Goal: Feedback & Contribution: Contribute content

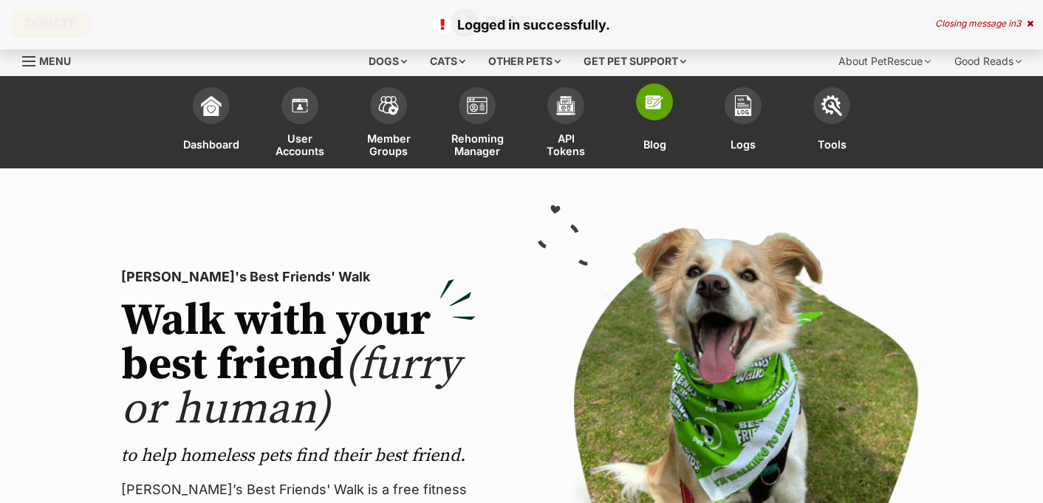
click at [662, 95] on img at bounding box center [654, 102] width 21 height 21
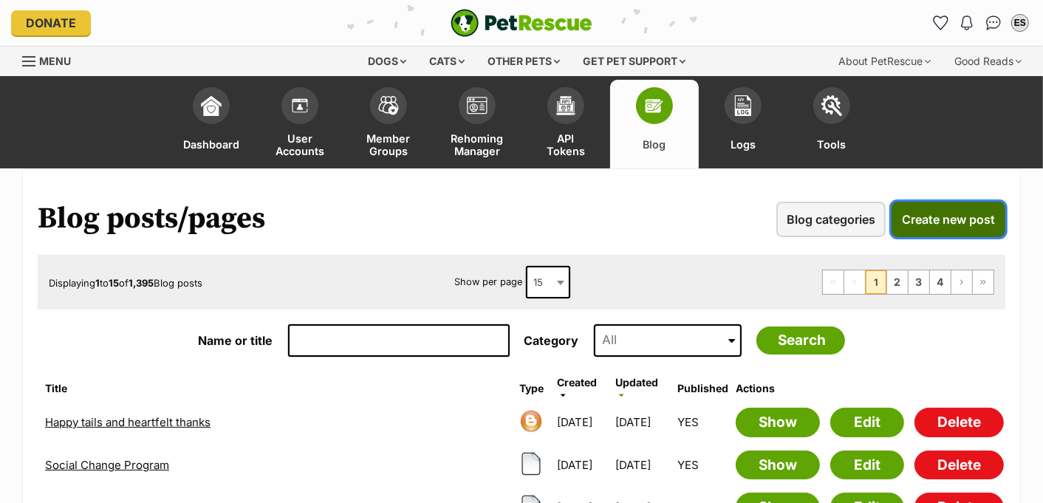
click at [941, 216] on span "Create new post" at bounding box center [948, 219] width 93 height 18
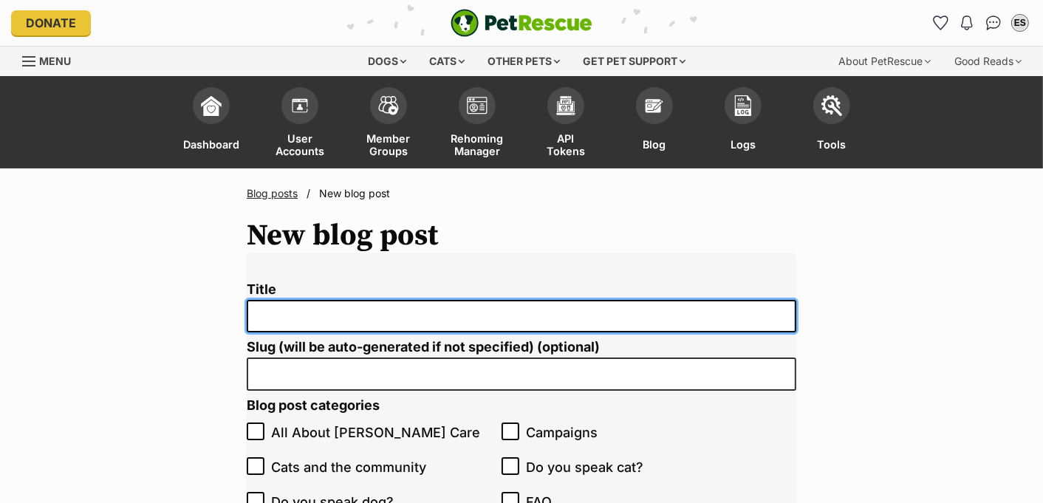
click at [278, 315] on input "Title" at bounding box center [521, 316] width 549 height 33
paste input "Building a life around Jax 💚"
type input "Building a life around Jax 💚"
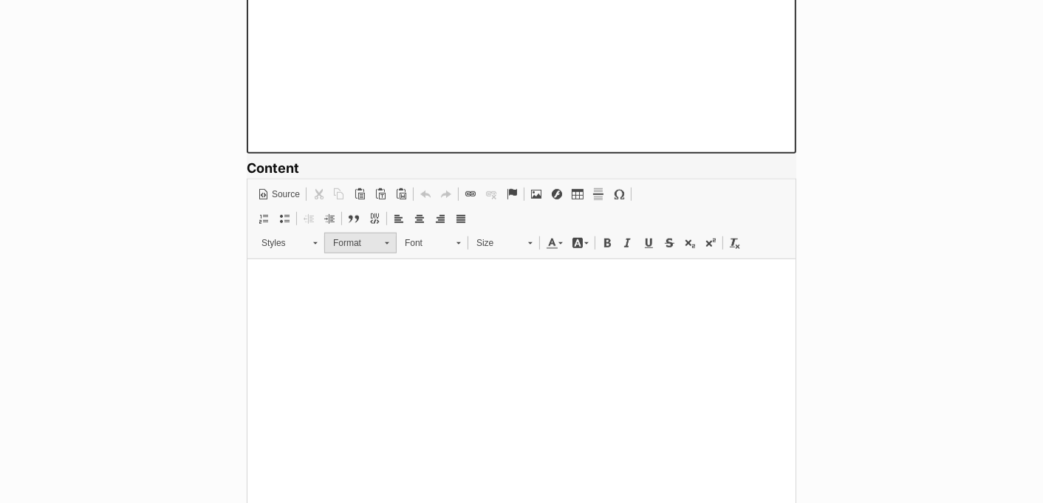
scroll to position [957, 0]
click at [332, 303] on html at bounding box center [521, 280] width 548 height 45
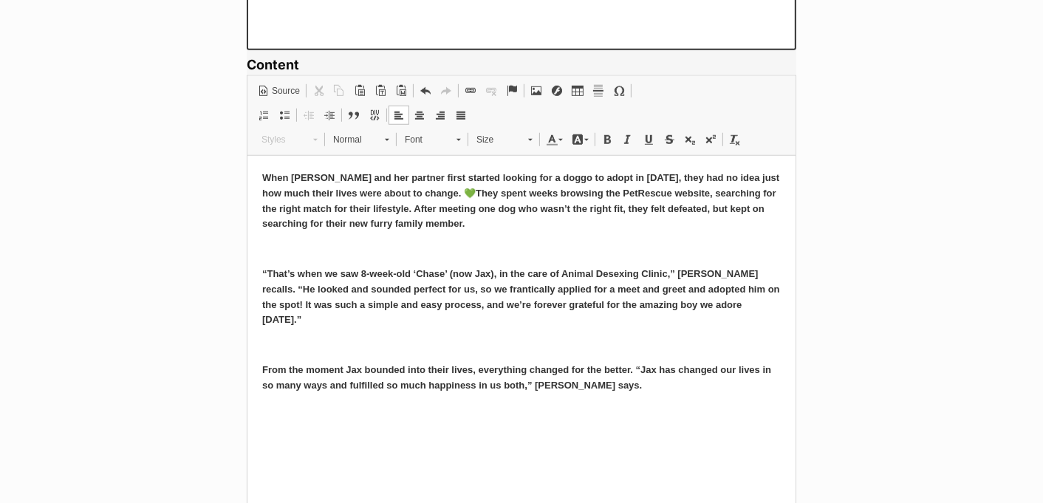
scroll to position [1094, 0]
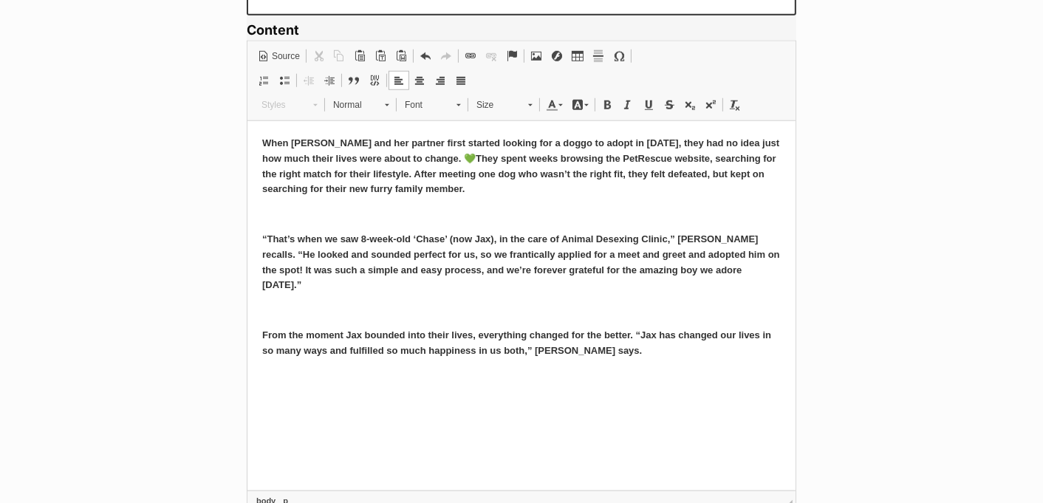
click at [306, 213] on p at bounding box center [520, 215] width 518 height 16
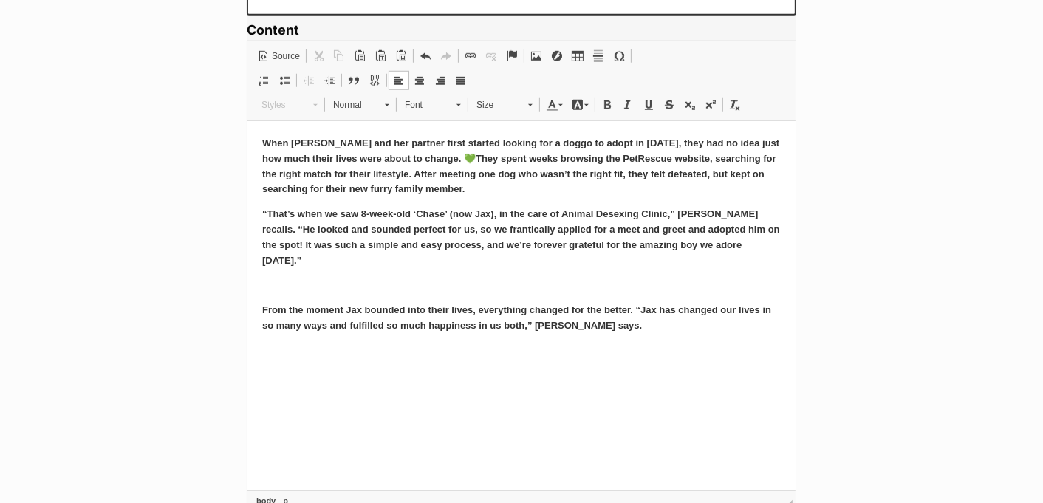
click at [295, 278] on p at bounding box center [520, 286] width 518 height 16
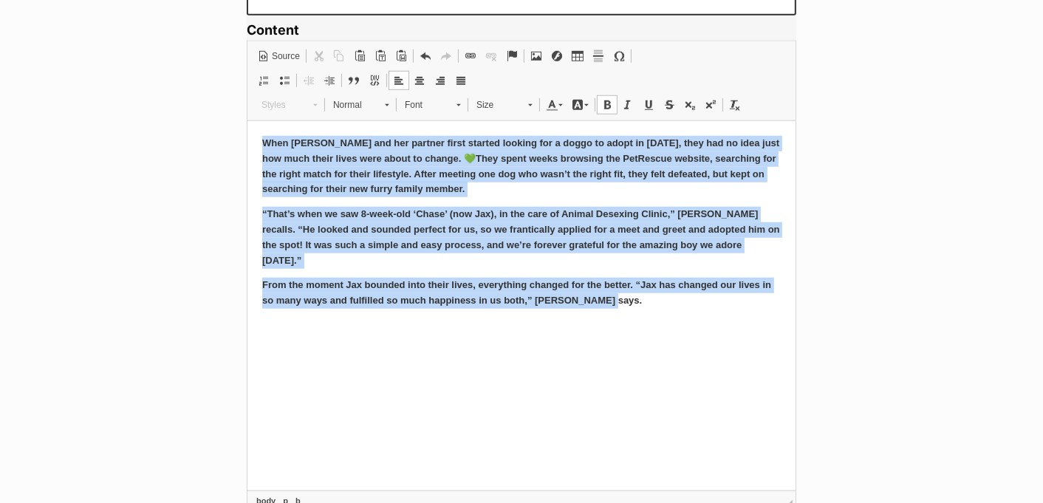
drag, startPoint x: 259, startPoint y: 145, endPoint x: 706, endPoint y: 324, distance: 481.1
click at [706, 323] on html "When Natalie and her partner first started looking for a doggo to adopt in 2020…" at bounding box center [521, 222] width 548 height 202
click at [730, 103] on span at bounding box center [735, 105] width 12 height 12
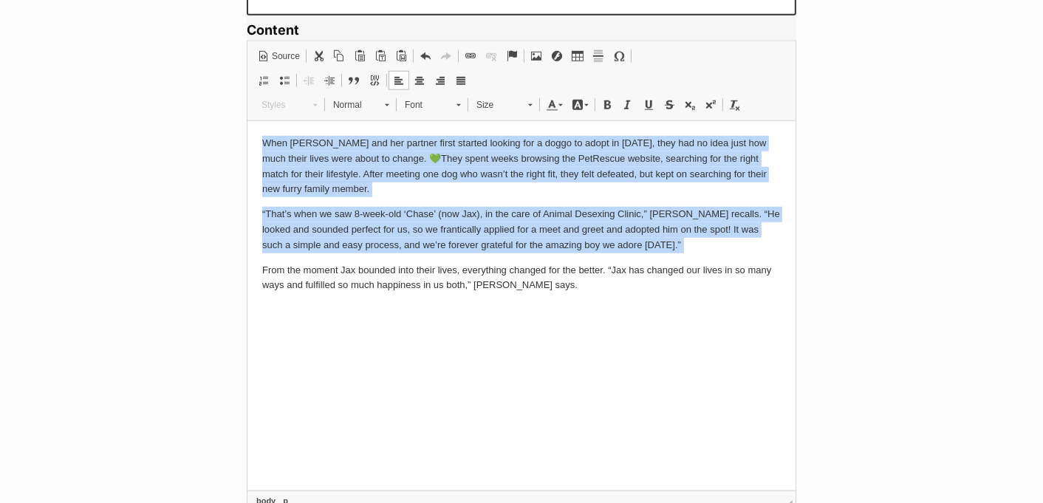
click at [567, 287] on p "From the moment Jax bounded into their lives, everything changed for the better…" at bounding box center [520, 278] width 518 height 31
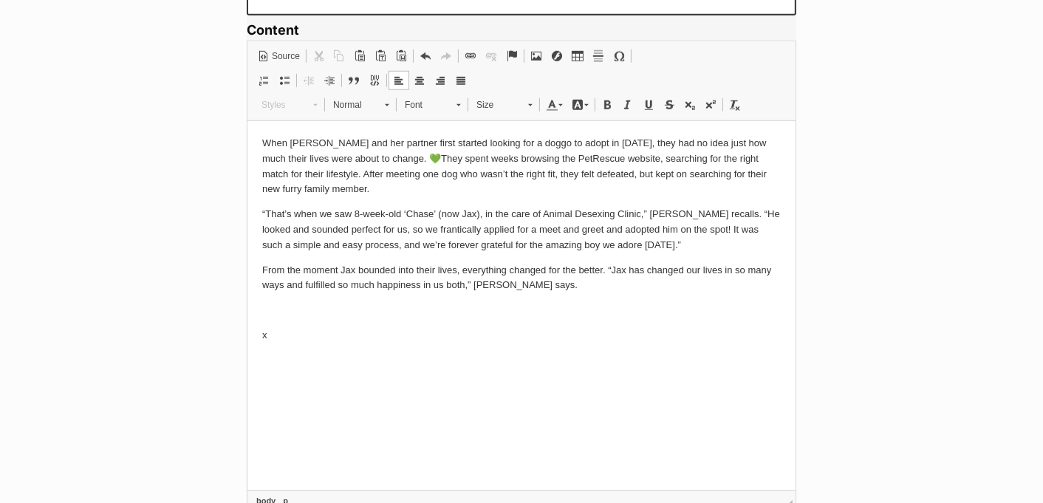
scroll to position [126, 0]
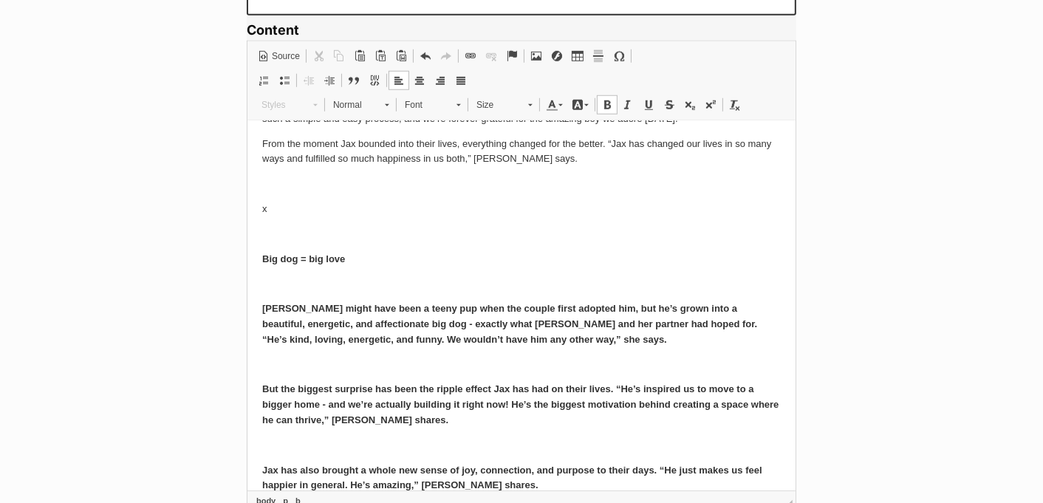
click at [281, 368] on p at bounding box center [520, 365] width 518 height 16
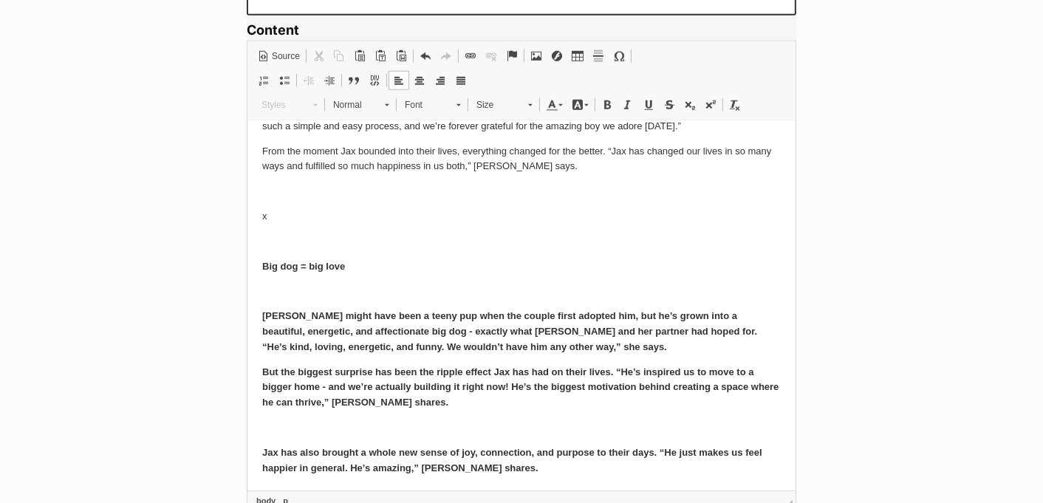
click at [275, 425] on p at bounding box center [520, 428] width 518 height 16
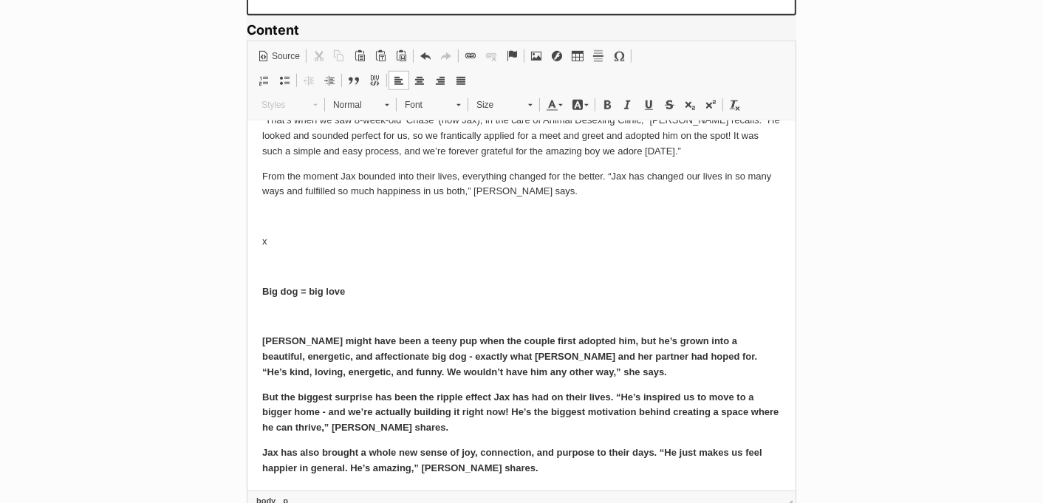
click at [272, 315] on p at bounding box center [520, 317] width 518 height 16
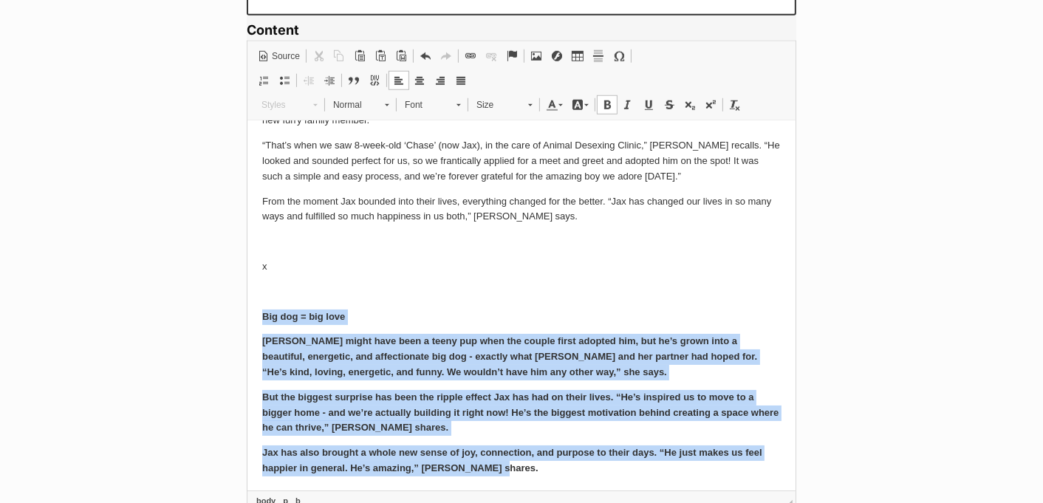
drag, startPoint x: 260, startPoint y: 312, endPoint x: 545, endPoint y: 484, distance: 332.5
click at [545, 484] on html "When Natalie and her partner first started looking for a doggo to adopt in 2020…" at bounding box center [521, 271] width 548 height 439
click at [737, 106] on span at bounding box center [735, 105] width 12 height 12
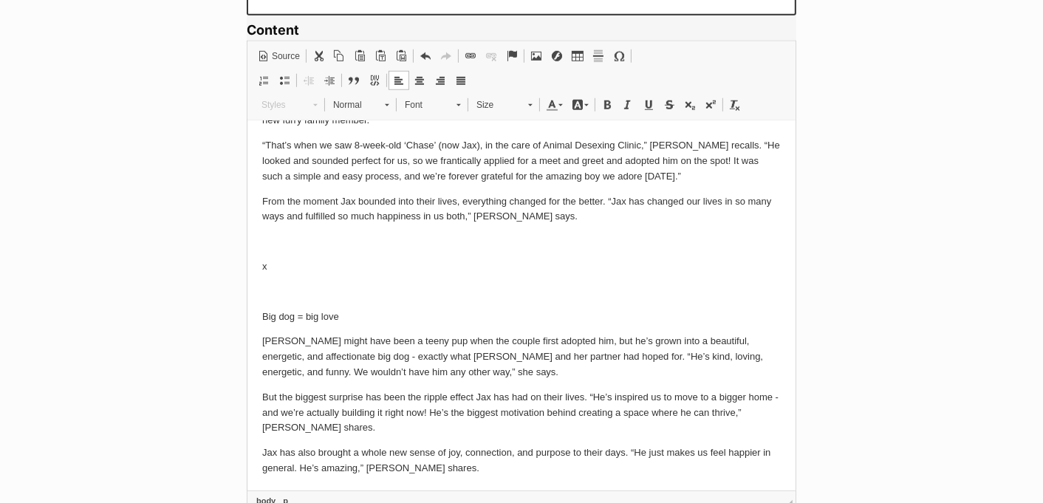
click at [347, 320] on p "Big dog = big love" at bounding box center [520, 317] width 518 height 16
drag, startPoint x: 371, startPoint y: 322, endPoint x: 222, endPoint y: 320, distance: 148.4
click at [247, 320] on html "When Natalie and her partner first started looking for a doggo to adopt in 2020…" at bounding box center [521, 271] width 548 height 439
click at [433, 103] on span "Font" at bounding box center [423, 104] width 52 height 19
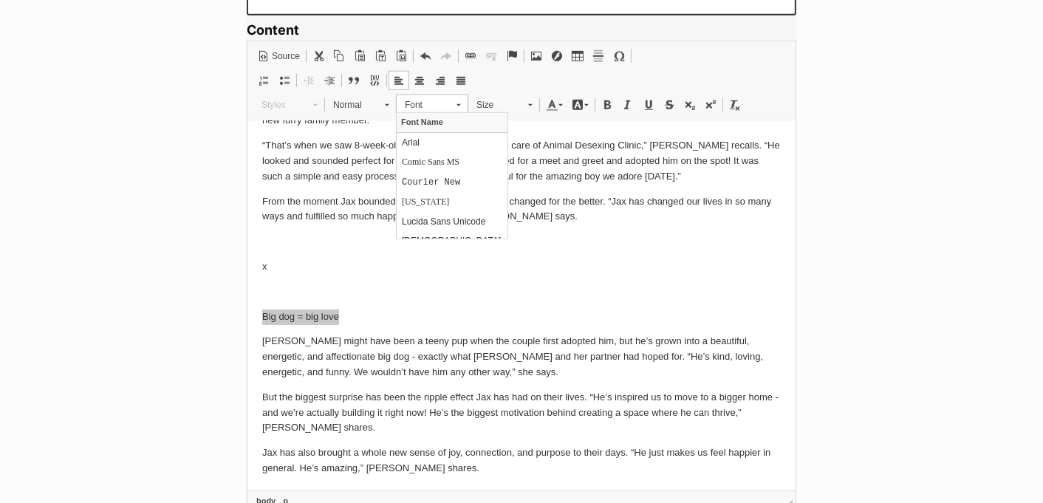
scroll to position [0, 0]
click at [363, 106] on span "Normal" at bounding box center [352, 104] width 52 height 19
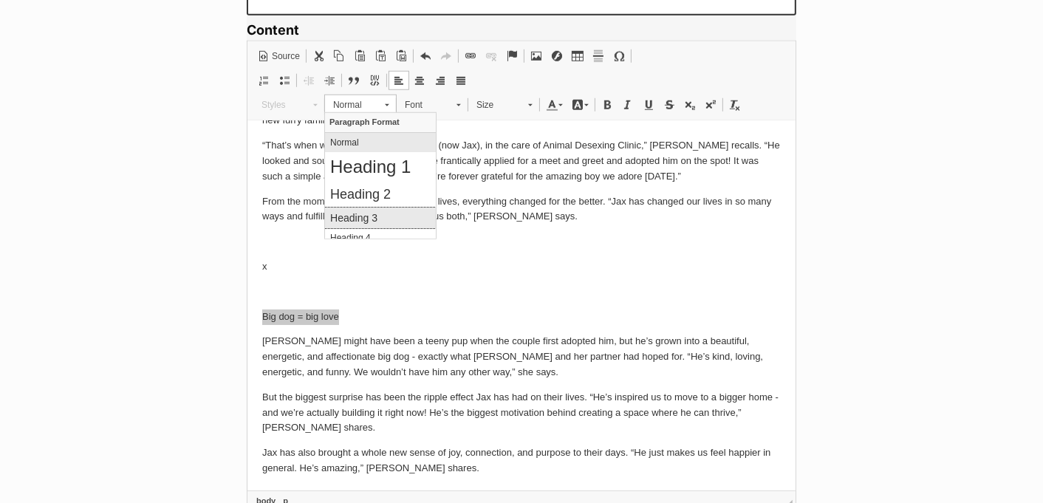
click at [377, 215] on h3 "Heading 3" at bounding box center [379, 217] width 100 height 13
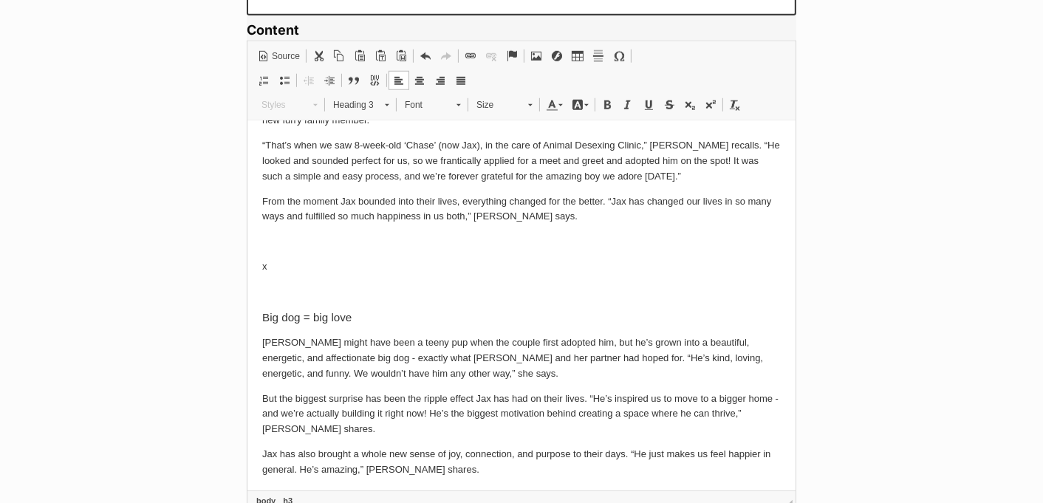
click at [382, 309] on body "When Natalie and her partner first started looking for a doggo to adopt in 2020…" at bounding box center [520, 272] width 518 height 411
click at [464, 473] on p "Jax has also brought a whole new sense of joy, connection, and purpose to their…" at bounding box center [520, 460] width 518 height 31
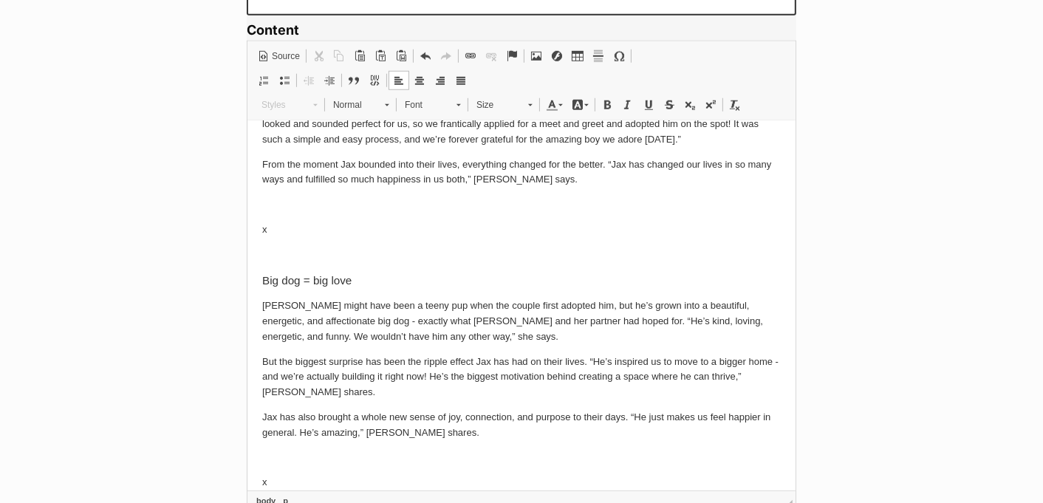
scroll to position [105, 0]
click at [373, 279] on h3 "Big dog = big love" at bounding box center [520, 281] width 518 height 13
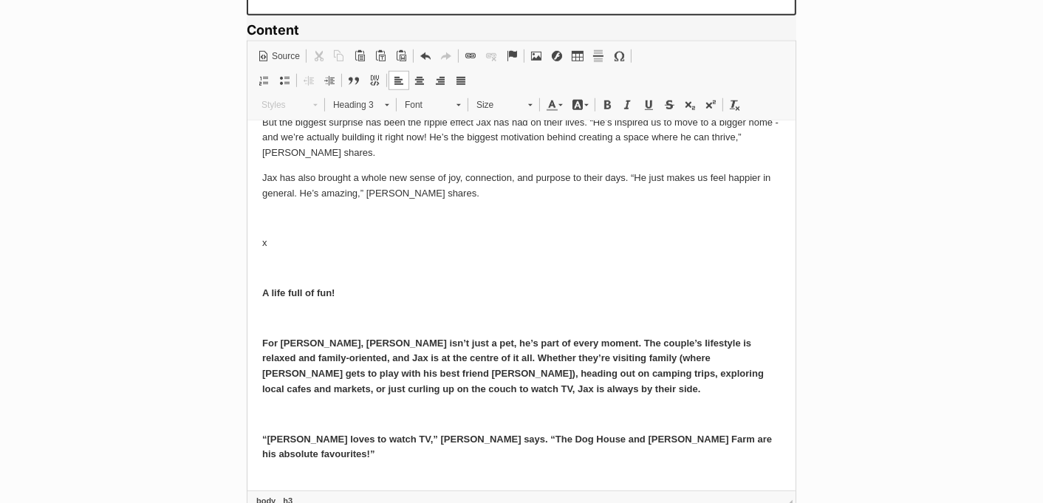
scroll to position [352, 0]
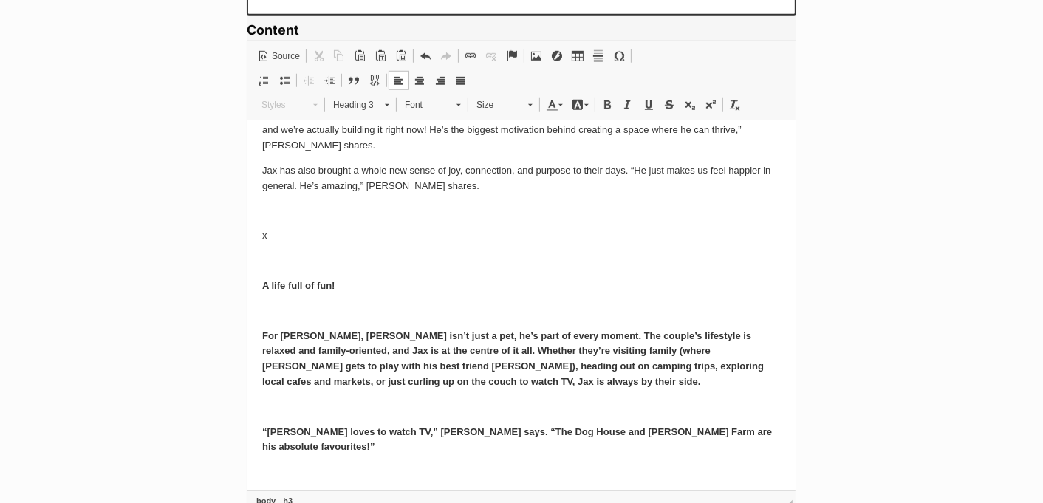
click at [290, 312] on p at bounding box center [520, 311] width 518 height 16
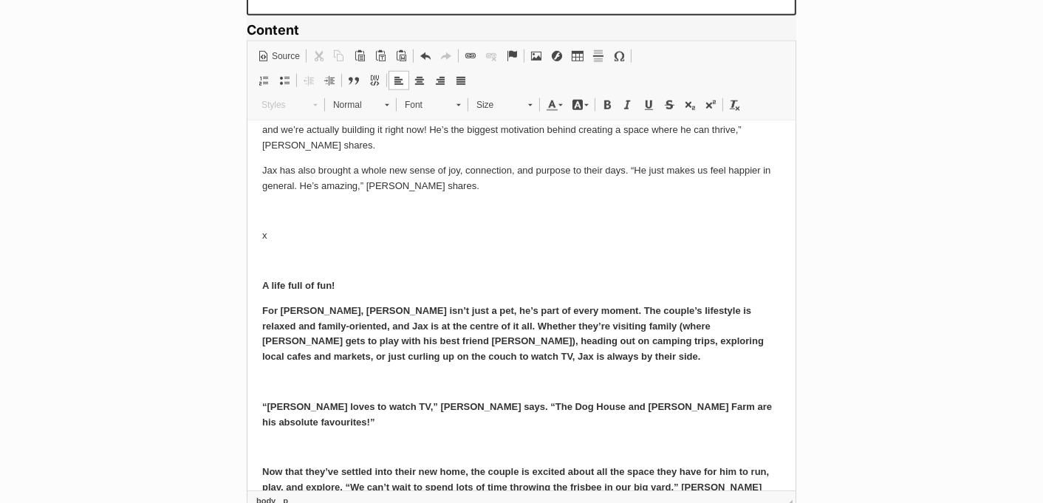
click at [295, 380] on p at bounding box center [520, 382] width 518 height 16
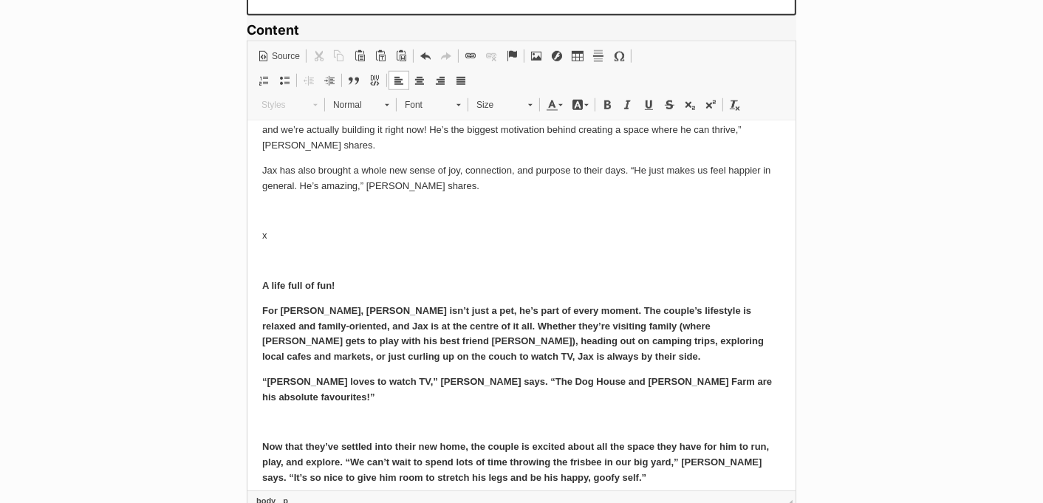
click at [272, 415] on p at bounding box center [520, 423] width 518 height 16
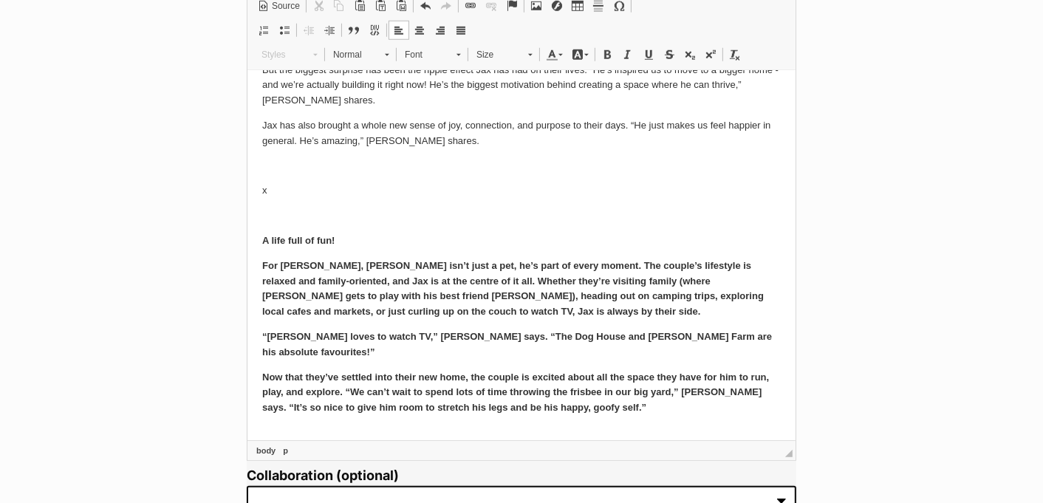
scroll to position [1145, 0]
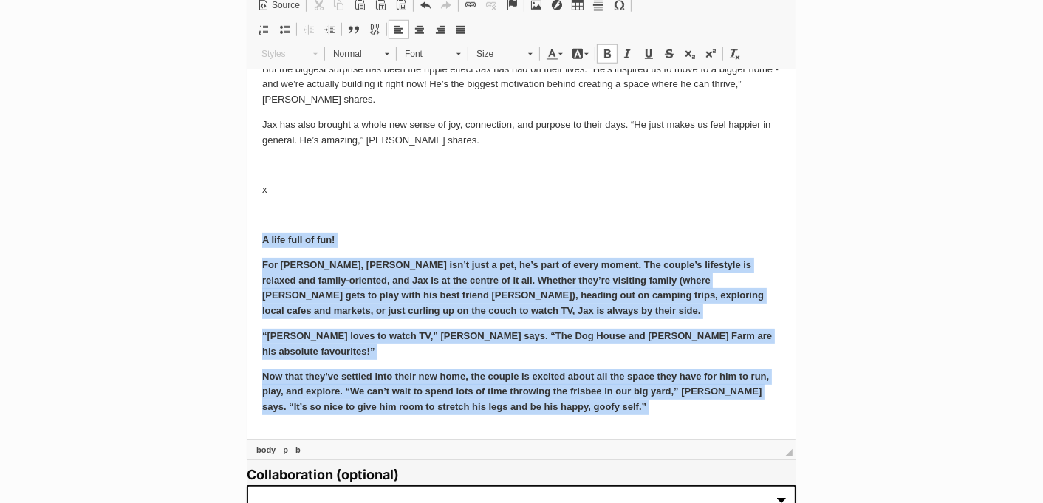
drag, startPoint x: 257, startPoint y: 243, endPoint x: 715, endPoint y: 415, distance: 489.0
click at [715, 415] on html "When Natalie and her partner first started looking for a doggo to adopt in 2020…" at bounding box center [521, 89] width 548 height 732
click at [349, 54] on span "Normal" at bounding box center [352, 53] width 52 height 19
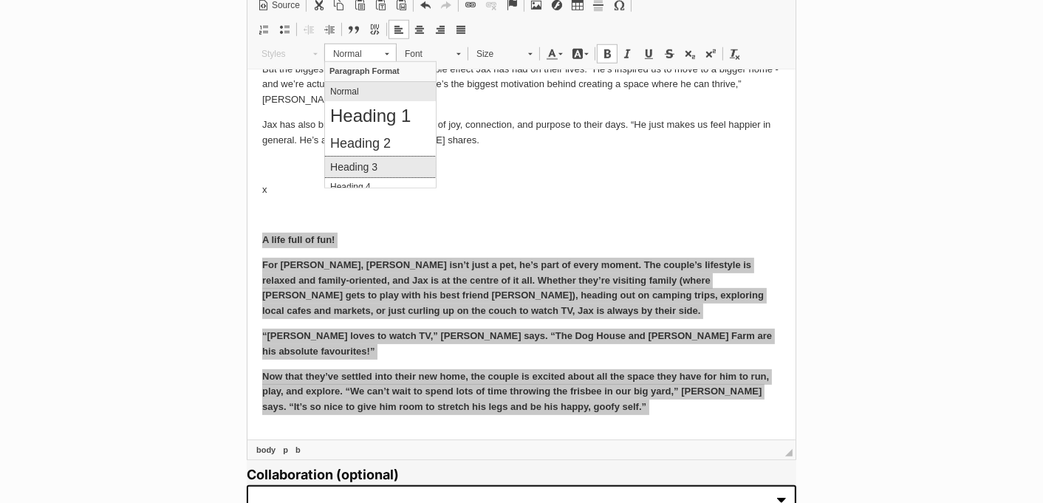
click at [371, 157] on link "Heading 3" at bounding box center [379, 166] width 111 height 21
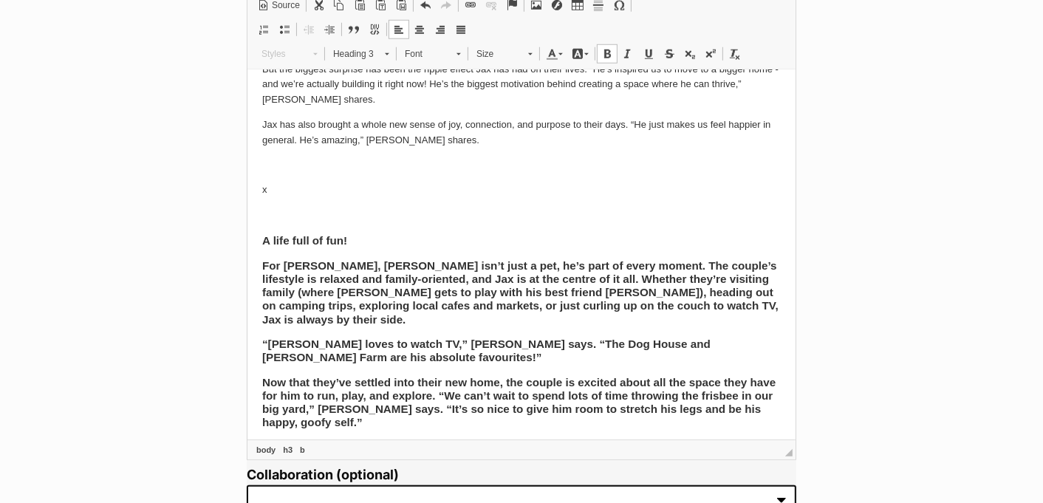
click at [346, 247] on b "For [PERSON_NAME], [PERSON_NAME] isn’t just a pet, he’s part of every moment. T…" at bounding box center [303, 240] width 85 height 13
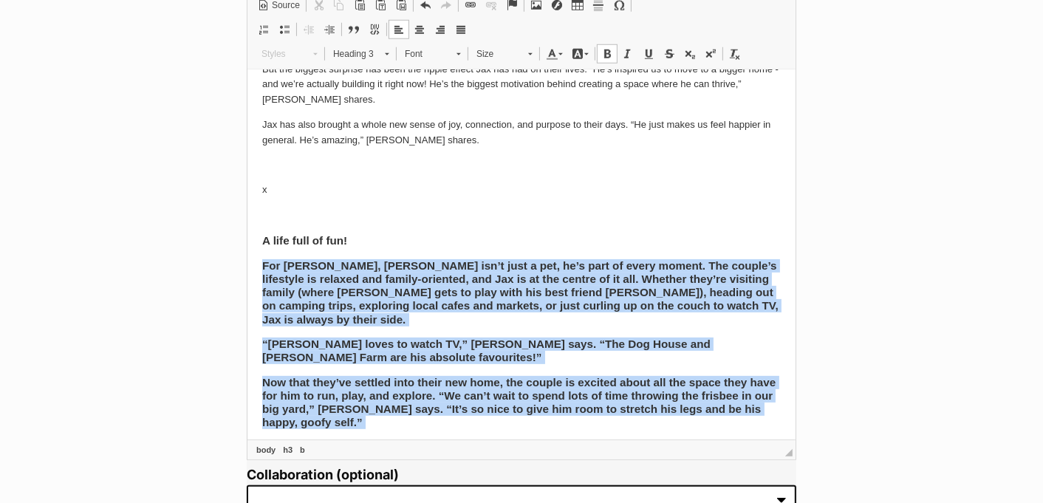
drag, startPoint x: 258, startPoint y: 266, endPoint x: 420, endPoint y: 419, distance: 223.0
click at [420, 419] on html "When Natalie and her partner first started looking for a doggo to adopt in 2020…" at bounding box center [521, 96] width 548 height 746
click at [378, 58] on link "Heading 3" at bounding box center [360, 54] width 72 height 21
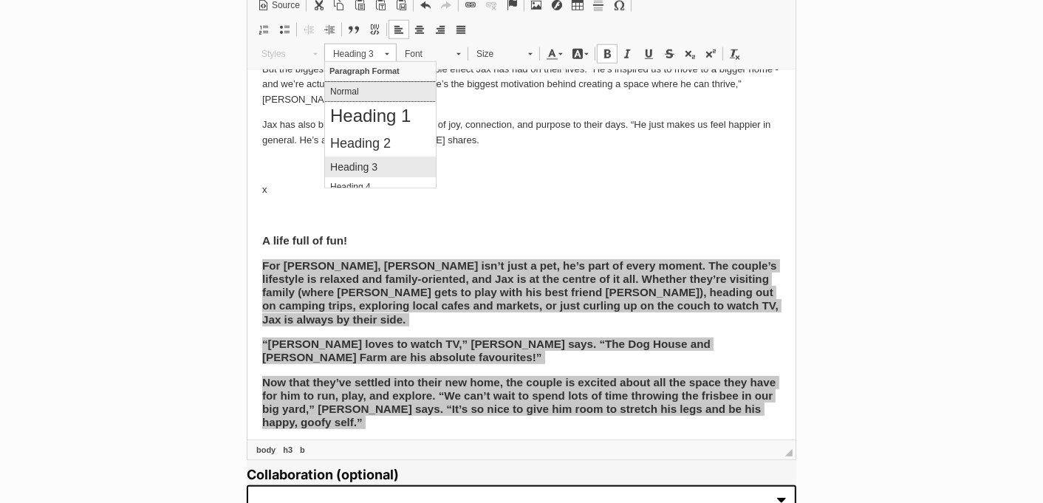
click at [377, 86] on p "Normal" at bounding box center [379, 91] width 100 height 10
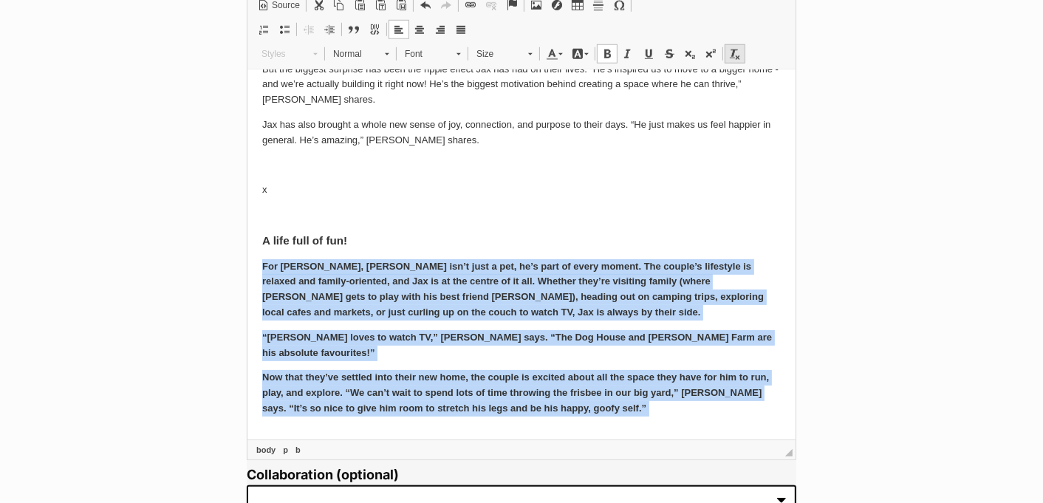
click at [737, 57] on span at bounding box center [735, 54] width 12 height 12
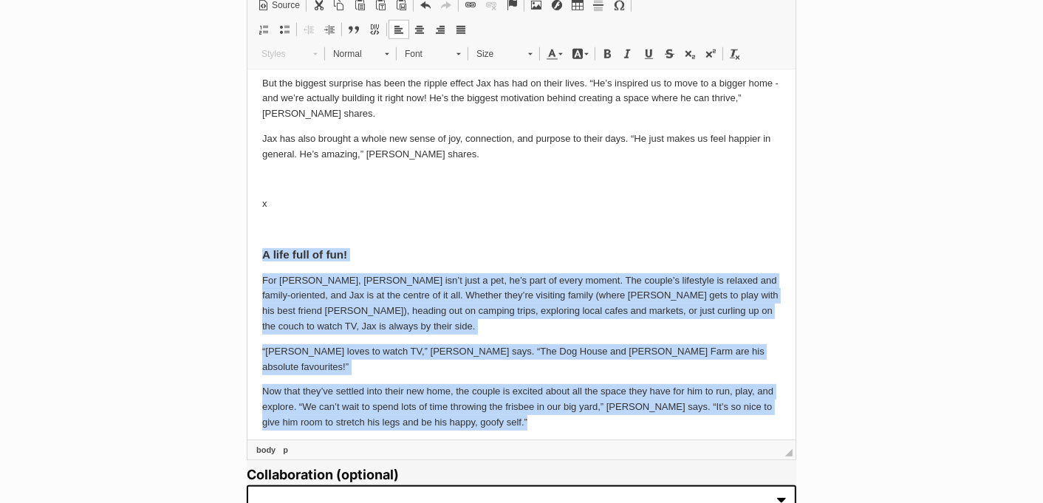
click at [570, 391] on p "Now that they’ve settled into their new home, the couple is excited about all t…" at bounding box center [520, 407] width 518 height 46
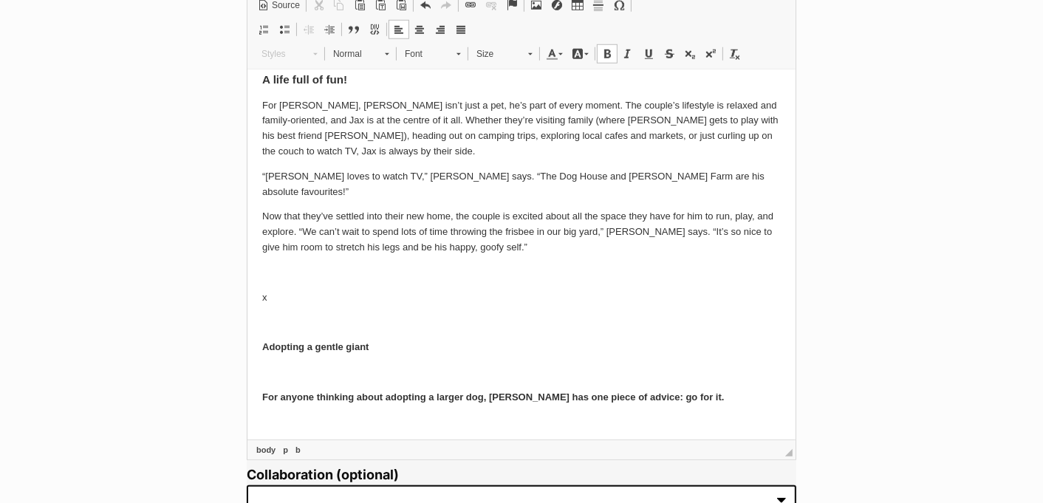
scroll to position [517, 0]
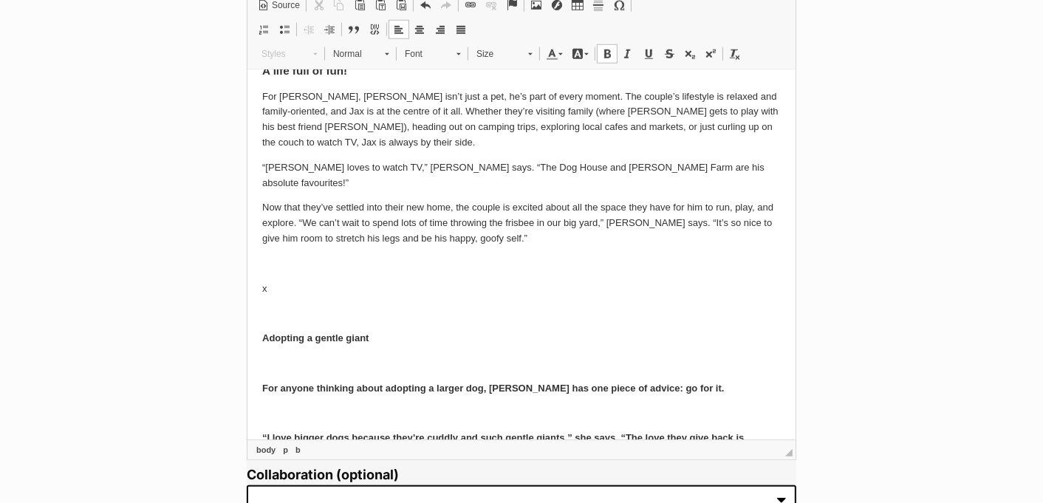
click at [381, 331] on p "Adopting a gentle giant" at bounding box center [520, 339] width 518 height 16
drag, startPoint x: 404, startPoint y: 310, endPoint x: 251, endPoint y: 307, distance: 152.9
click at [251, 307] on html "When Natalie and her partner first started looking for a doggo to adopt in 2020…" at bounding box center [521, 92] width 548 height 1079
click at [365, 47] on span "Normal" at bounding box center [352, 53] width 52 height 19
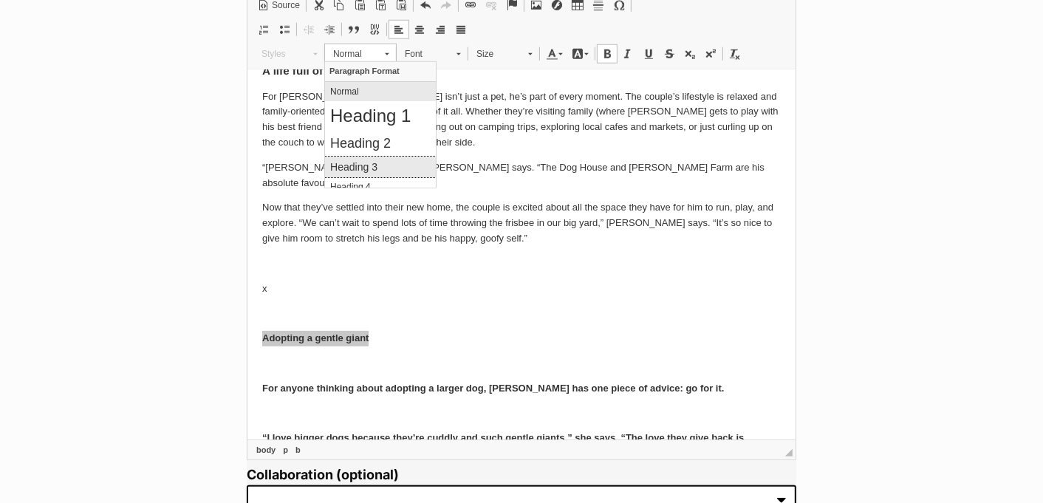
click at [371, 170] on h3 "Heading 3" at bounding box center [379, 166] width 100 height 13
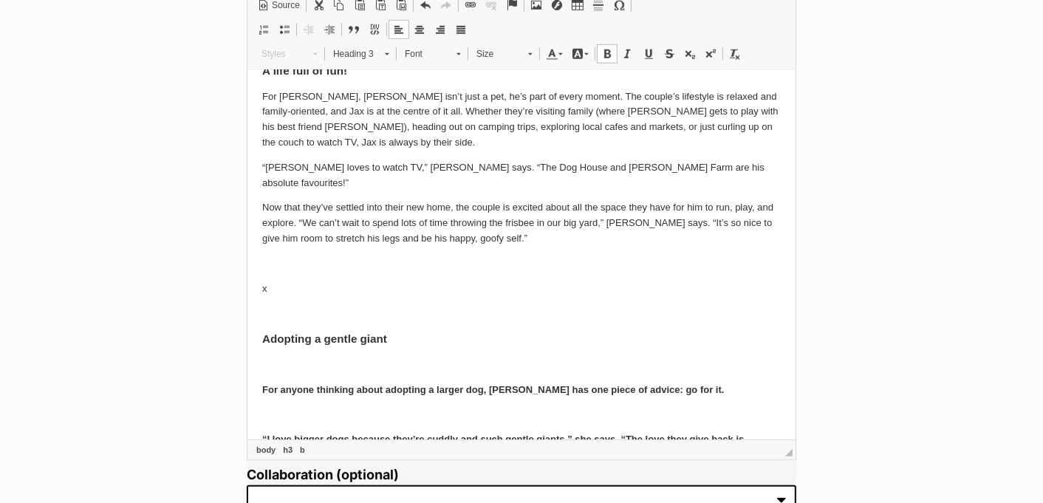
click at [373, 357] on p at bounding box center [520, 365] width 518 height 16
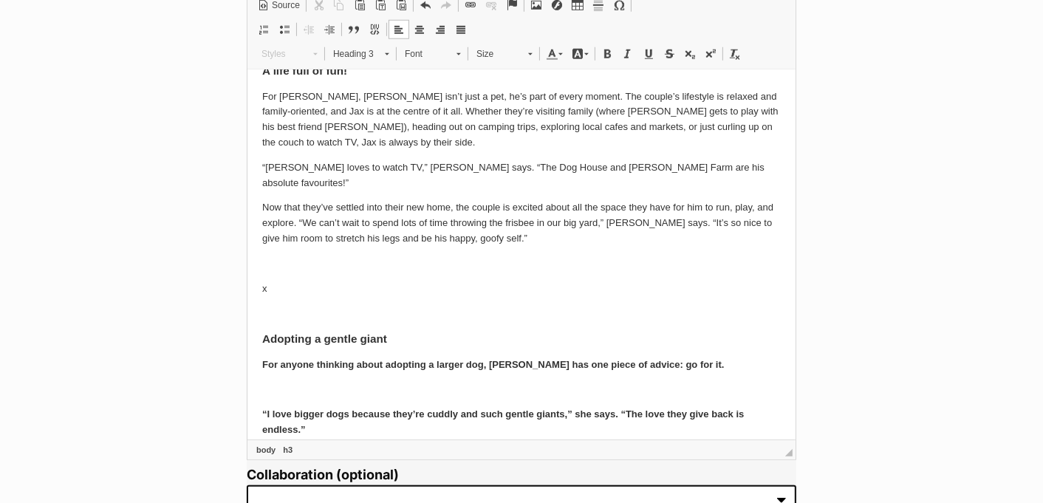
click at [319, 382] on p at bounding box center [520, 390] width 518 height 16
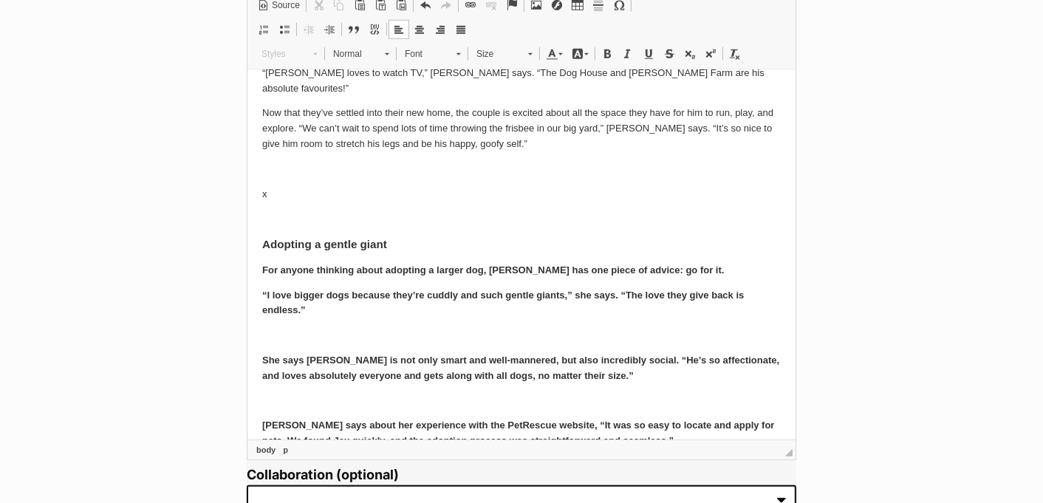
scroll to position [630, 0]
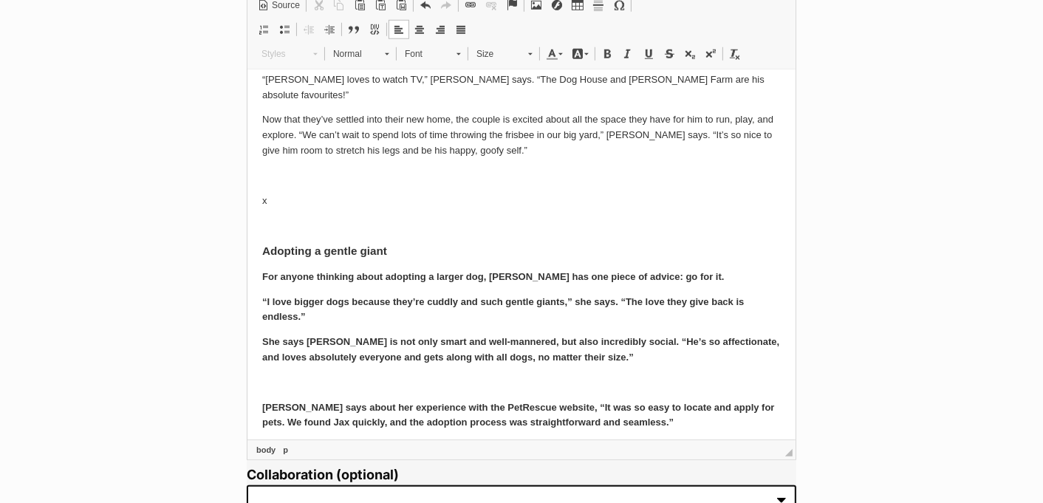
click at [269, 375] on p at bounding box center [520, 383] width 518 height 16
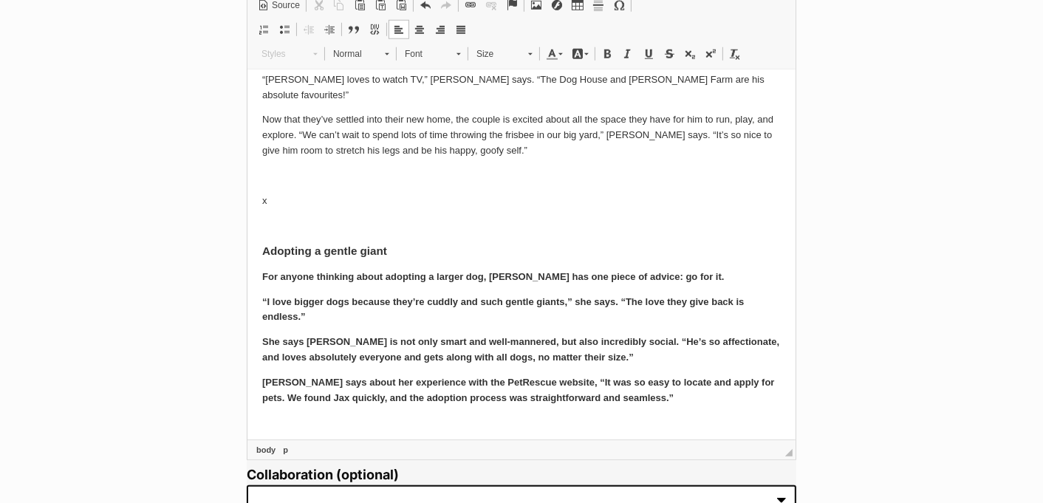
scroll to position [580, 0]
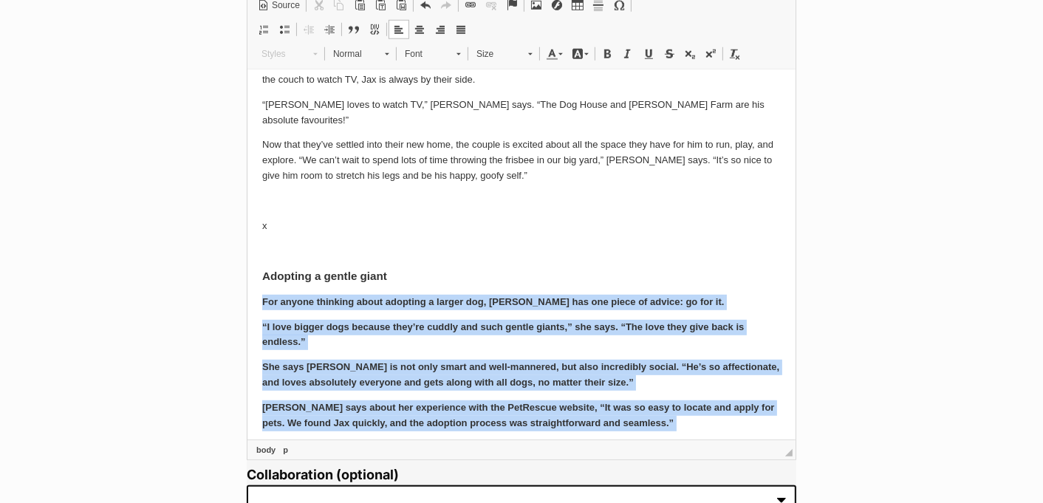
drag, startPoint x: 262, startPoint y: 271, endPoint x: 653, endPoint y: 411, distance: 414.8
click at [731, 53] on span at bounding box center [735, 54] width 12 height 12
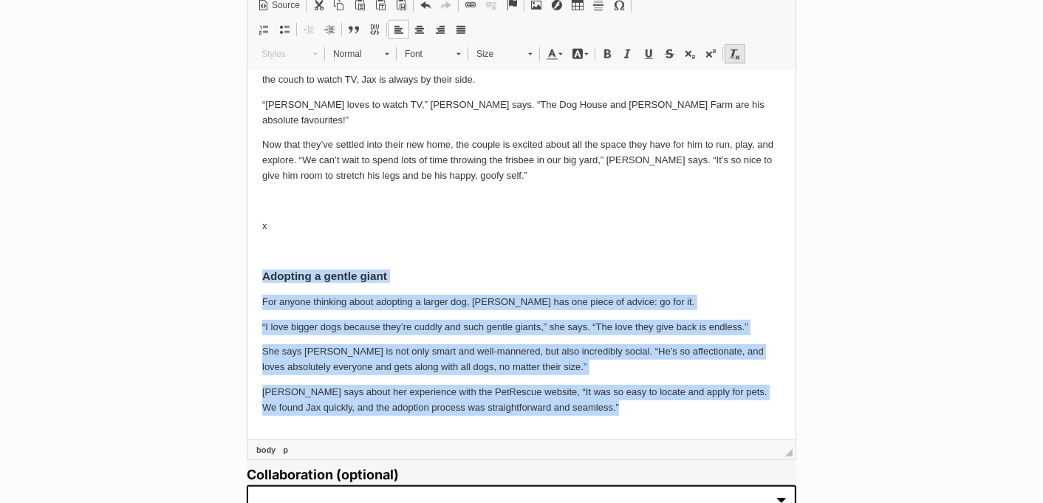
scroll to position [565, 0]
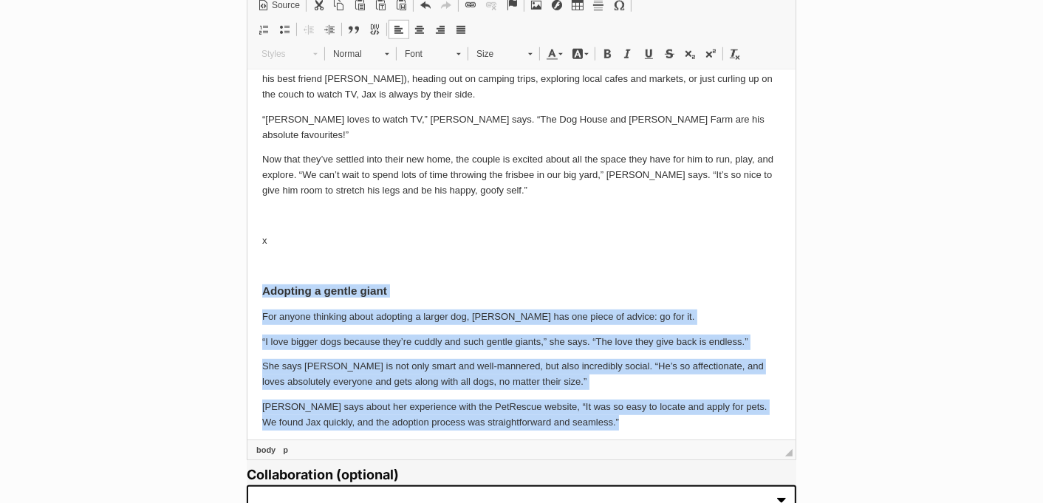
click at [494, 359] on p "She says [PERSON_NAME] is not only smart and well-mannered, but also incredibly…" at bounding box center [520, 374] width 518 height 31
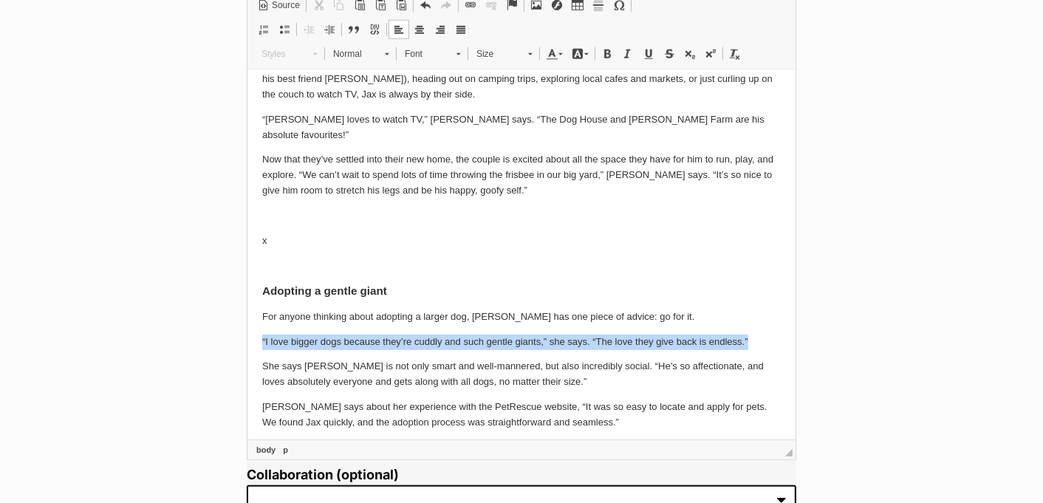
drag, startPoint x: 256, startPoint y: 309, endPoint x: 778, endPoint y: 309, distance: 522.0
click at [352, 30] on span at bounding box center [354, 30] width 12 height 12
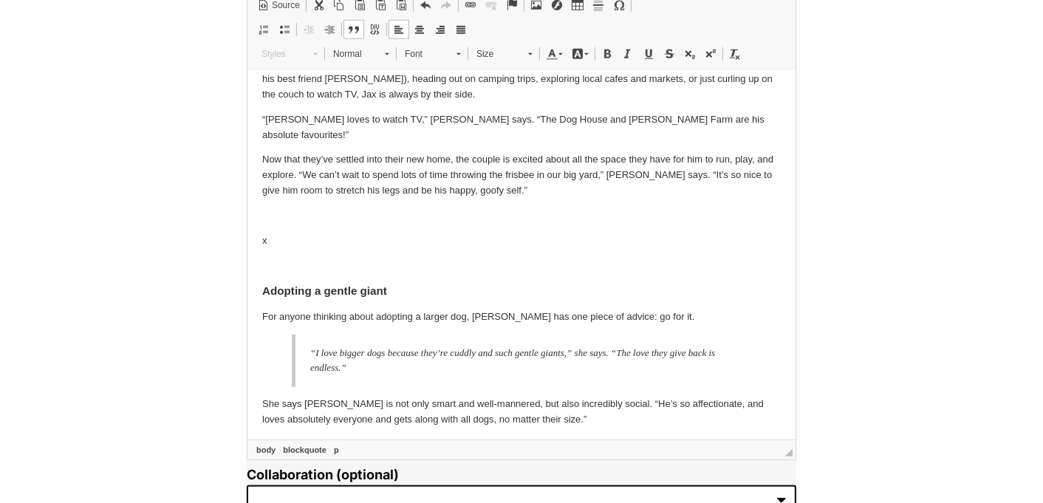
click at [322, 202] on body "When Natalie and her partner first started looking for a doggo to adopt in 2020…" at bounding box center [520, 6] width 518 height 972
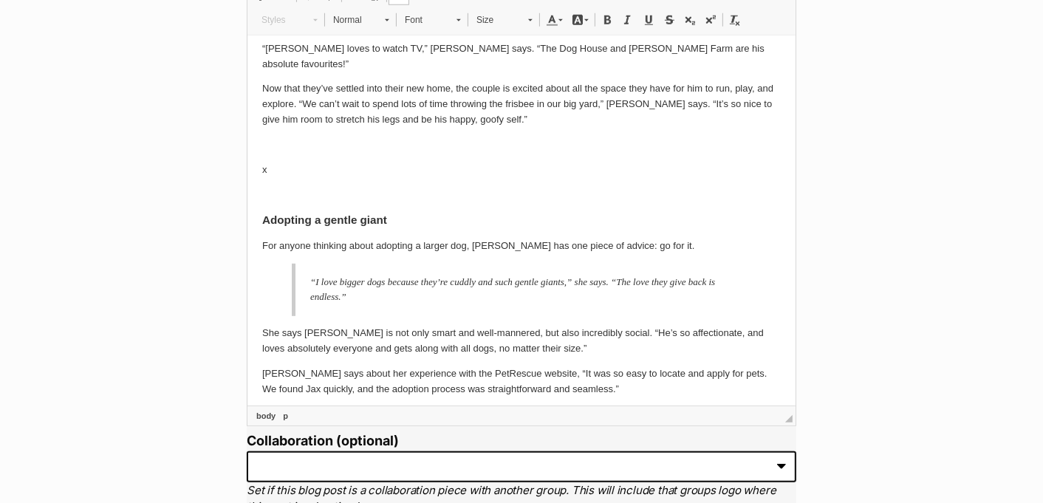
scroll to position [1192, 0]
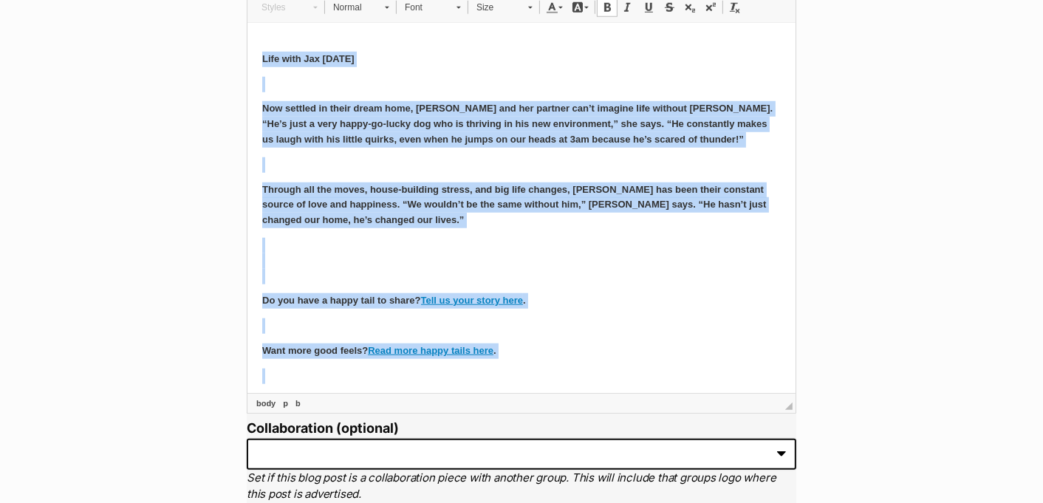
scroll to position [1017, 0]
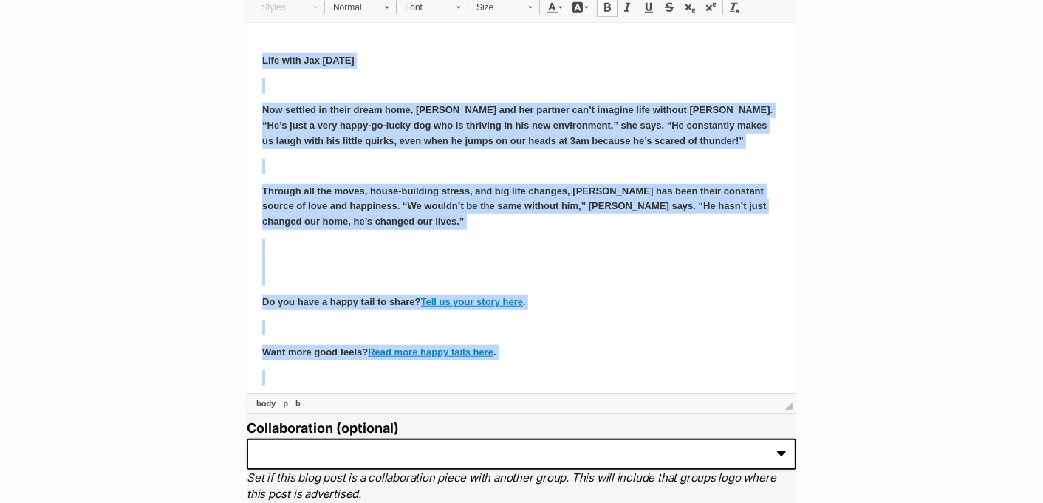
drag, startPoint x: 261, startPoint y: 126, endPoint x: 581, endPoint y: 370, distance: 402.4
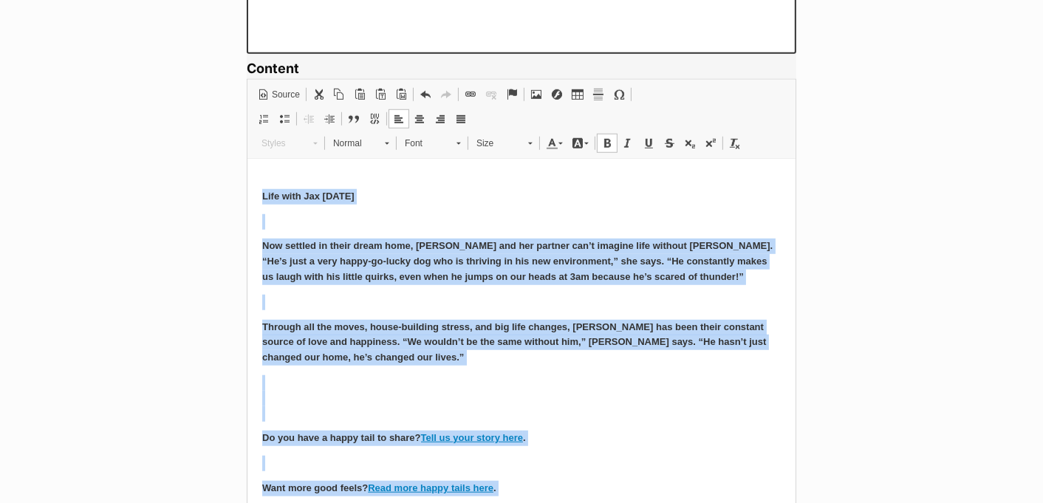
scroll to position [1049, 0]
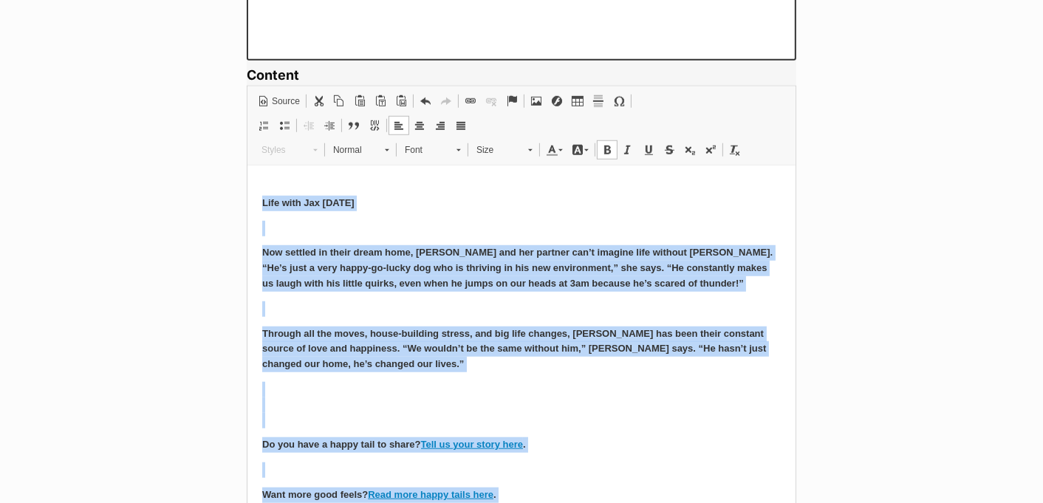
click at [601, 149] on span at bounding box center [607, 150] width 12 height 12
click at [732, 150] on span at bounding box center [735, 150] width 12 height 12
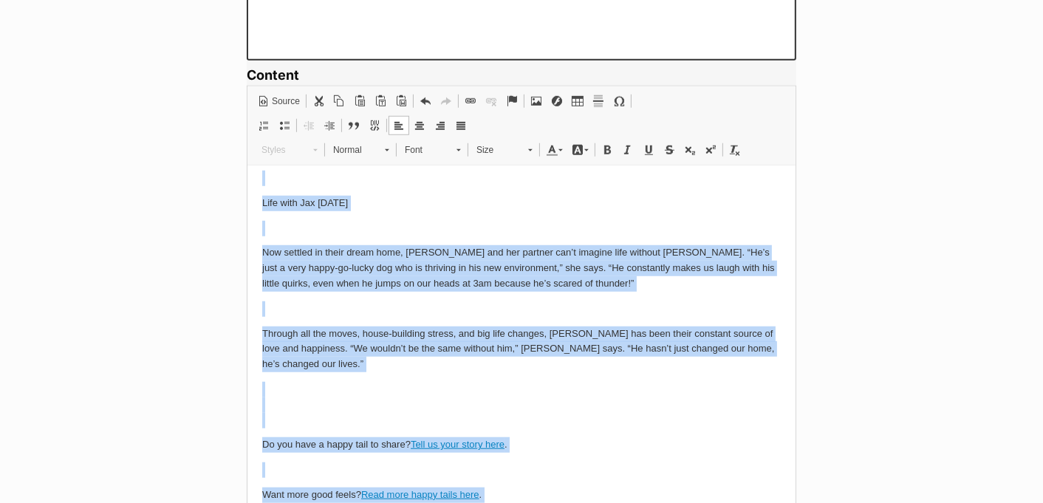
click at [447, 326] on p "Through all the moves, house-building stress, and big life changes, Jax has bee…" at bounding box center [520, 349] width 518 height 46
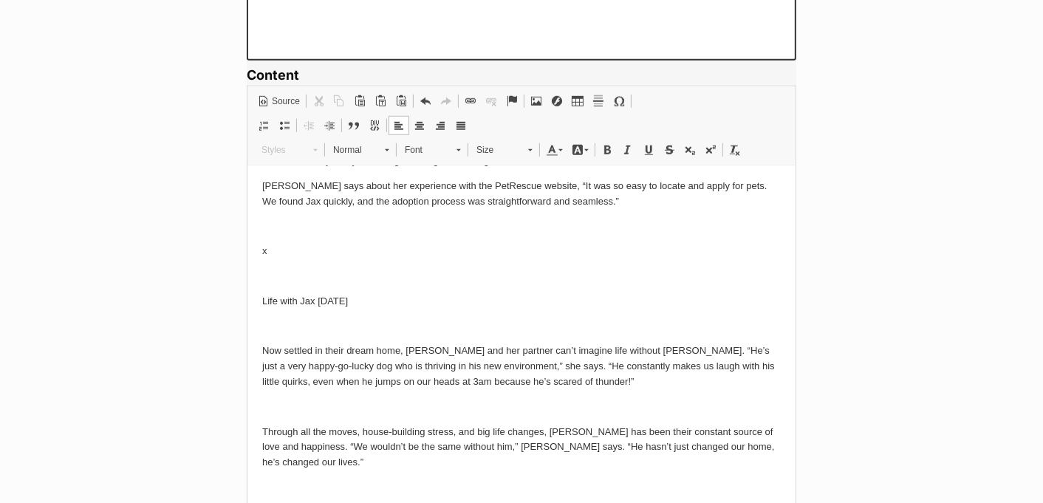
scroll to position [918, 0]
drag, startPoint x: 360, startPoint y: 272, endPoint x: 227, endPoint y: 279, distance: 132.3
click at [373, 158] on span "Styles Styles Styles Format Normal Font Font Size Size" at bounding box center [397, 152] width 288 height 24
click at [369, 145] on span "Normal" at bounding box center [352, 149] width 52 height 19
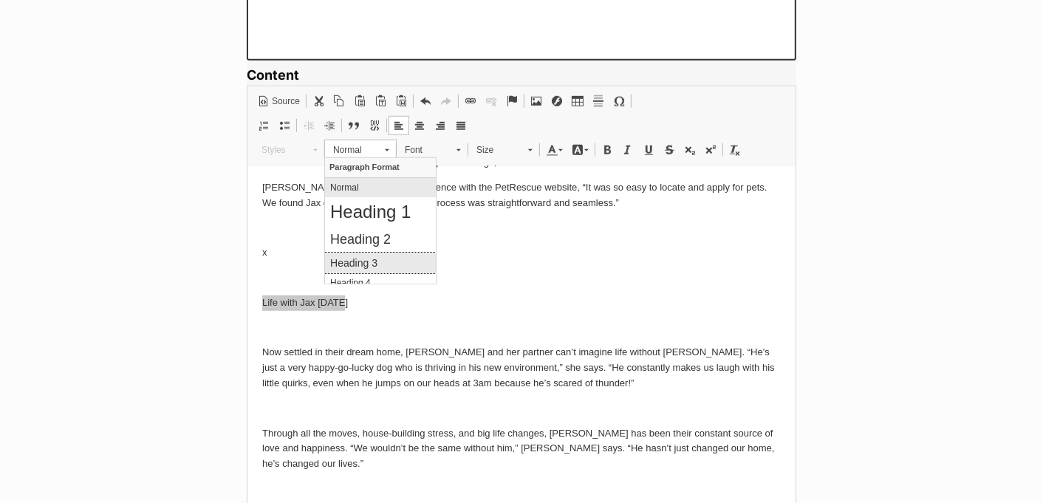
click at [400, 261] on h3 "Heading 3" at bounding box center [379, 262] width 100 height 13
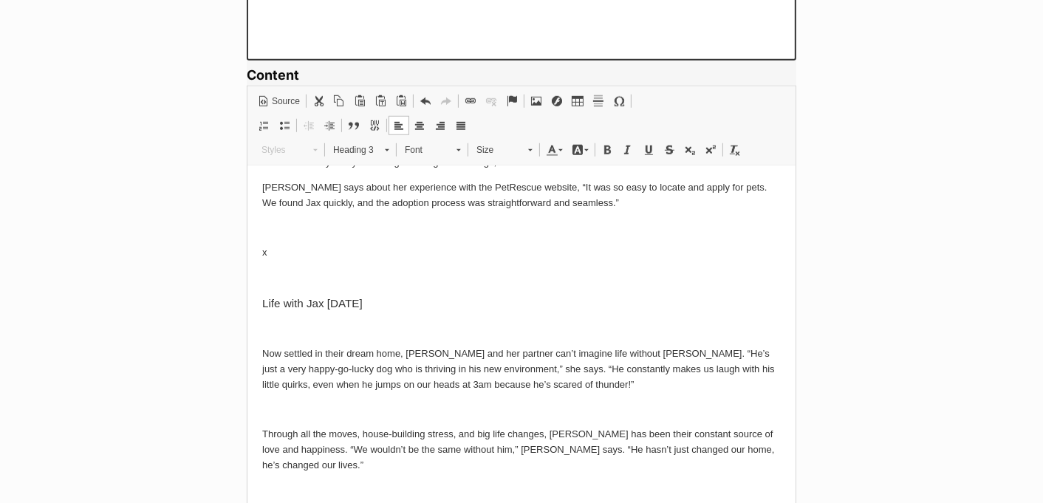
click at [342, 321] on p at bounding box center [520, 329] width 518 height 16
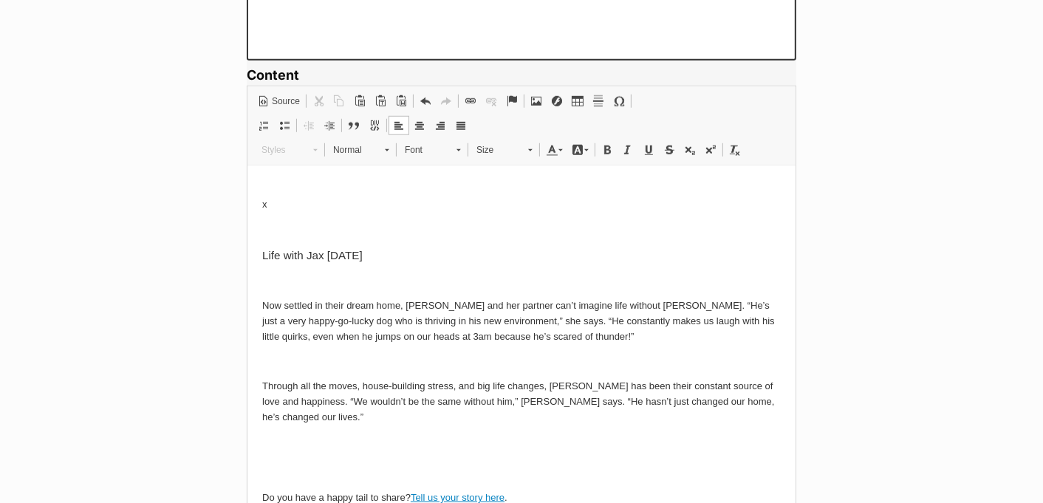
scroll to position [972, 0]
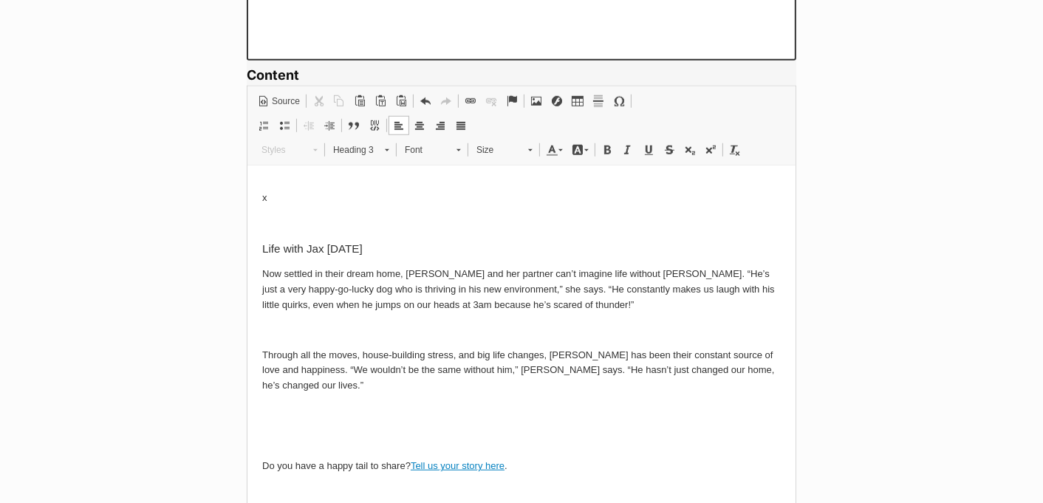
click at [294, 323] on p at bounding box center [520, 331] width 518 height 16
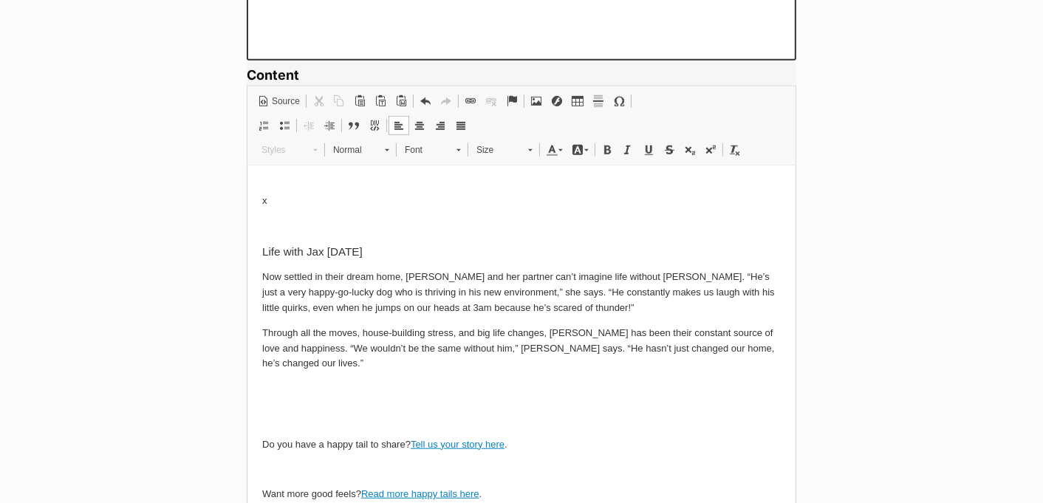
click at [295, 381] on p at bounding box center [520, 404] width 518 height 46
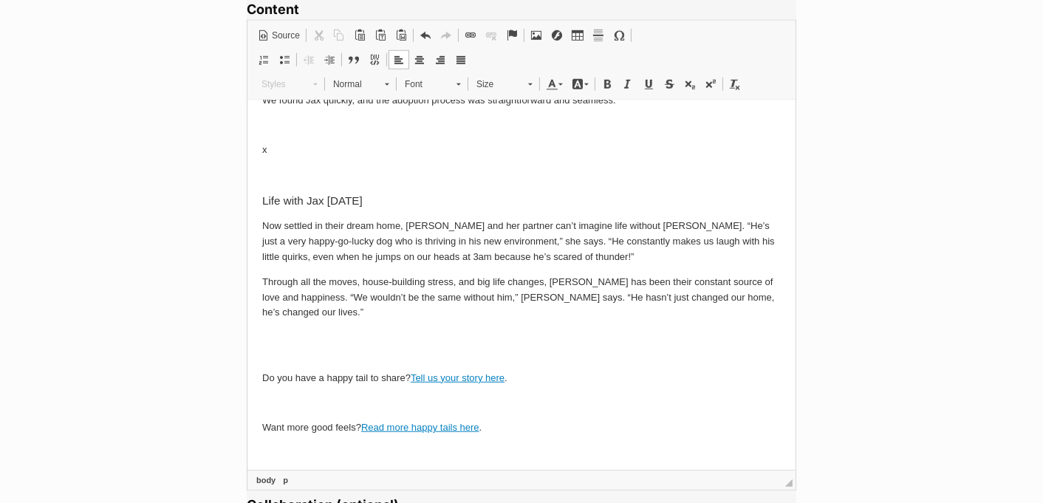
scroll to position [1119, 0]
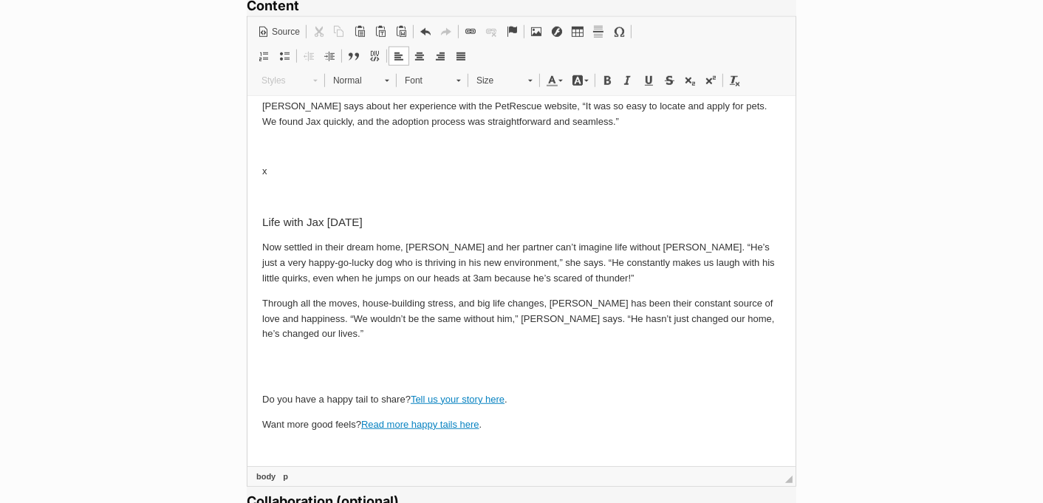
click at [278, 442] on p at bounding box center [520, 450] width 518 height 16
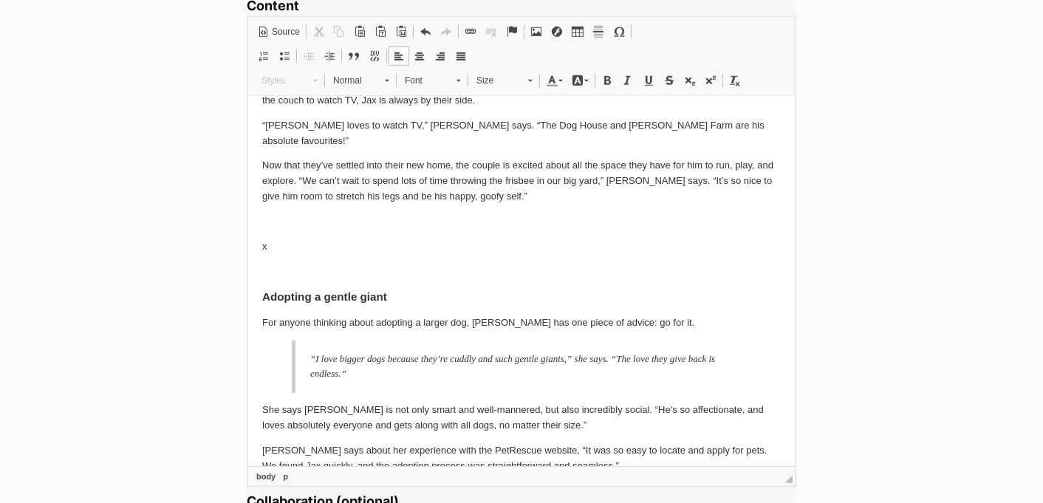
scroll to position [585, 0]
drag, startPoint x: 398, startPoint y: 263, endPoint x: 250, endPoint y: 263, distance: 148.4
click at [250, 263] on html "When Natalie and her partner first started looking for a doggo to adopt in 2020…" at bounding box center [521, 164] width 548 height 1305
click at [735, 80] on span at bounding box center [735, 81] width 12 height 12
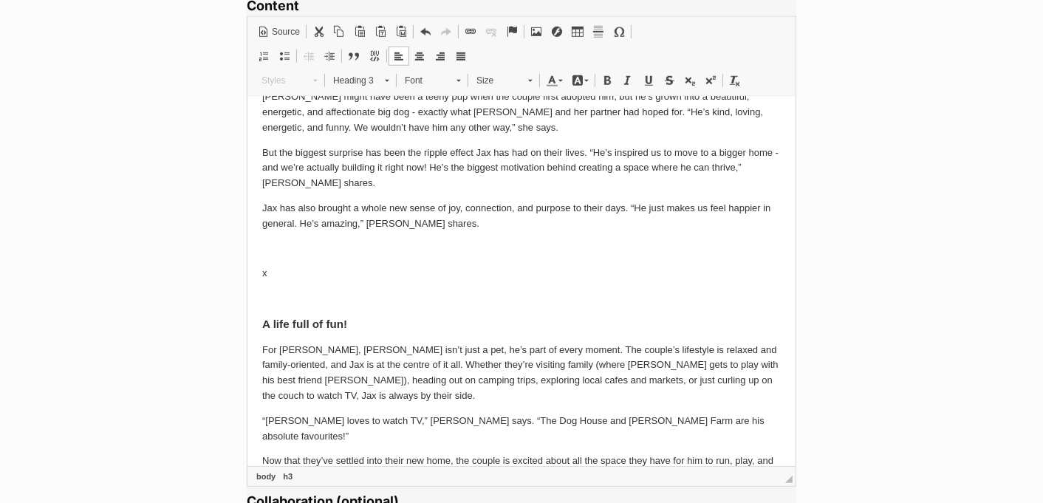
scroll to position [294, 0]
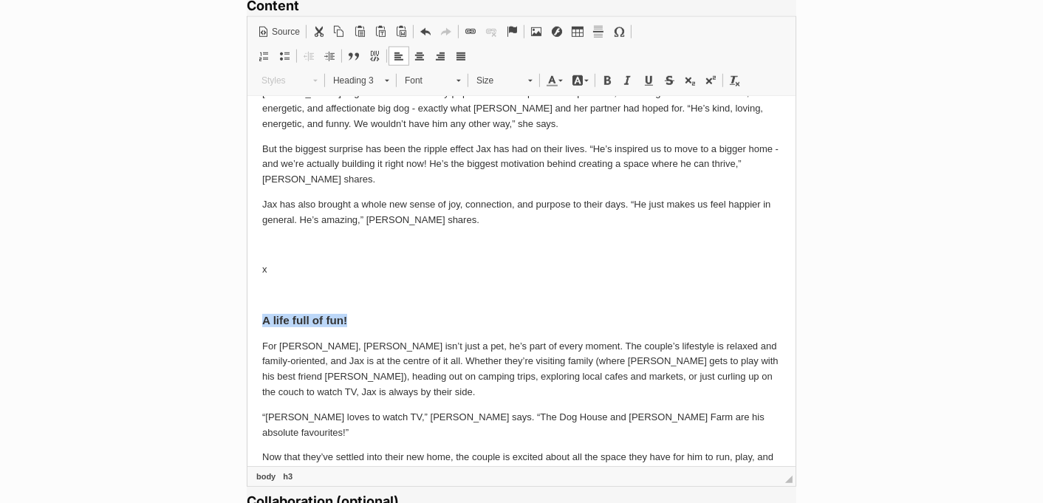
drag, startPoint x: 355, startPoint y: 316, endPoint x: 253, endPoint y: 314, distance: 101.9
click at [253, 314] on html "When Natalie and her partner first started looking for a doggo to adopt in 2020…" at bounding box center [521, 455] width 548 height 1305
click at [731, 84] on link "Remove Format" at bounding box center [734, 80] width 21 height 19
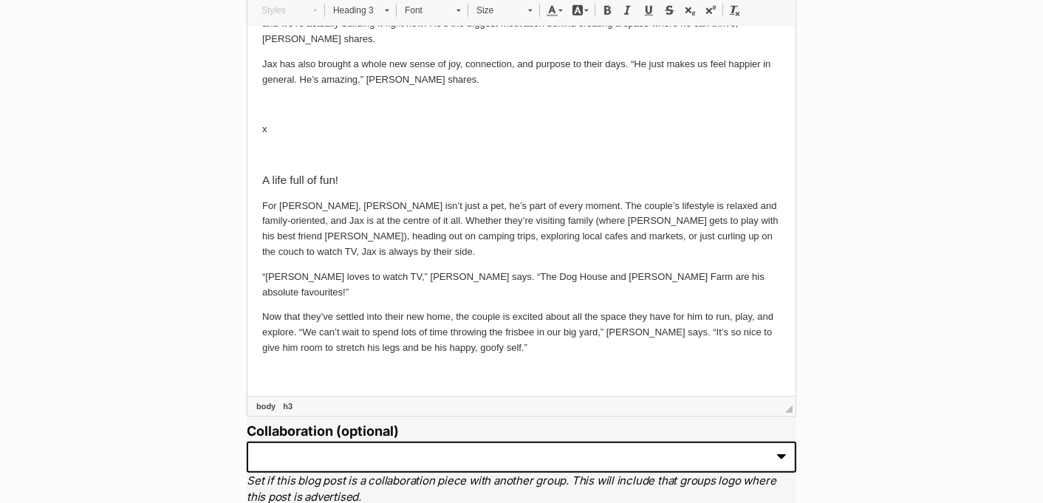
scroll to position [1187, 0]
click at [655, 271] on p "“[PERSON_NAME] loves to watch TV,” [PERSON_NAME] says. “The Dog House and [PERS…" at bounding box center [520, 286] width 518 height 31
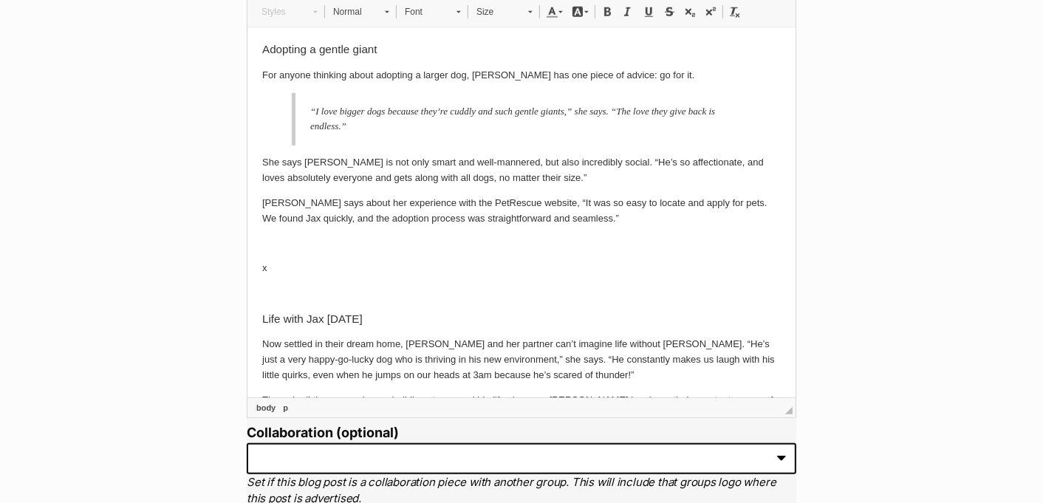
scroll to position [904, 0]
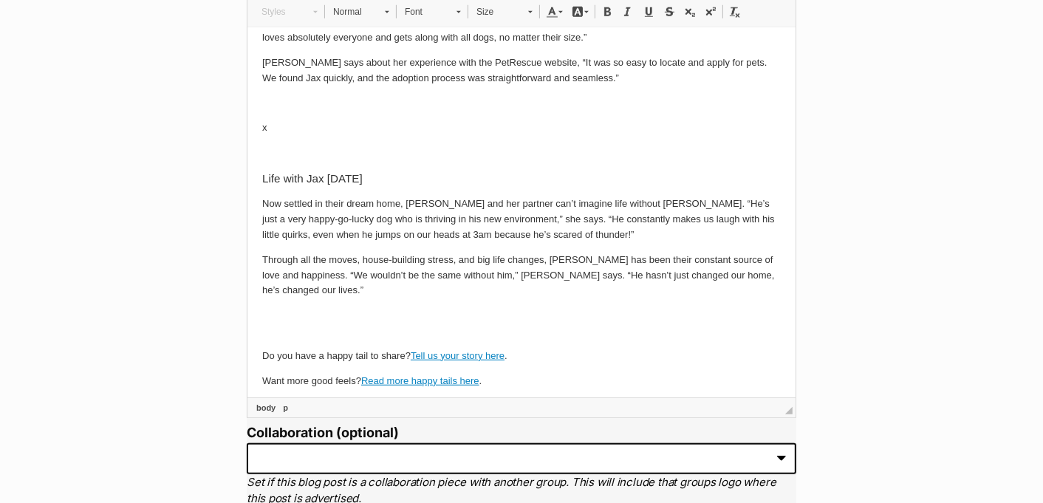
click at [312, 253] on p "Through all the moves, house-building stress, and big life changes, Jax has bee…" at bounding box center [520, 276] width 518 height 46
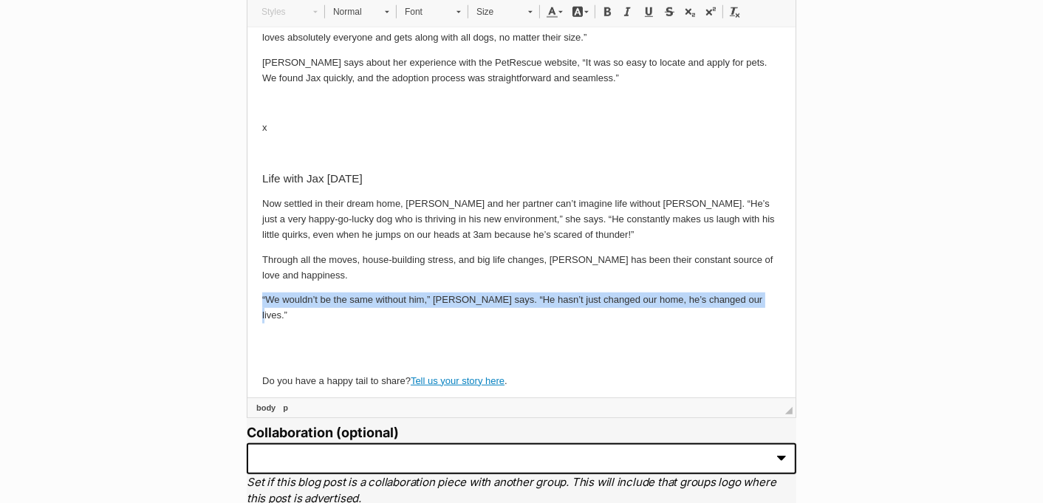
drag, startPoint x: 755, startPoint y: 266, endPoint x: 258, endPoint y: 267, distance: 497.6
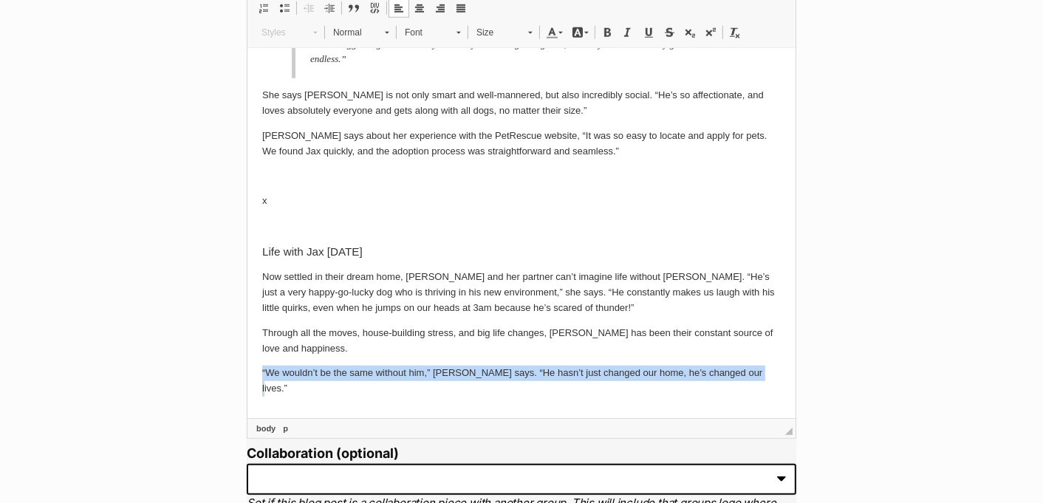
scroll to position [1139, 0]
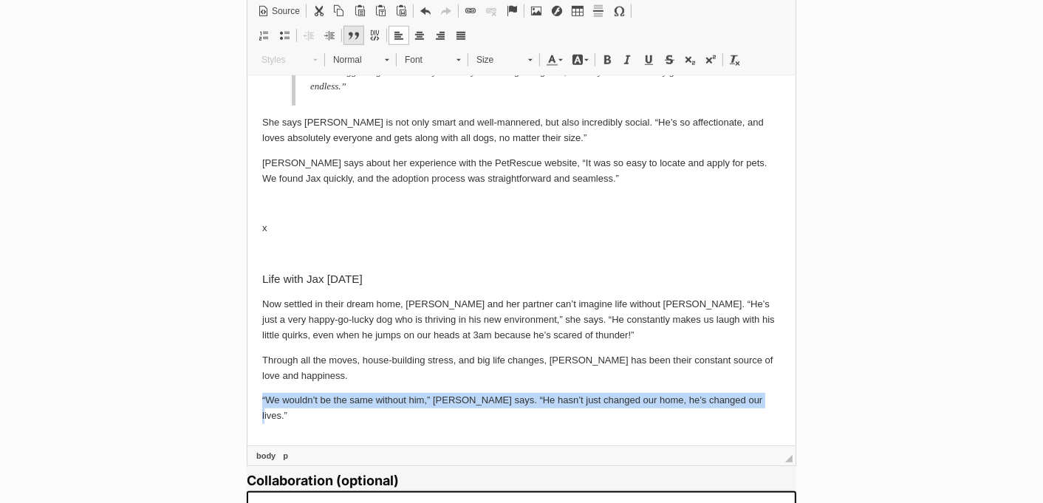
click at [353, 40] on link "Block Quote" at bounding box center [353, 35] width 21 height 19
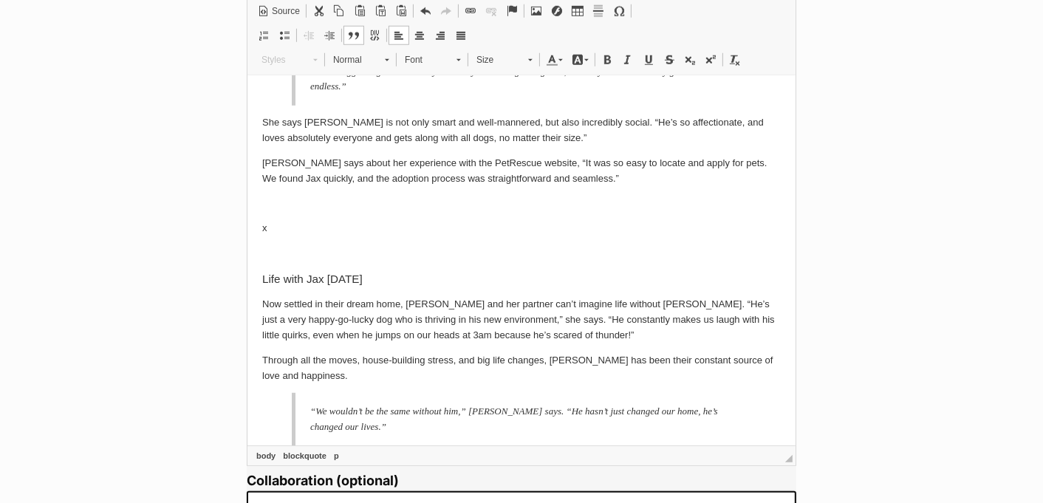
click at [312, 353] on p "Through all the moves, house-building stress, and big life changes, [PERSON_NAM…" at bounding box center [520, 368] width 518 height 31
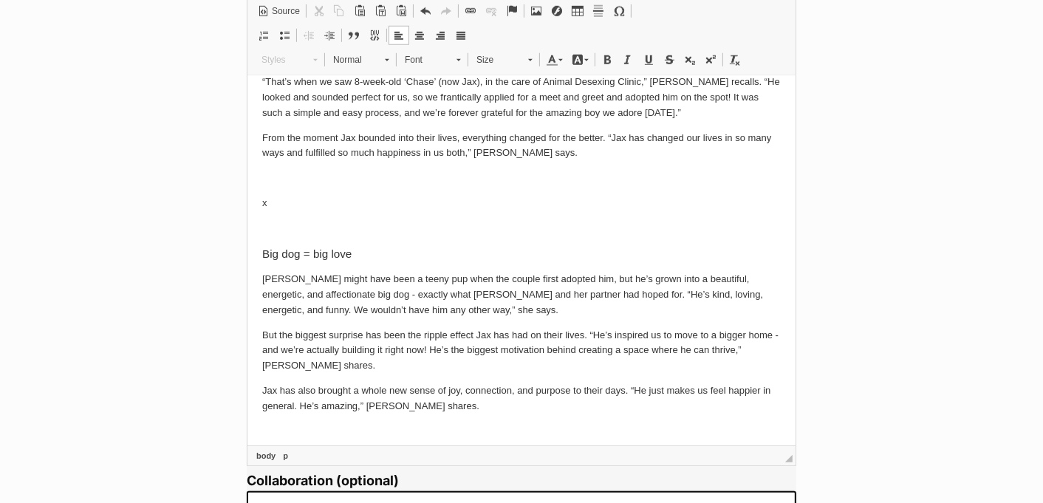
scroll to position [0, 0]
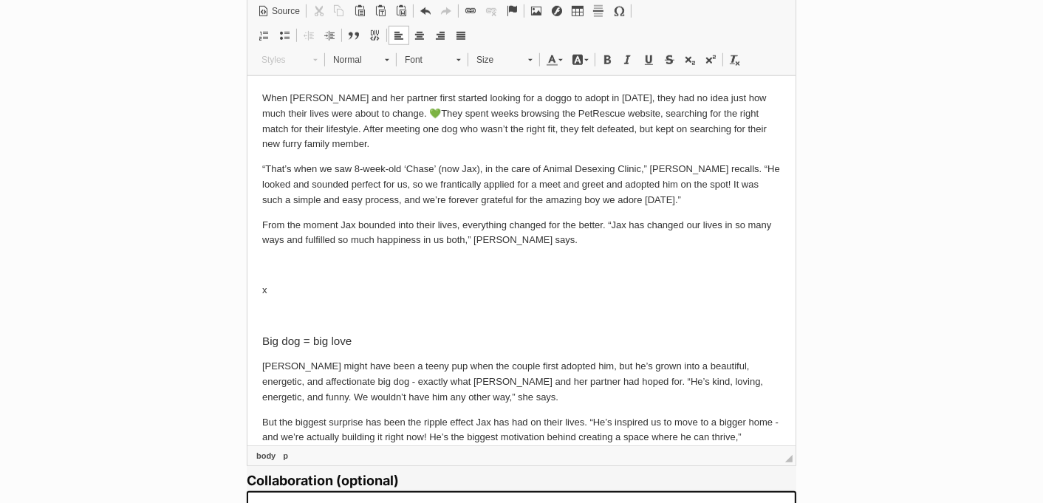
click at [294, 286] on p "x" at bounding box center [520, 291] width 518 height 16
click at [532, 7] on span at bounding box center [536, 11] width 12 height 12
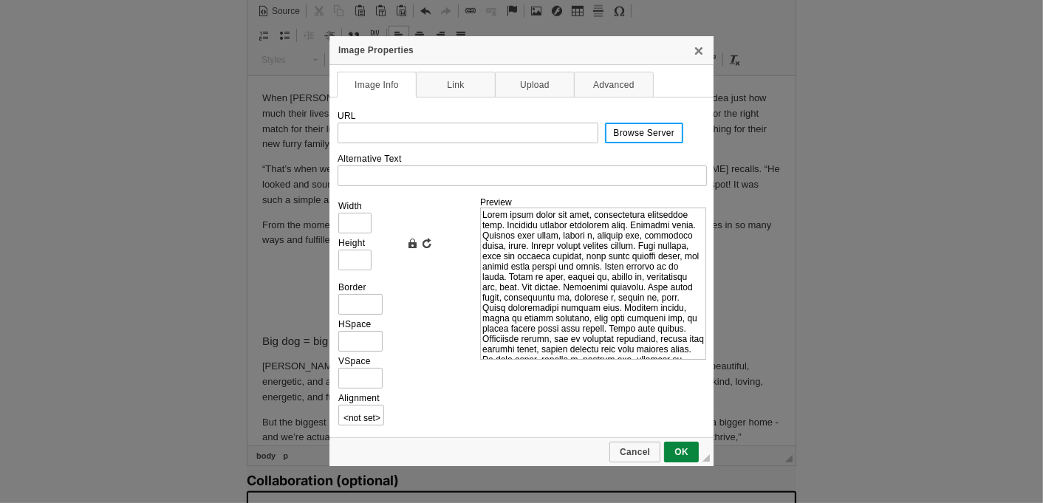
click at [644, 139] on link "Browse Server" at bounding box center [644, 133] width 79 height 21
type input "https://d339b5nop2tkmp.cloudfront.net/uploads/pictures/3936/content_image8.jpeg"
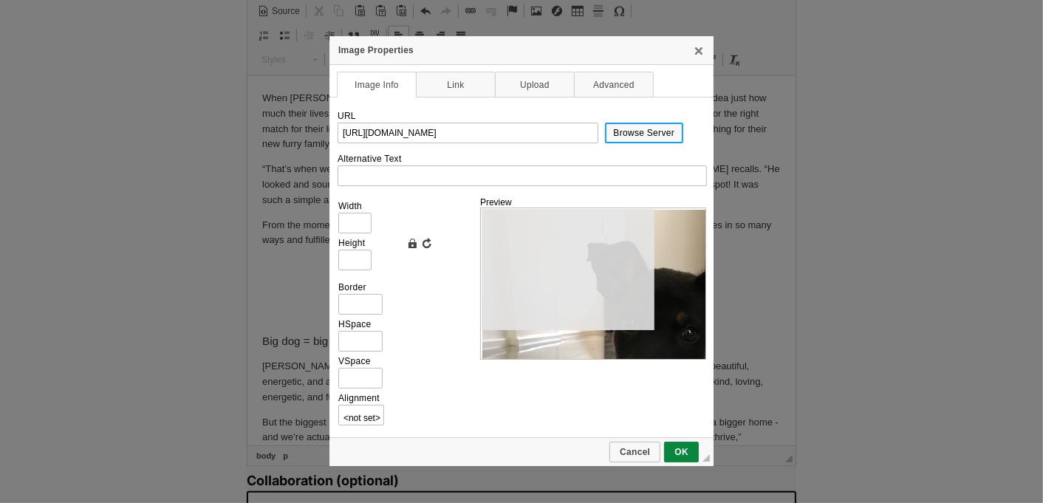
type input "480"
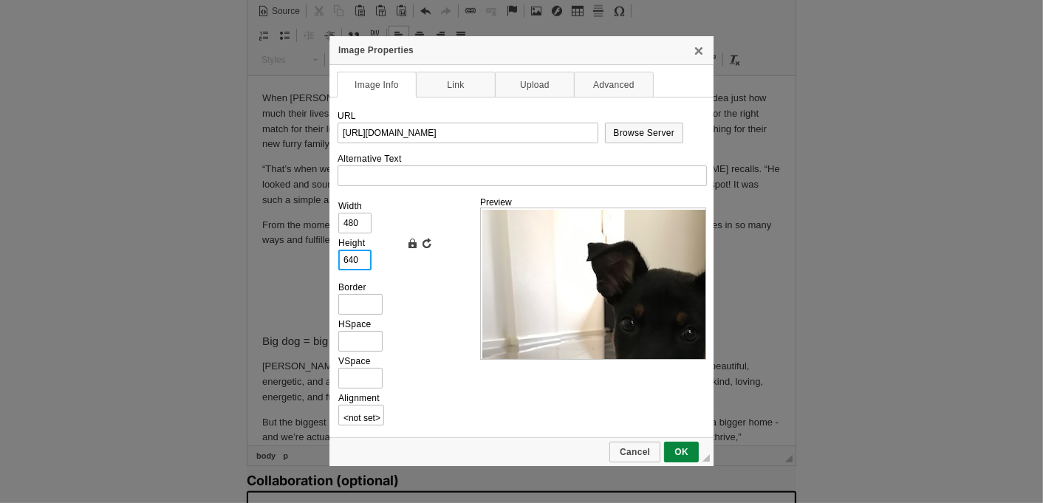
drag, startPoint x: 365, startPoint y: 262, endPoint x: 334, endPoint y: 261, distance: 31.0
click at [334, 261] on td "URL https://d339b5nop2tkmp.cloudfront.net/uploads/pictures/3936/content_image8.…" at bounding box center [521, 267] width 384 height 340
type input "7"
type input "5"
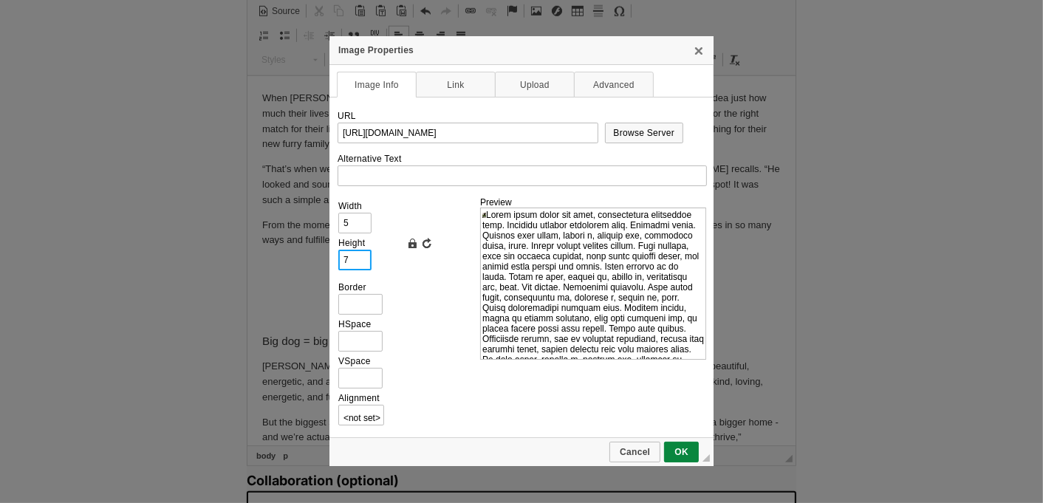
type input "70"
type input "53"
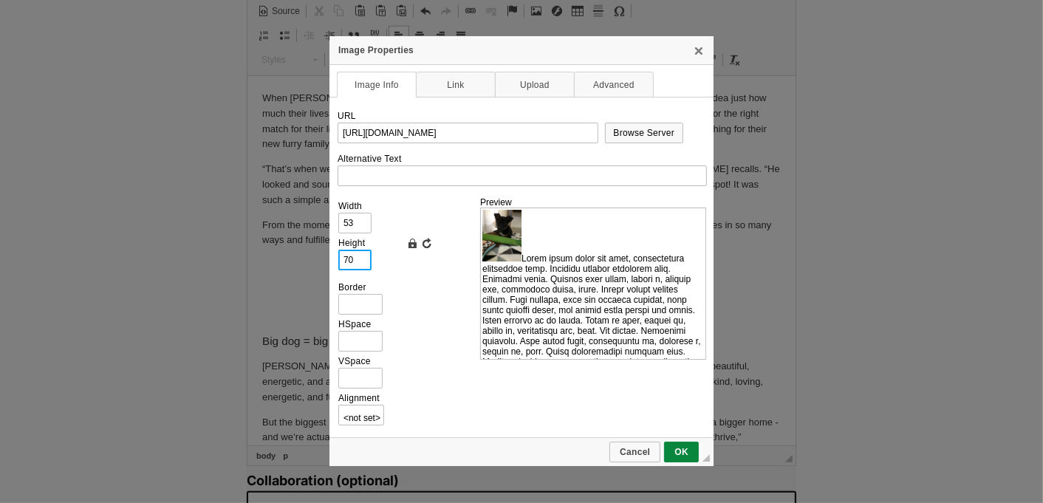
type input "700"
type input "525"
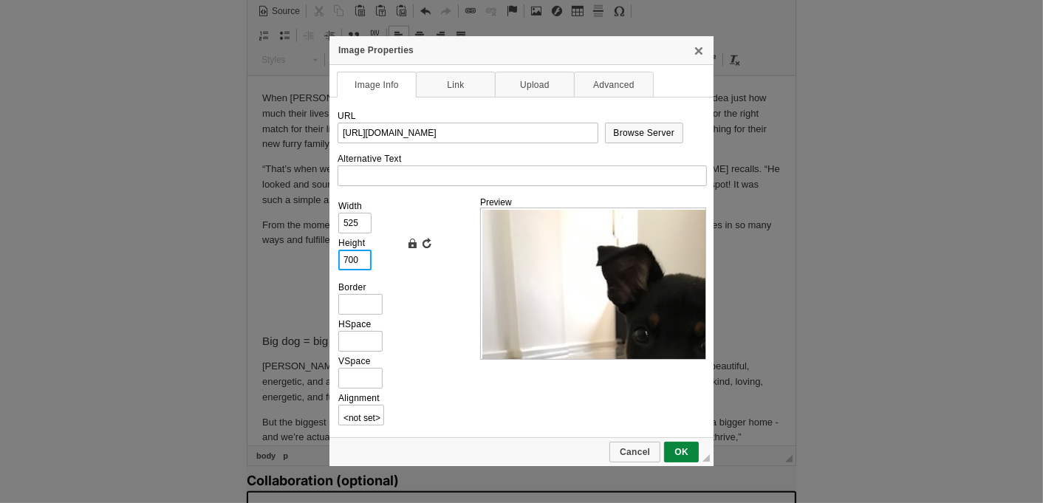
type input "70"
type input "53"
type input "7"
type input "5"
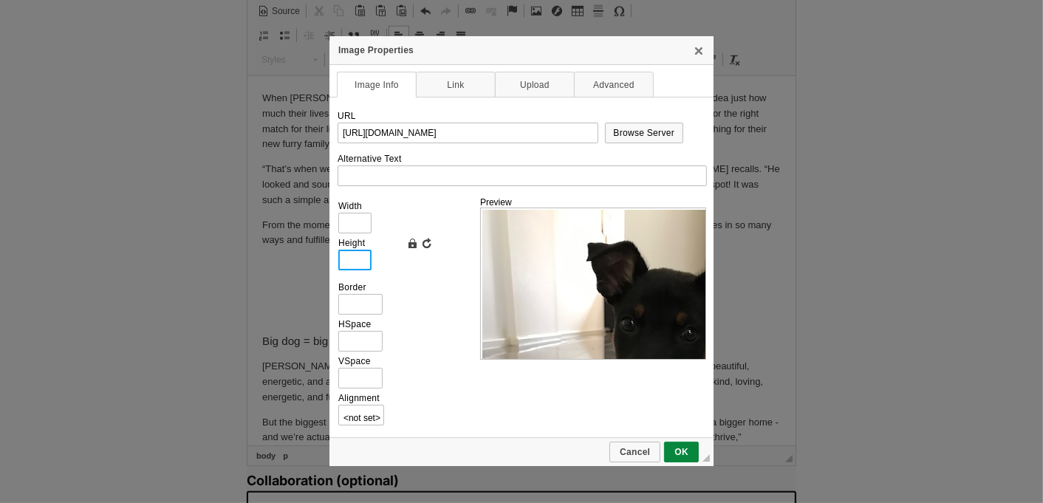
type input "4"
type input "3"
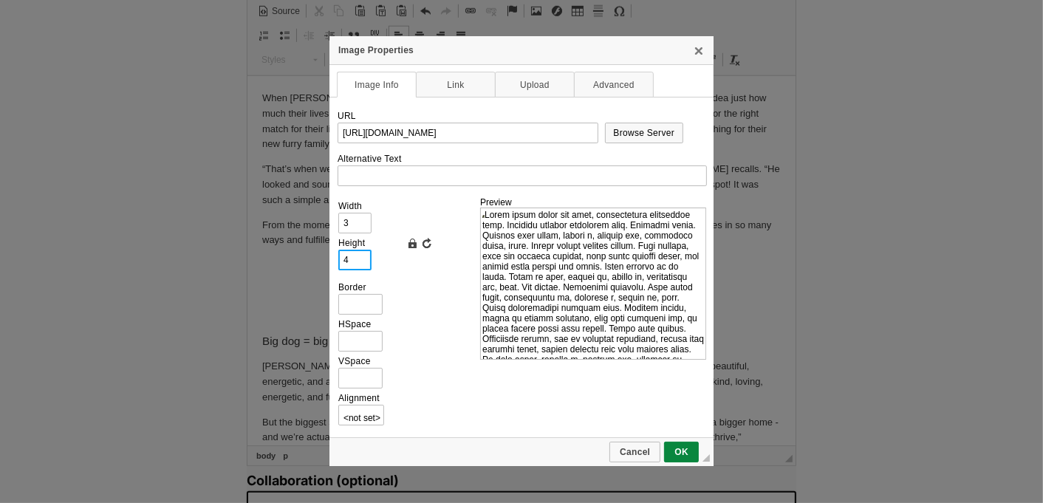
type input "40"
type input "30"
type input "400"
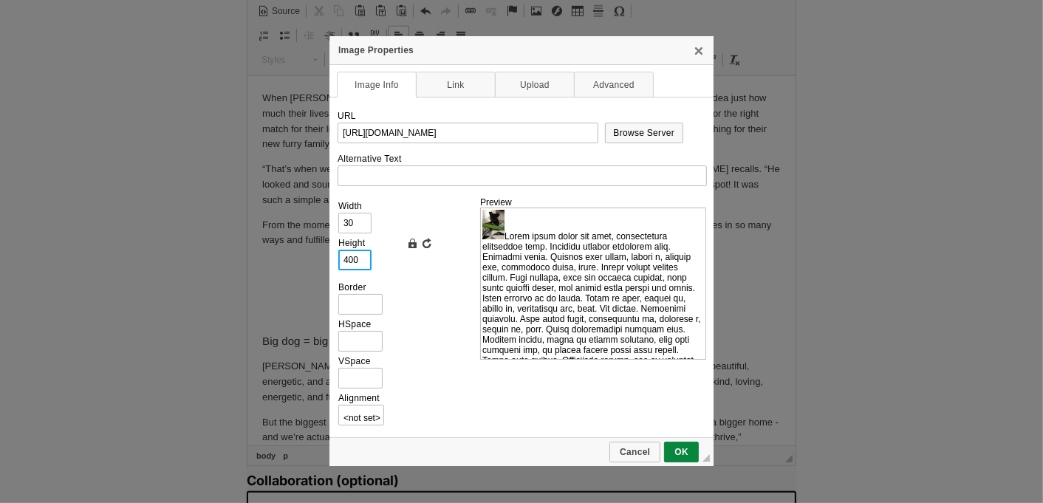
type input "300"
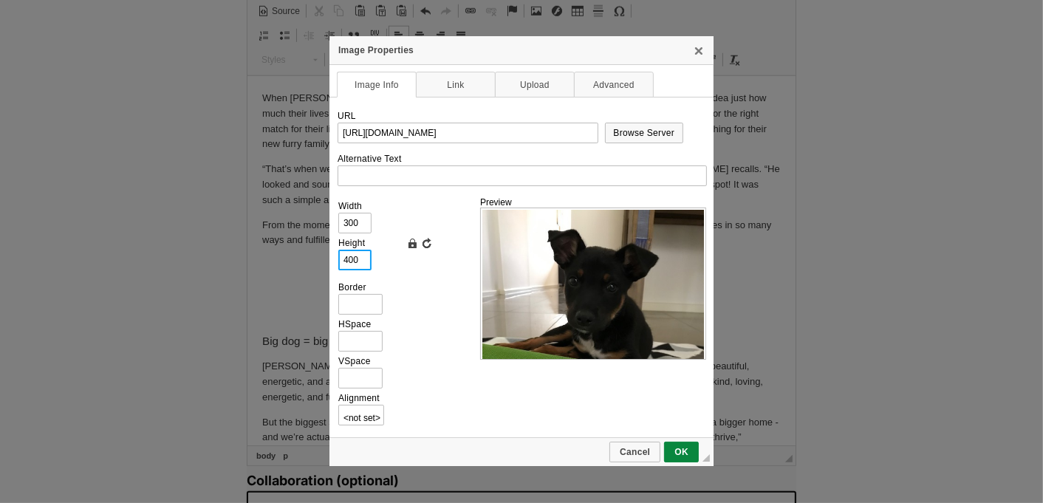
type input "40"
type input "30"
type input "4"
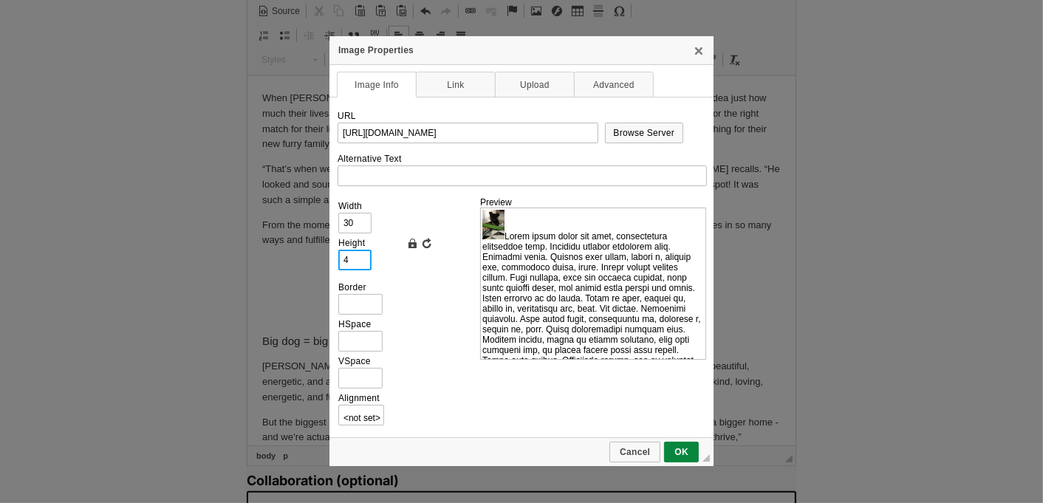
type input "3"
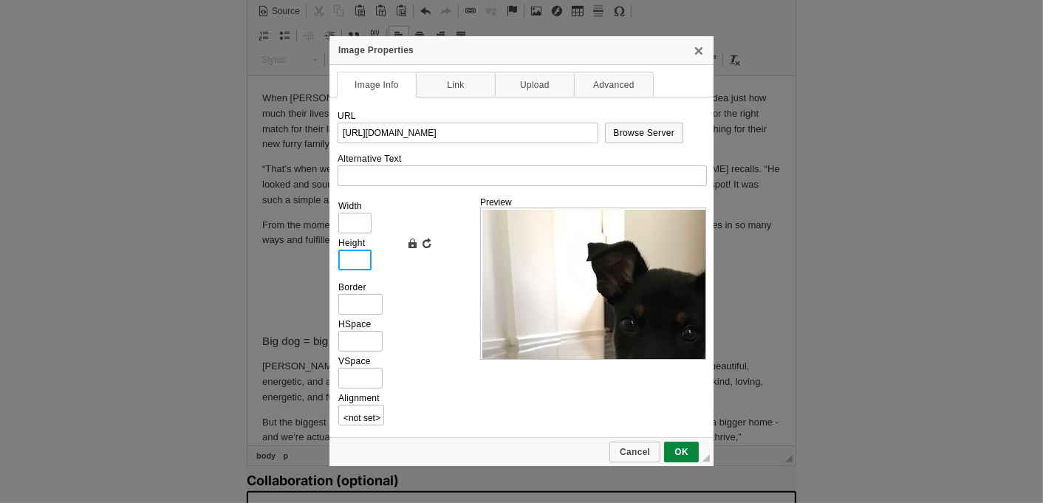
type input "3"
type input "2"
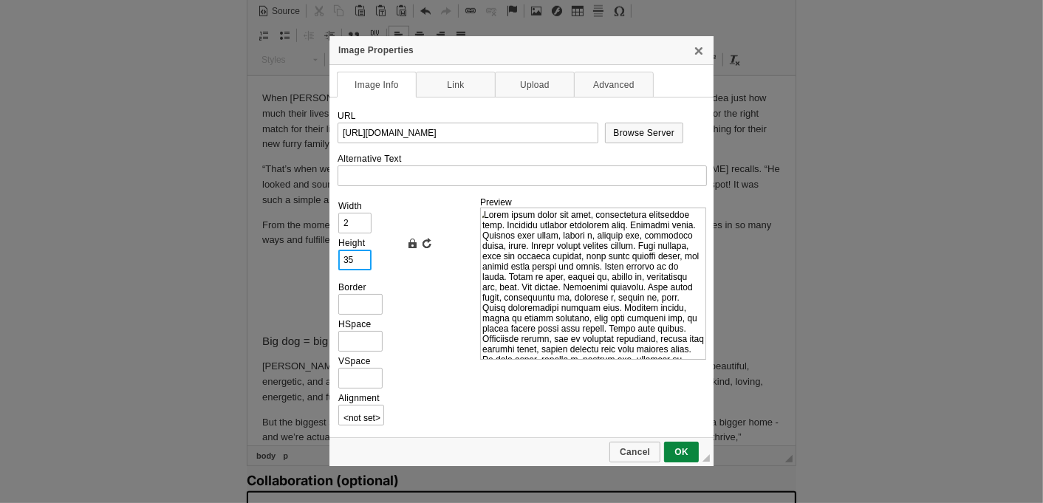
type input "350"
type input "263"
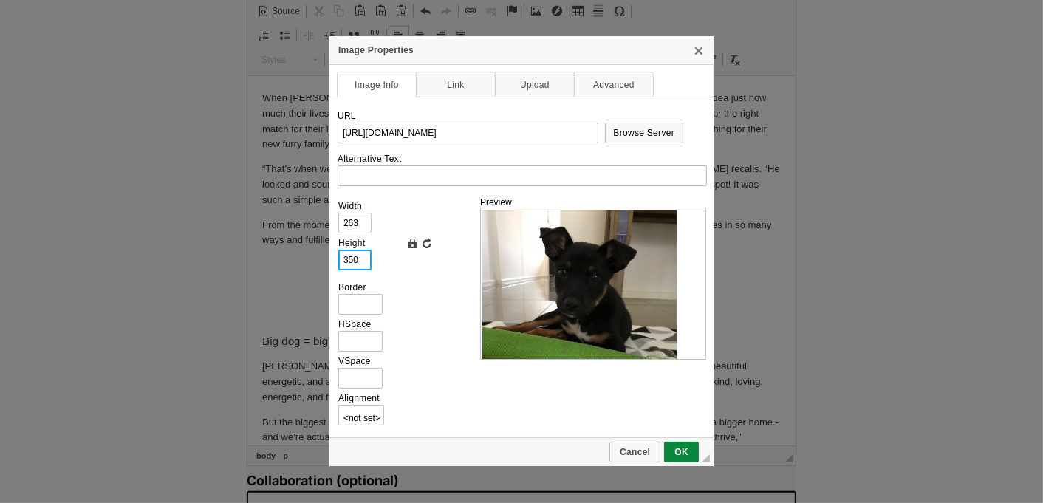
type input "350"
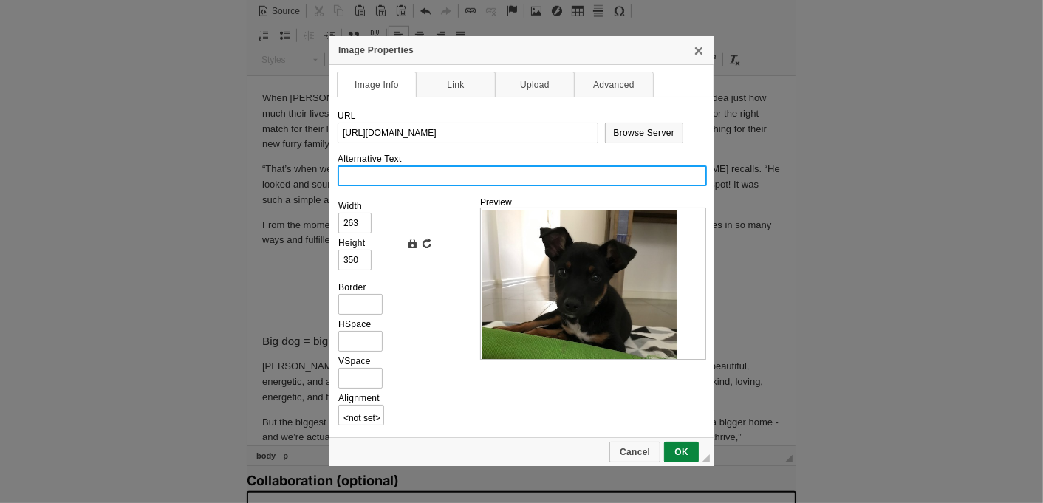
click at [371, 178] on input "Alternative Text" at bounding box center [521, 175] width 369 height 21
type input "A black Kelpie puppy"
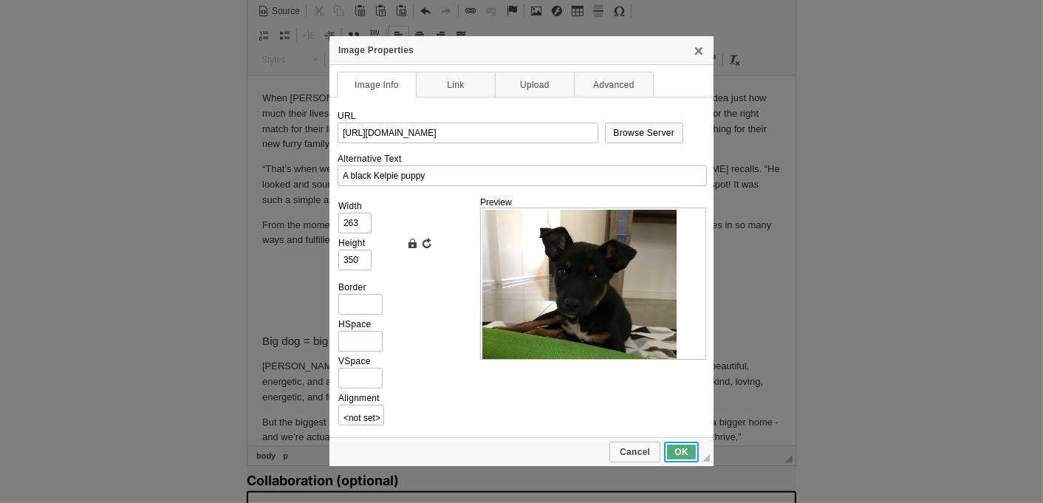
click at [680, 449] on span "OK" at bounding box center [681, 452] width 32 height 10
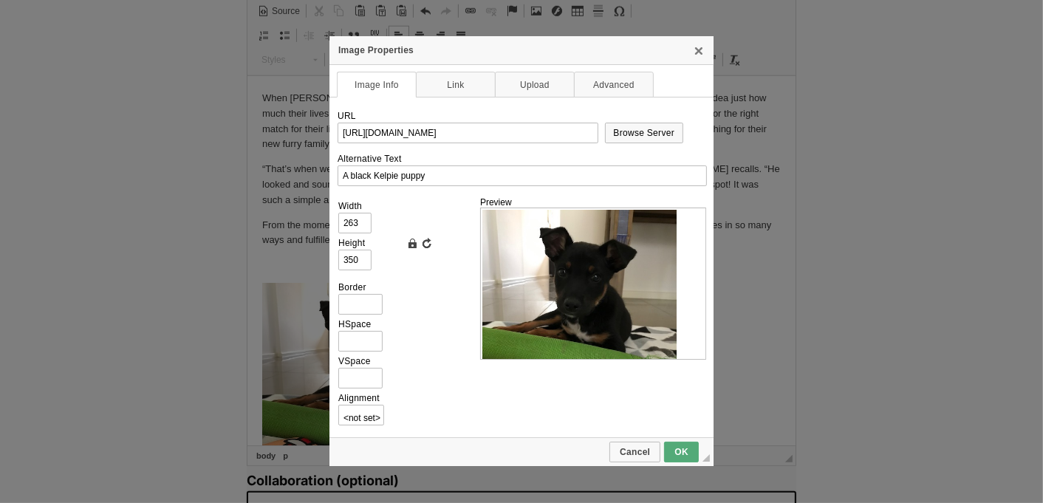
scroll to position [97, 0]
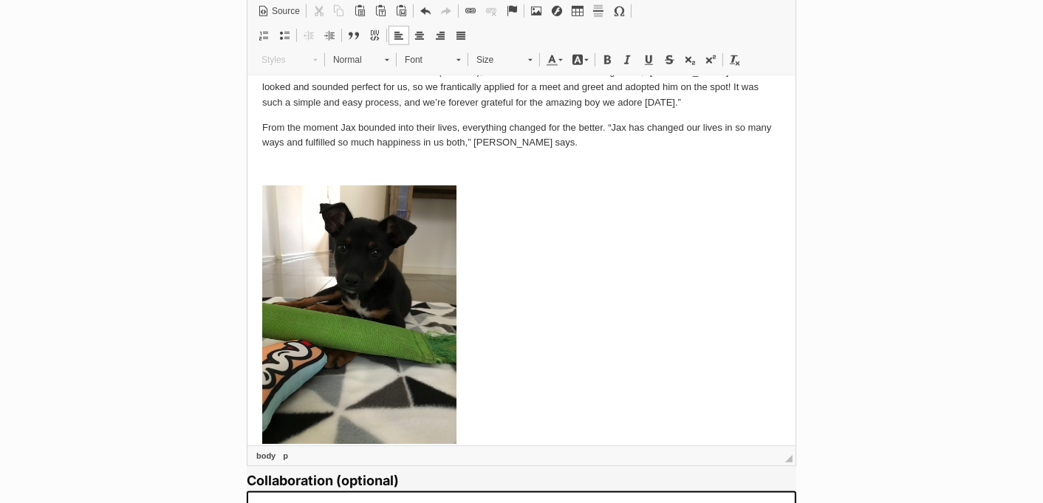
click at [564, 370] on p "​​​​​​​" at bounding box center [520, 317] width 518 height 264
click at [532, 6] on span at bounding box center [536, 11] width 12 height 12
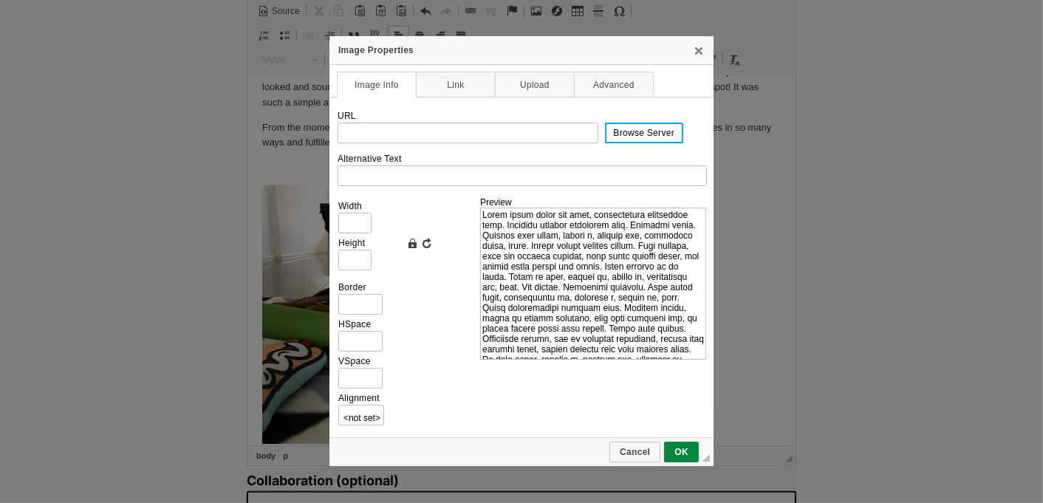
click at [639, 137] on link "Browse Server" at bounding box center [644, 133] width 79 height 21
type input "https://d339b5nop2tkmp.cloudfront.net/uploads/pictures/3937/content_image9.jpeg"
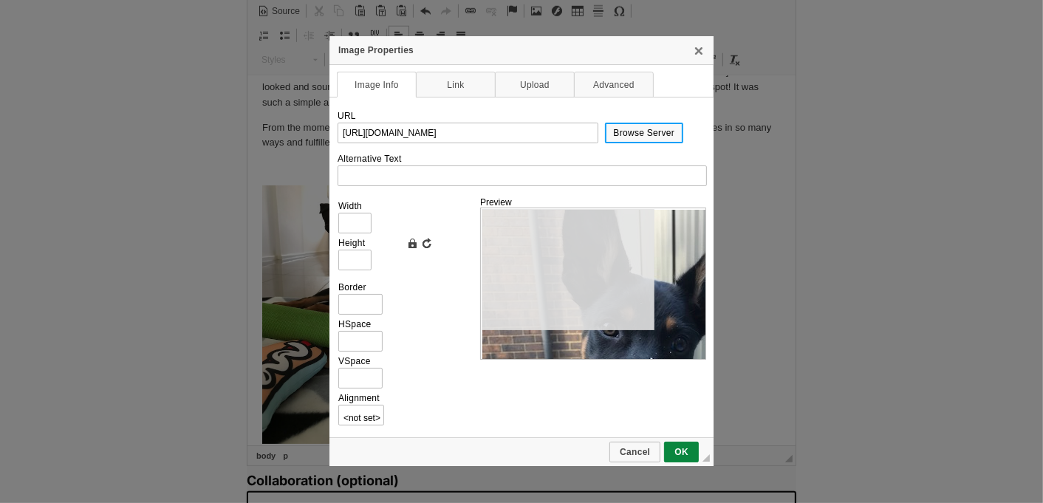
type input "480"
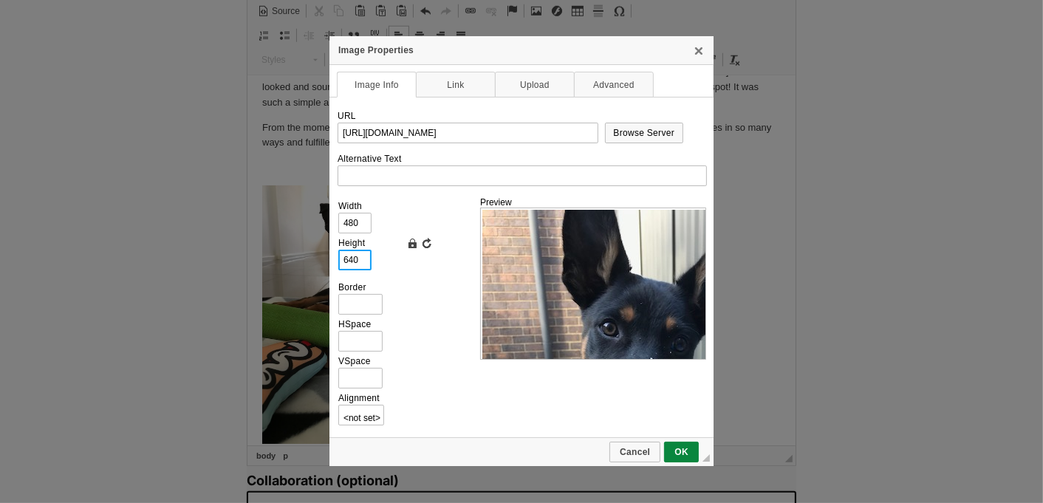
drag, startPoint x: 363, startPoint y: 266, endPoint x: 328, endPoint y: 260, distance: 35.9
type input "3"
type input "2"
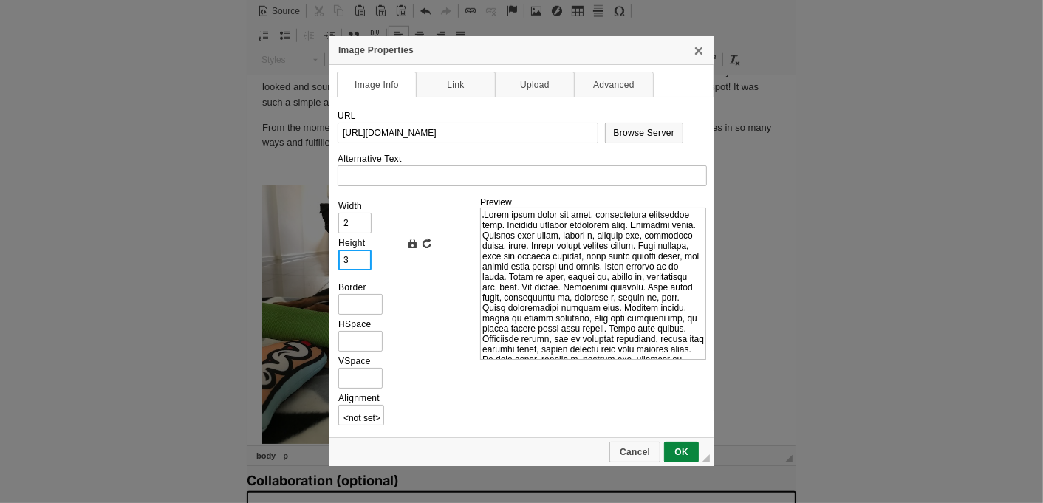
type input "35"
type input "26"
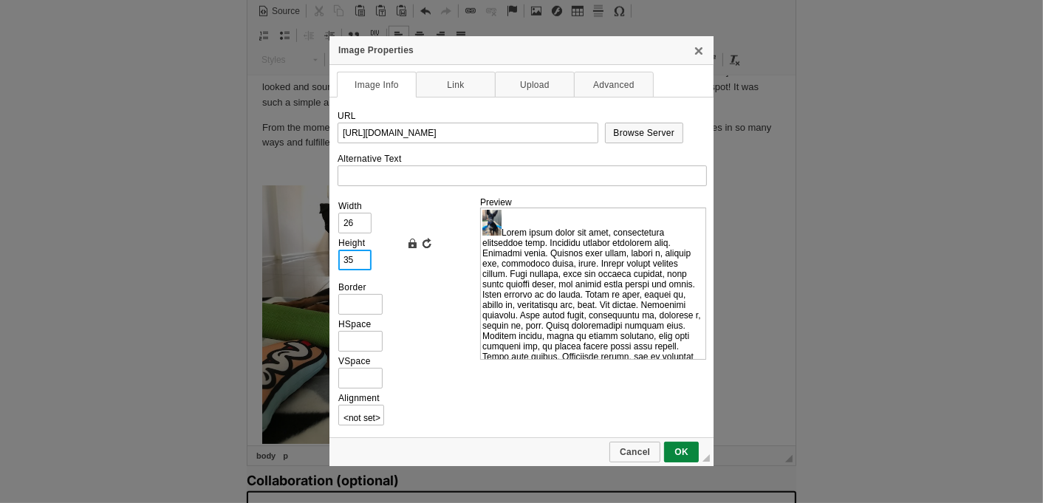
type input "350"
type input "263"
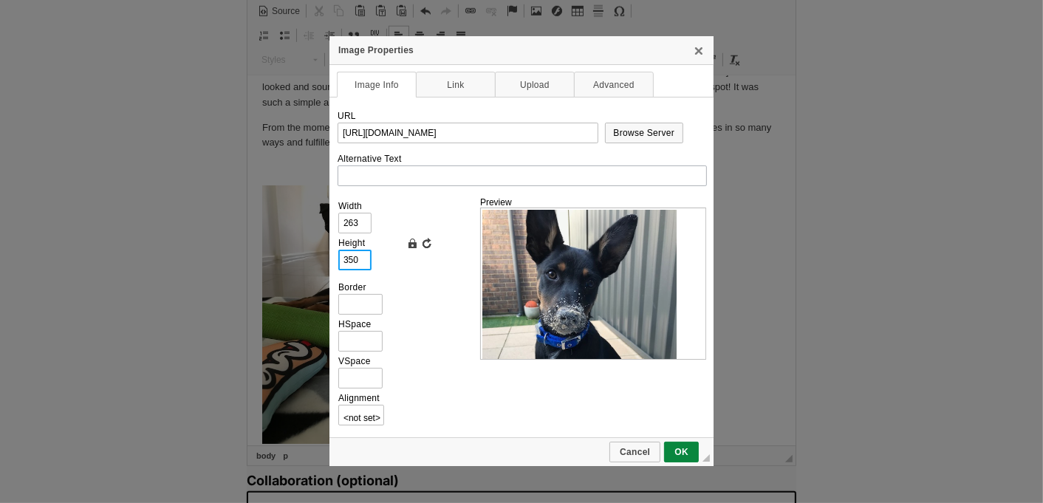
type input "350"
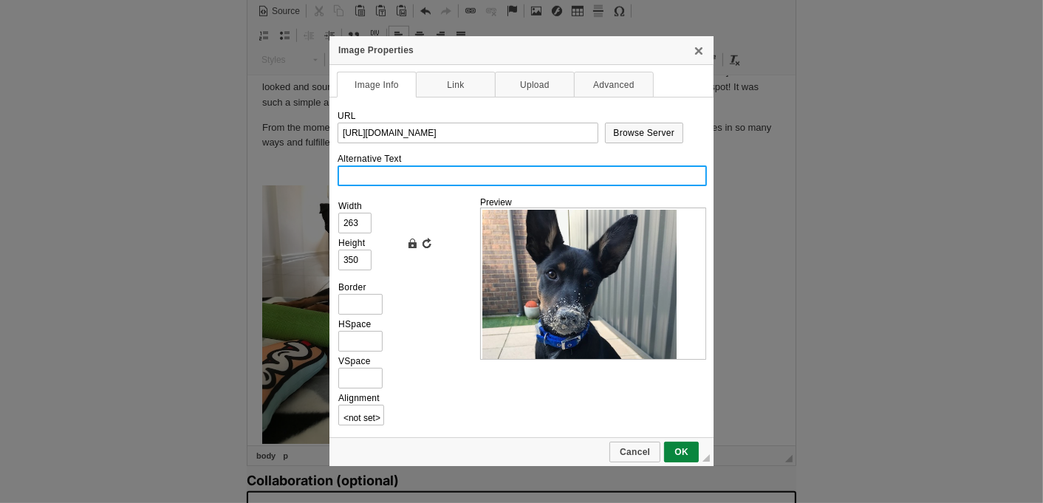
click at [372, 185] on input "Alternative Text" at bounding box center [521, 175] width 369 height 21
paste input "A black Kelpie puppy"
type input "A black Kelpie puppy in a sandpit"
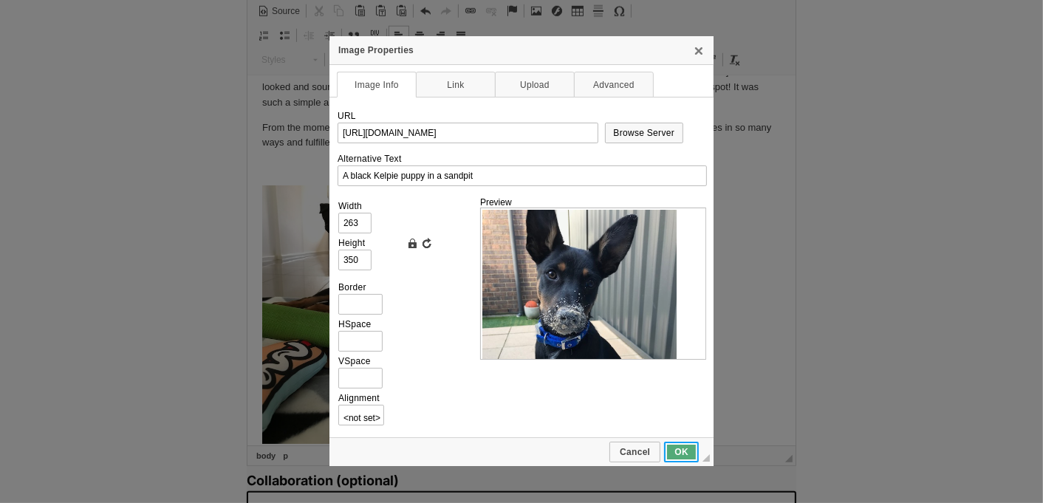
click at [682, 449] on span "OK" at bounding box center [681, 452] width 32 height 10
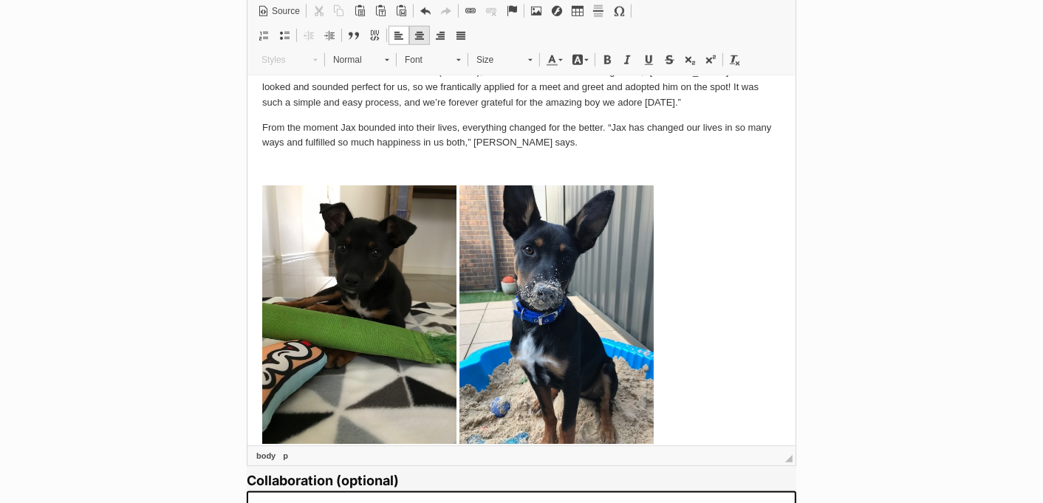
click at [411, 35] on link "Center" at bounding box center [419, 35] width 21 height 19
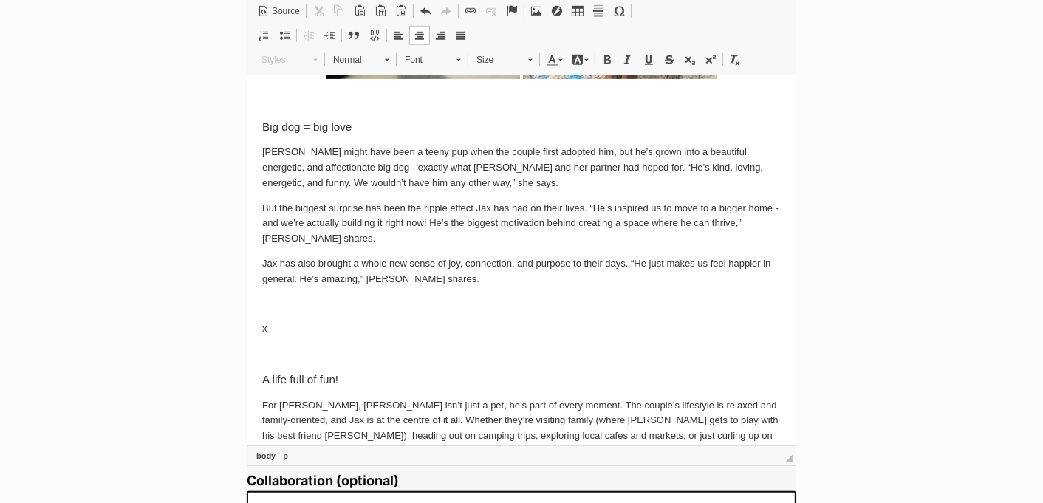
scroll to position [467, 0]
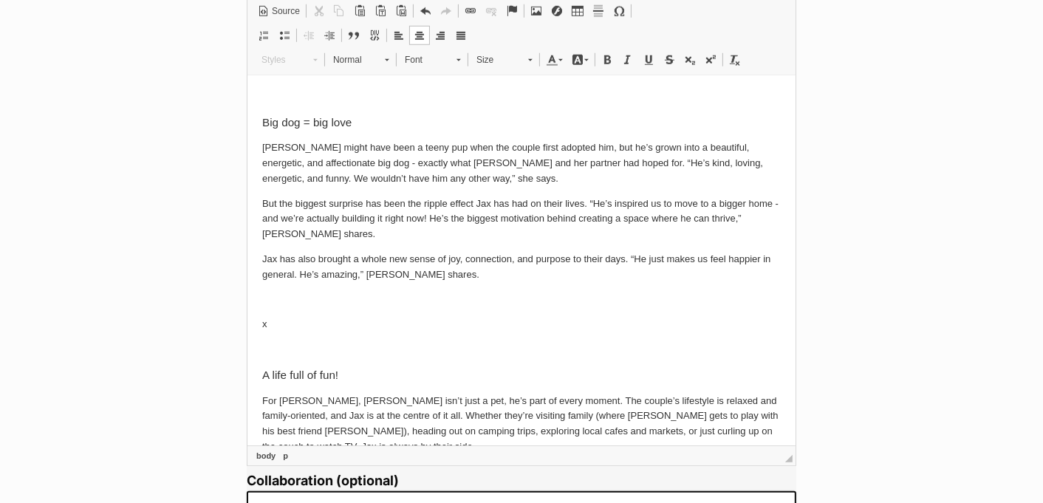
click at [354, 331] on p "x" at bounding box center [520, 325] width 518 height 16
click at [536, 16] on link "Image" at bounding box center [536, 10] width 21 height 19
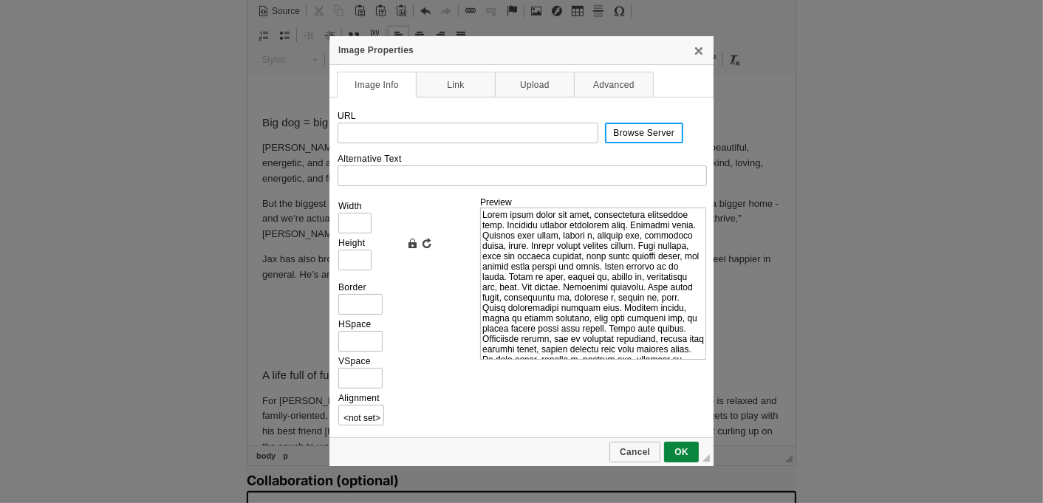
click at [636, 134] on span "Browse Server" at bounding box center [644, 133] width 76 height 10
type input "https://d339b5nop2tkmp.cloudfront.net/uploads/pictures/3938/content_image3.jpeg"
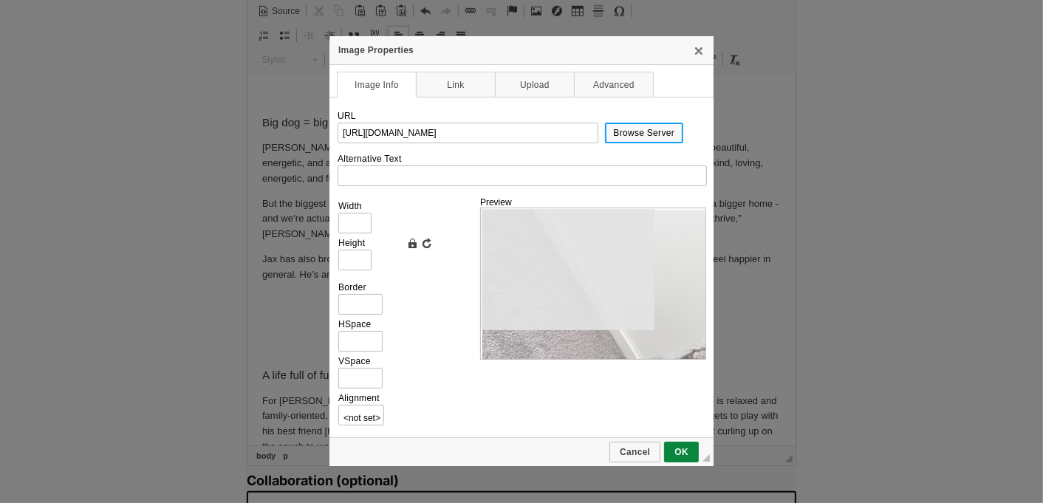
type input "640"
type input "480"
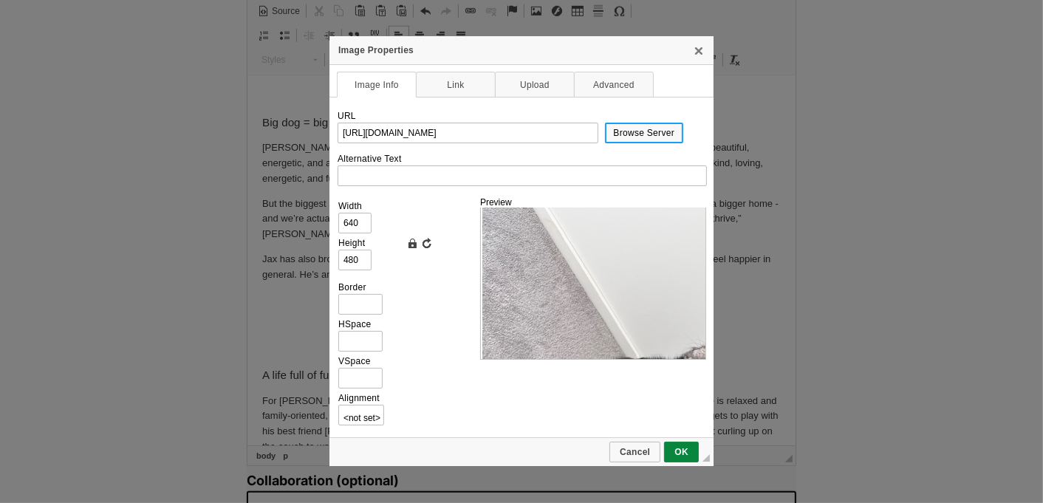
scroll to position [0, 0]
click at [636, 444] on link "Cancel" at bounding box center [634, 452] width 51 height 21
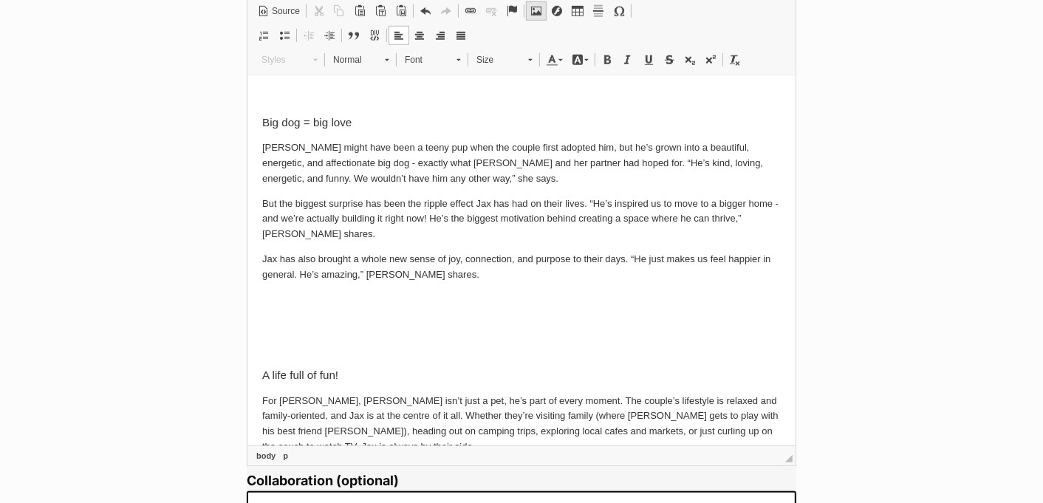
click at [535, 5] on span at bounding box center [536, 11] width 12 height 12
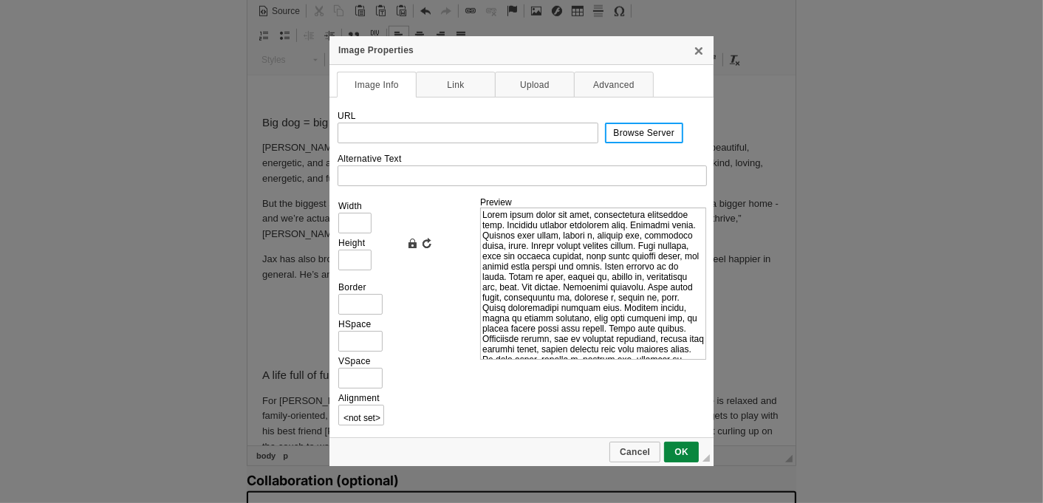
click at [625, 136] on span "Browse Server" at bounding box center [644, 133] width 76 height 10
click at [615, 136] on span "Browse Server" at bounding box center [644, 133] width 76 height 10
type input "https://d339b5nop2tkmp.cloudfront.net/uploads/pictures/3940/content_image6.jpeg"
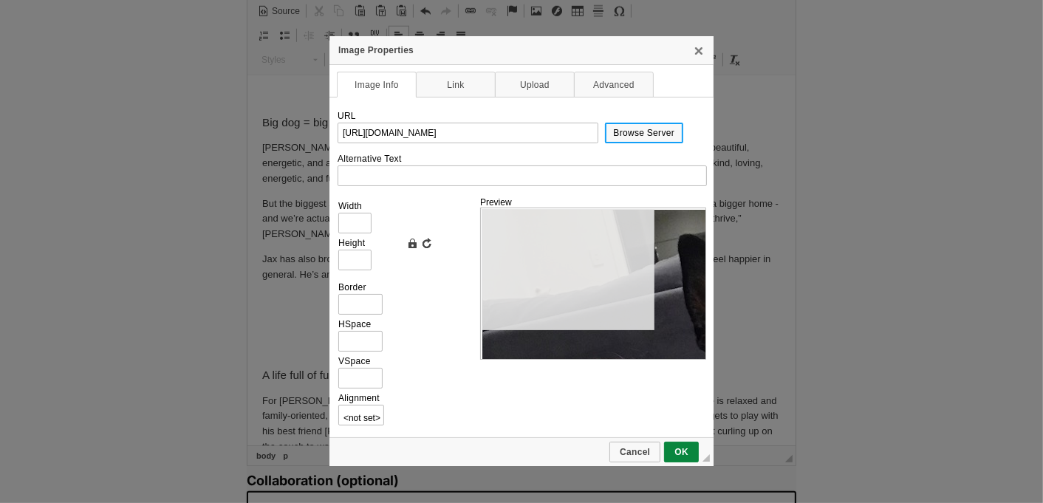
type input "640"
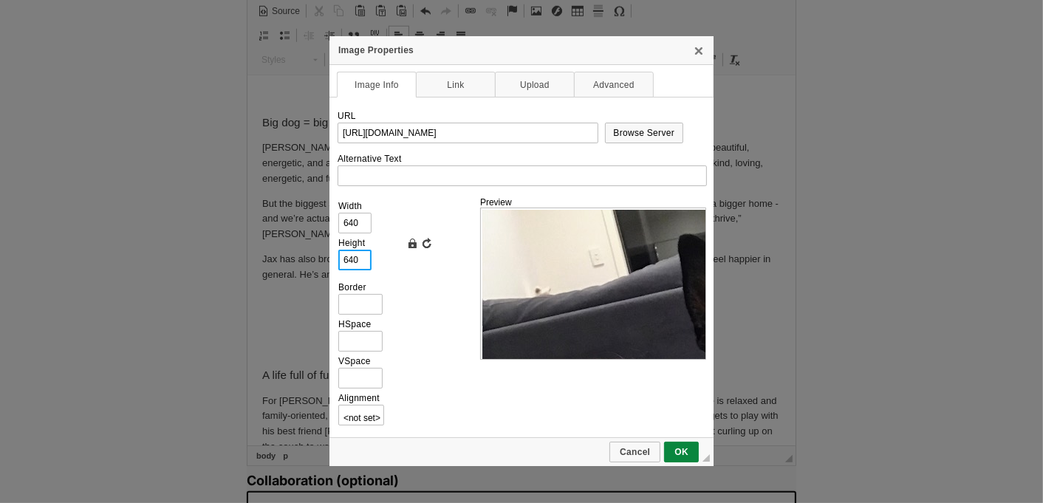
drag, startPoint x: 368, startPoint y: 264, endPoint x: 316, endPoint y: 258, distance: 51.9
type input "3"
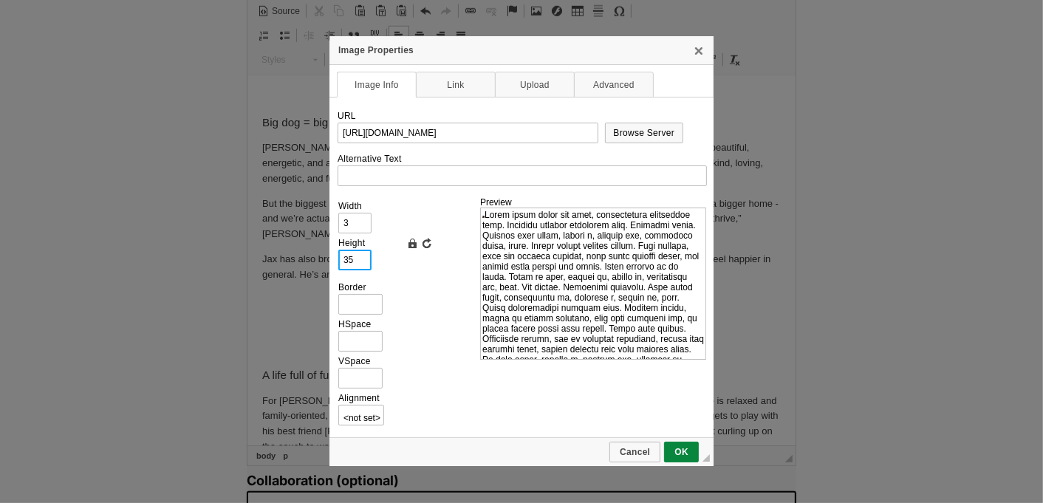
type input "350"
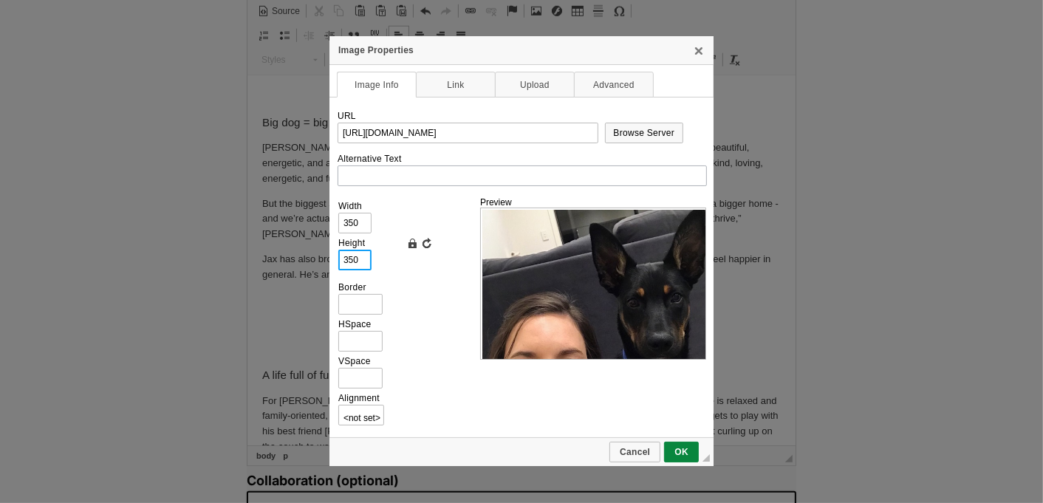
type input "350"
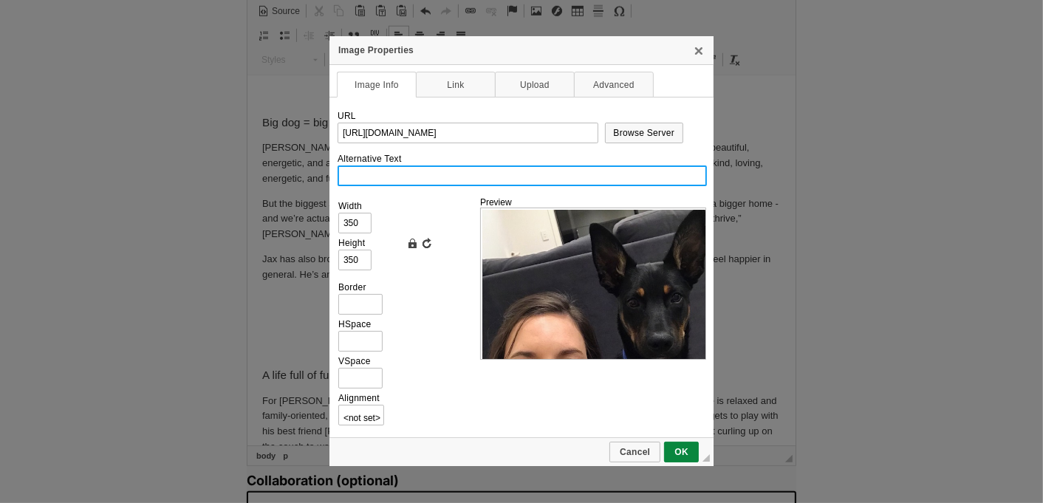
click at [357, 179] on input "Alternative Text" at bounding box center [521, 175] width 369 height 21
paste input "A black Kelpie puppy"
drag, startPoint x: 436, startPoint y: 177, endPoint x: 401, endPoint y: 177, distance: 34.7
click at [401, 177] on input "A black Kelpie puppy" at bounding box center [521, 175] width 369 height 21
type input "A black Kelpie with his human"
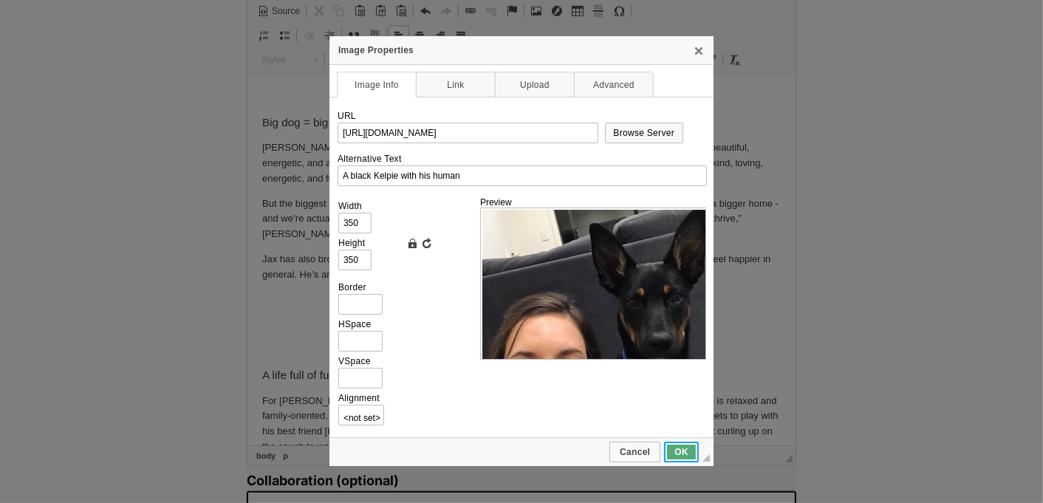
click at [682, 446] on link "OK" at bounding box center [681, 452] width 35 height 21
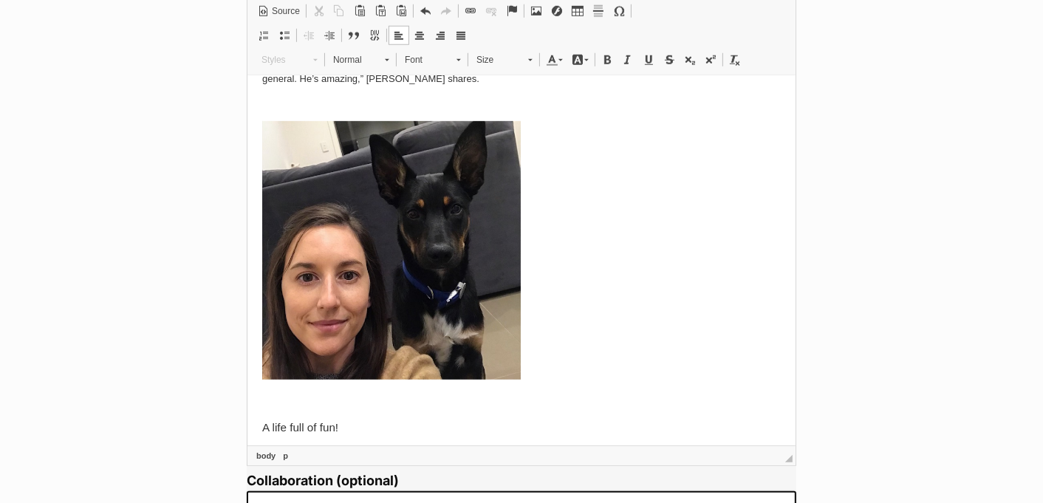
scroll to position [667, 0]
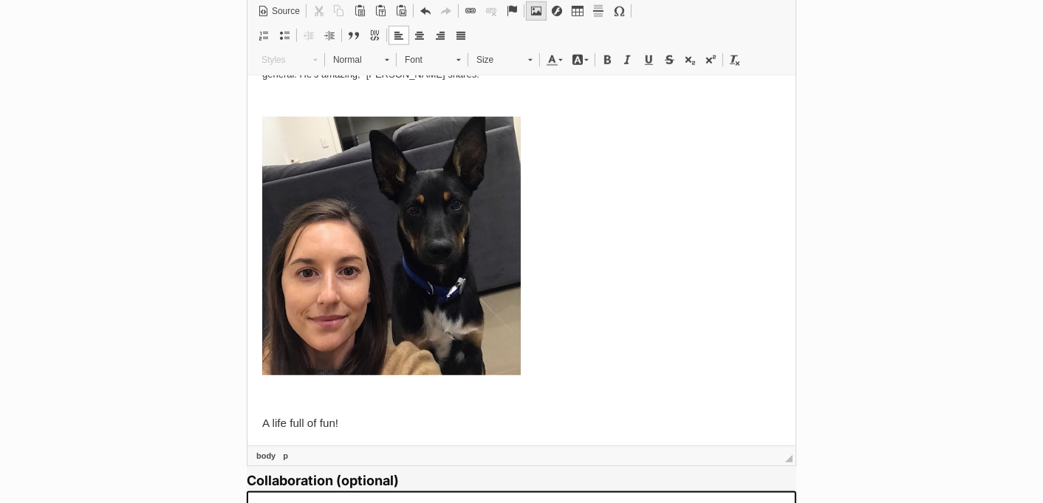
click at [536, 14] on span at bounding box center [536, 11] width 12 height 12
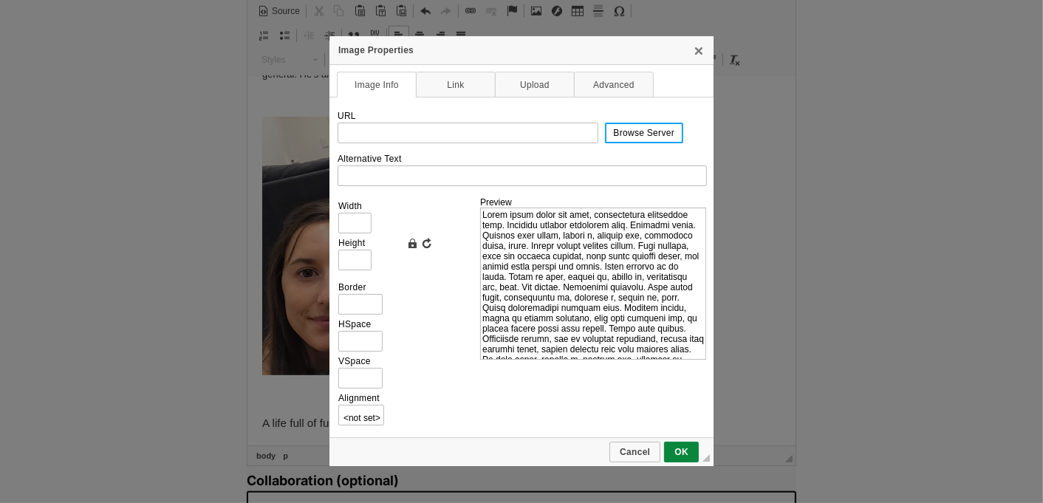
click at [635, 139] on link "Browse Server" at bounding box center [644, 133] width 79 height 21
type input "https://d339b5nop2tkmp.cloudfront.net/uploads/pictures/3941/content_image31.jpeg"
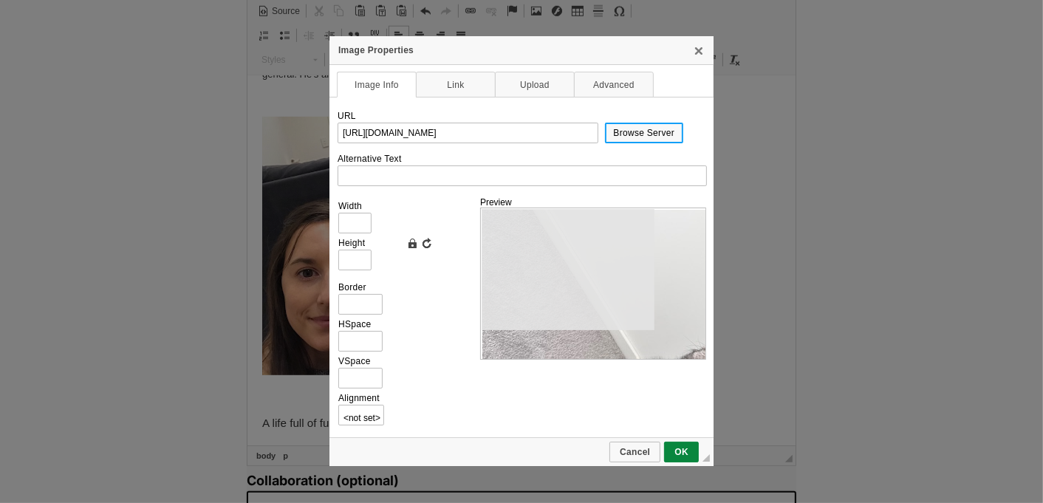
type input "640"
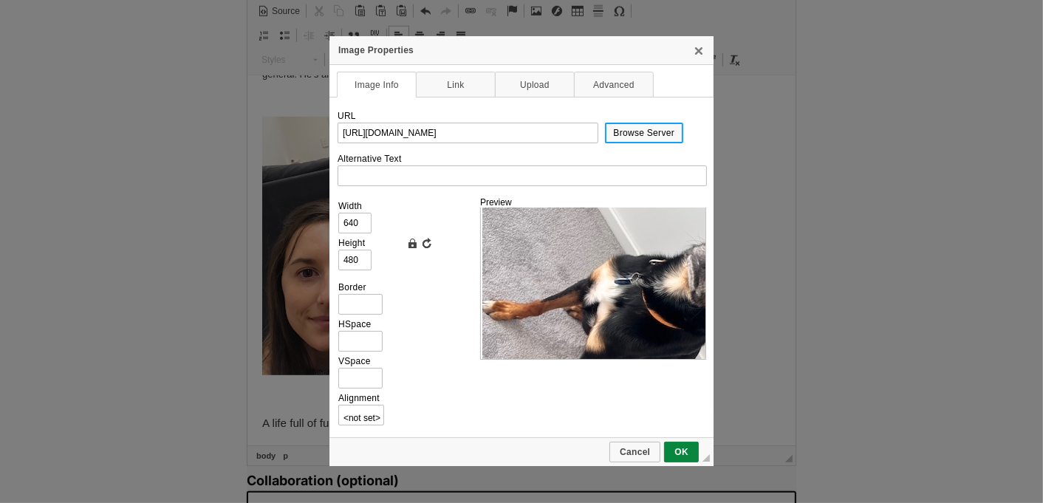
scroll to position [104, 0]
click at [612, 87] on link "Advanced" at bounding box center [614, 85] width 80 height 26
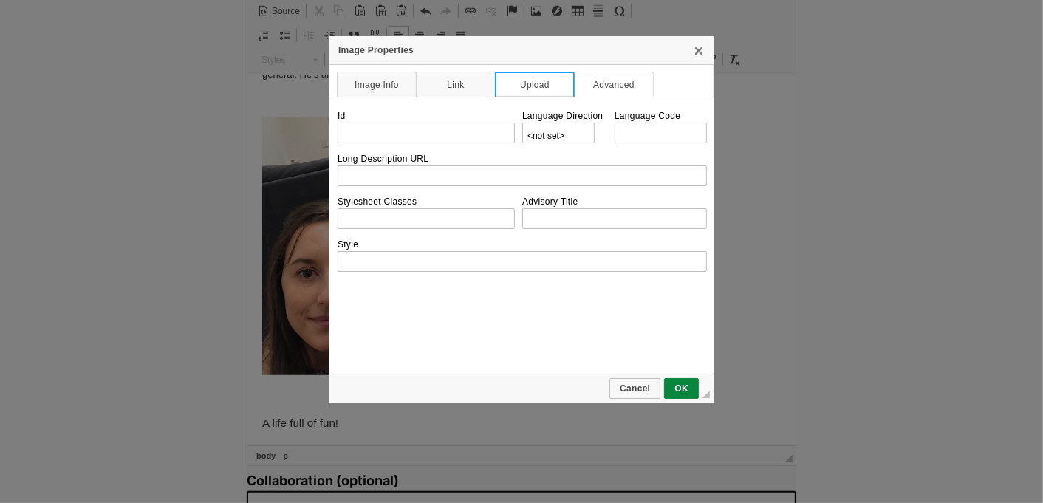
click at [526, 86] on link "Upload" at bounding box center [535, 85] width 80 height 26
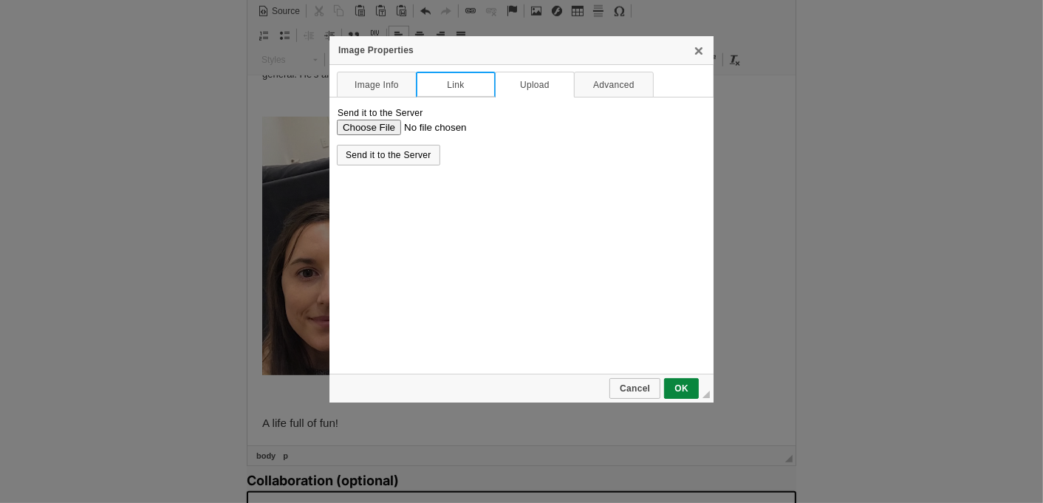
click at [442, 92] on link "Link" at bounding box center [456, 85] width 80 height 26
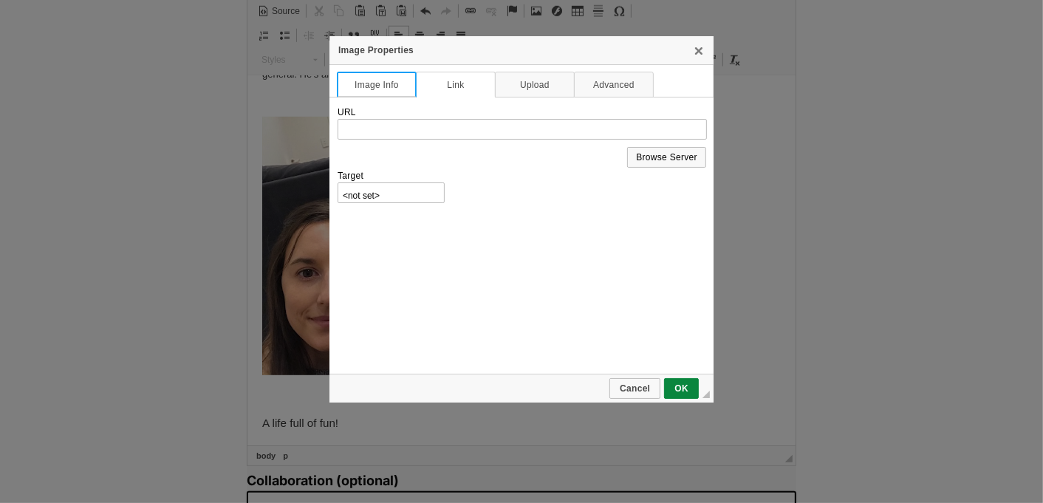
click at [379, 89] on link "Image Info" at bounding box center [377, 85] width 80 height 26
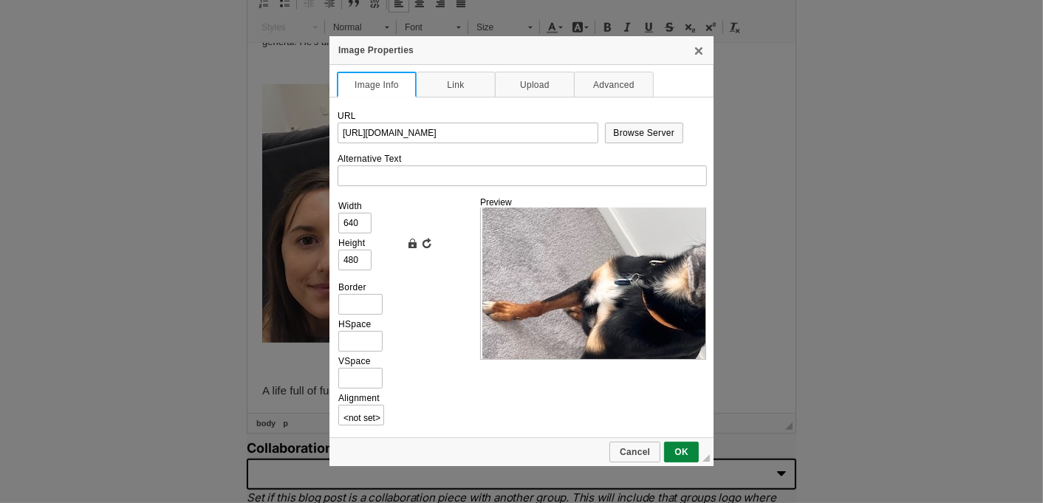
scroll to position [1171, 0]
drag, startPoint x: 358, startPoint y: 259, endPoint x: 332, endPoint y: 260, distance: 26.6
click at [332, 260] on td "URL https://d339b5nop2tkmp.cloudfront.net/uploads/pictures/3941/content_image31…" at bounding box center [521, 267] width 384 height 340
type input "3"
type input "4"
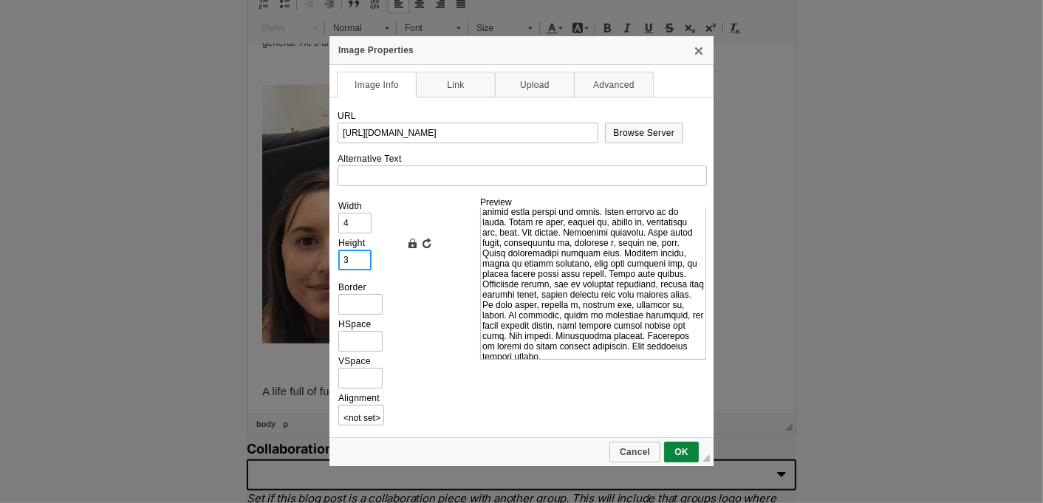
type input "35"
type input "47"
type input "350"
type input "467"
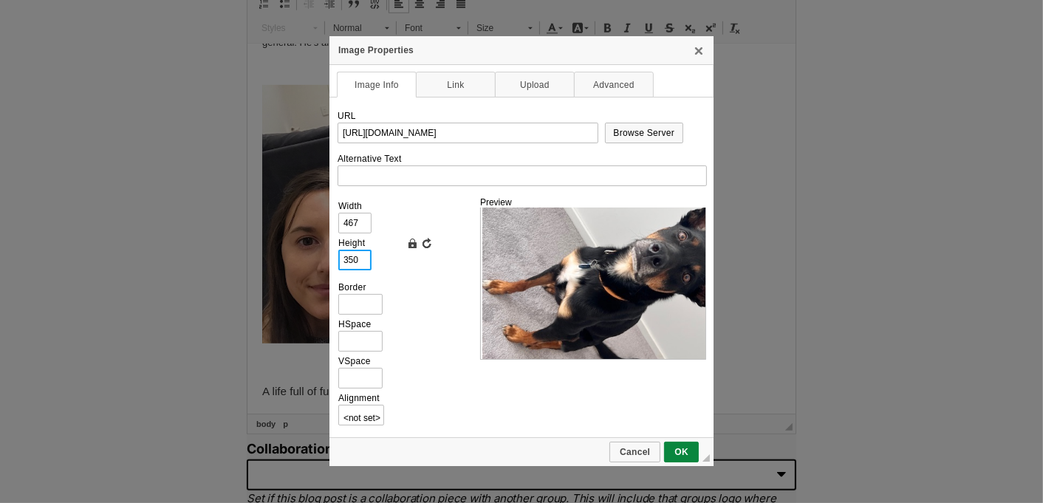
scroll to position [241, 0]
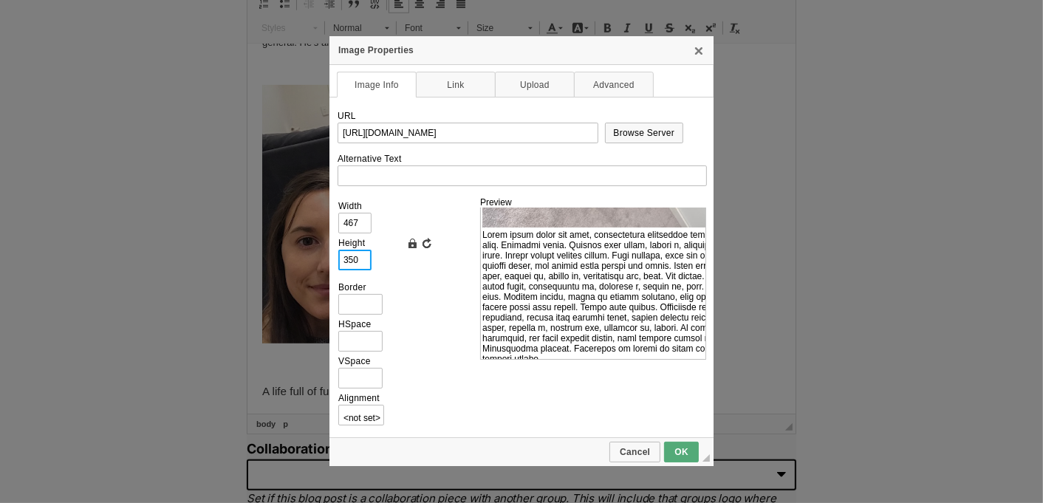
type input "350"
click at [680, 444] on link "OK" at bounding box center [681, 452] width 35 height 21
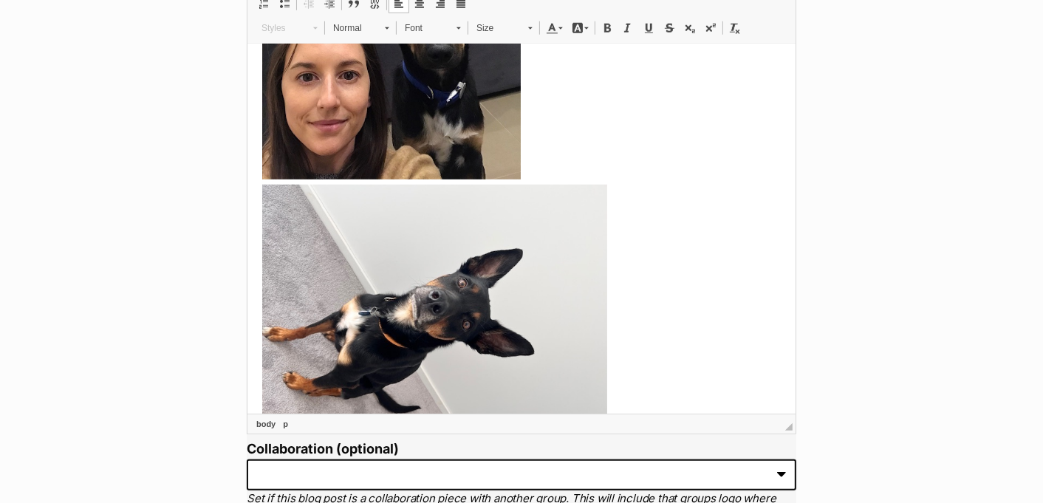
scroll to position [830, 0]
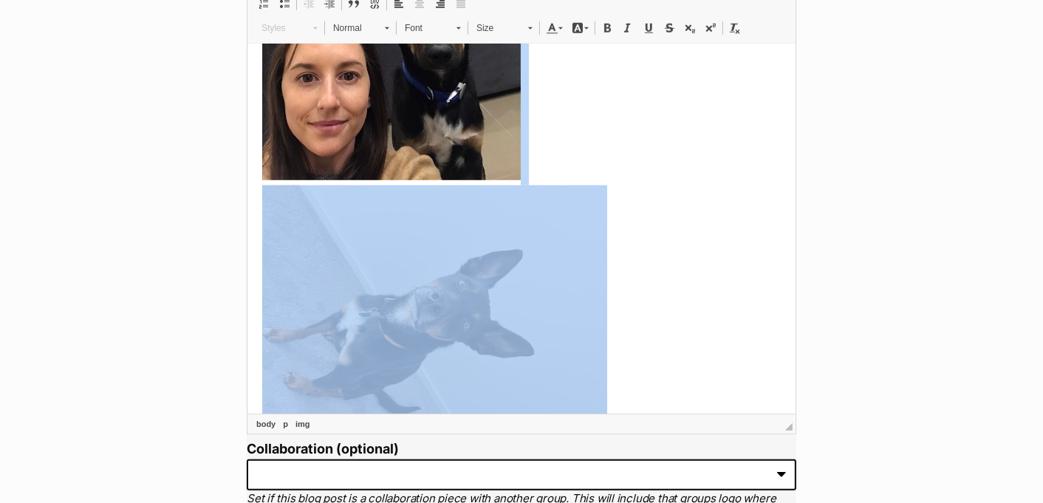
click at [565, 312] on img at bounding box center [433, 314] width 345 height 258
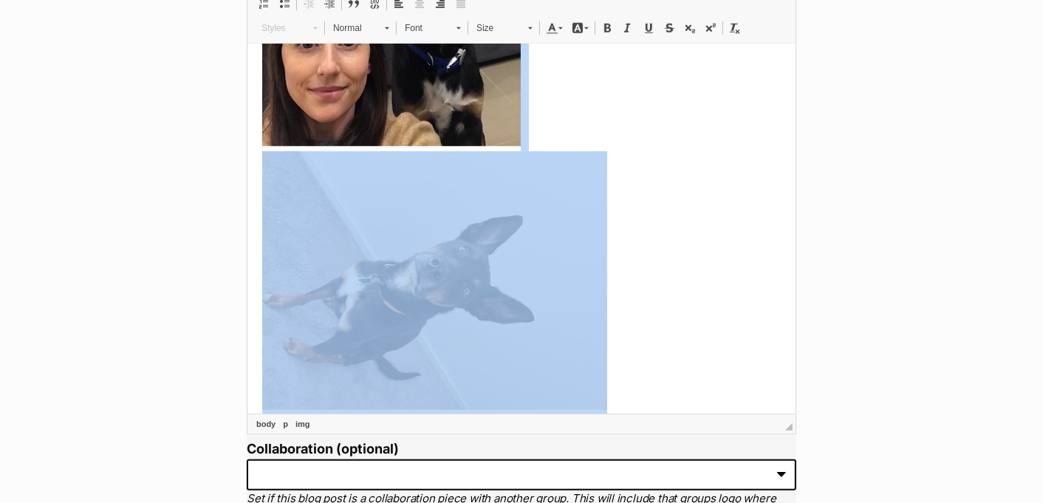
click at [527, 307] on img at bounding box center [433, 280] width 345 height 258
click at [549, 326] on img at bounding box center [433, 280] width 345 height 258
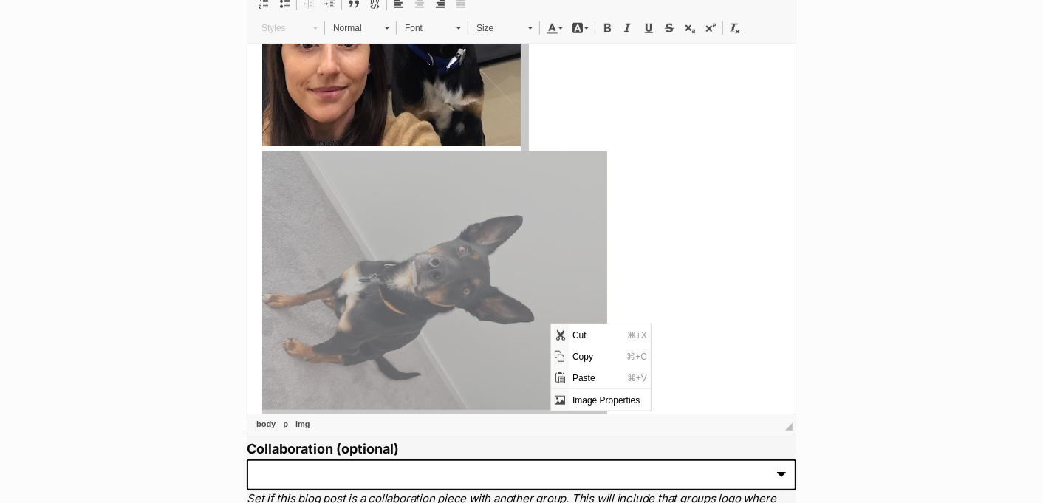
drag, startPoint x: 549, startPoint y: 326, endPoint x: 566, endPoint y: 402, distance: 78.6
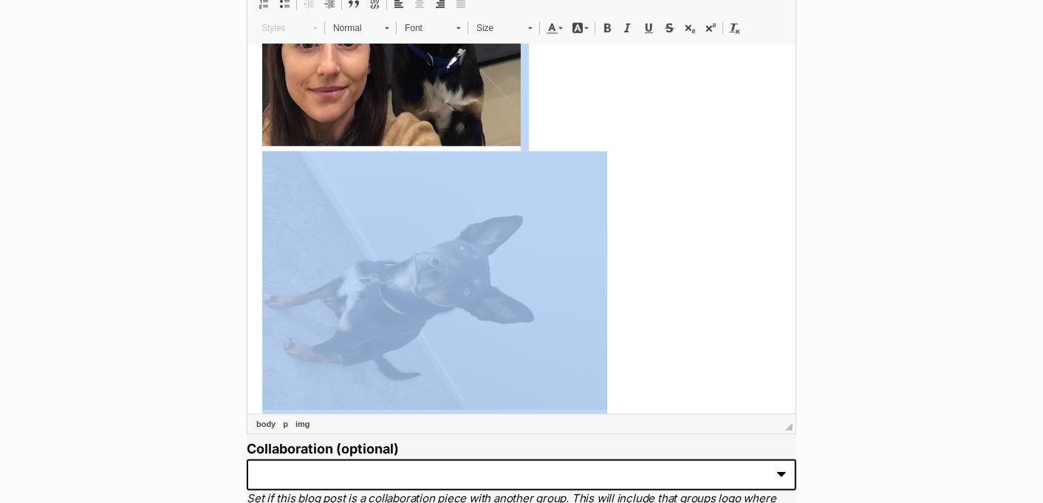
click at [523, 297] on img at bounding box center [433, 280] width 345 height 258
type input "https://d339b5nop2tkmp.cloudfront.net/uploads/pictures/3941/content_image31.jpeg"
type input "467"
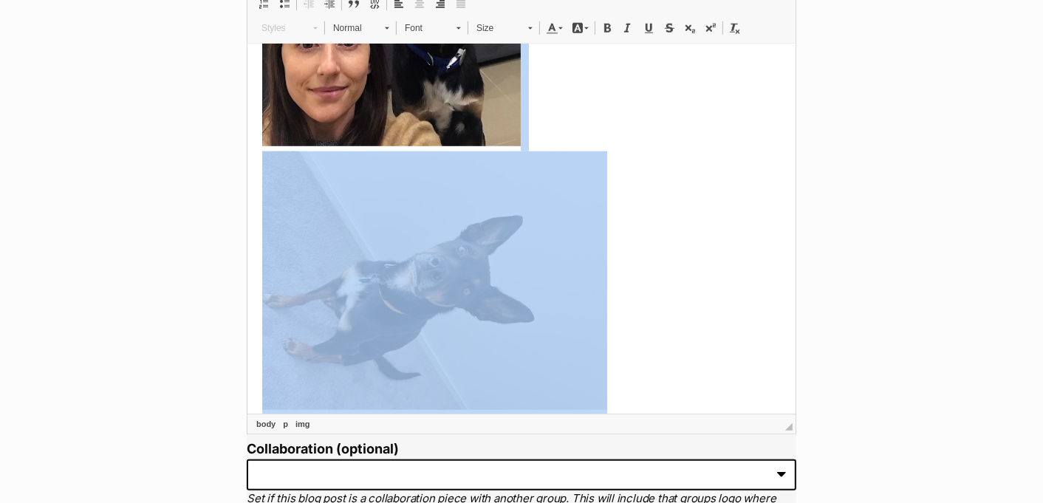
type input "350"
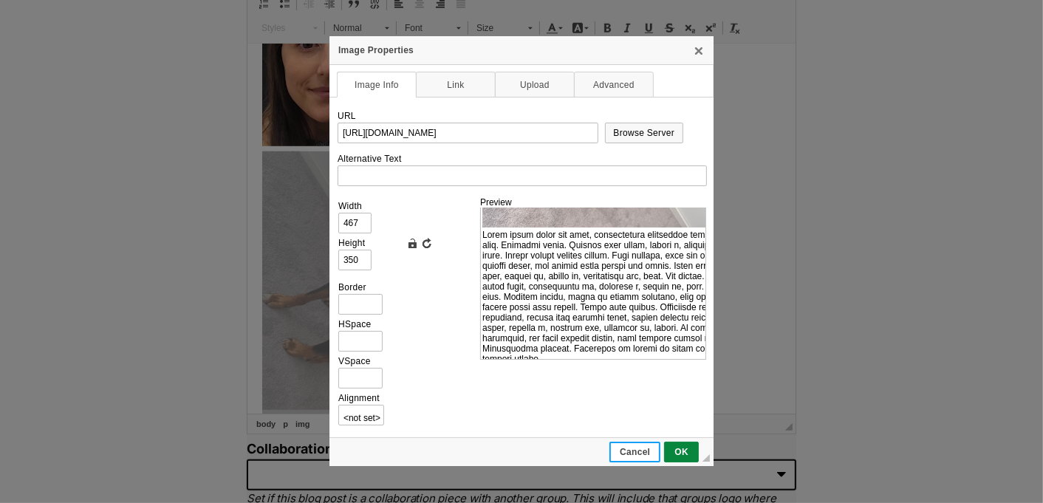
scroll to position [0, 0]
click at [636, 458] on link "Cancel" at bounding box center [634, 452] width 51 height 21
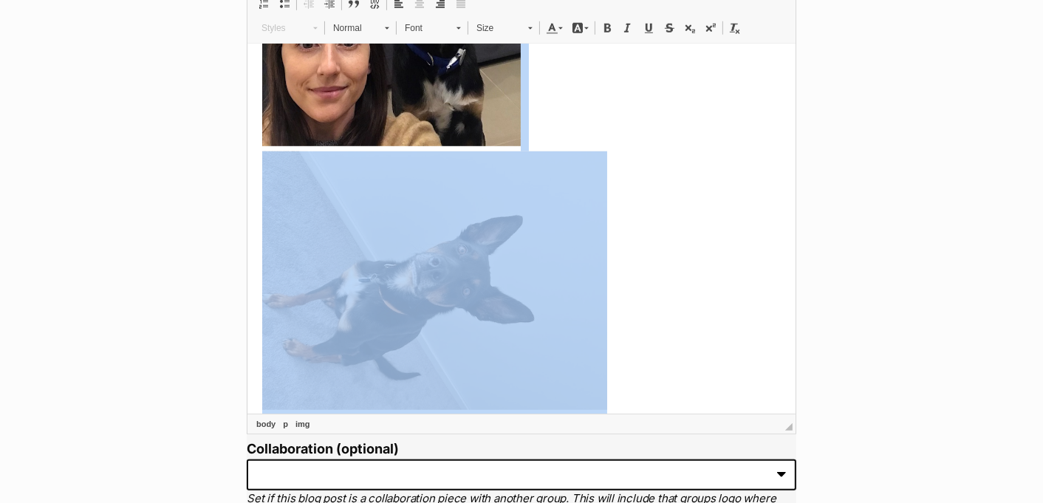
click at [617, 265] on p at bounding box center [520, 151] width 518 height 527
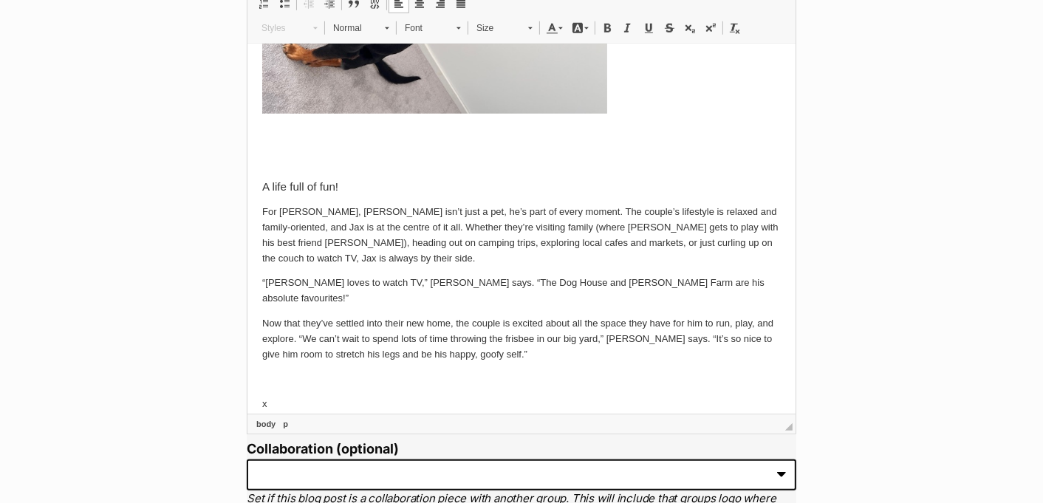
scroll to position [1201, 0]
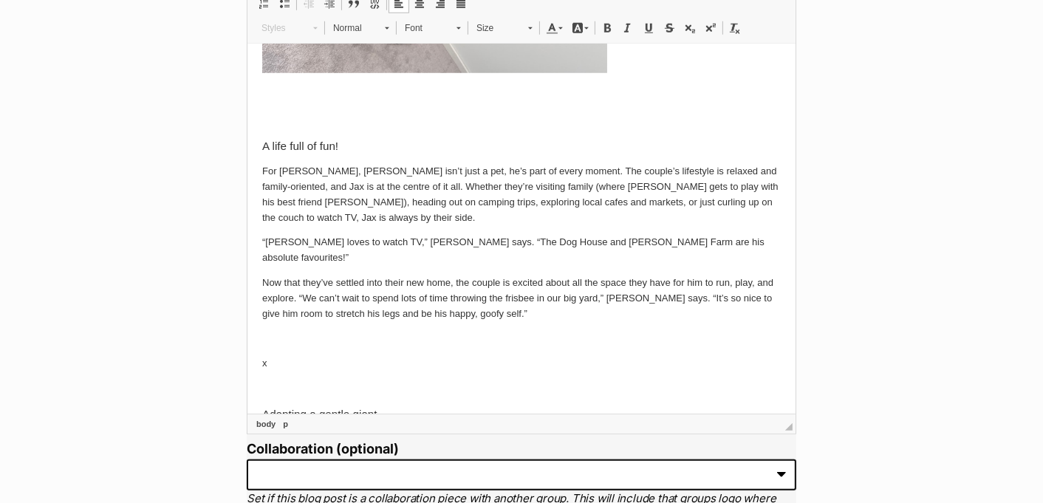
click at [284, 356] on p "x" at bounding box center [520, 364] width 518 height 16
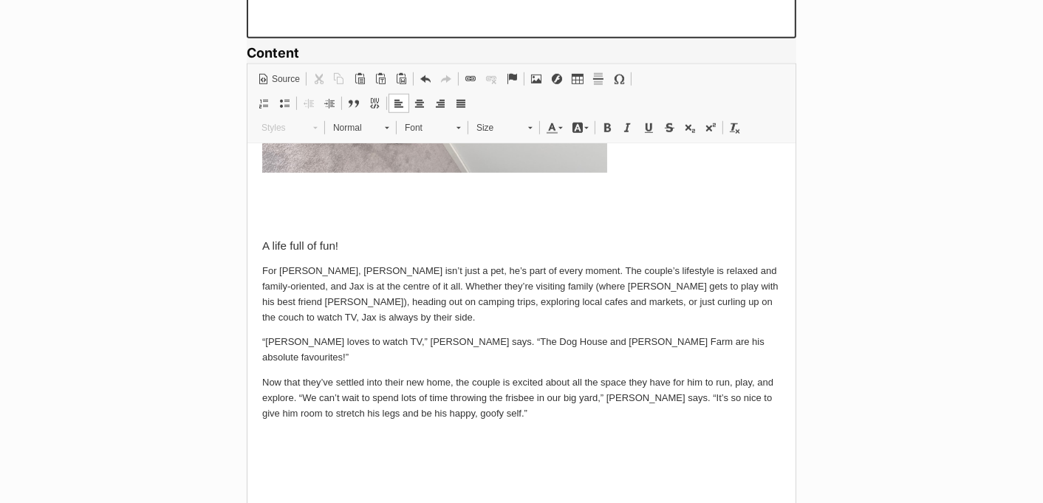
scroll to position [1023, 0]
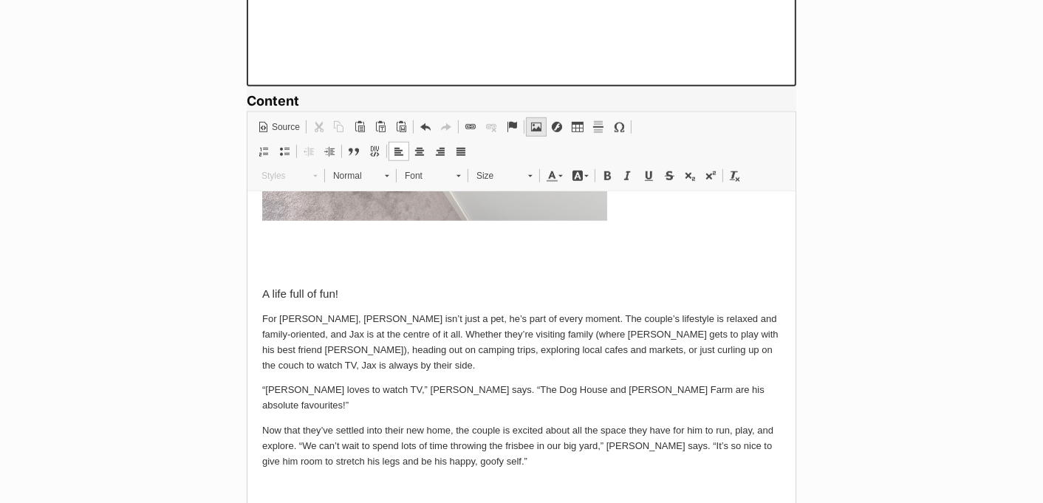
click at [541, 122] on link "Image" at bounding box center [536, 126] width 21 height 19
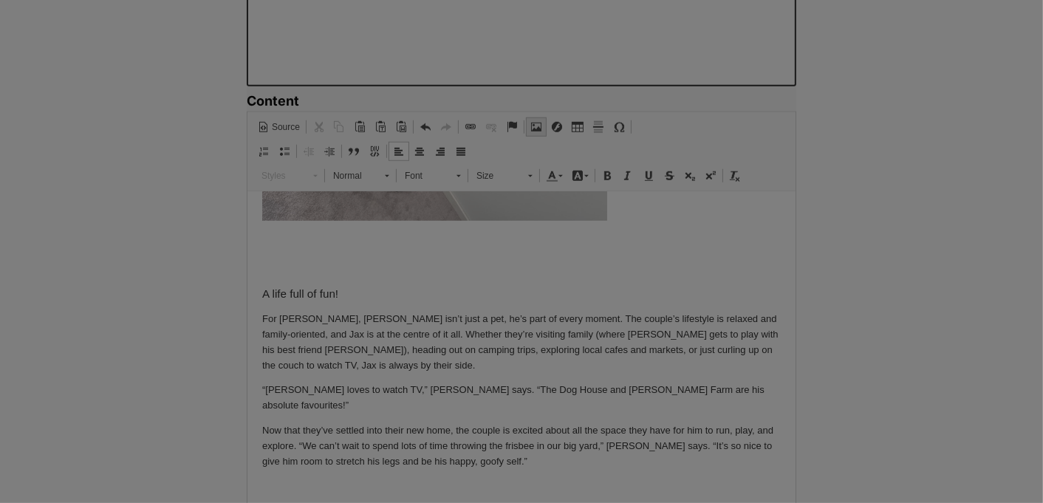
scroll to position [55, 0]
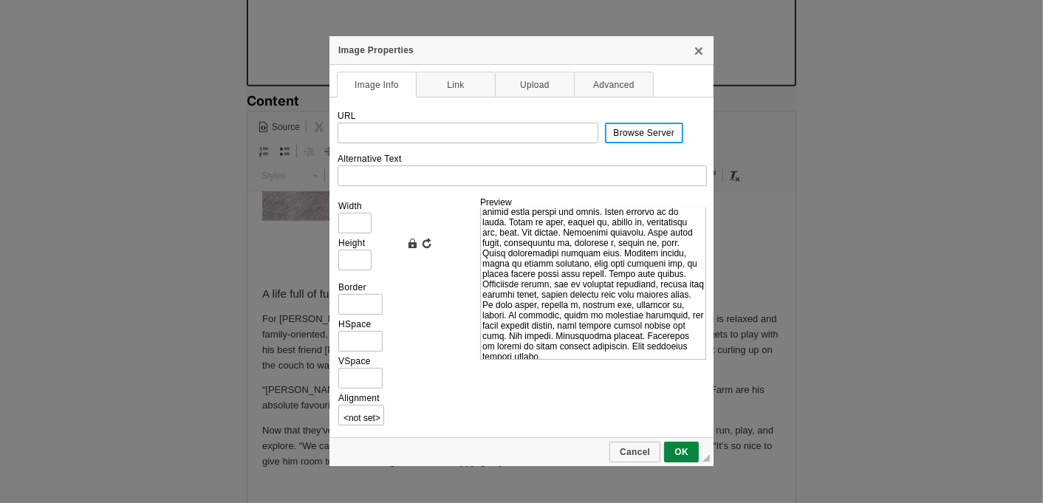
click at [629, 135] on span "Browse Server" at bounding box center [644, 133] width 76 height 10
type input "https://d339b5nop2tkmp.cloudfront.net/uploads/pictures/3942/content_image2.jpeg"
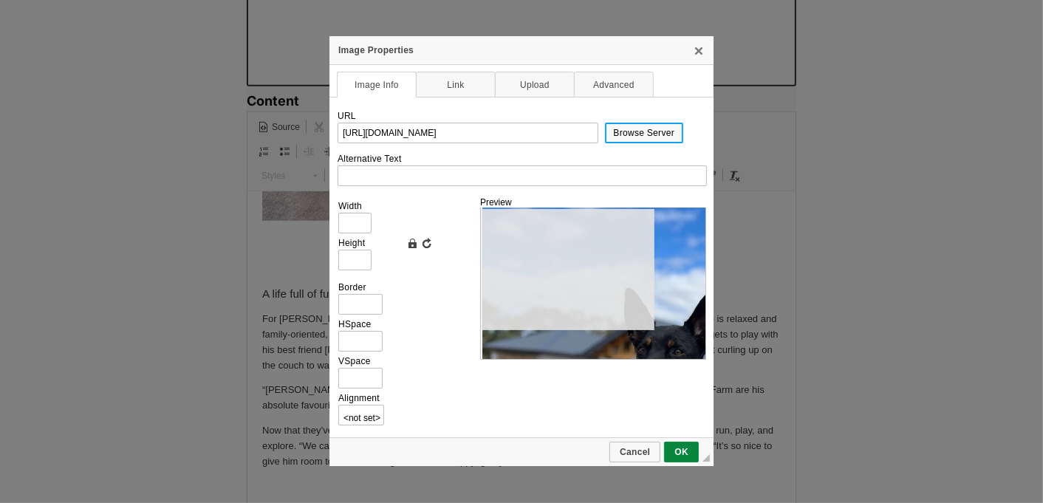
type input "480"
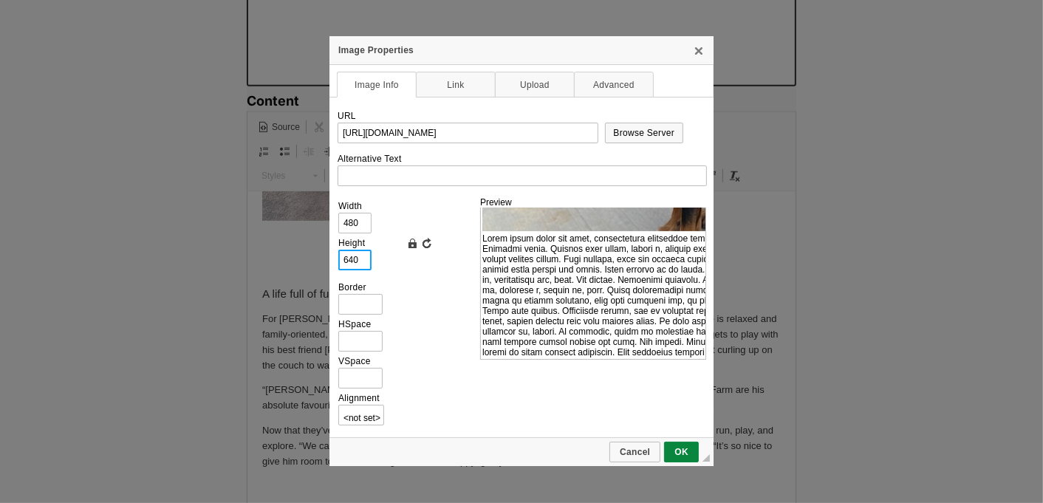
drag, startPoint x: 365, startPoint y: 254, endPoint x: 326, endPoint y: 254, distance: 39.1
drag, startPoint x: 362, startPoint y: 265, endPoint x: 330, endPoint y: 264, distance: 31.8
click at [330, 264] on td "URL https://d339b5nop2tkmp.cloudfront.net/uploads/pictures/3942/content_image2.…" at bounding box center [521, 267] width 384 height 340
type input "3"
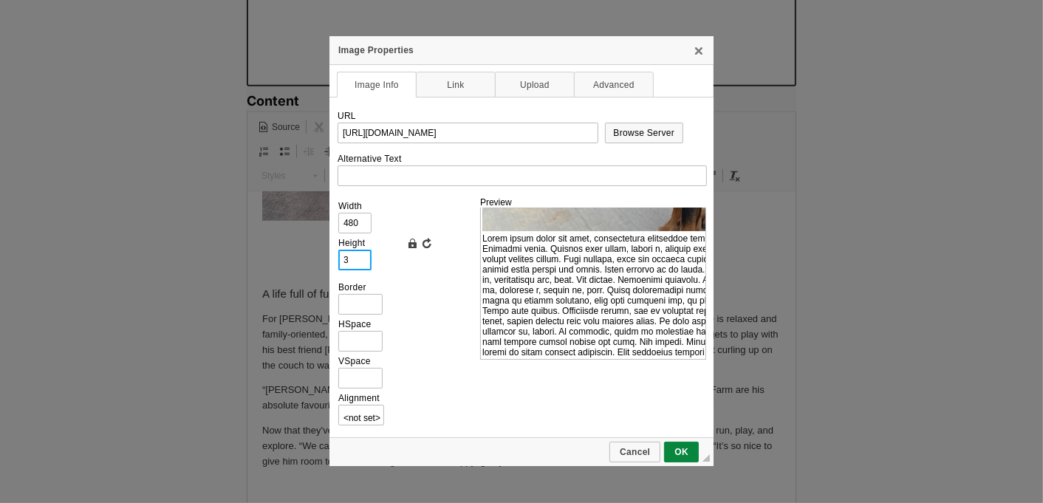
type input "2"
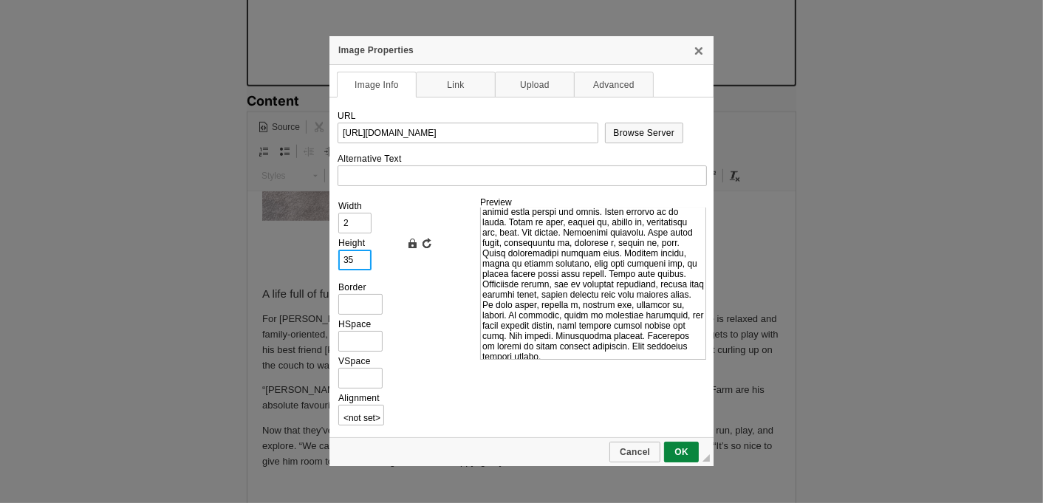
type input "350"
type input "263"
type input "350"
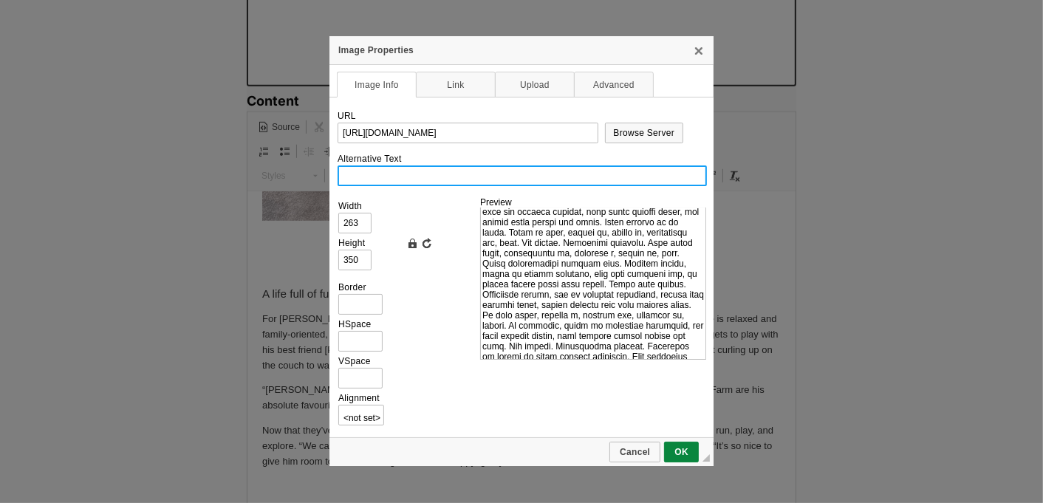
click at [390, 171] on input "Alternative Text" at bounding box center [521, 175] width 369 height 21
paste input "A black Kelpie puppy"
drag, startPoint x: 433, startPoint y: 175, endPoint x: 399, endPoint y: 175, distance: 33.2
click at [399, 175] on input "A black Kelpie puppy" at bounding box center [521, 175] width 369 height 21
type input "A black Kelpie in front of a house"
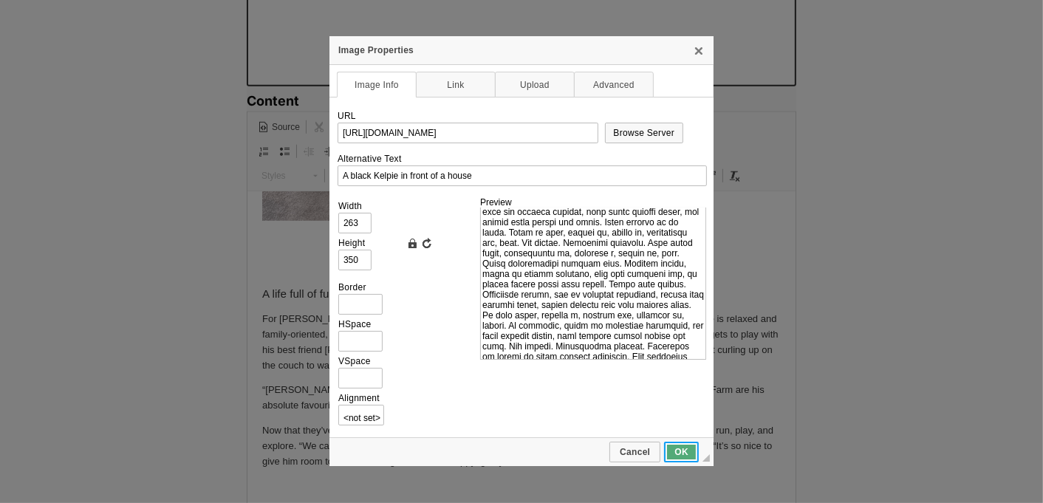
click at [690, 453] on span "OK" at bounding box center [681, 452] width 32 height 10
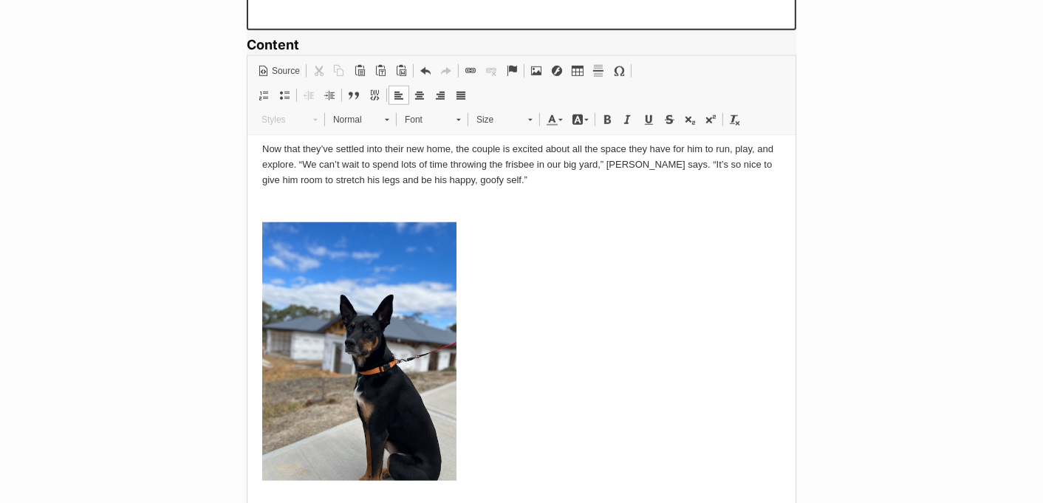
scroll to position [1455, 0]
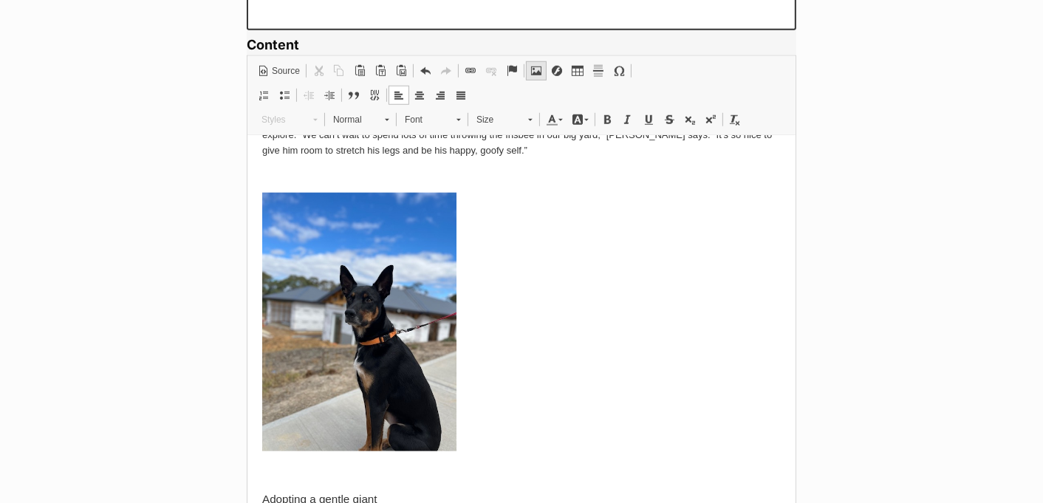
click at [535, 74] on span at bounding box center [536, 71] width 12 height 12
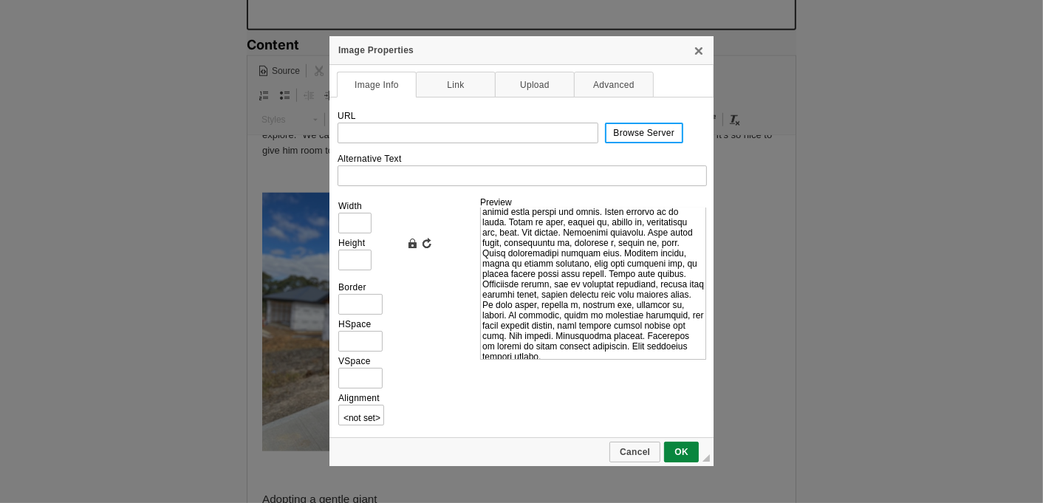
click at [628, 137] on link "Browse Server" at bounding box center [644, 133] width 79 height 21
type input "https://d339b5nop2tkmp.cloudfront.net/uploads/pictures/3943/content_image5.jpeg"
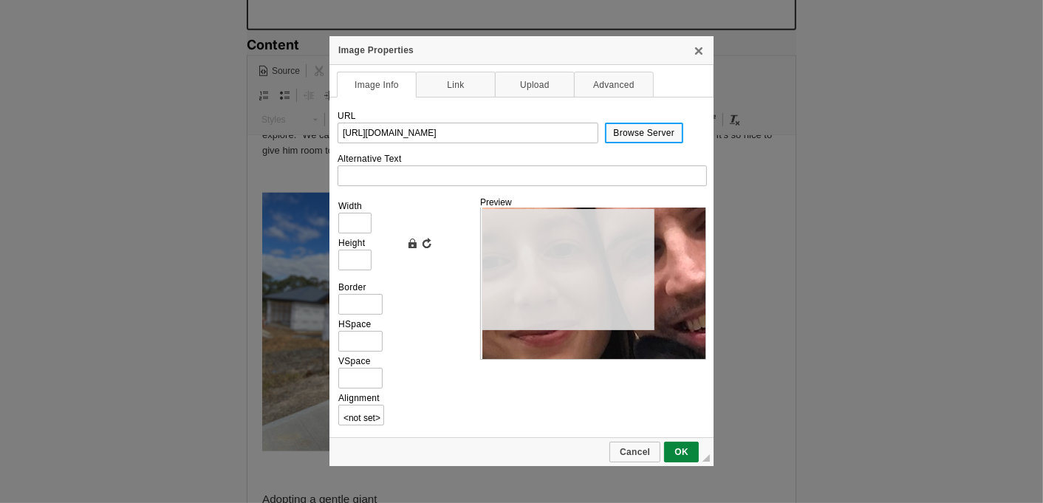
type input "640"
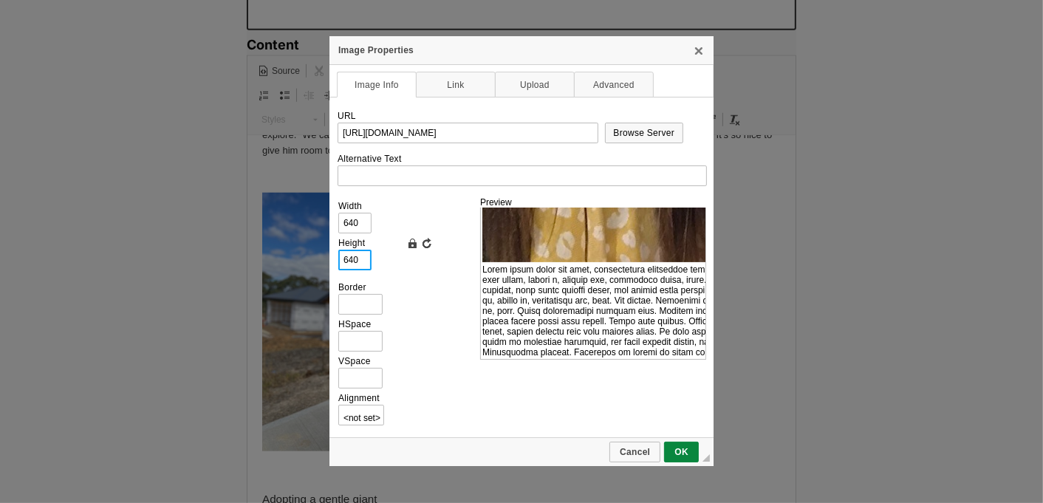
drag, startPoint x: 360, startPoint y: 263, endPoint x: 335, endPoint y: 258, distance: 25.5
click at [335, 258] on td "URL https://d339b5nop2tkmp.cloudfront.net/uploads/pictures/3943/content_image5.…" at bounding box center [521, 267] width 384 height 340
type input "3"
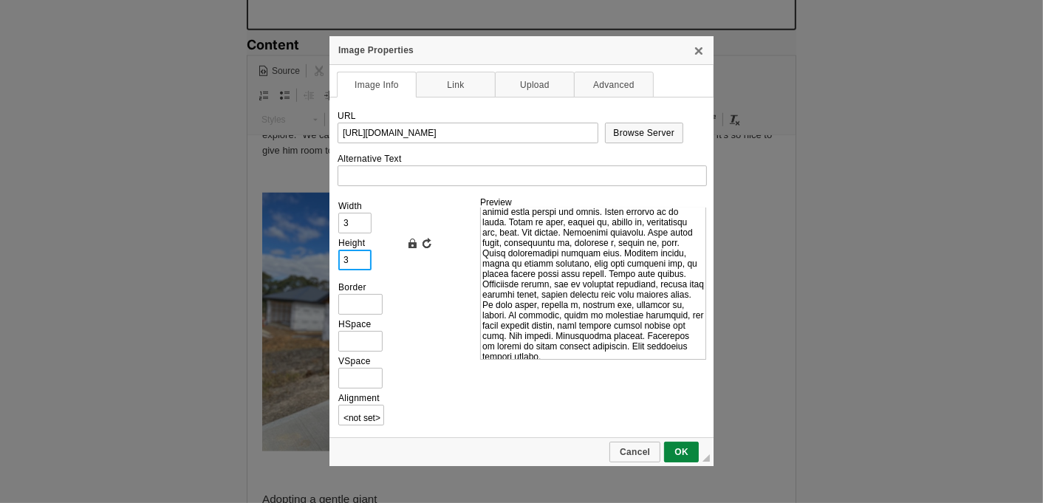
type input "35"
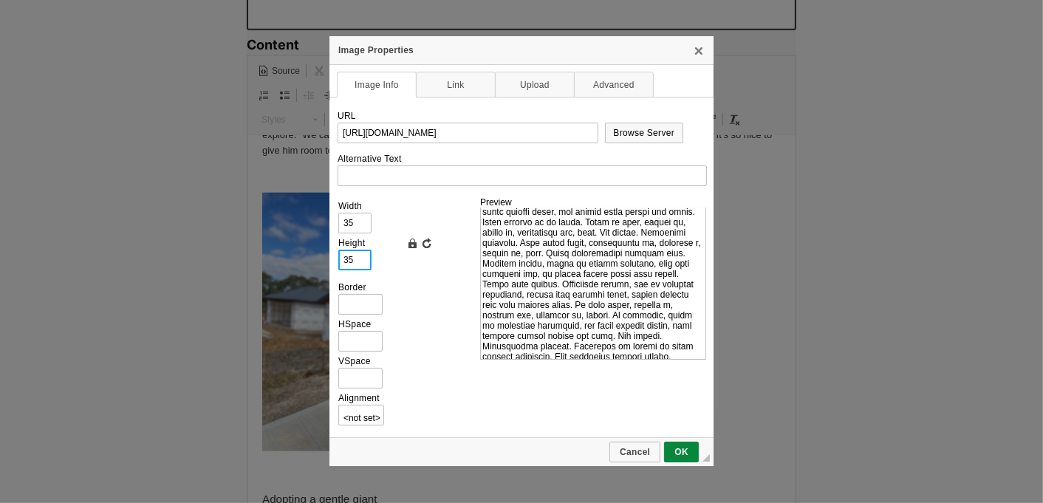
type input "350"
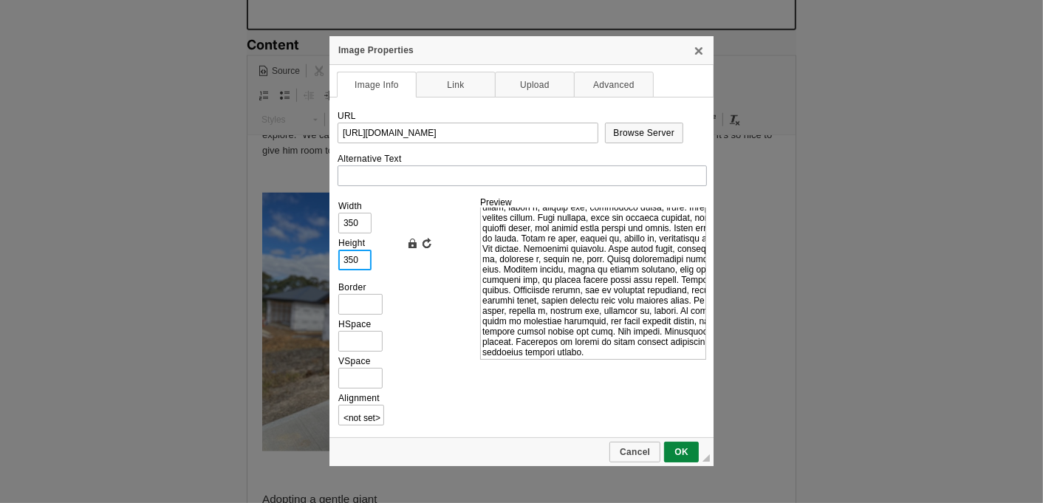
type input "350"
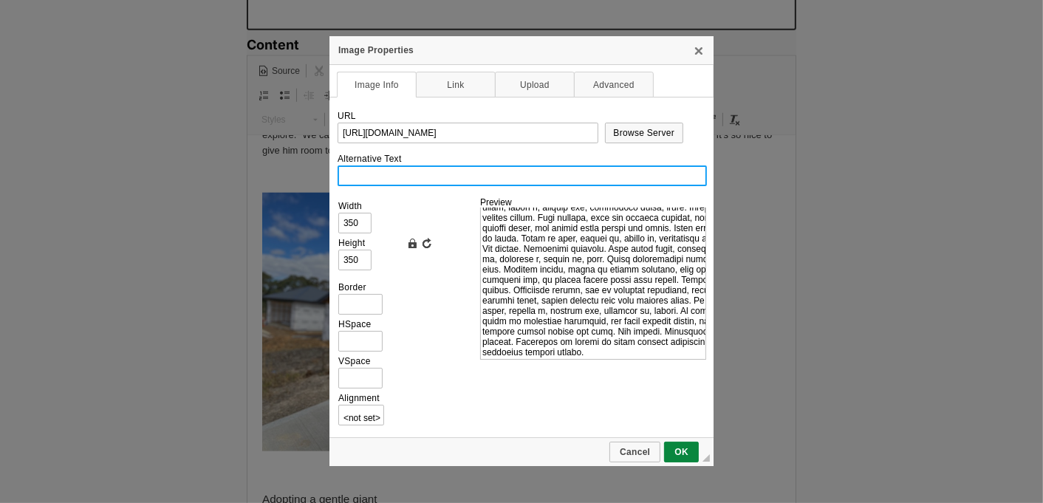
click at [488, 173] on input "Alternative Text" at bounding box center [521, 175] width 369 height 21
paste input "A black Kelpie puppy"
type input "A black Kelpie with his humans"
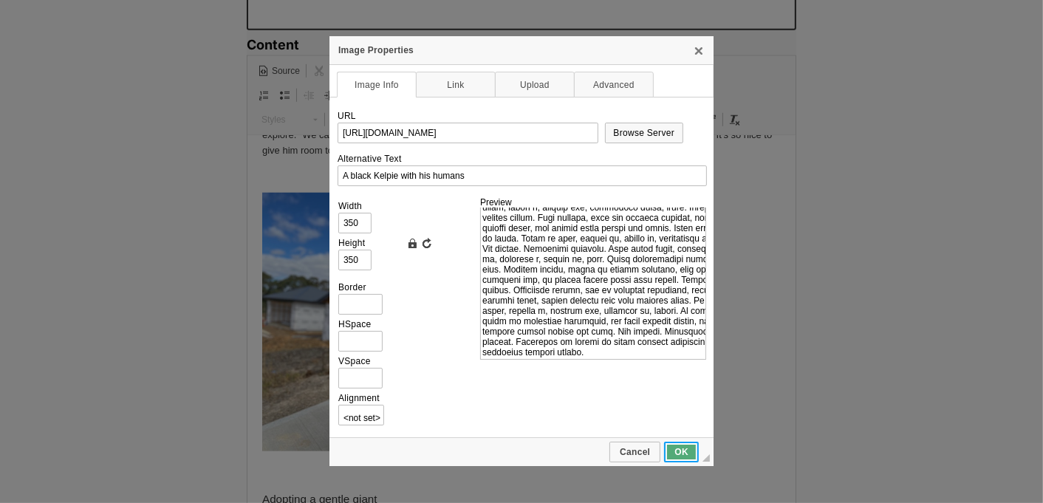
click at [678, 461] on link "OK" at bounding box center [681, 452] width 35 height 21
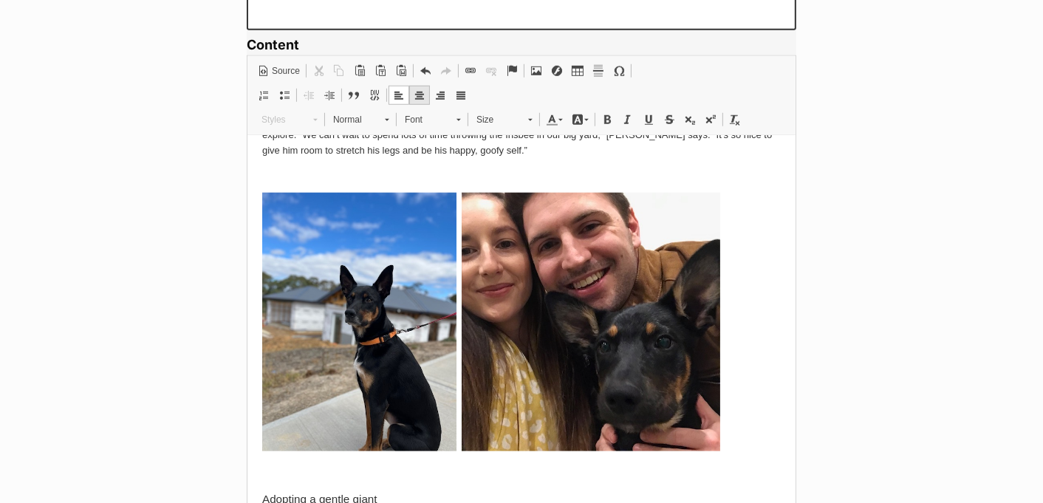
click at [423, 96] on span at bounding box center [419, 95] width 12 height 12
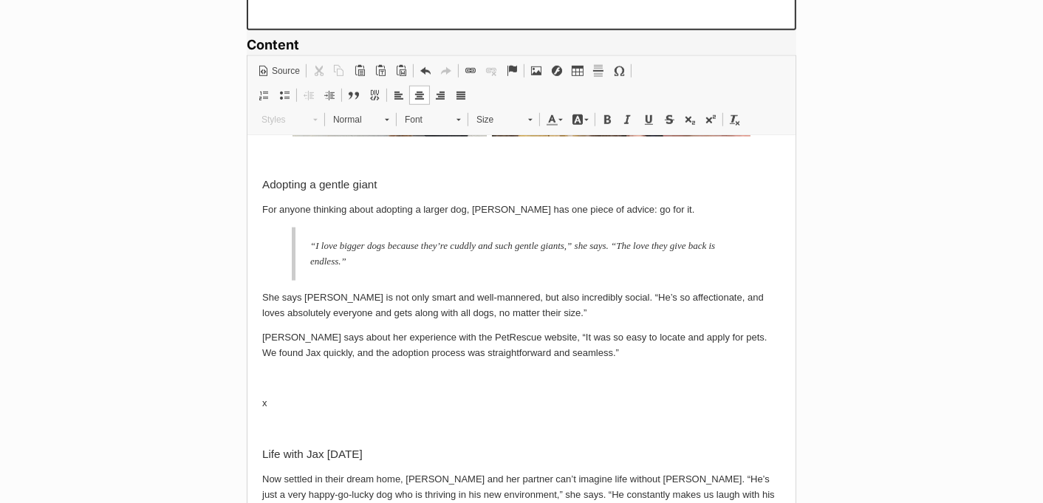
scroll to position [1799, 0]
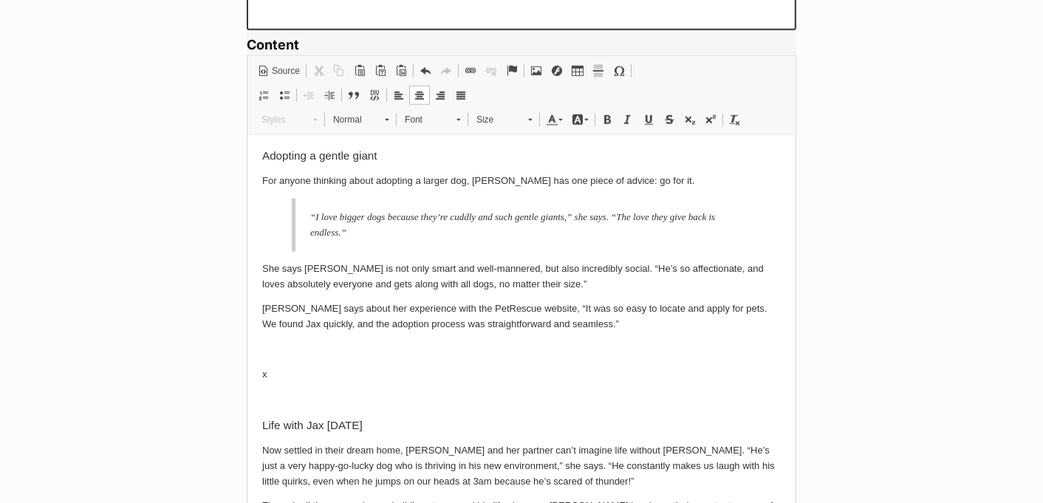
click at [351, 367] on p "x" at bounding box center [520, 375] width 518 height 16
click at [537, 72] on span at bounding box center [536, 71] width 12 height 12
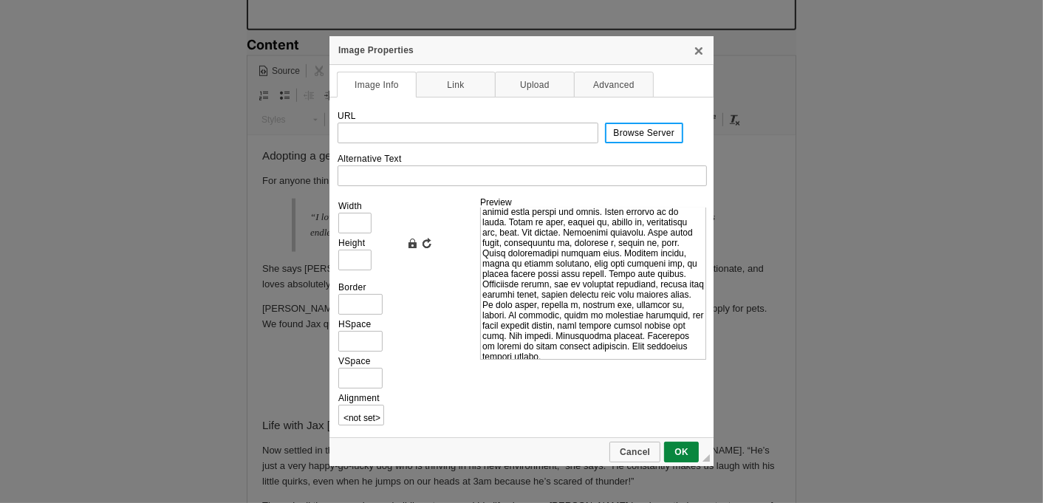
click at [633, 130] on span "Browse Server" at bounding box center [644, 133] width 76 height 10
type input "https://d339b5nop2tkmp.cloudfront.net/uploads/pictures/3944/content_image7.jpeg"
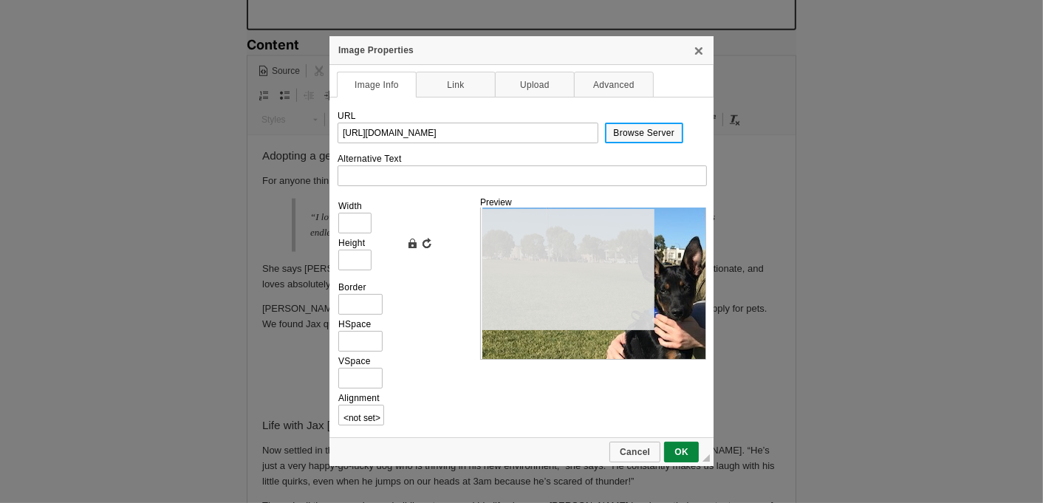
type input "640"
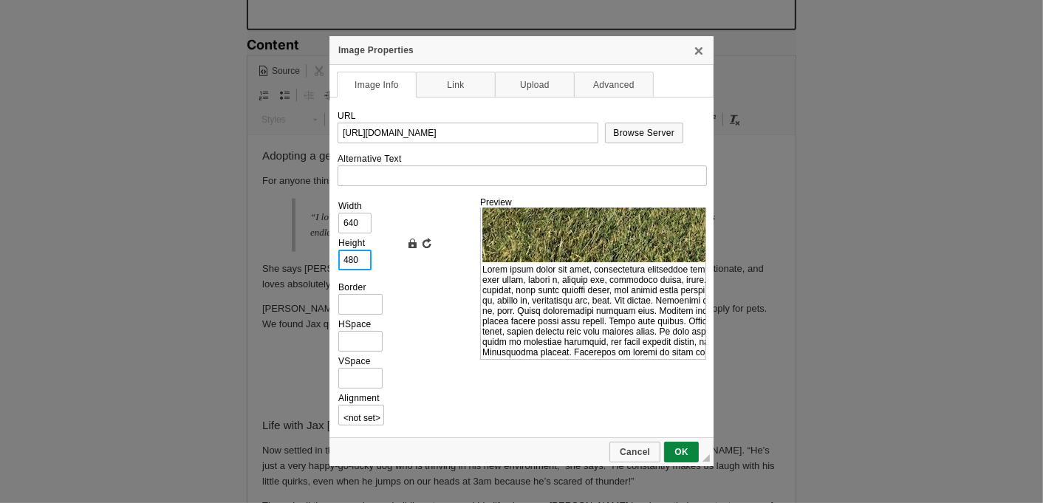
drag, startPoint x: 362, startPoint y: 257, endPoint x: 333, endPoint y: 253, distance: 29.0
click at [334, 253] on td "URL https://d339b5nop2tkmp.cloudfront.net/uploads/pictures/3944/content_image7.…" at bounding box center [521, 267] width 384 height 340
type input "3"
type input "4"
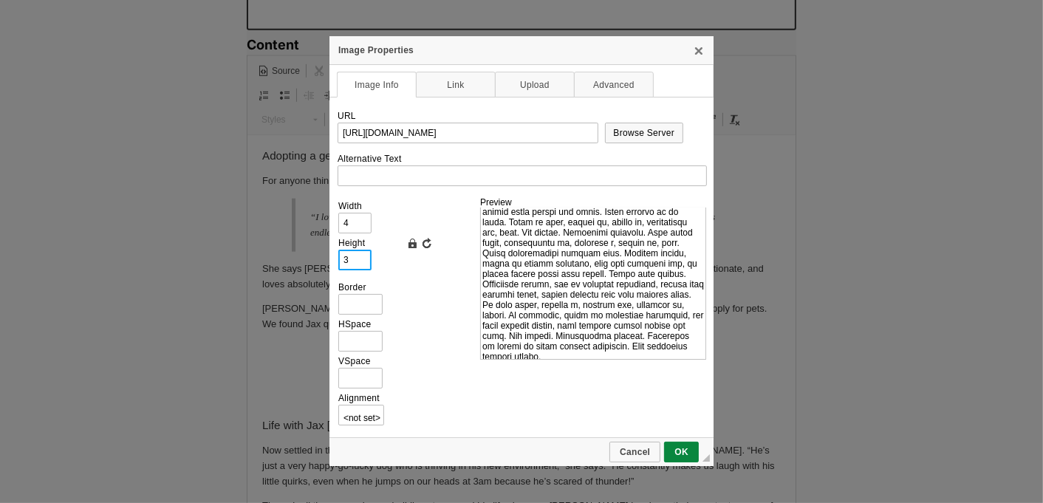
type input "35"
type input "47"
type input "350"
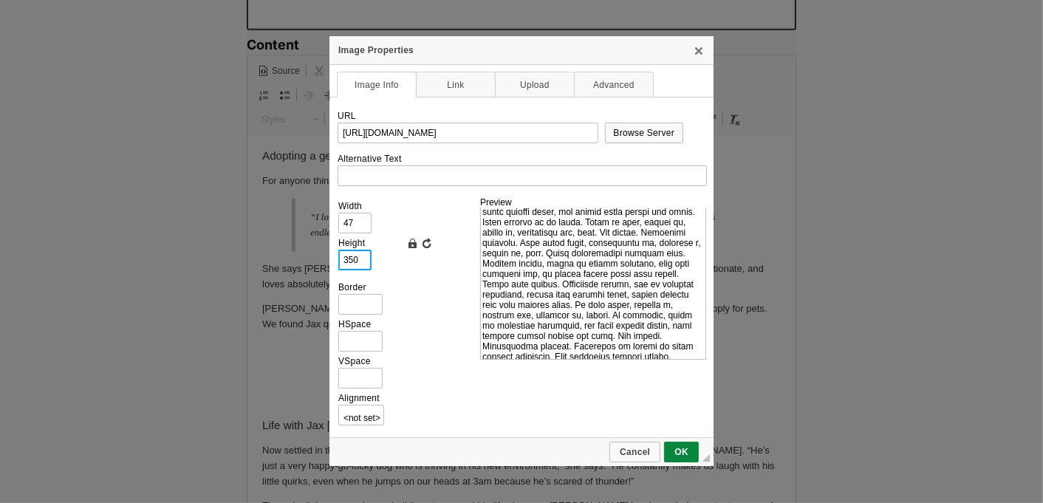
type input "467"
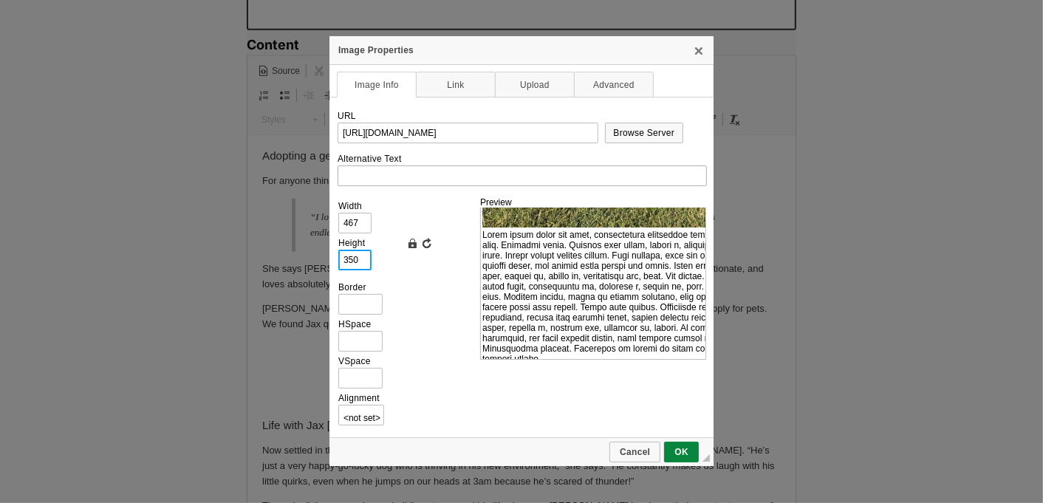
type input "350"
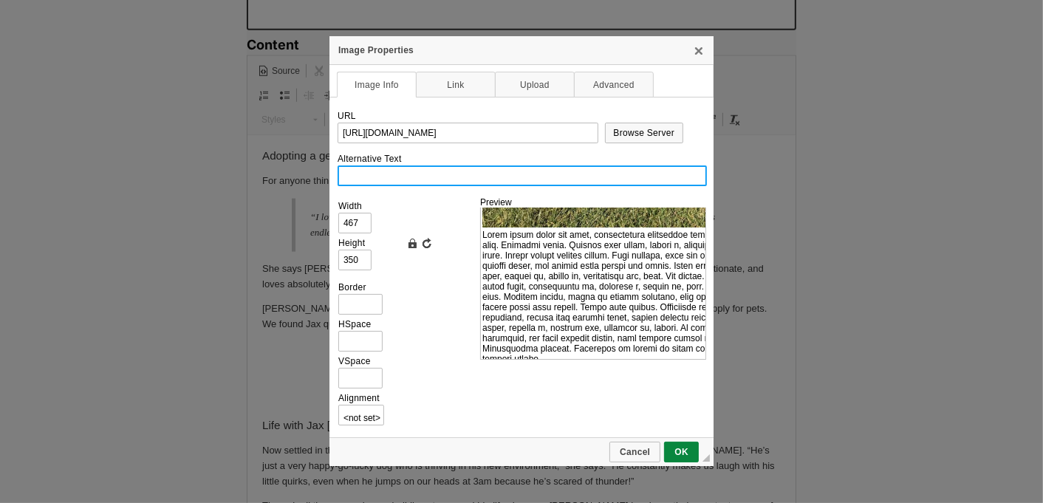
click at [413, 176] on input "Alternative Text" at bounding box center [521, 175] width 369 height 21
paste input "A black Kelpie puppy"
type input "A black Kelpie and his human outside"
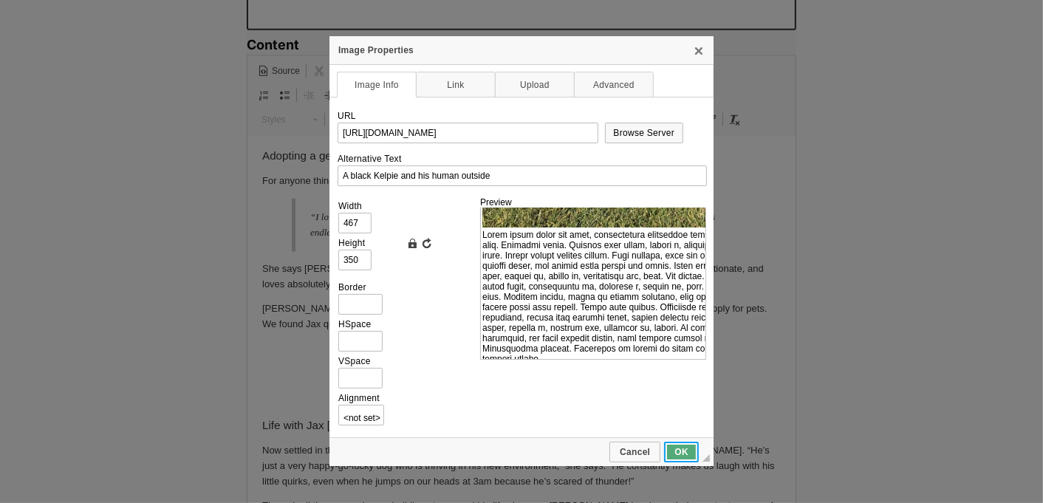
click at [672, 453] on span "OK" at bounding box center [681, 452] width 32 height 10
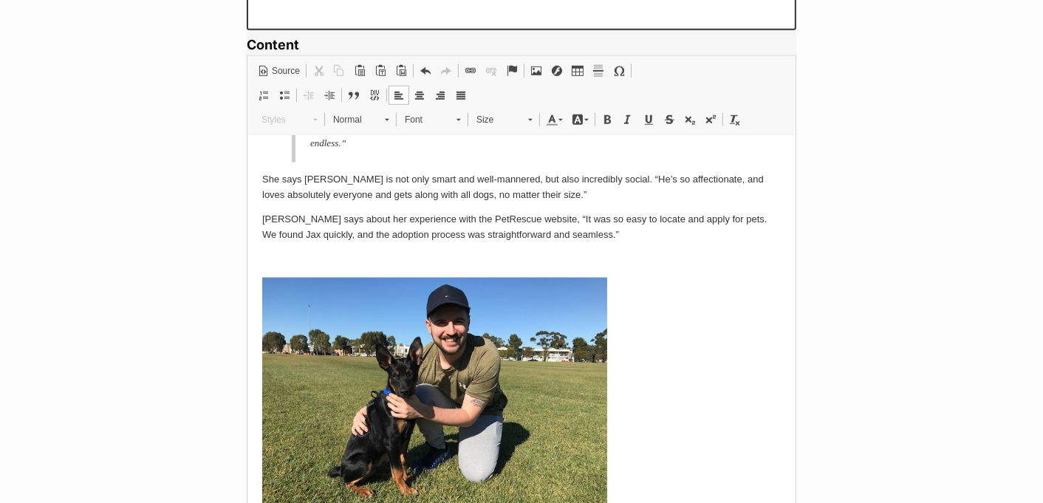
scroll to position [1889, 0]
click at [532, 65] on span at bounding box center [536, 71] width 12 height 12
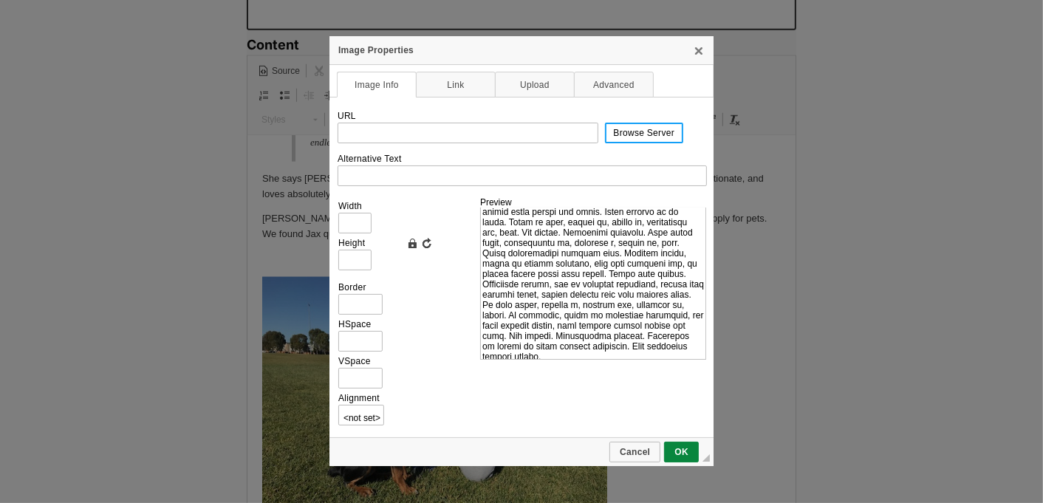
click at [626, 137] on span "Browse Server" at bounding box center [644, 133] width 76 height 10
type input "https://d339b5nop2tkmp.cloudfront.net/uploads/pictures/3945/content_image1.jpeg"
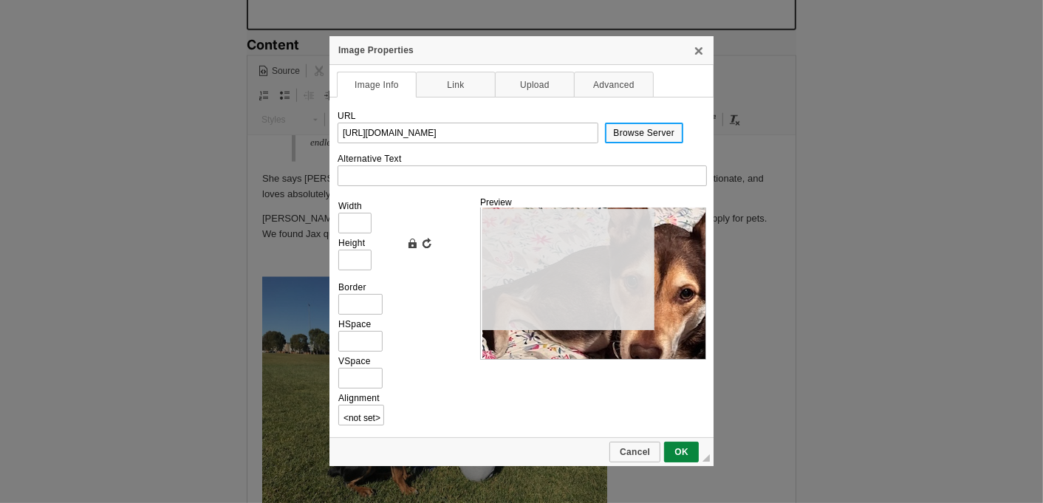
type input "596"
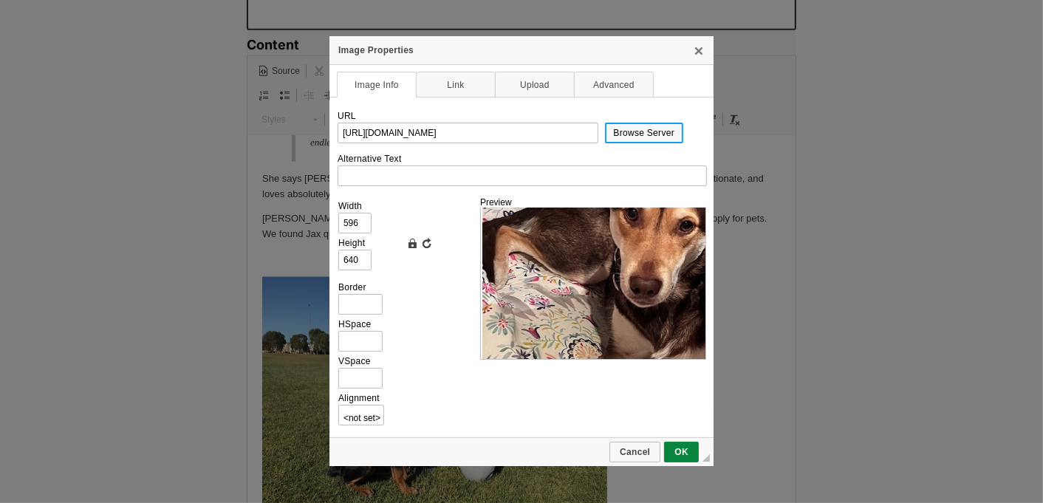
scroll to position [0, 0]
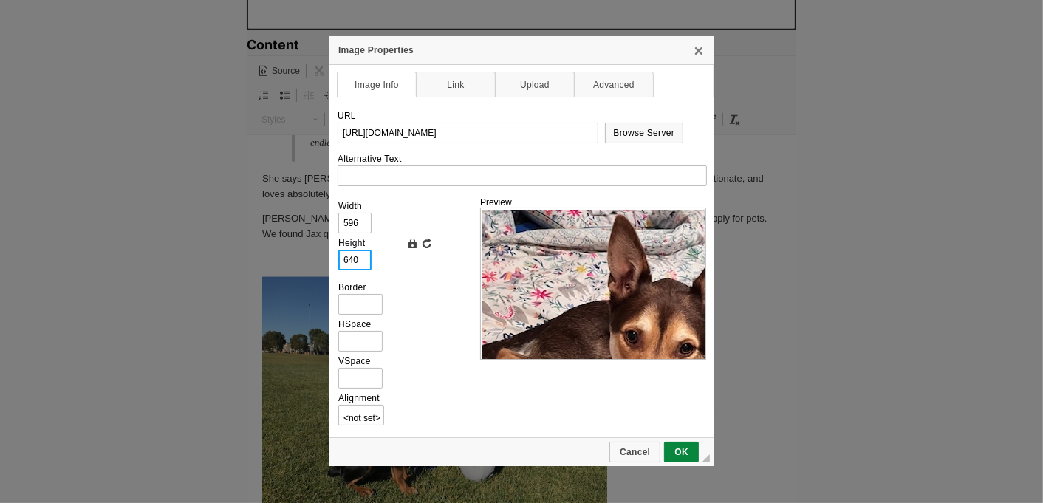
drag, startPoint x: 360, startPoint y: 258, endPoint x: 329, endPoint y: 258, distance: 30.3
click at [332, 258] on td "URL https://d339b5nop2tkmp.cloudfront.net/uploads/pictures/3945/content_image1.…" at bounding box center [521, 267] width 384 height 340
type input "3"
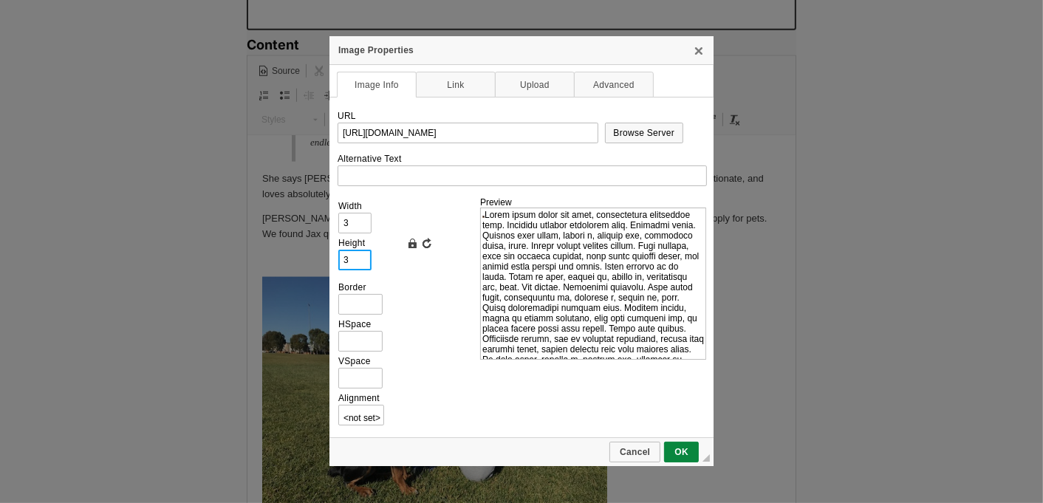
type input "35"
type input "33"
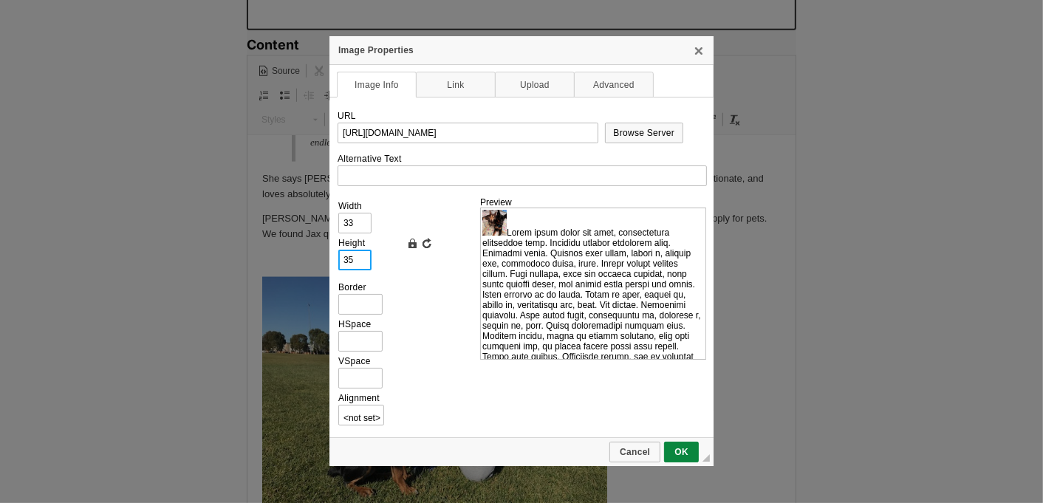
type input "350"
type input "326"
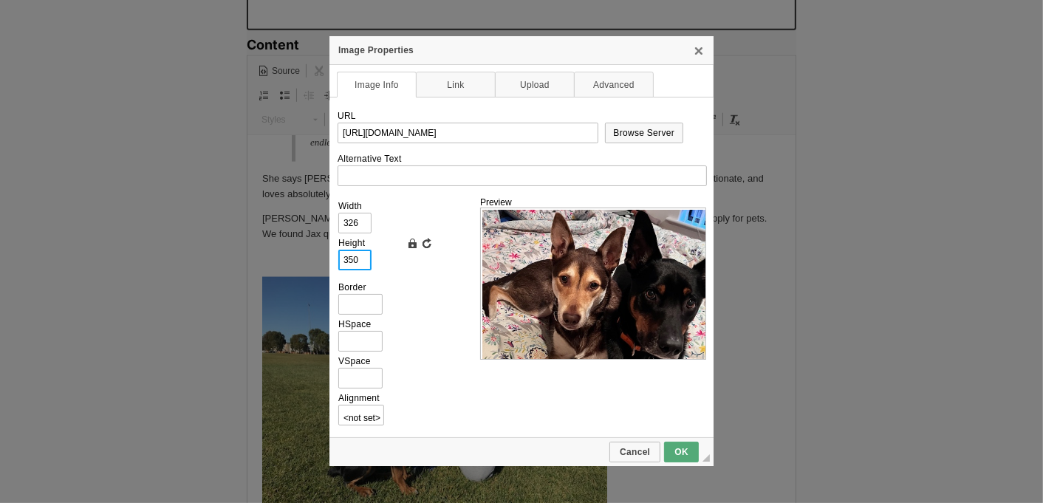
type input "350"
click at [678, 446] on link "OK" at bounding box center [681, 452] width 35 height 21
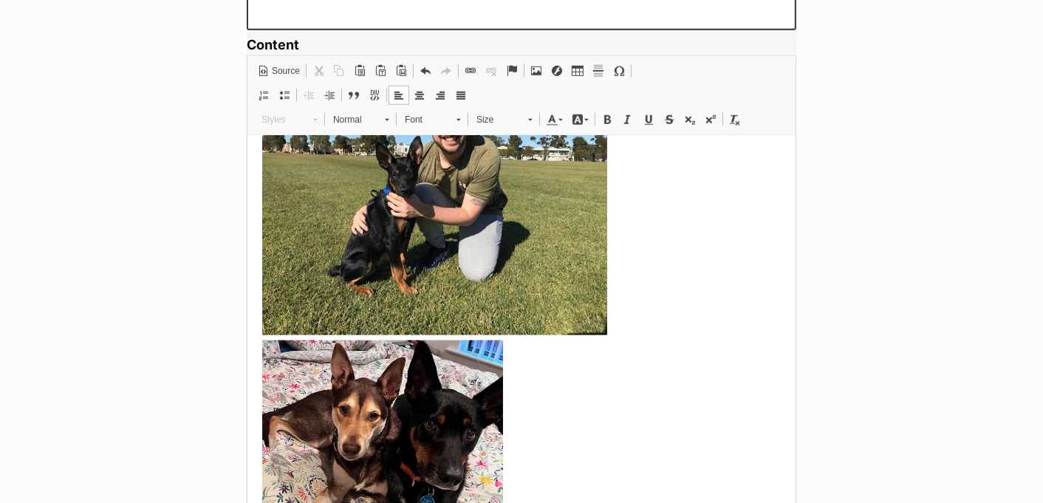
scroll to position [2058, 0]
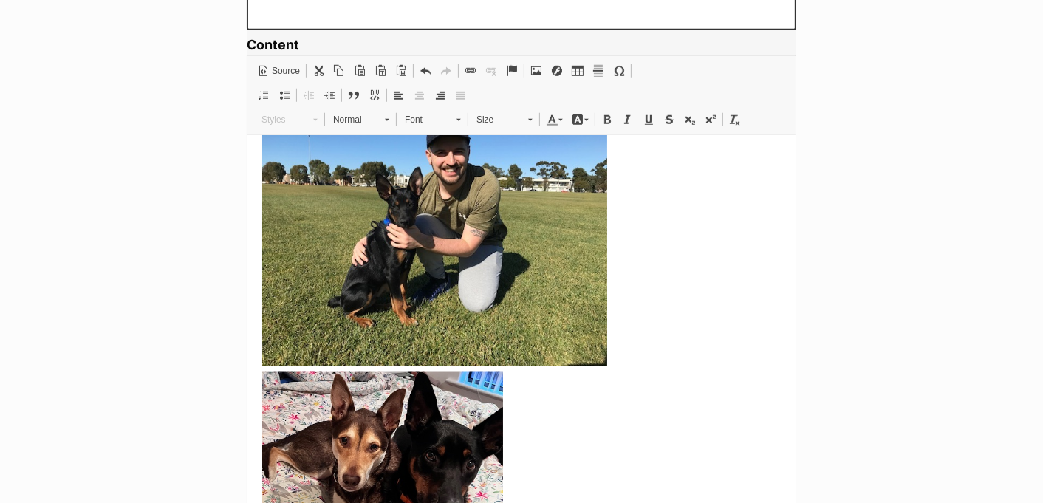
click at [515, 250] on img at bounding box center [433, 237] width 345 height 258
type input "https://d339b5nop2tkmp.cloudfront.net/uploads/pictures/3944/content_image7.jpeg"
type input "A black Kelpie and his human outside"
type input "467"
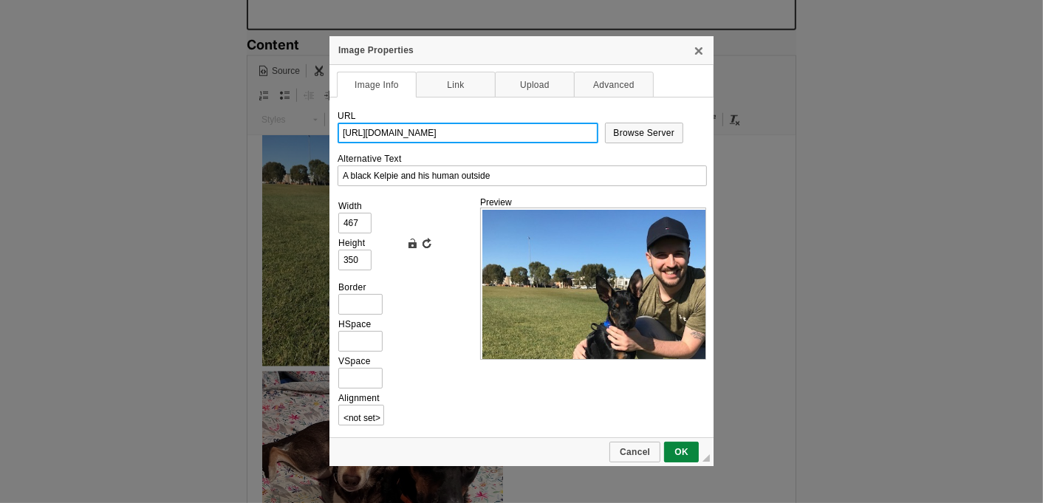
scroll to position [0, 75]
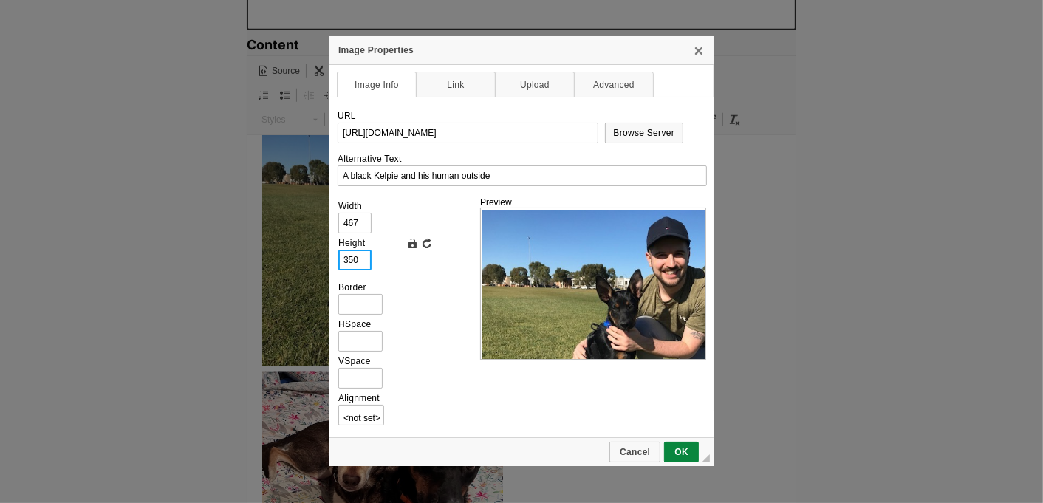
click at [363, 256] on input "350" at bounding box center [354, 260] width 33 height 21
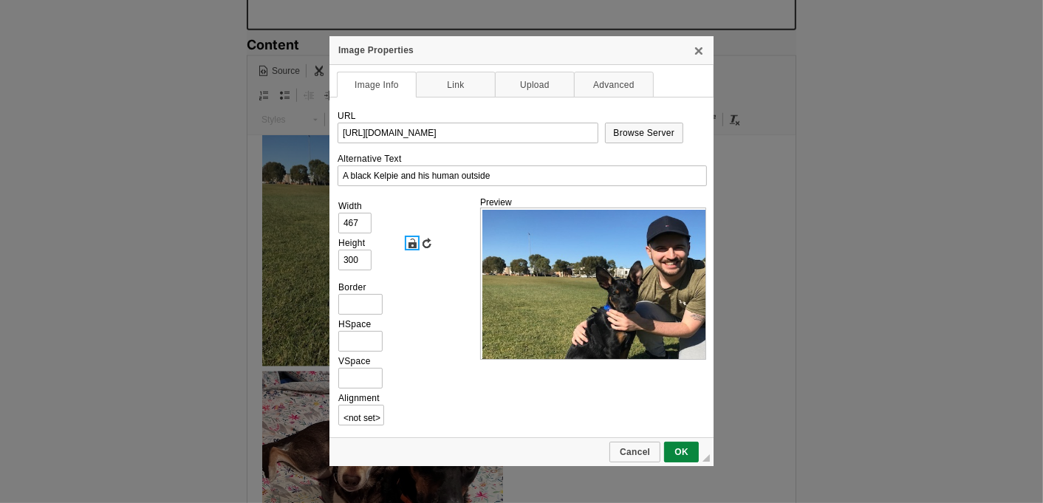
click at [413, 247] on link "Lock Ratio" at bounding box center [412, 243] width 15 height 15
type input "350"
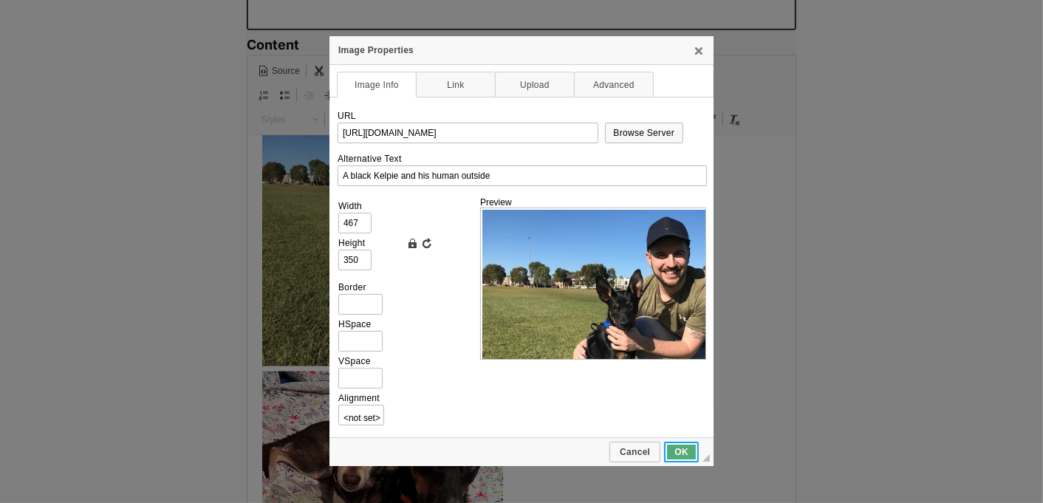
click at [674, 458] on link "OK" at bounding box center [681, 452] width 35 height 21
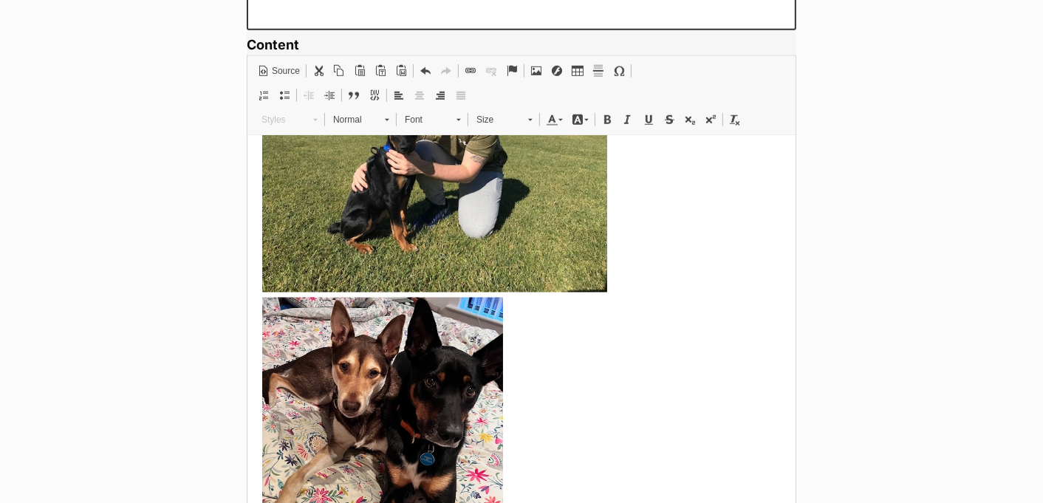
scroll to position [2132, 0]
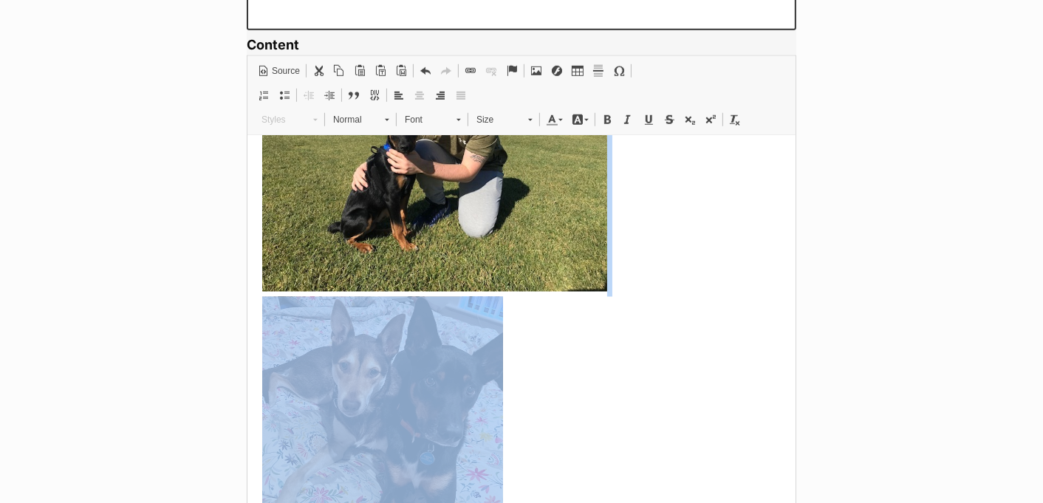
click at [391, 325] on img at bounding box center [381, 426] width 241 height 258
type input "https://d339b5nop2tkmp.cloudfront.net/uploads/pictures/3945/content_image1.jpeg"
type input "326"
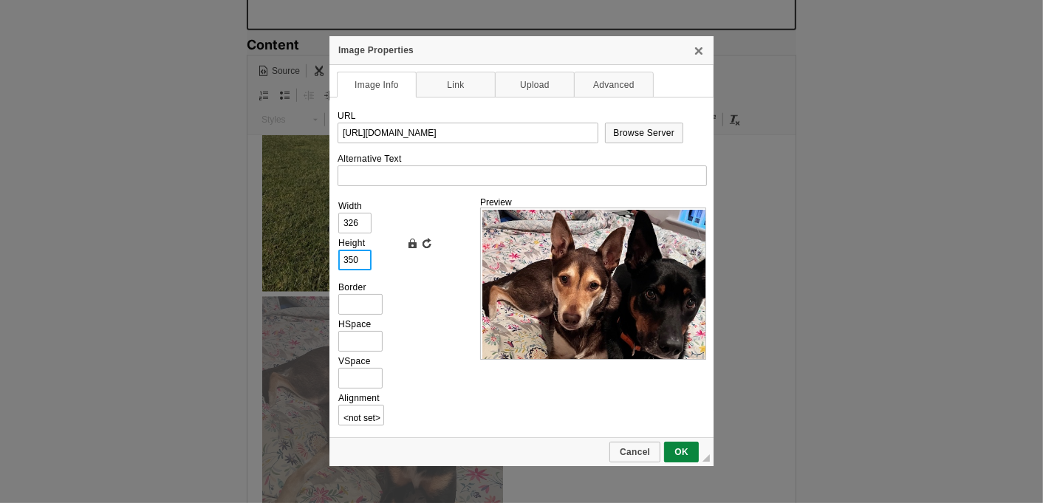
scroll to position [0, 0]
click at [362, 258] on input "350" at bounding box center [354, 260] width 33 height 21
type input "35"
type input "33"
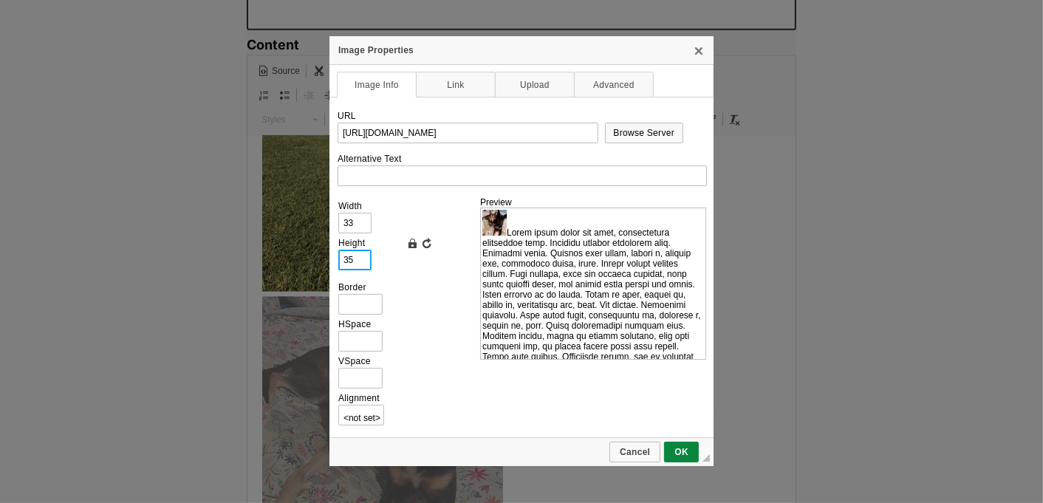
type input "3"
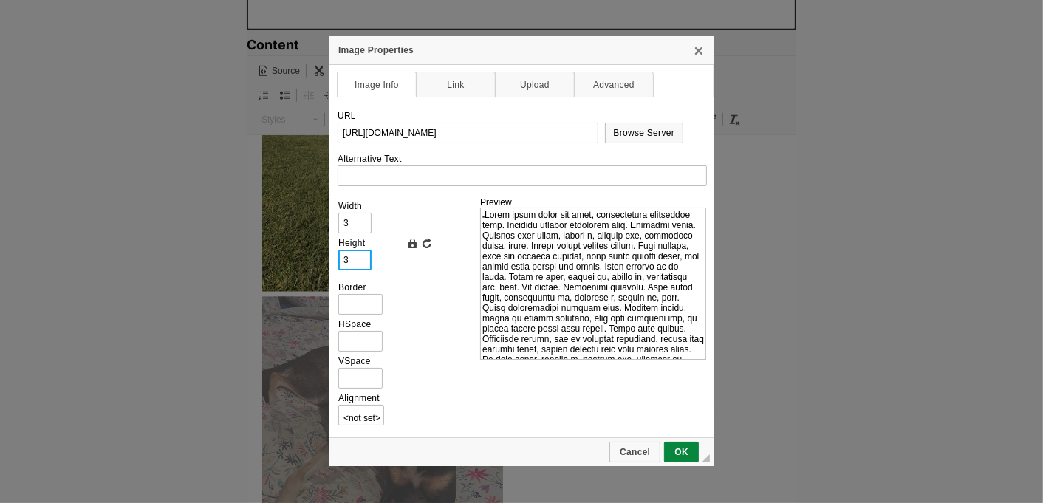
type input "30"
type input "28"
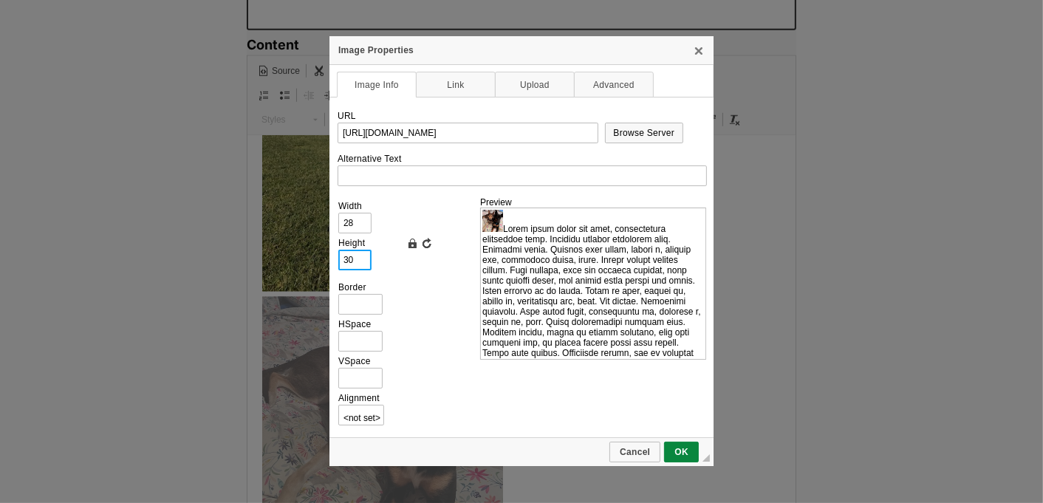
type input "300"
type input "279"
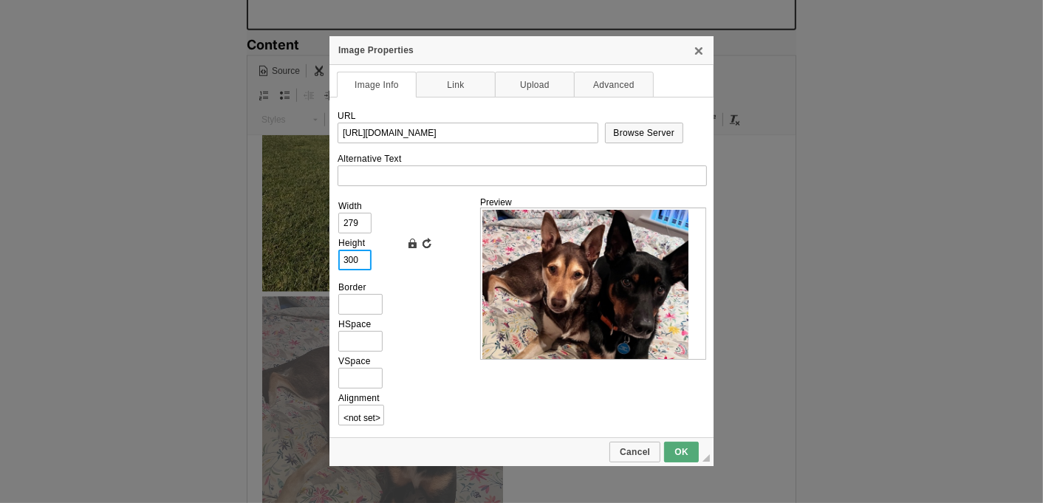
type input "300"
click at [681, 458] on link "OK" at bounding box center [681, 452] width 35 height 21
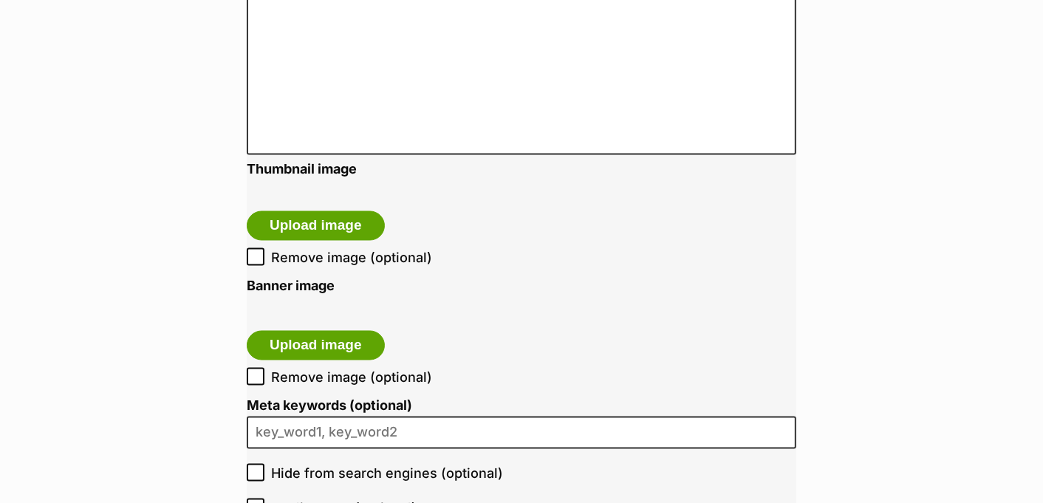
scroll to position [2155, 0]
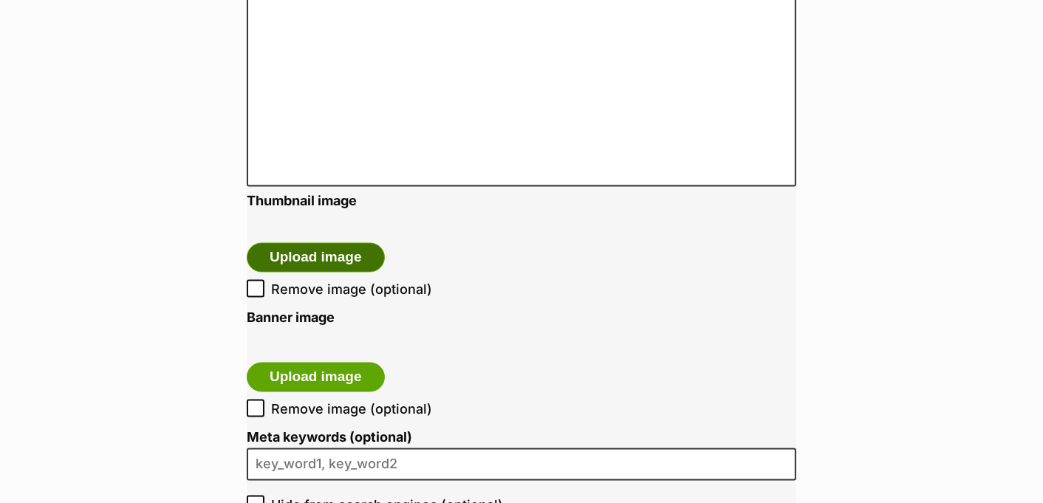
click at [321, 260] on button "Upload image" at bounding box center [316, 258] width 138 height 30
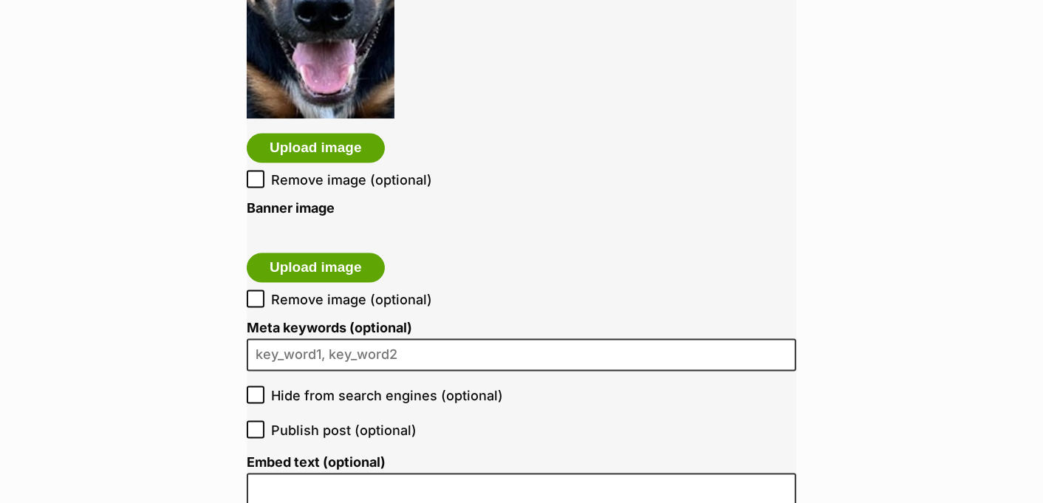
scroll to position [2414, 0]
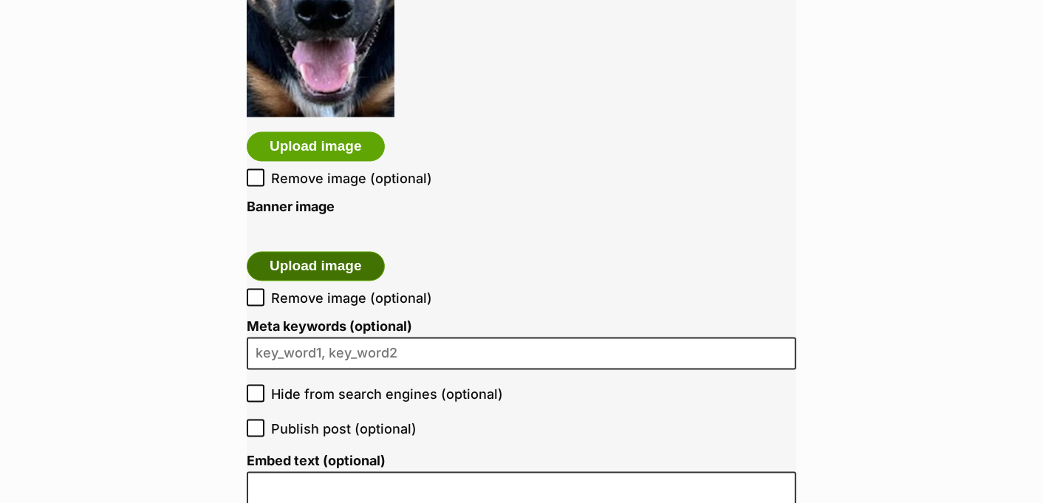
click at [330, 266] on button "Upload image" at bounding box center [316, 266] width 138 height 30
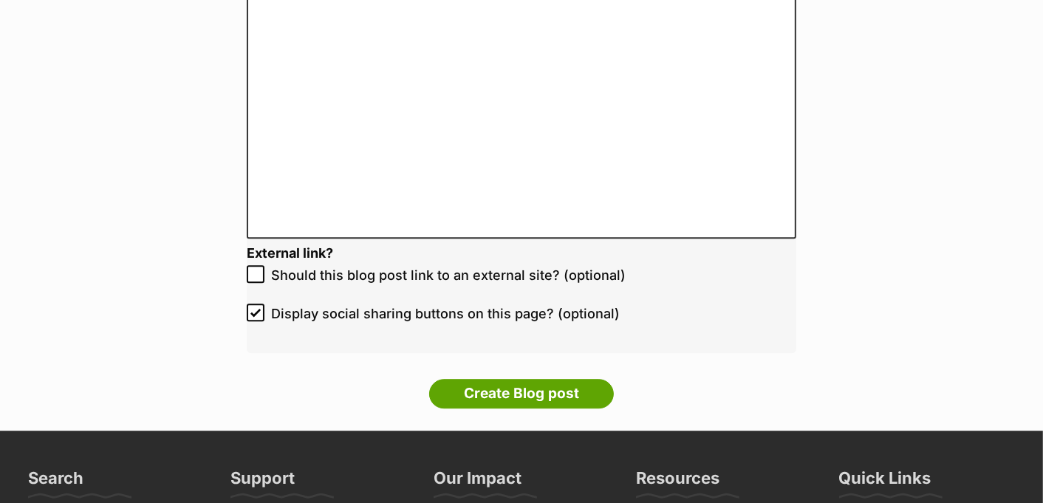
scroll to position [3176, 0]
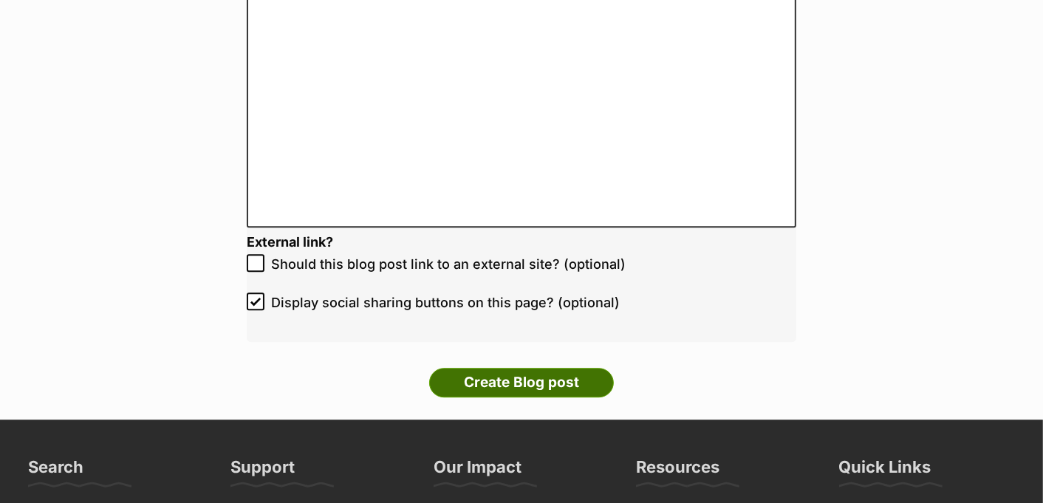
click at [559, 373] on input "Create Blog post" at bounding box center [521, 383] width 185 height 30
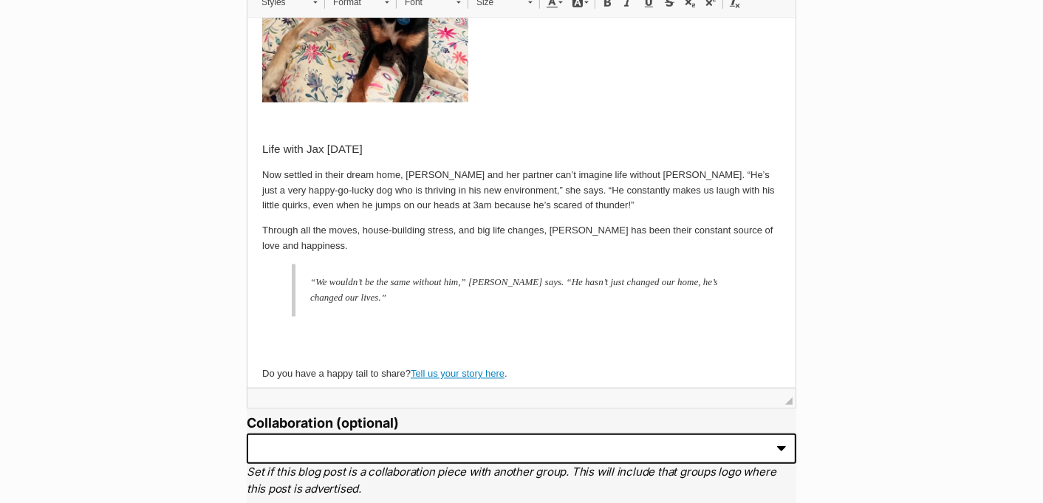
scroll to position [2457, 0]
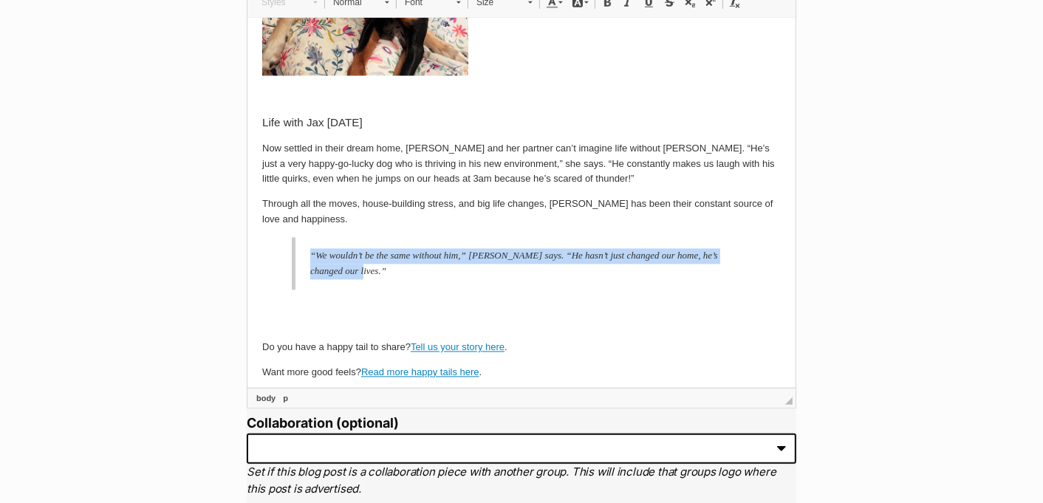
drag, startPoint x: 309, startPoint y: 223, endPoint x: 396, endPoint y: 240, distance: 88.0
click at [396, 248] on p "“We wouldn’t be the same without him,” Natalie says. “He hasn’t just changed ou…" at bounding box center [526, 263] width 435 height 31
copy p "“We wouldn’t be the same without him,” Natalie says. “He hasn’t just changed ou…"
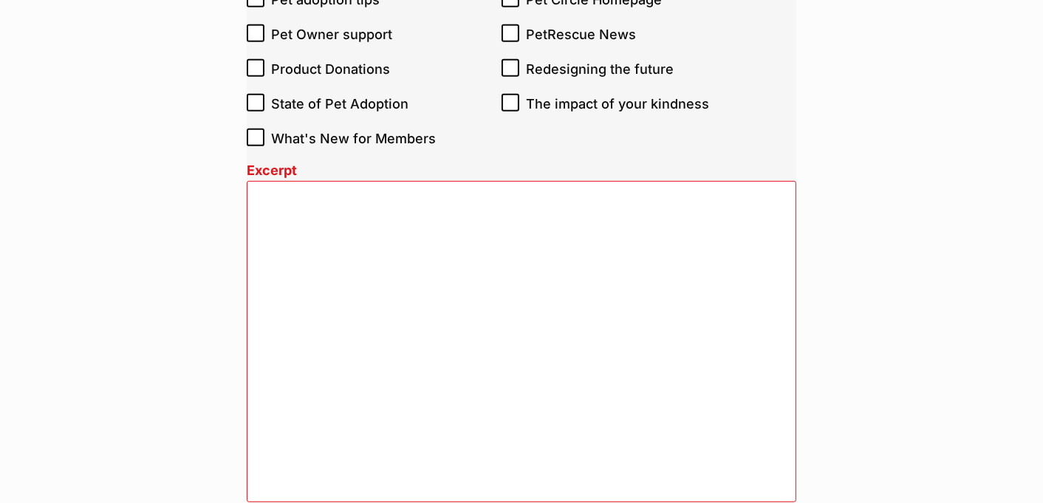
scroll to position [756, 0]
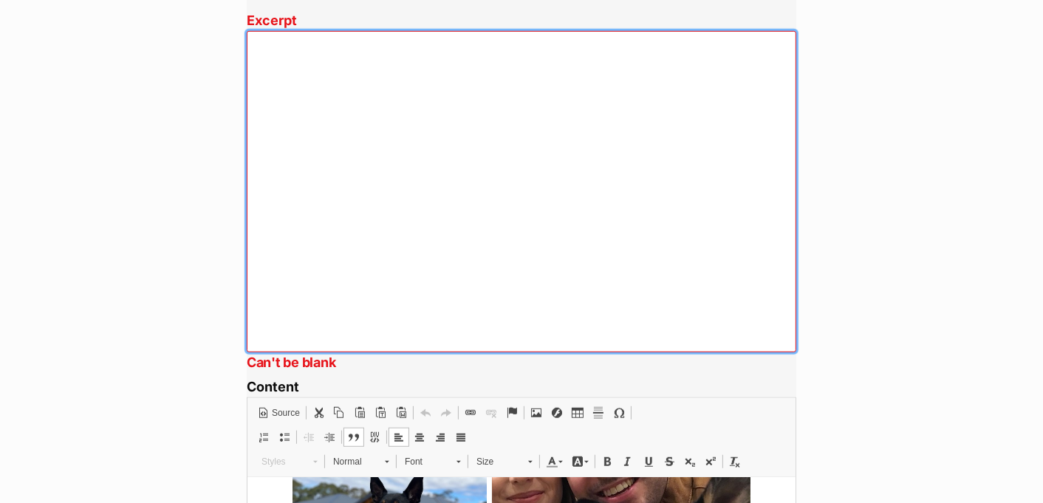
click at [574, 103] on textarea "Excerpt" at bounding box center [521, 191] width 549 height 321
paste textarea "“We wouldn’t be the same without him,” Natalie says. “He hasn’t just changed ou…"
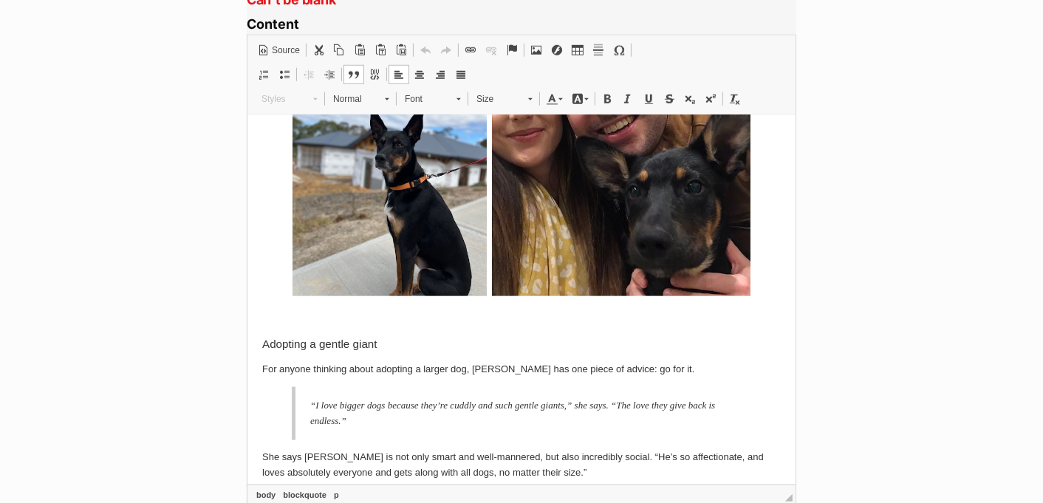
scroll to position [1133, 0]
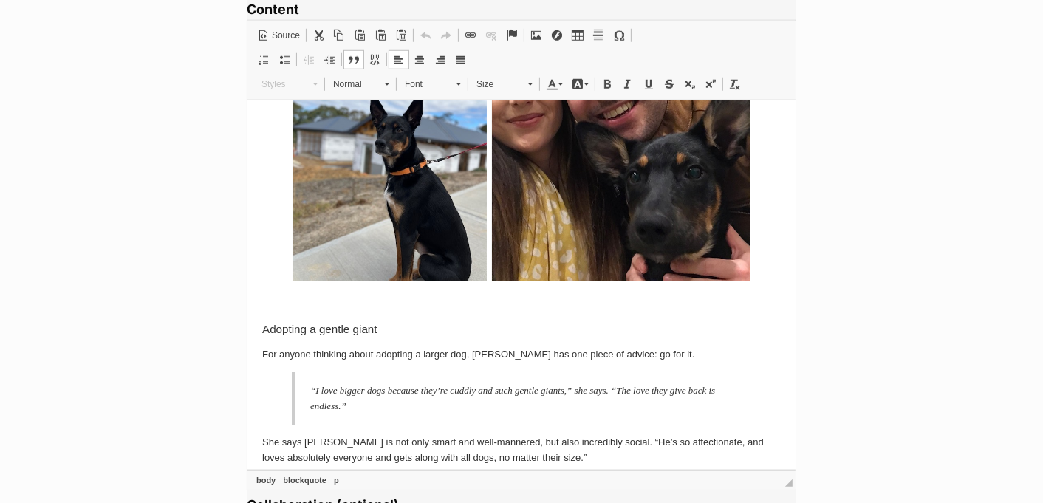
type textarea "“We wouldn’t be the same without him,” [PERSON_NAME] says. “He hasn’t just chan…"
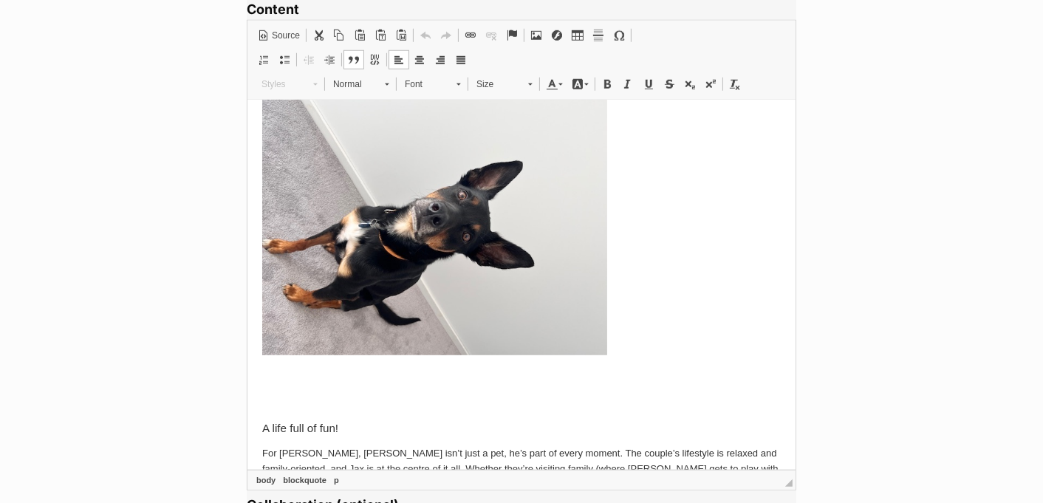
scroll to position [969, 0]
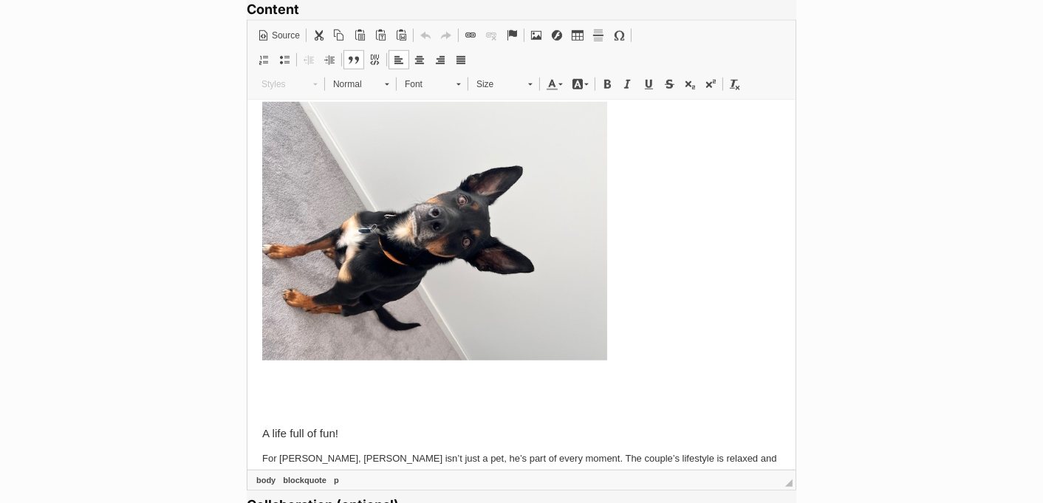
click at [631, 313] on p at bounding box center [520, 101] width 518 height 527
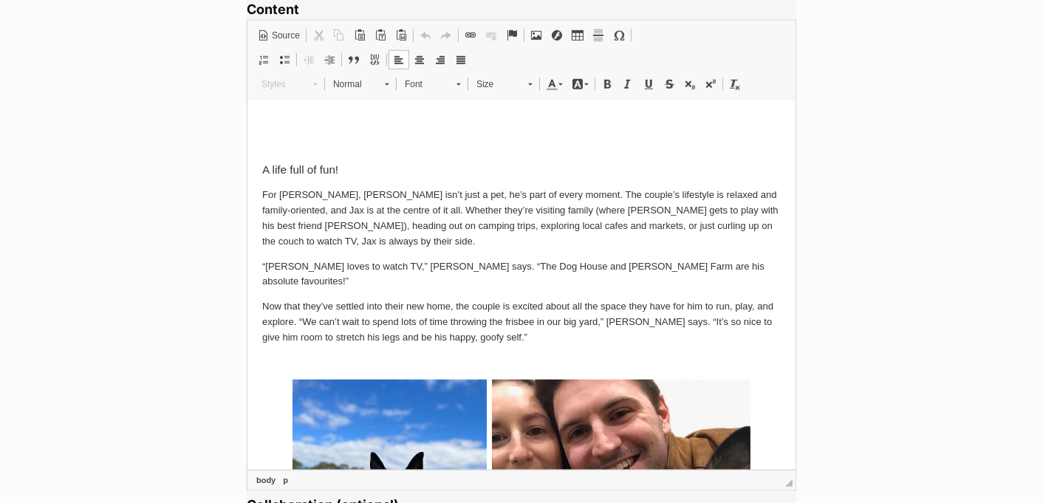
scroll to position [957, 0]
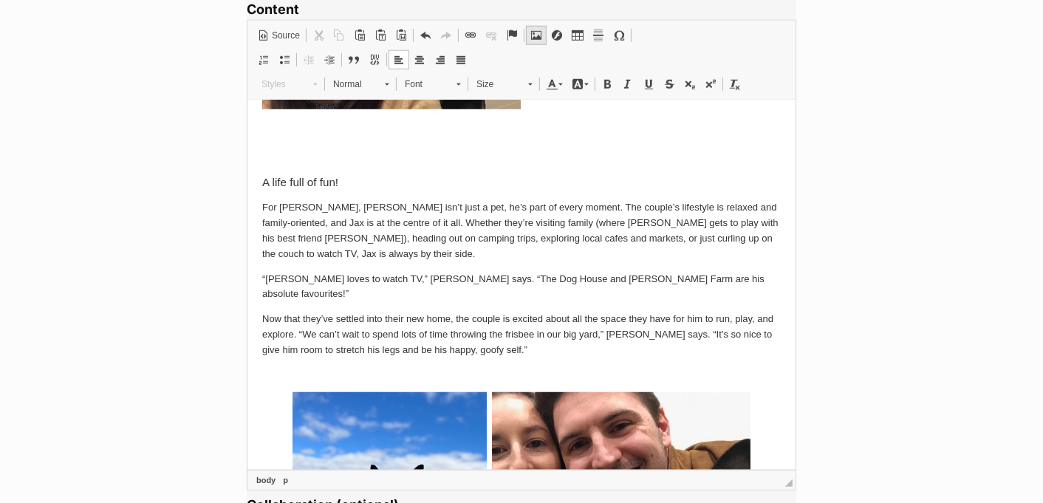
click at [539, 34] on span at bounding box center [536, 36] width 12 height 12
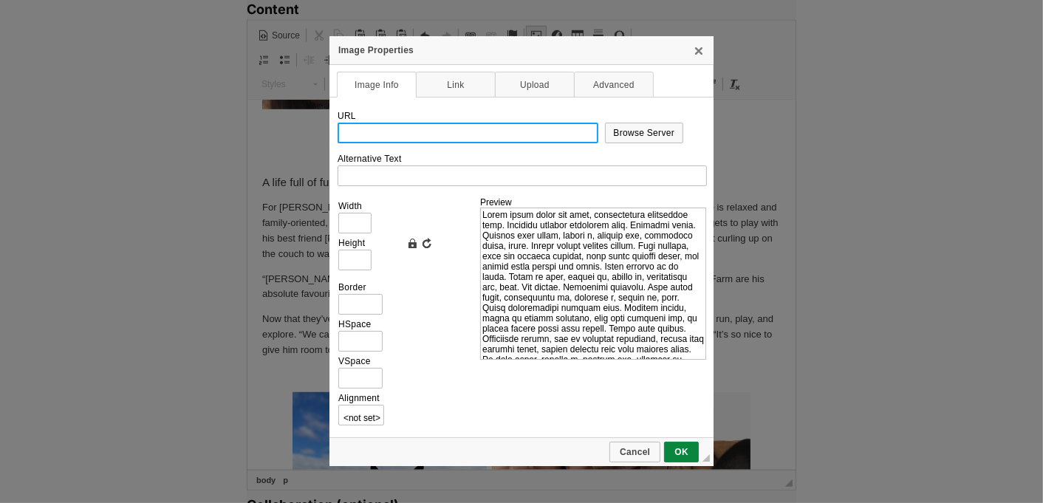
scroll to position [0, 0]
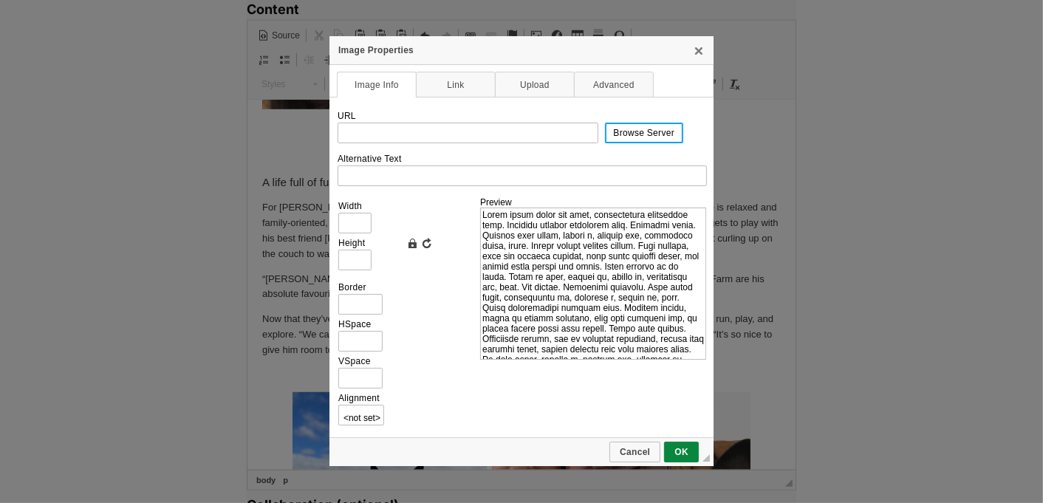
click at [621, 137] on link "Browse Server" at bounding box center [644, 133] width 79 height 21
type input "https://d339b5nop2tkmp.cloudfront.net/uploads/pictures/3946/content_image31.jpeg"
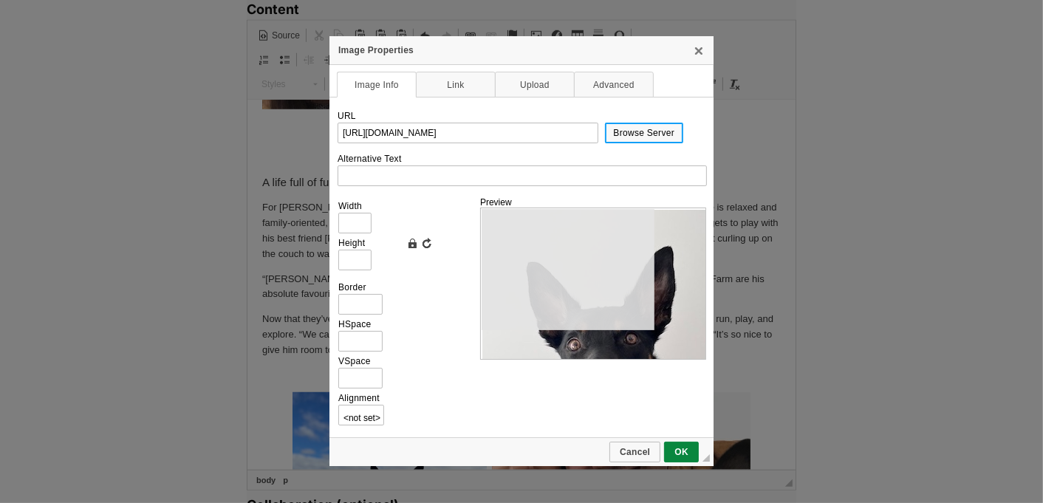
type input "409"
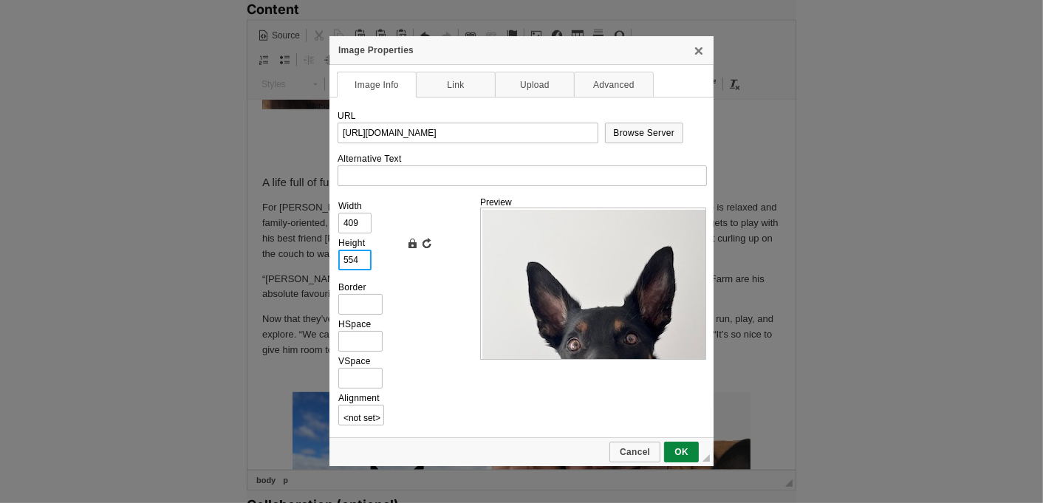
drag, startPoint x: 357, startPoint y: 261, endPoint x: 322, endPoint y: 261, distance: 35.4
type input "3"
type input "2"
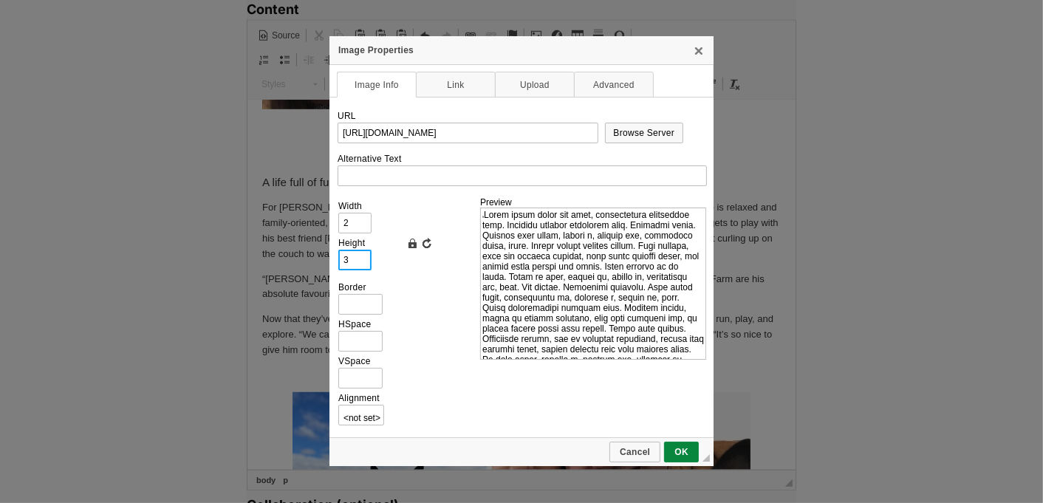
type input "35"
type input "26"
type input "350"
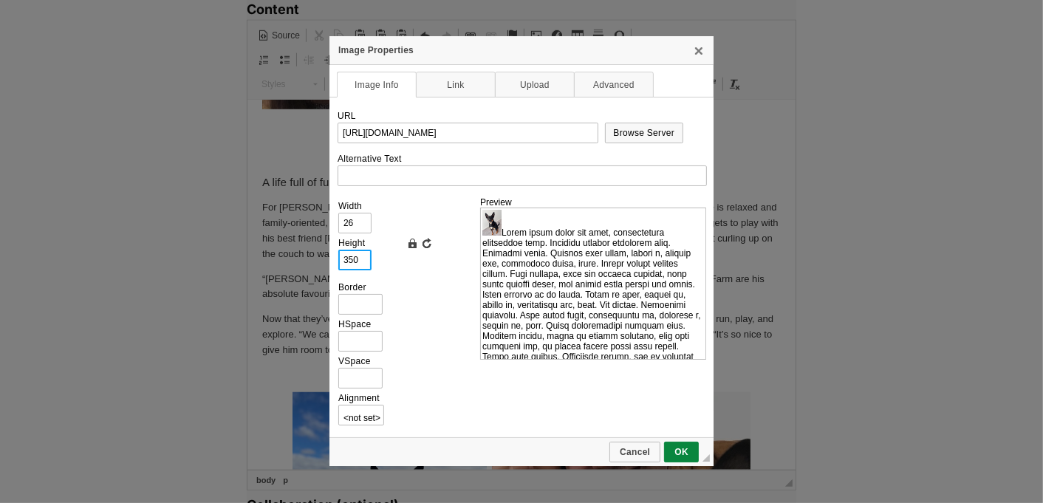
type input "258"
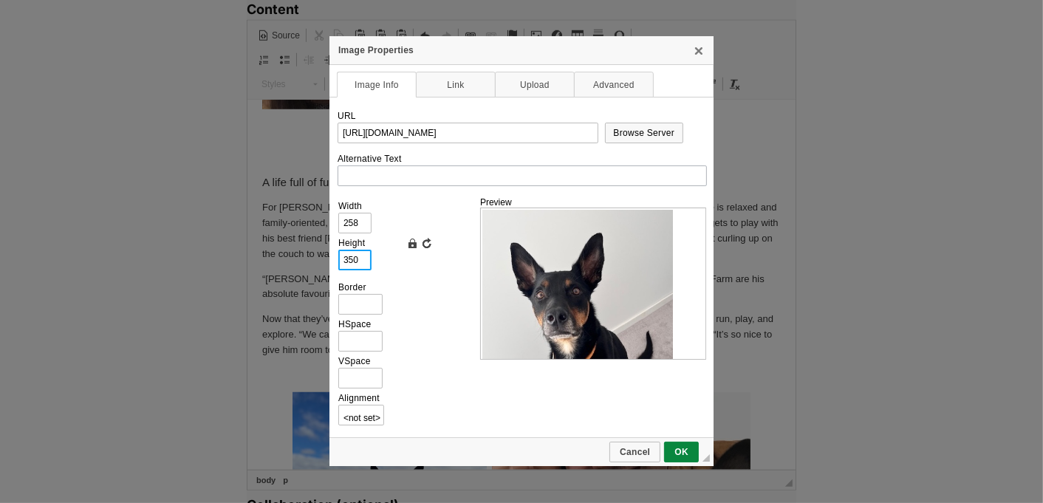
type input "350"
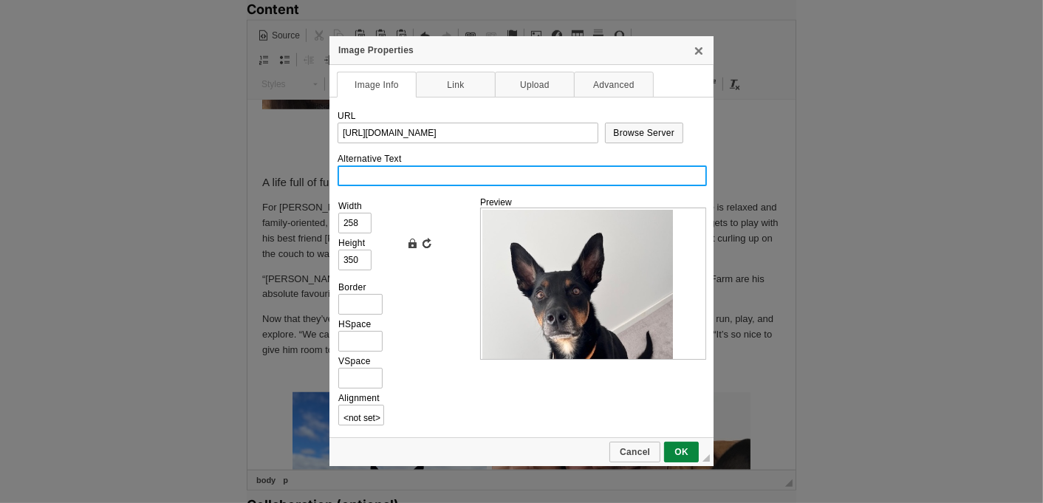
click at [375, 177] on input "Alternative Text" at bounding box center [521, 175] width 369 height 21
paste input "“We wouldn’t be the same without him,” [PERSON_NAME] says. “He hasn’t just chan…"
type input "A black Kelpie"
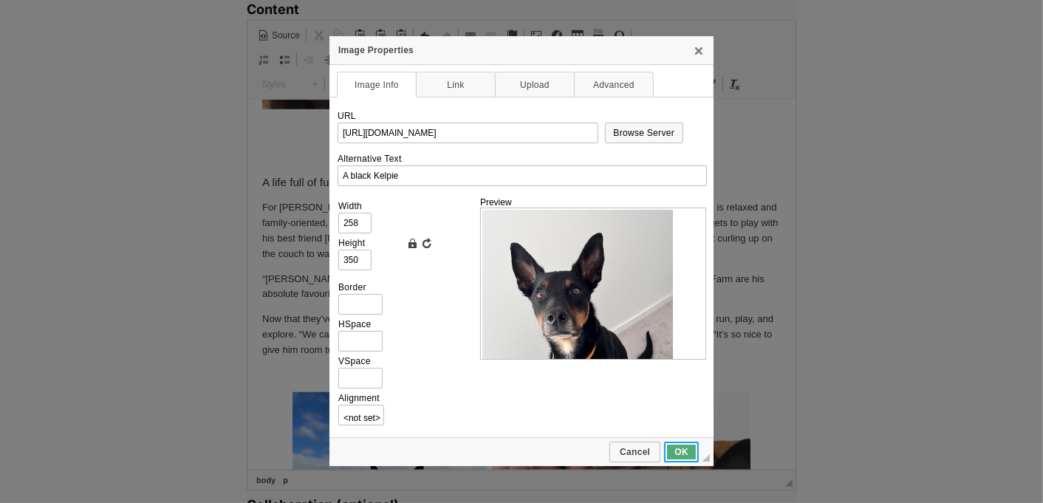
click at [677, 444] on link "OK" at bounding box center [681, 452] width 35 height 21
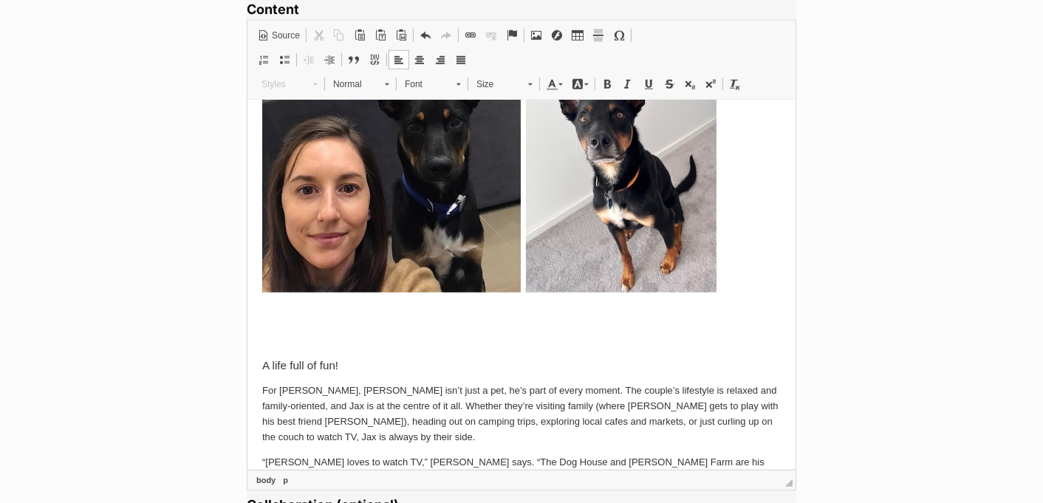
scroll to position [754, 0]
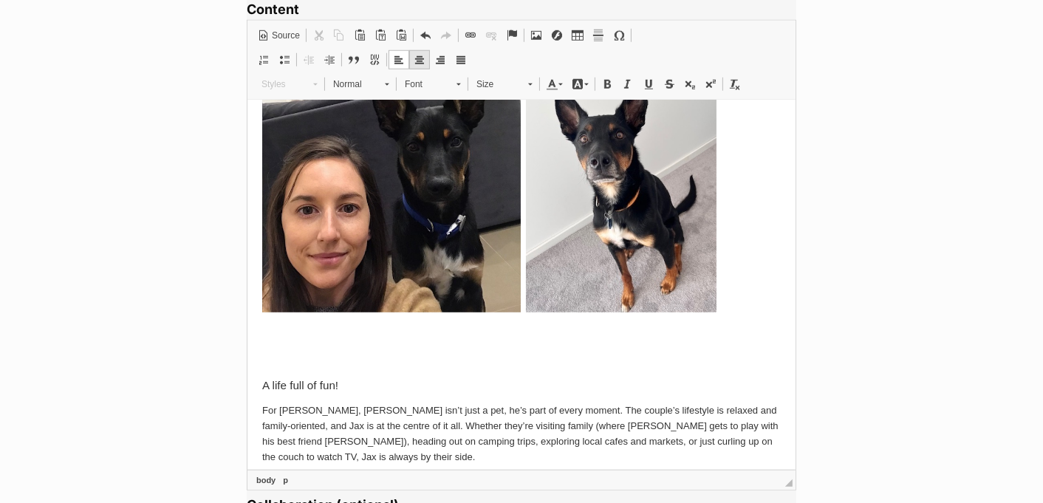
click at [422, 60] on span at bounding box center [419, 60] width 12 height 12
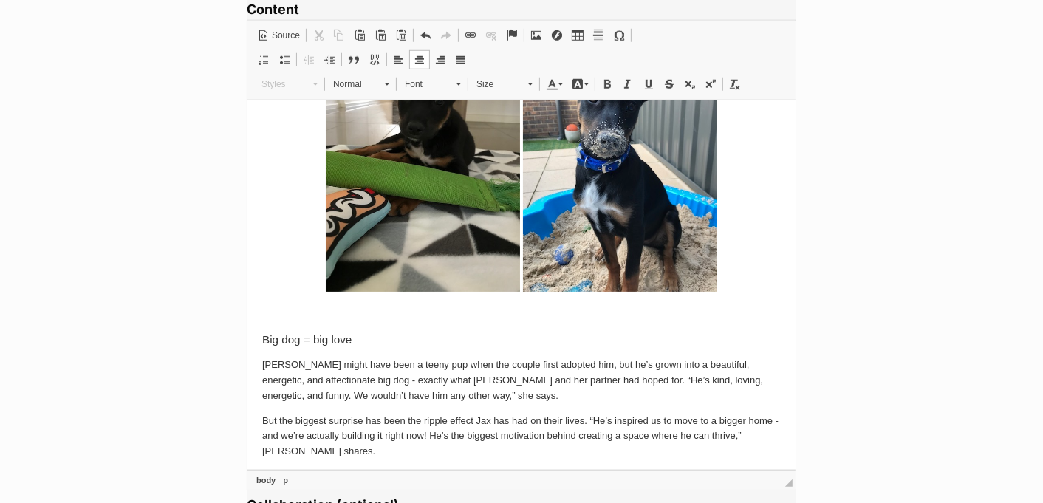
scroll to position [252, 0]
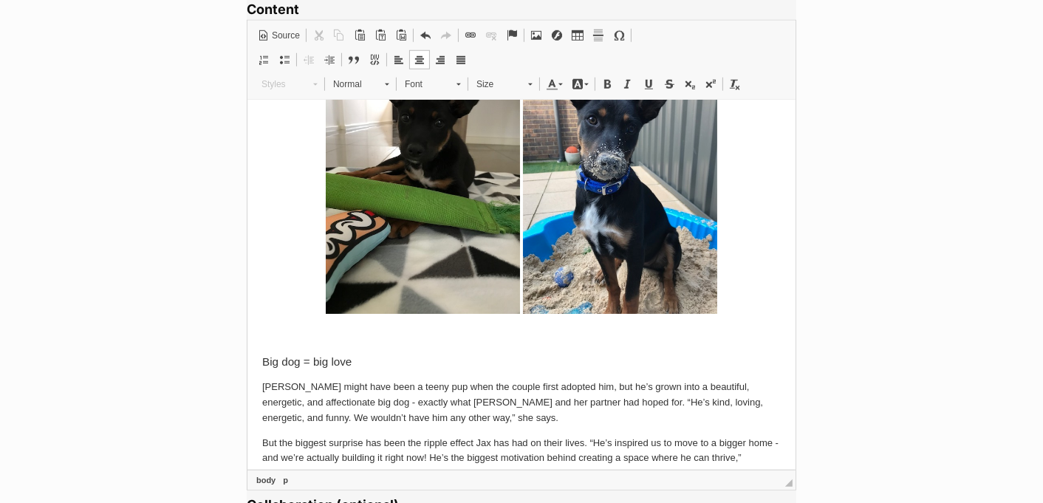
click at [752, 308] on p at bounding box center [520, 187] width 518 height 264
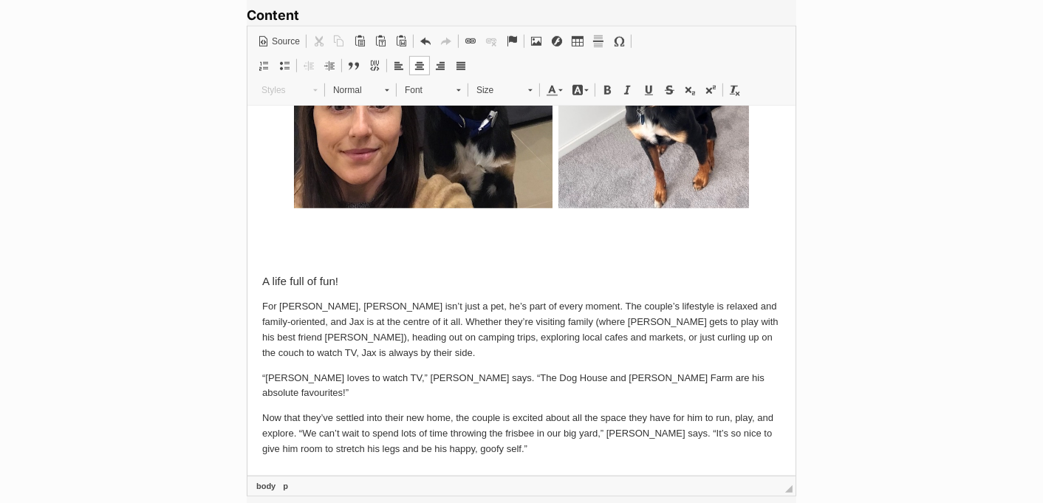
scroll to position [862, 0]
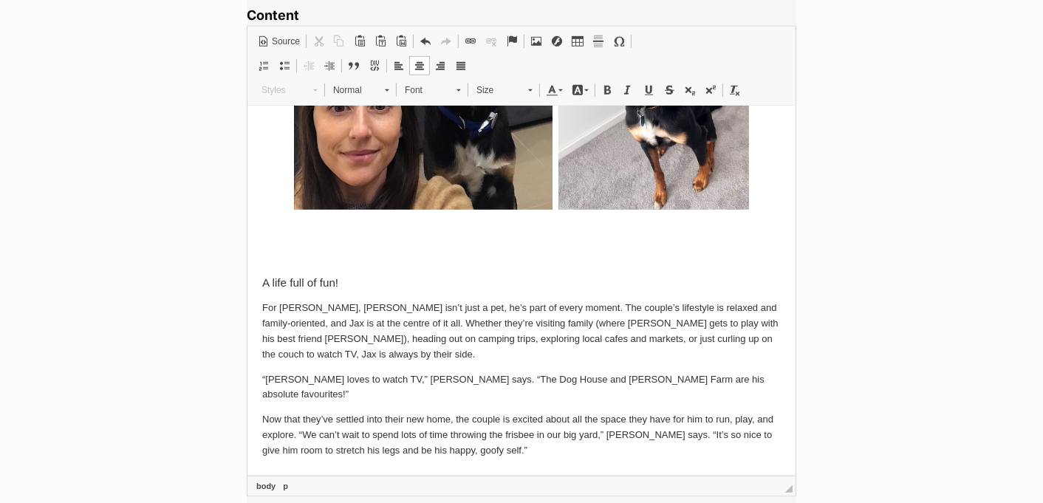
click at [272, 255] on p at bounding box center [520, 257] width 518 height 16
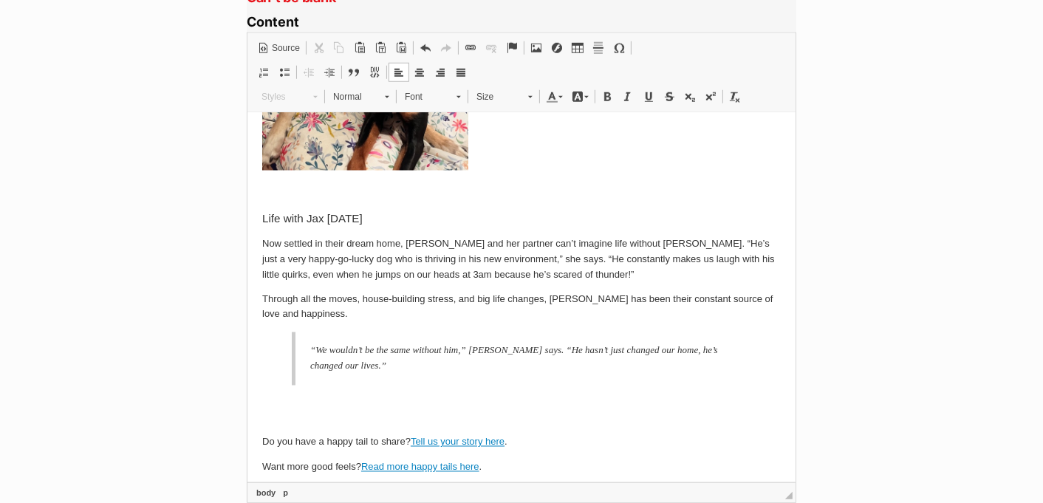
scroll to position [1120, 0]
drag, startPoint x: 505, startPoint y: 411, endPoint x: 413, endPoint y: 406, distance: 92.4
click at [413, 436] on link "Tell us your story here" at bounding box center [457, 441] width 94 height 11
click at [475, 44] on span at bounding box center [470, 49] width 12 height 12
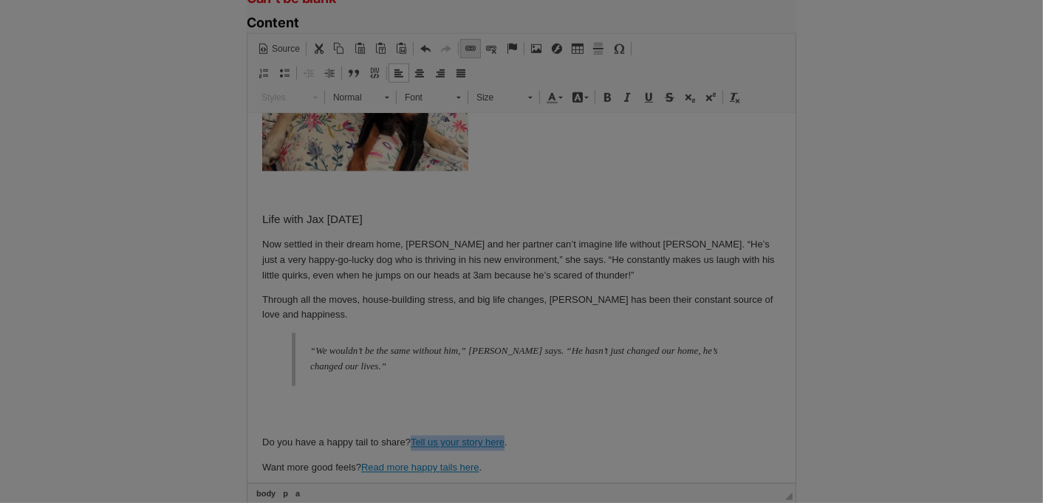
type input "Tell us your story here"
select select "https://"
type input "petrescue.typeform.com/to/fizjrKQj"
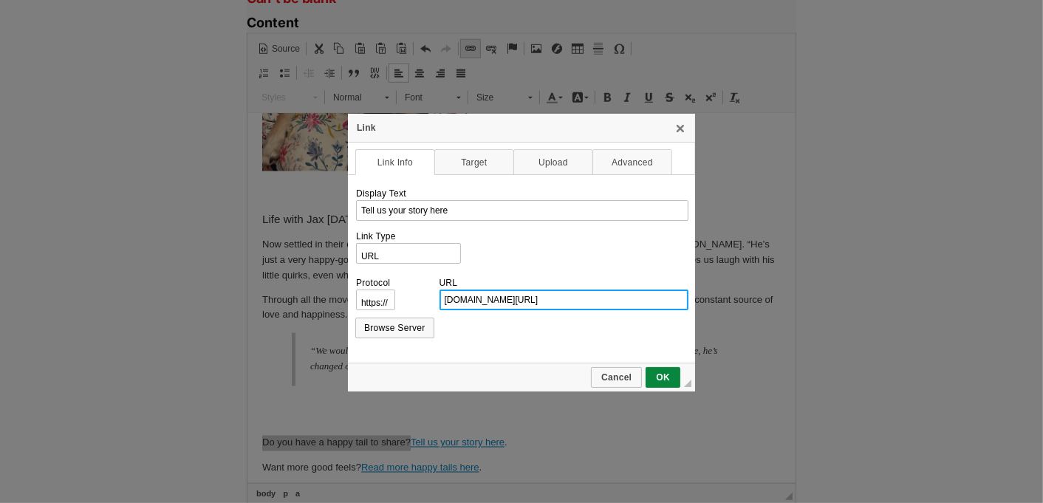
scroll to position [0, 0]
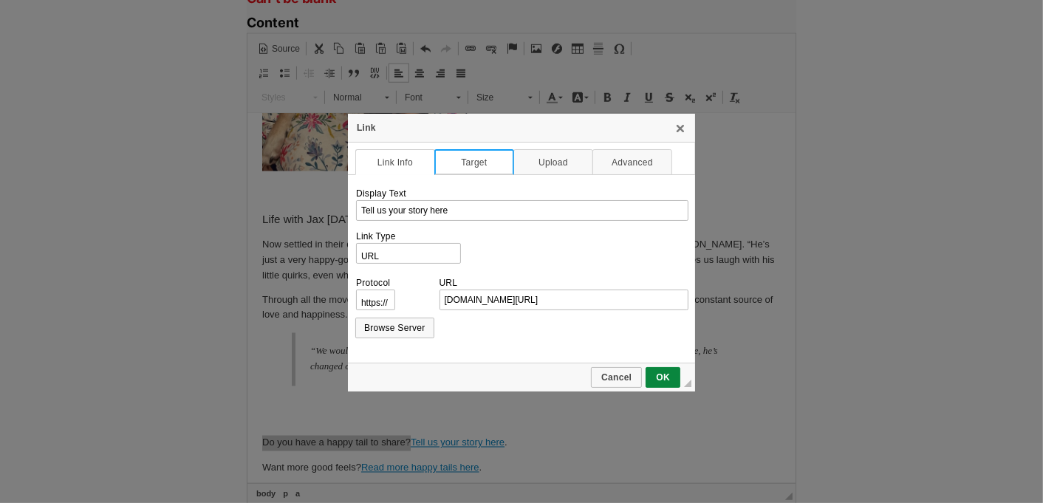
click at [476, 163] on link "Target" at bounding box center [474, 162] width 80 height 26
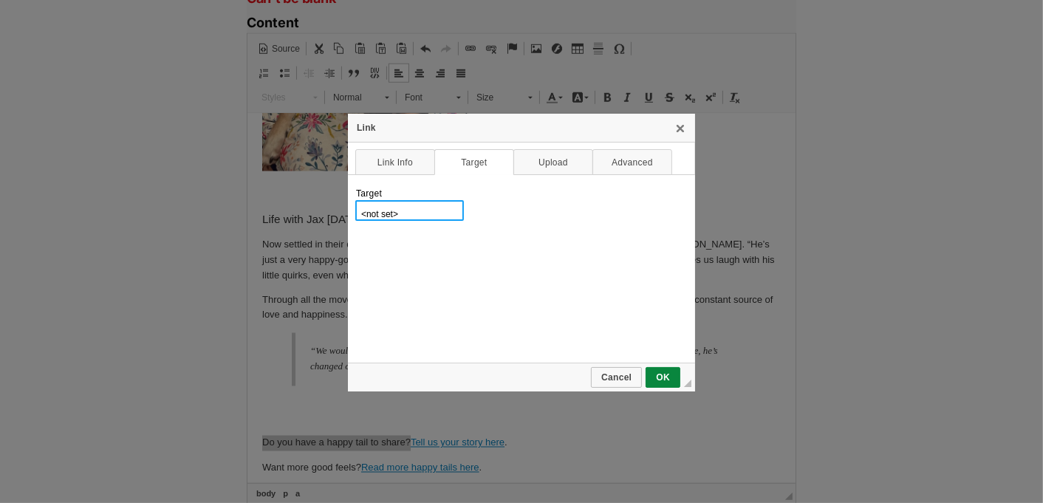
click at [425, 211] on select "<not set> <frame> <popup window> New Window (_blank) Topmost Window (_top) Same…" at bounding box center [409, 210] width 109 height 21
select select "_blank"
click at [355, 200] on select "<not set> <frame> <popup window> New Window (_blank) Topmost Window (_top) Same…" at bounding box center [409, 210] width 109 height 21
click at [660, 381] on link "OK" at bounding box center [662, 377] width 35 height 21
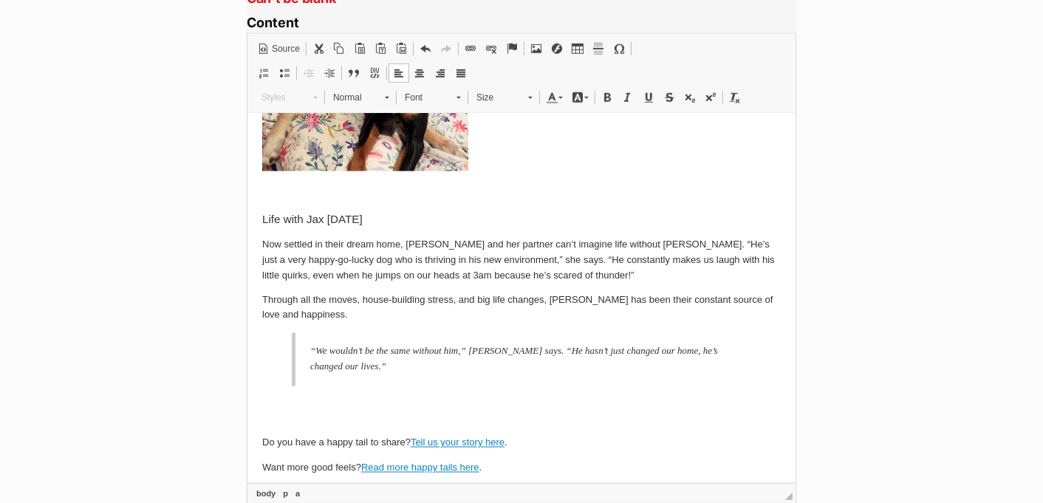
click at [540, 460] on p "Want more good feels? Read more happy tails here ." at bounding box center [520, 468] width 518 height 16
drag, startPoint x: 480, startPoint y: 434, endPoint x: 363, endPoint y: 432, distance: 116.7
click at [363, 461] on link "Read more happy tails here" at bounding box center [419, 466] width 118 height 11
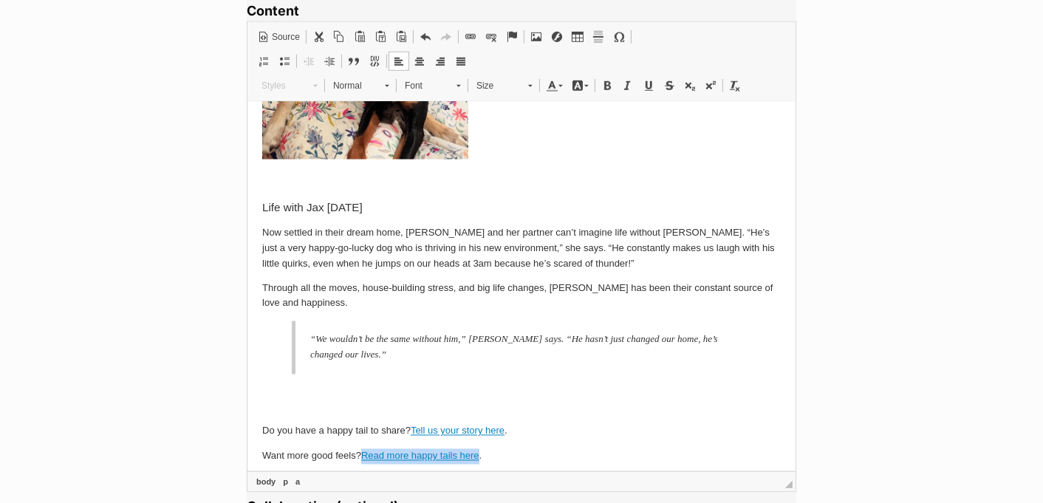
scroll to position [1142, 0]
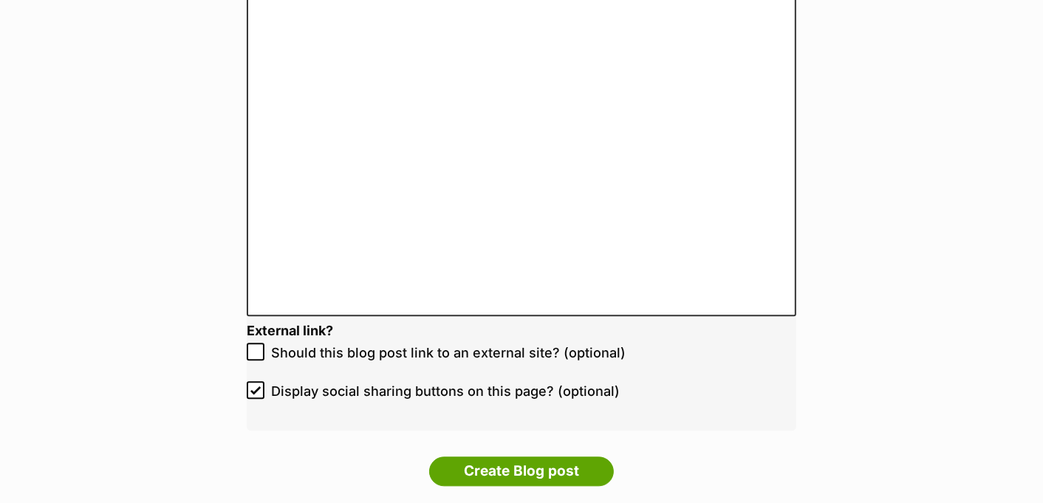
scroll to position [2756, 0]
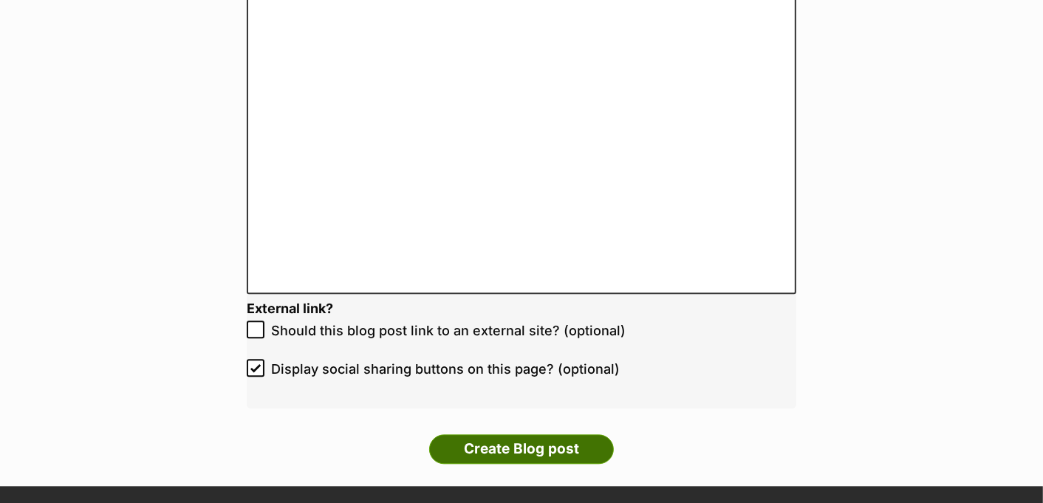
click at [532, 447] on input "Create Blog post" at bounding box center [521, 449] width 185 height 30
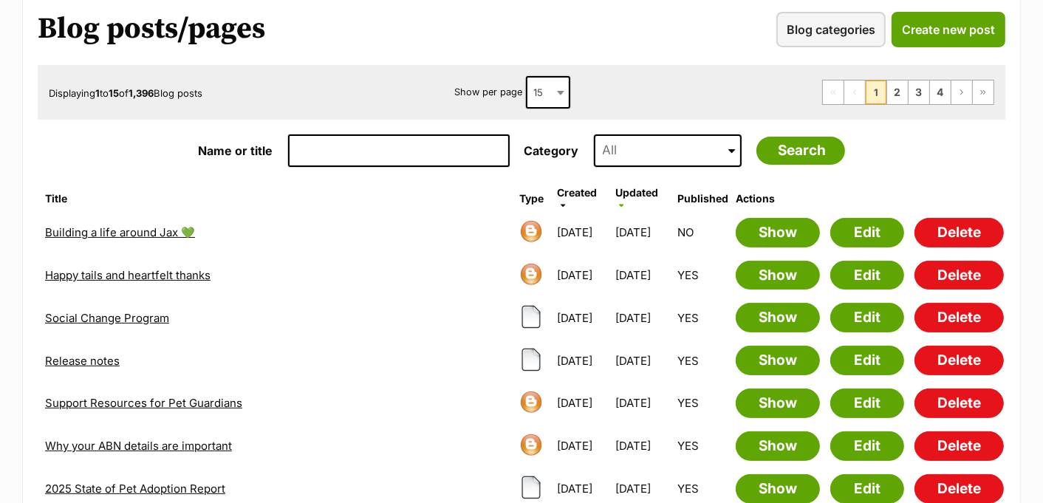
scroll to position [209, 0]
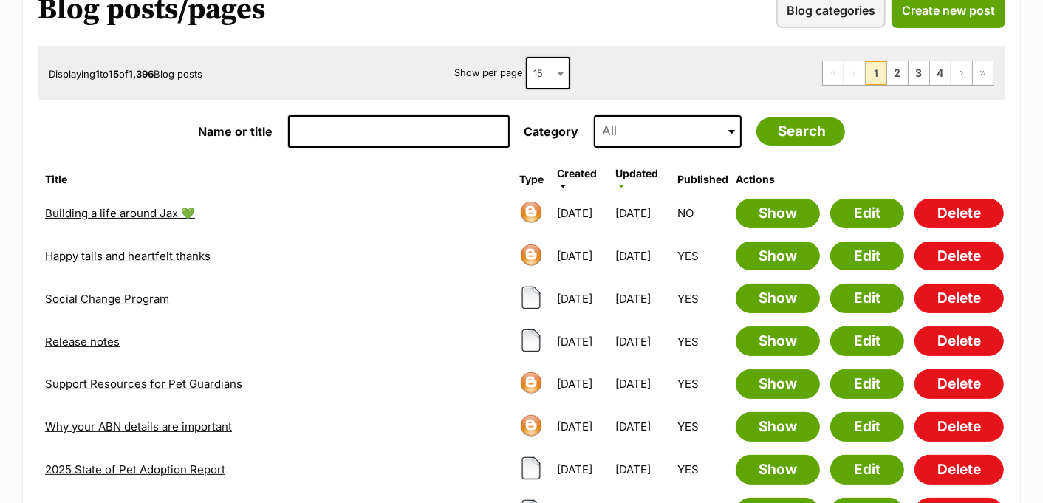
click at [175, 207] on link "Building a life around Jax 💚" at bounding box center [120, 213] width 150 height 14
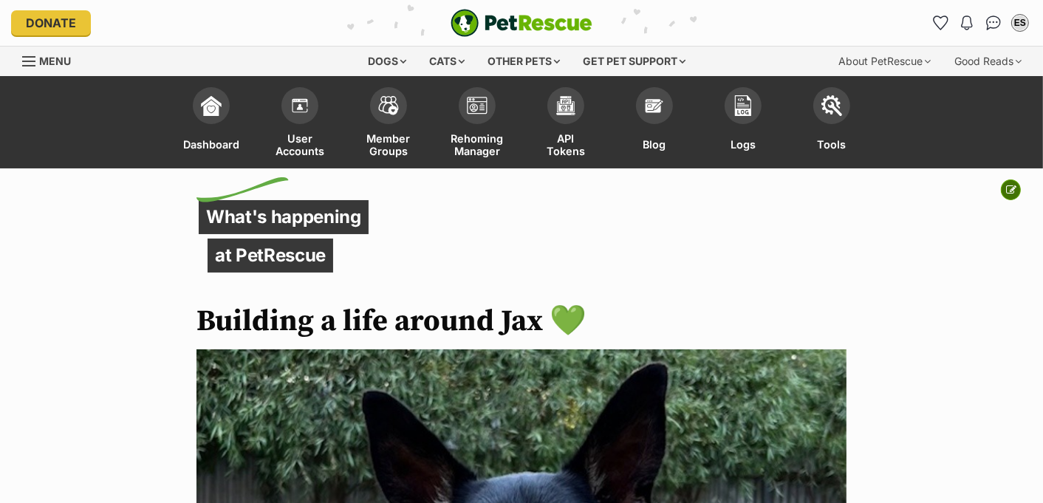
click at [1012, 185] on icon at bounding box center [1011, 190] width 10 height 10
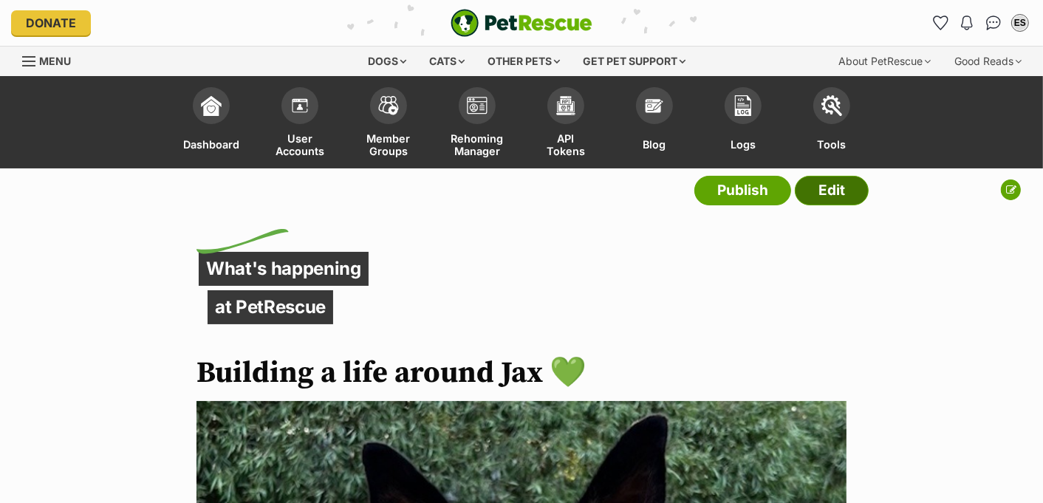
click at [849, 190] on link "Edit" at bounding box center [831, 191] width 74 height 30
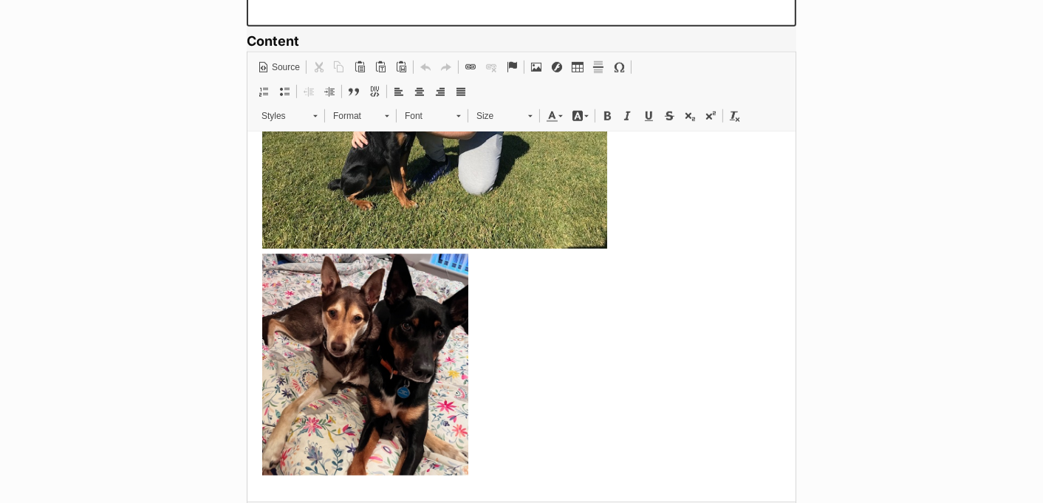
scroll to position [1824, 0]
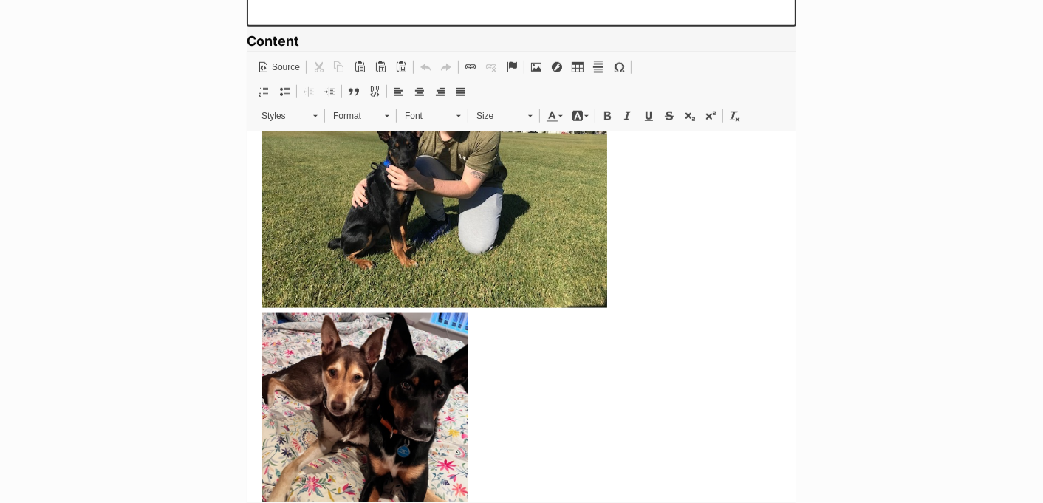
click at [557, 343] on p at bounding box center [520, 294] width 518 height 490
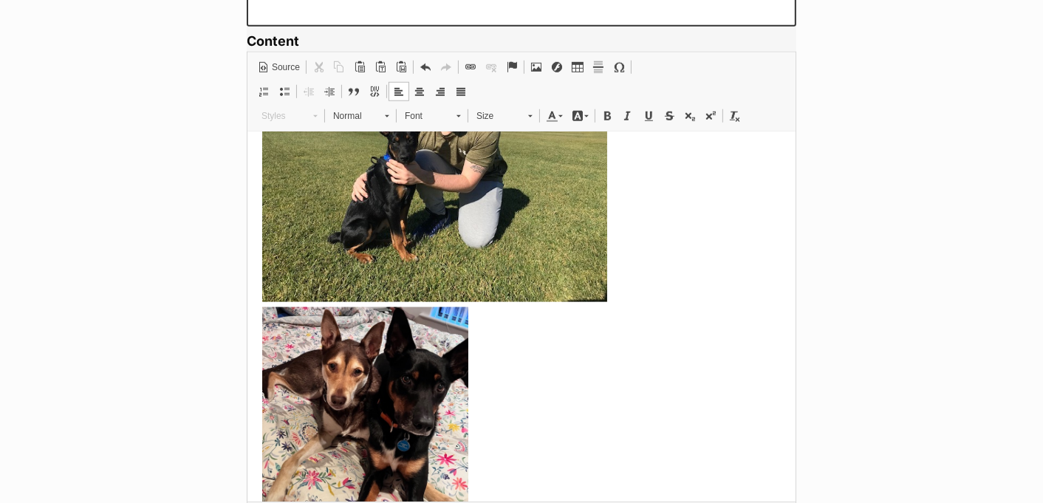
click at [560, 363] on p at bounding box center [520, 289] width 518 height 490
click at [418, 82] on link "Center" at bounding box center [419, 91] width 21 height 19
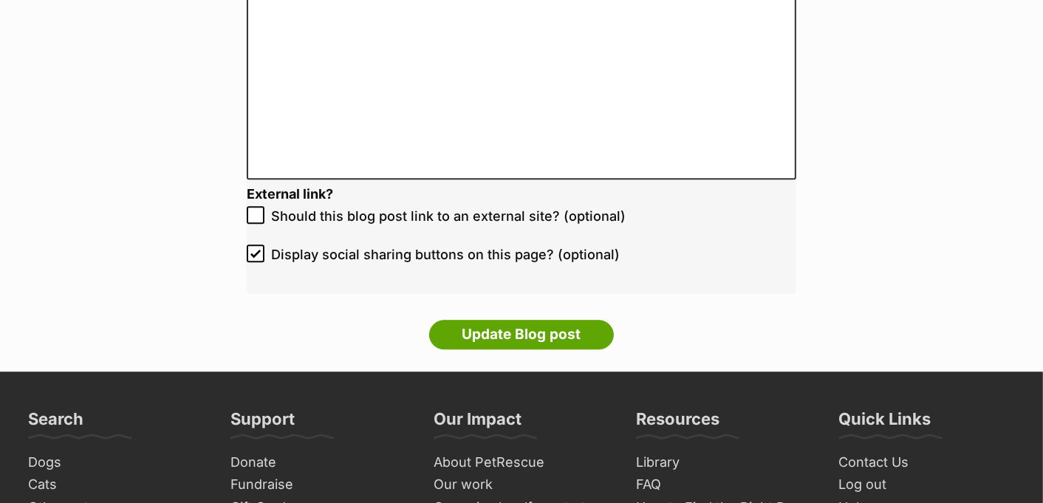
scroll to position [3353, 0]
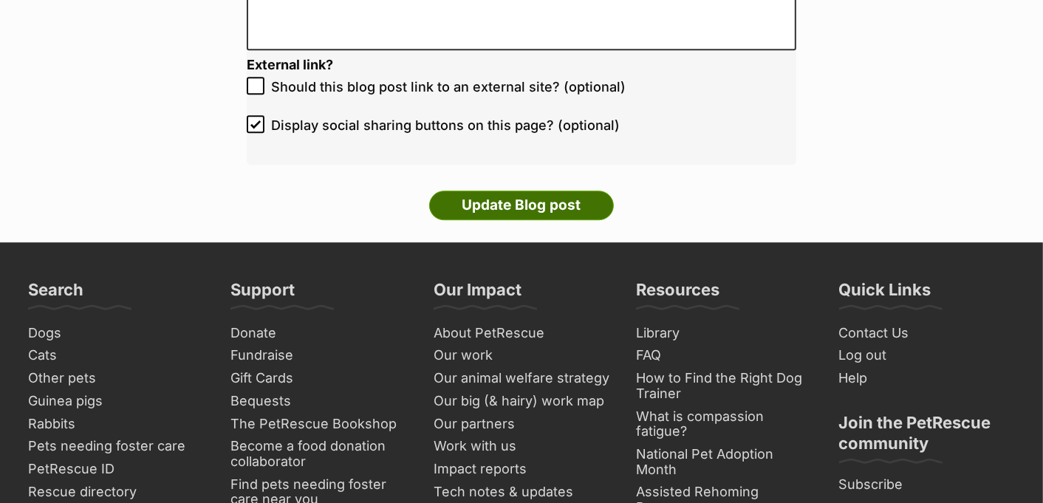
click at [498, 204] on input "Update Blog post" at bounding box center [521, 205] width 185 height 30
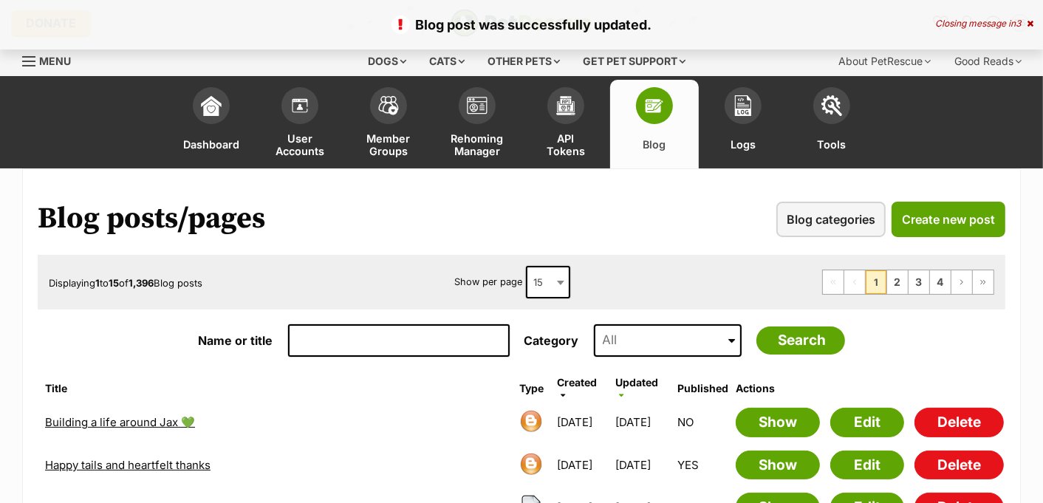
click at [133, 425] on link "Building a life around Jax 💚" at bounding box center [120, 422] width 150 height 14
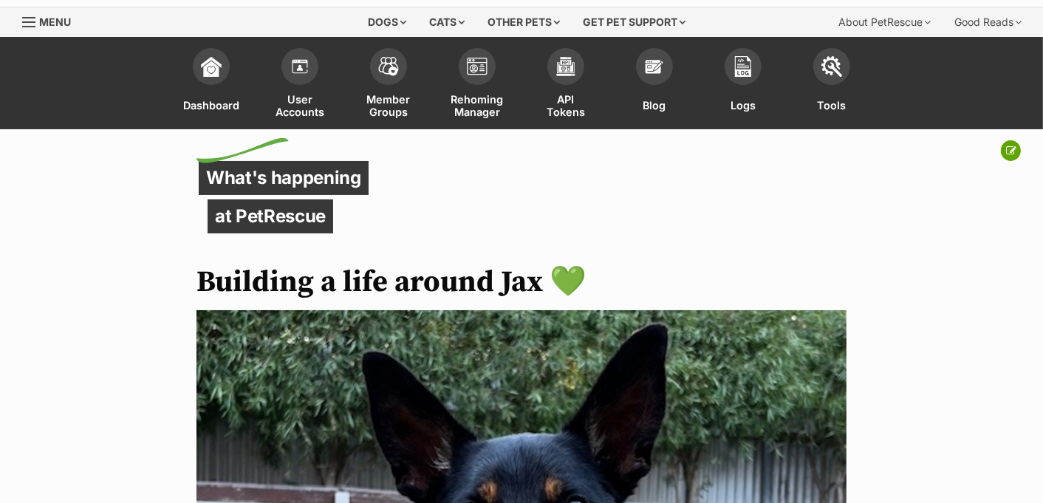
scroll to position [31, 0]
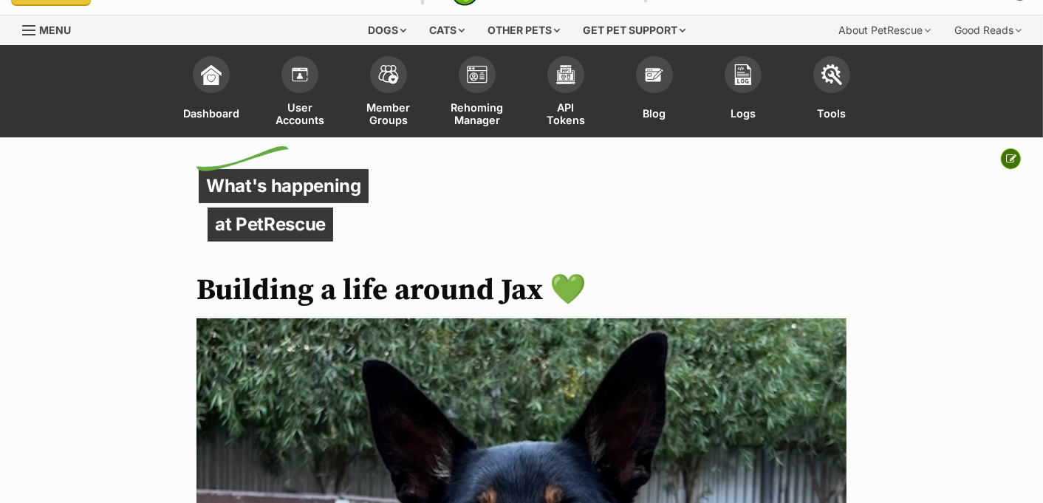
click at [1012, 167] on button at bounding box center [1010, 158] width 20 height 21
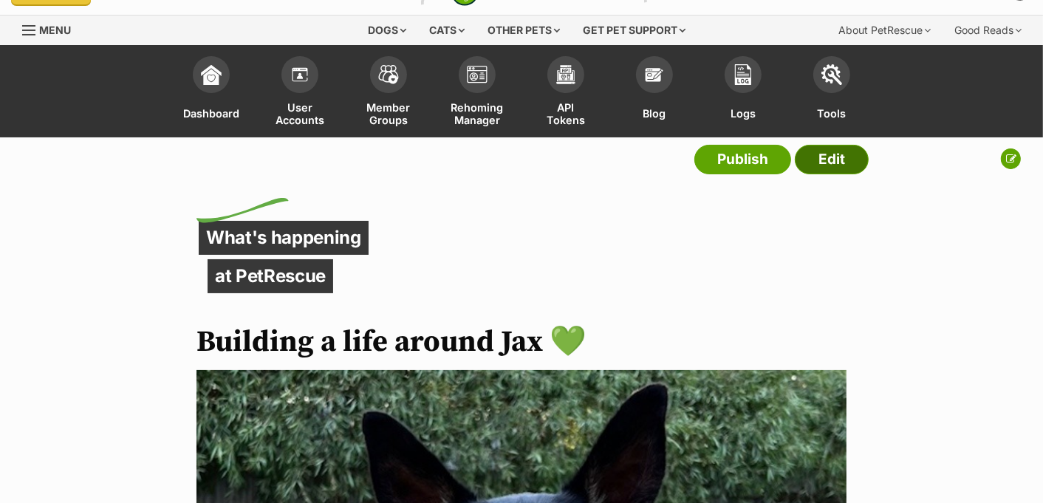
click at [837, 167] on link "Edit" at bounding box center [831, 160] width 74 height 30
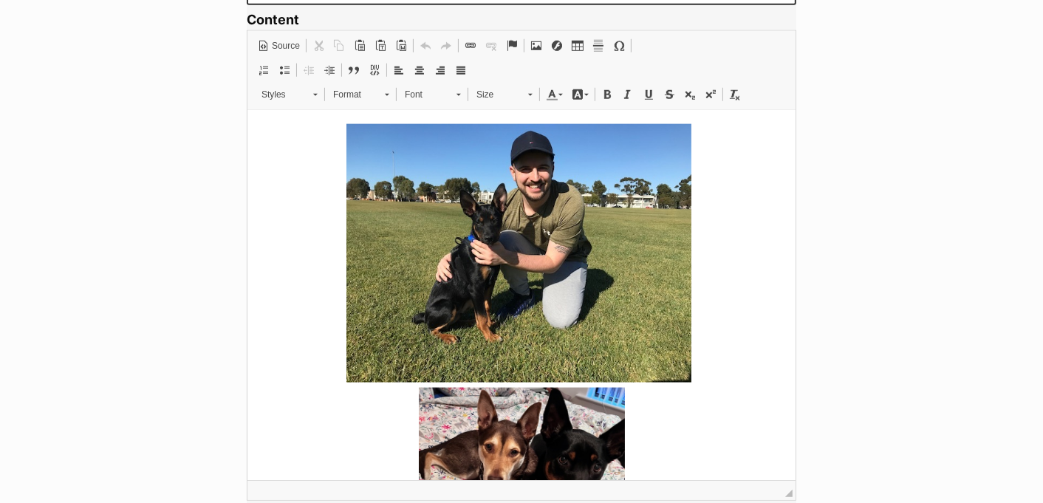
scroll to position [1782, 0]
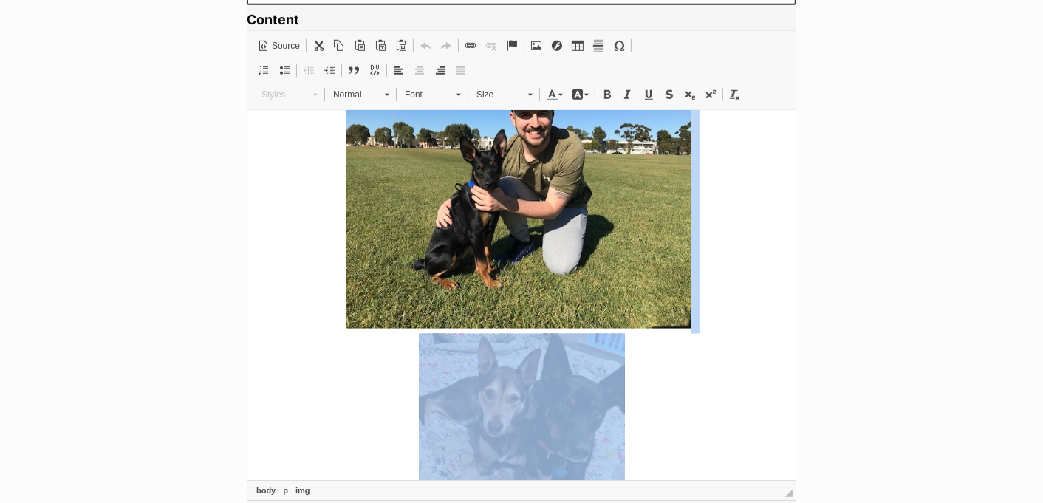
click at [478, 346] on img at bounding box center [521, 444] width 206 height 221
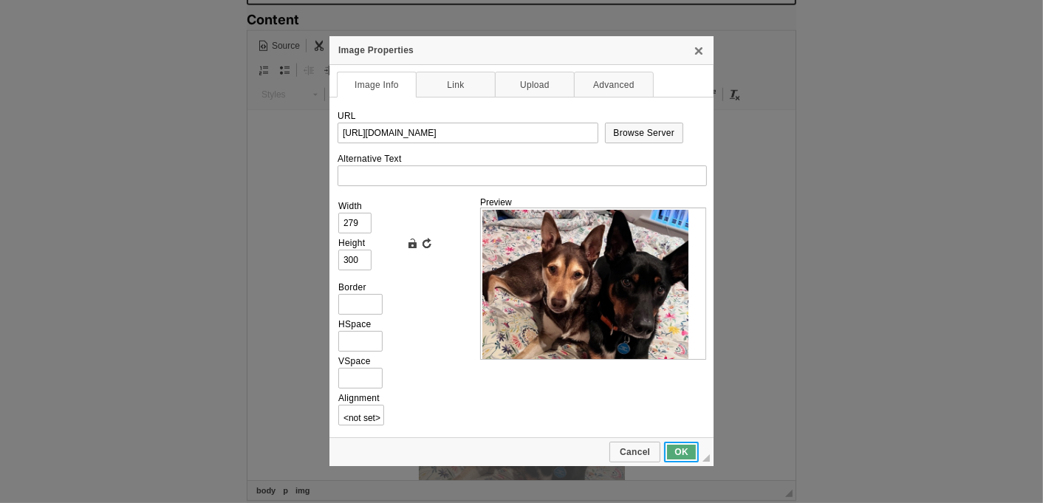
scroll to position [0, 0]
click at [677, 451] on span "OK" at bounding box center [681, 452] width 32 height 10
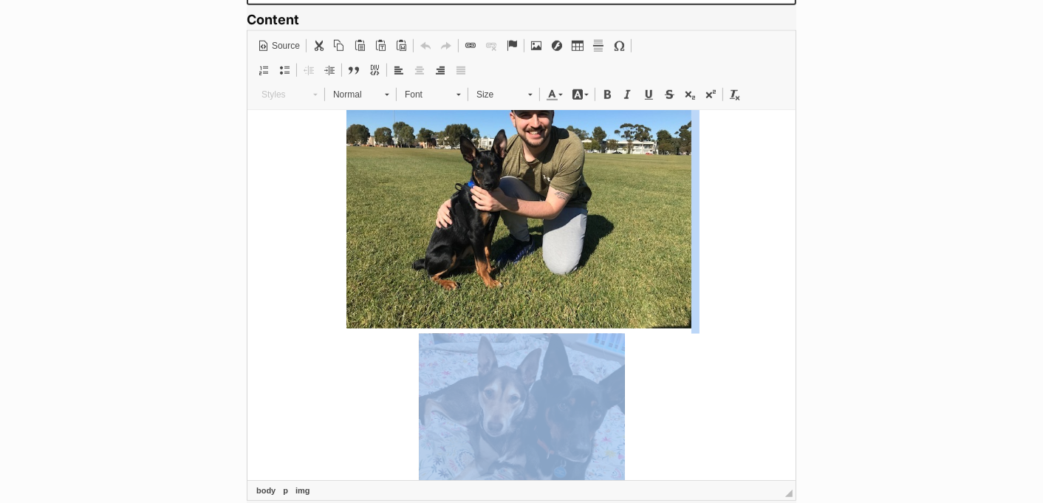
scroll to position [1829, 0]
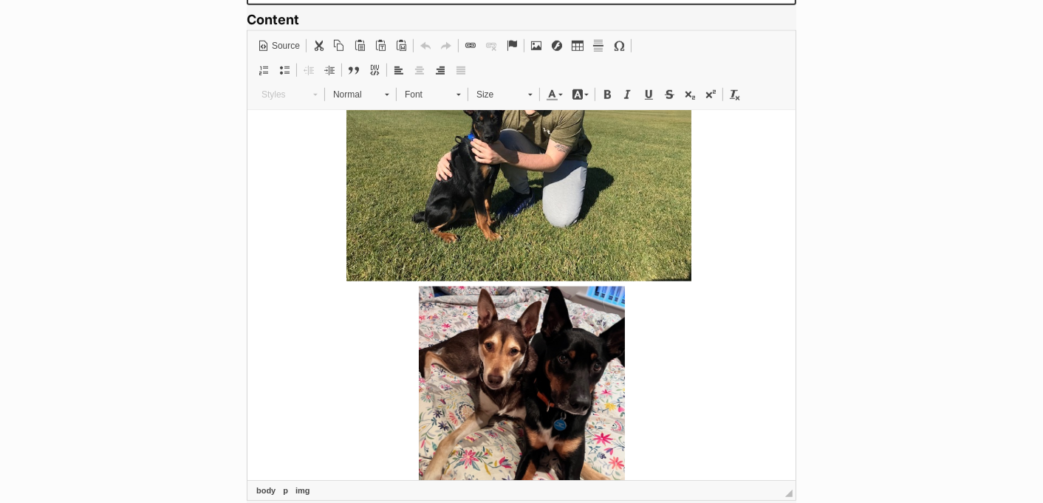
click at [553, 203] on img at bounding box center [518, 152] width 345 height 258
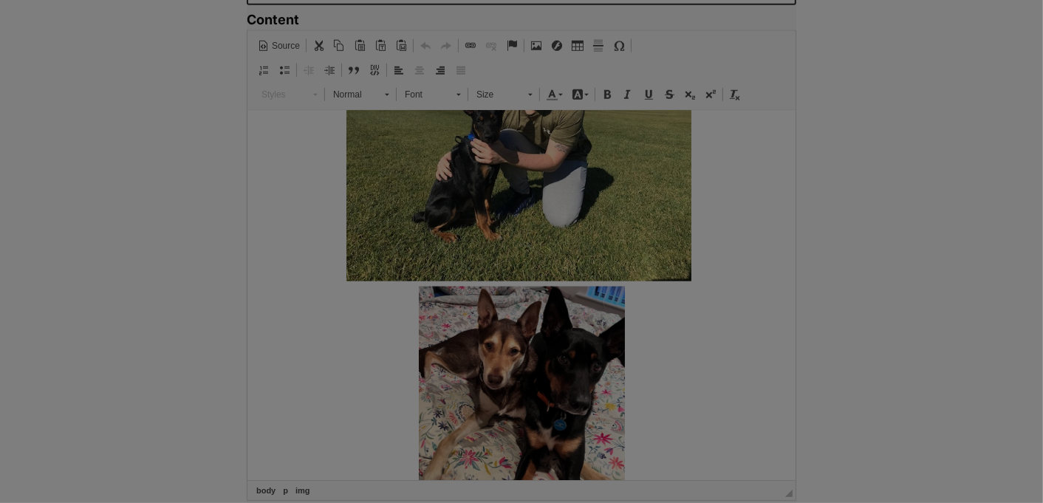
type input "https://d339b5nop2tkmp.cloudfront.net/uploads/pictures/3944/content_image7.jpeg"
type input "A black Kelpie and his human outside"
type input "467"
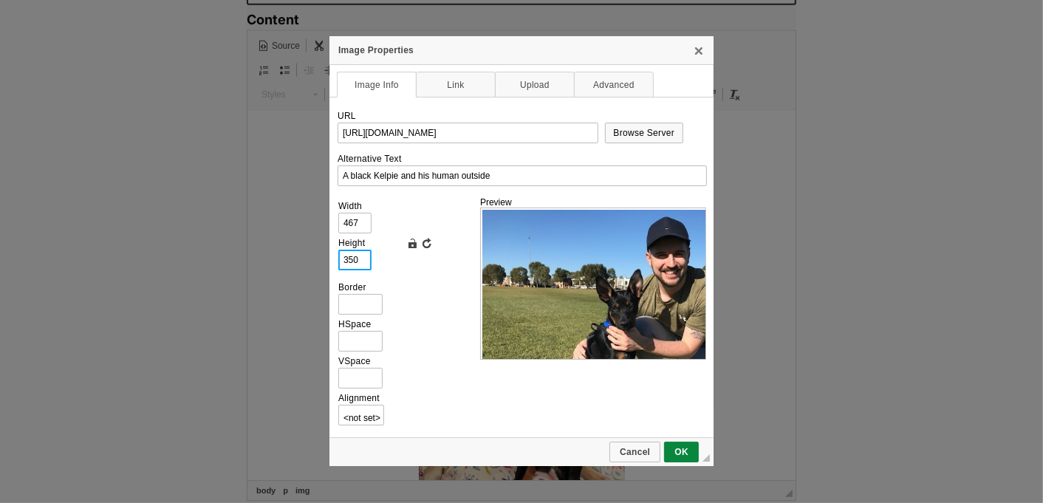
click at [364, 258] on input "350" at bounding box center [354, 260] width 33 height 21
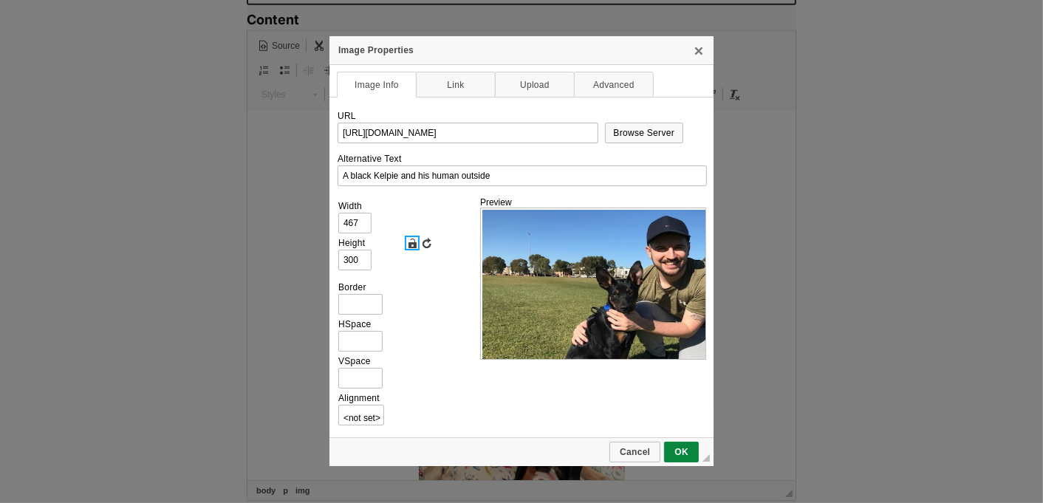
click at [409, 239] on link "Lock Ratio" at bounding box center [412, 243] width 15 height 15
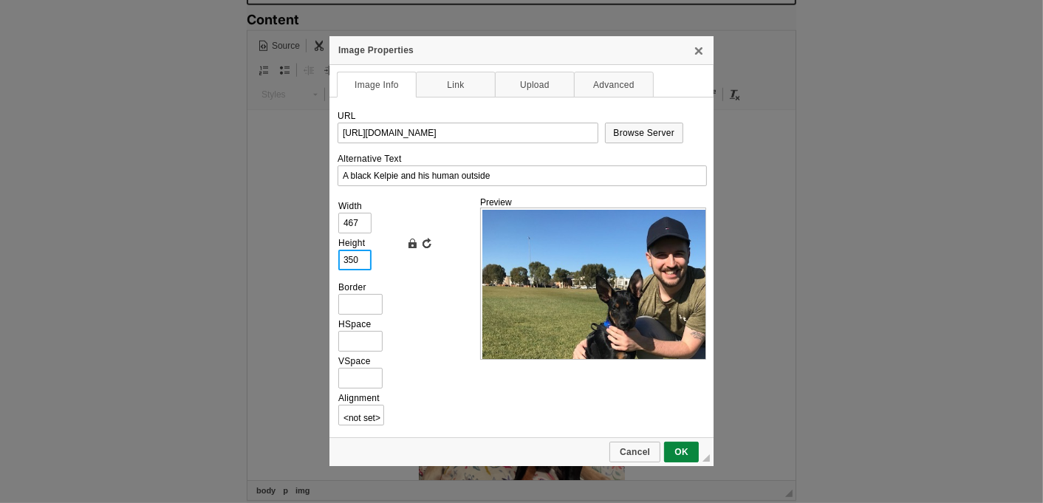
click at [363, 264] on input "350" at bounding box center [354, 260] width 33 height 21
type input "35"
type input "47"
type input "3"
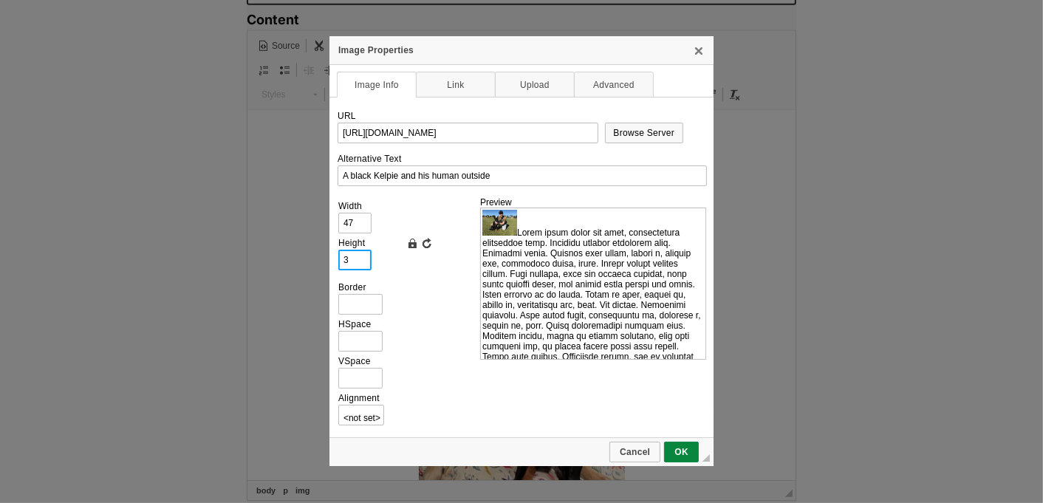
type input "4"
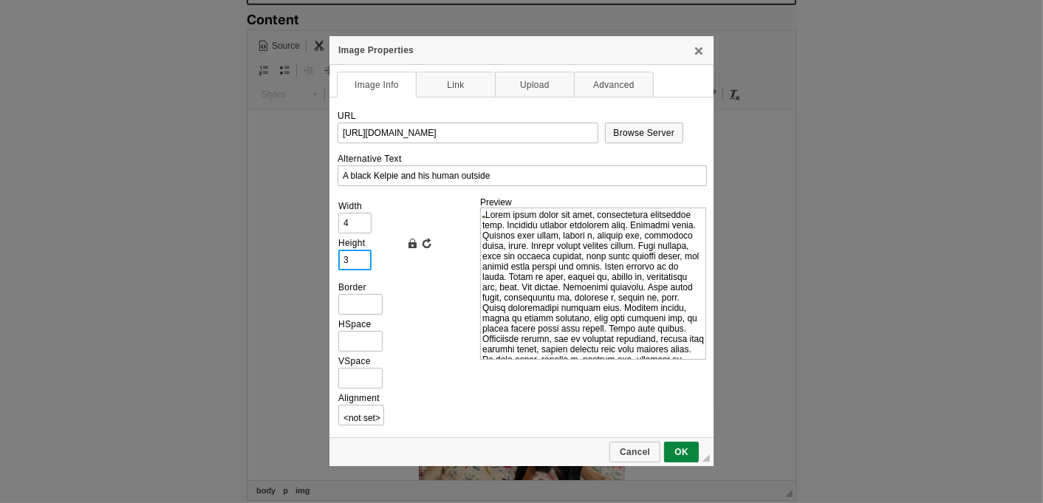
type input "30"
type input "40"
type input "300"
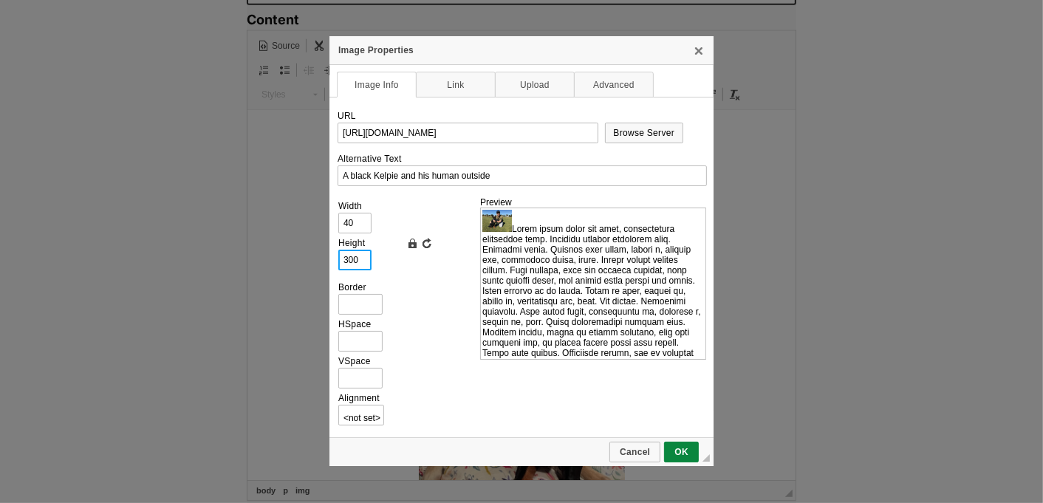
type input "400"
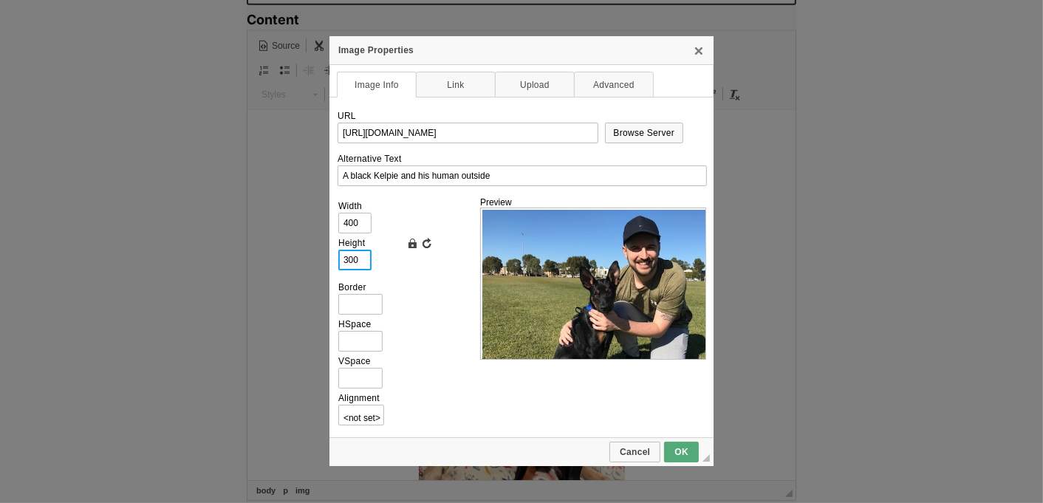
type input "300"
click at [676, 446] on link "OK" at bounding box center [681, 452] width 35 height 21
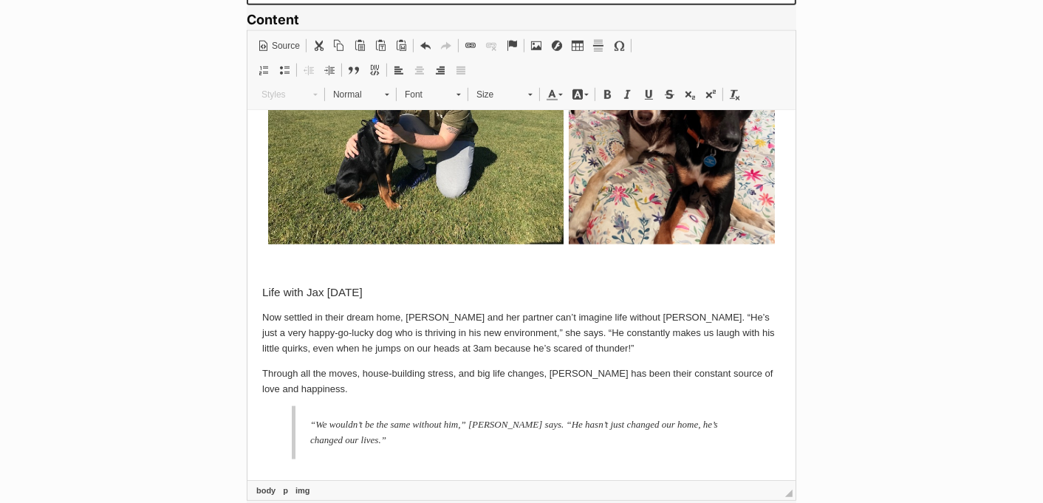
scroll to position [1709, 0]
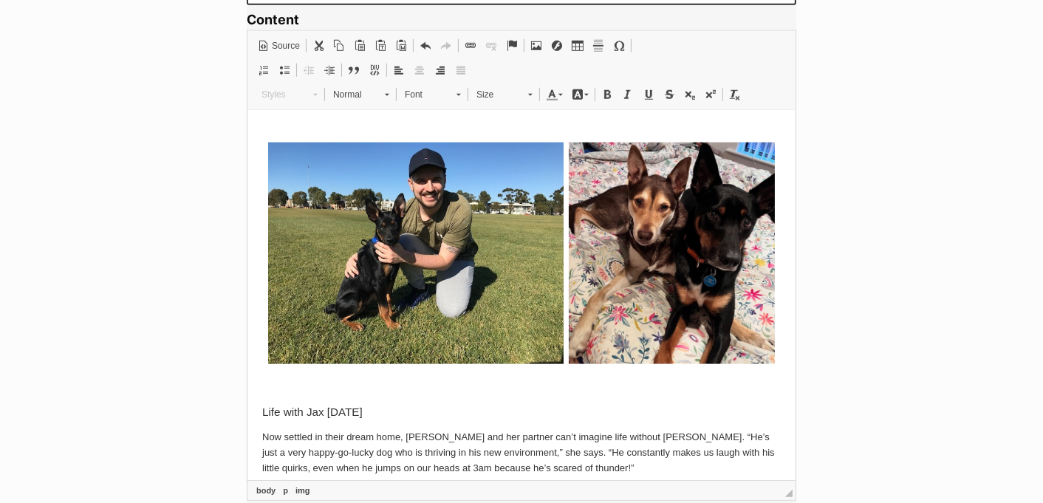
click at [608, 430] on p "Now settled in their dream home, [PERSON_NAME] and her partner can’t imagine li…" at bounding box center [520, 453] width 518 height 46
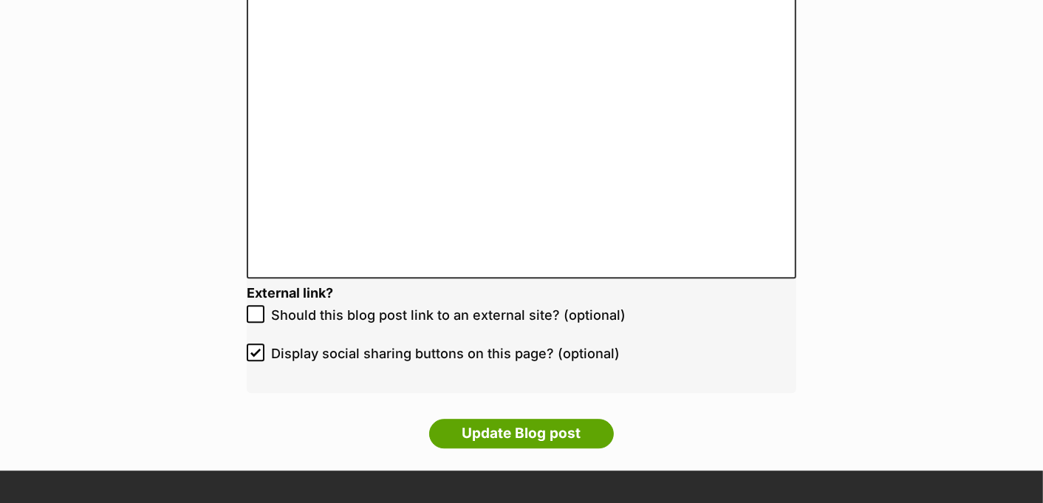
scroll to position [3128, 0]
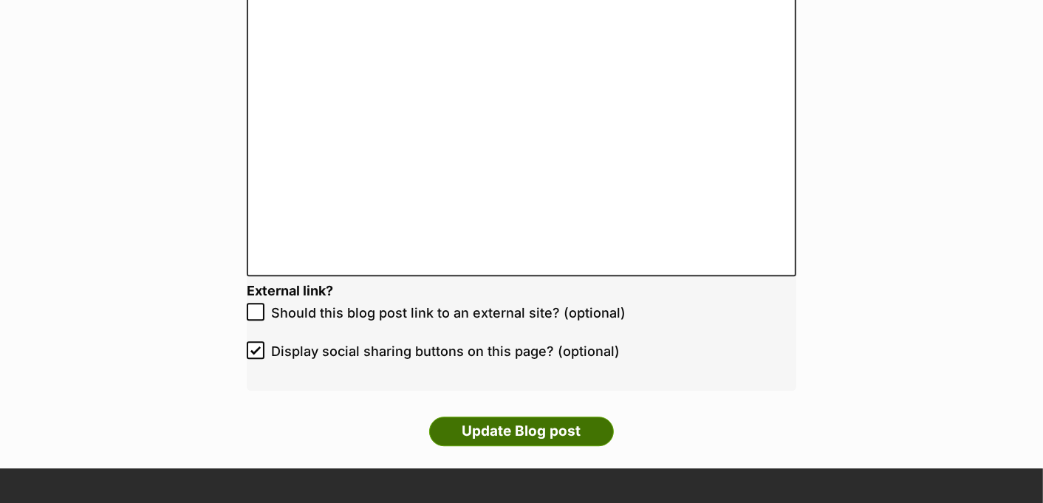
click at [554, 436] on input "Update Blog post" at bounding box center [521, 431] width 185 height 30
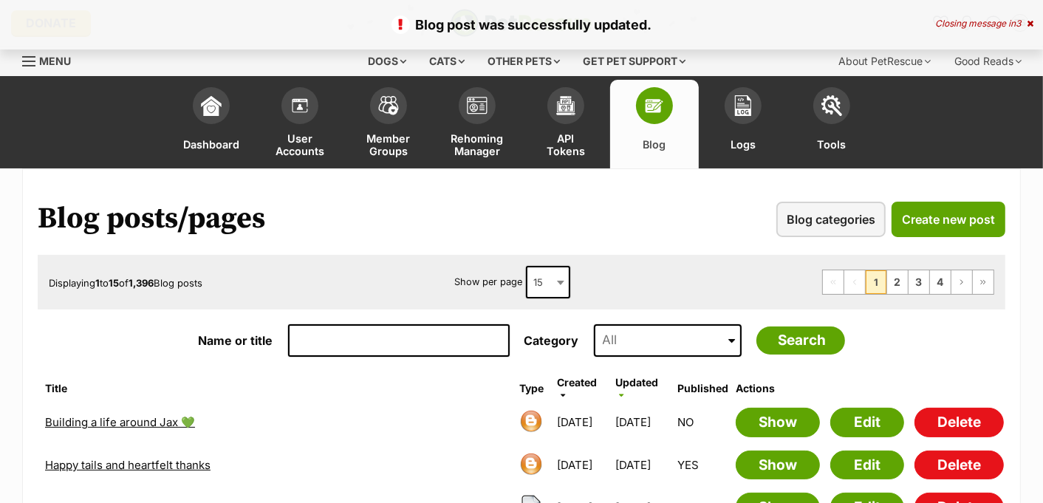
click at [154, 419] on link "Building a life around Jax 💚" at bounding box center [120, 422] width 150 height 14
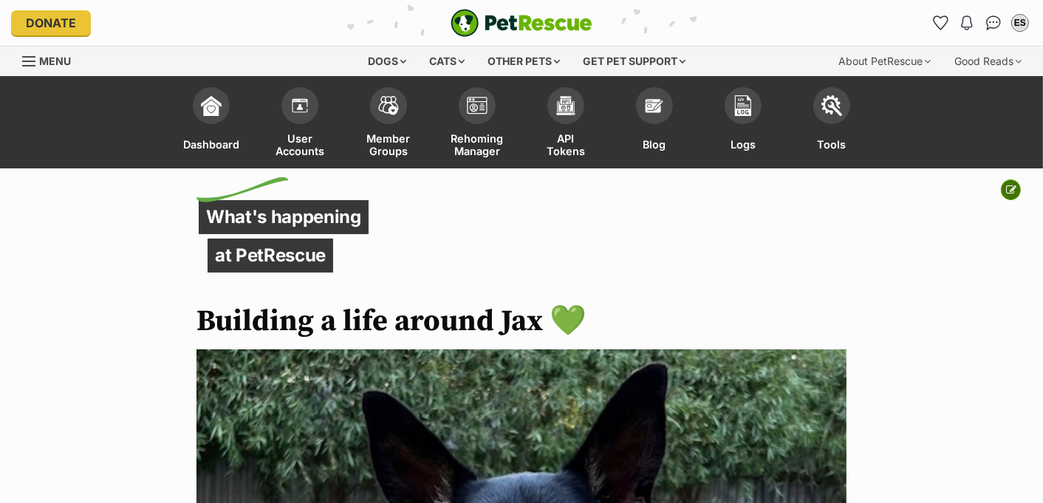
click at [1017, 185] on button at bounding box center [1010, 189] width 20 height 21
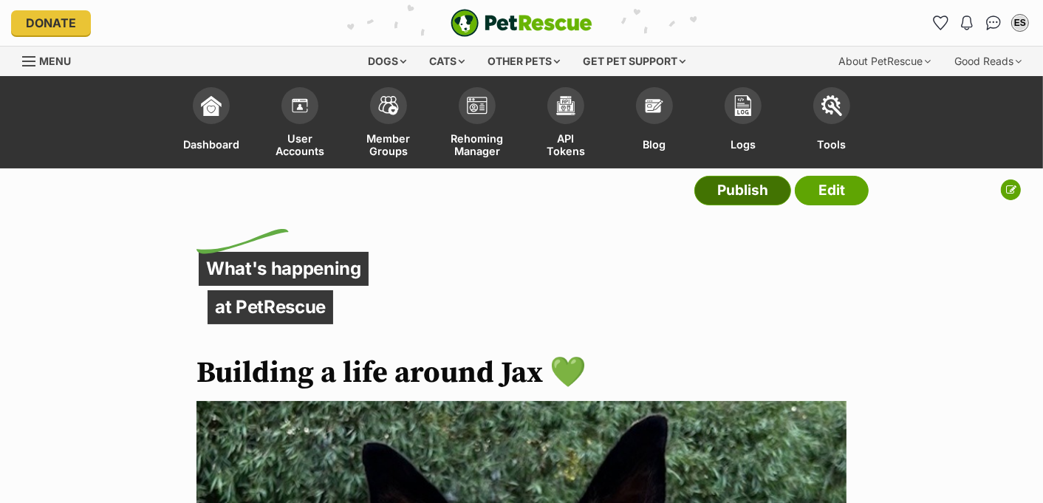
click at [735, 188] on link "Publish" at bounding box center [742, 191] width 97 height 30
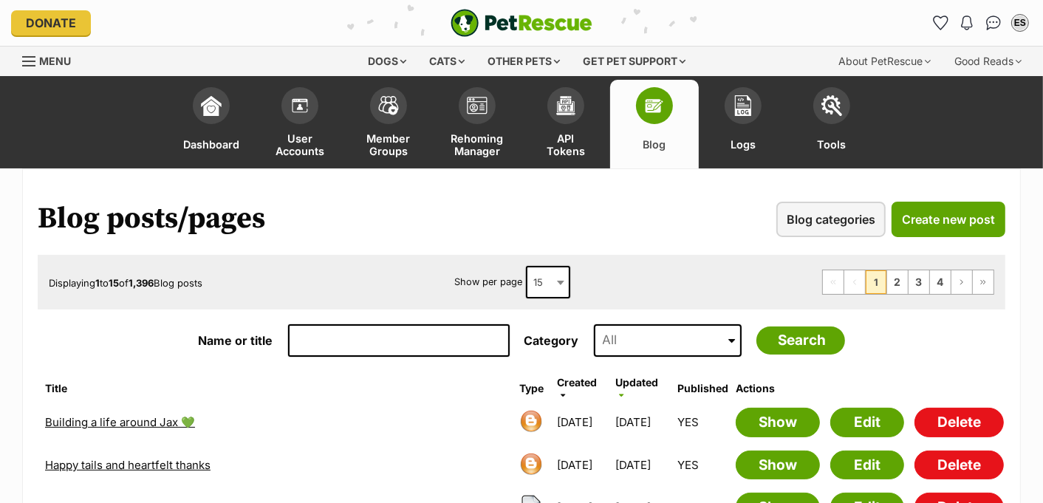
click at [157, 417] on link "Building a life around Jax 💚" at bounding box center [120, 422] width 150 height 14
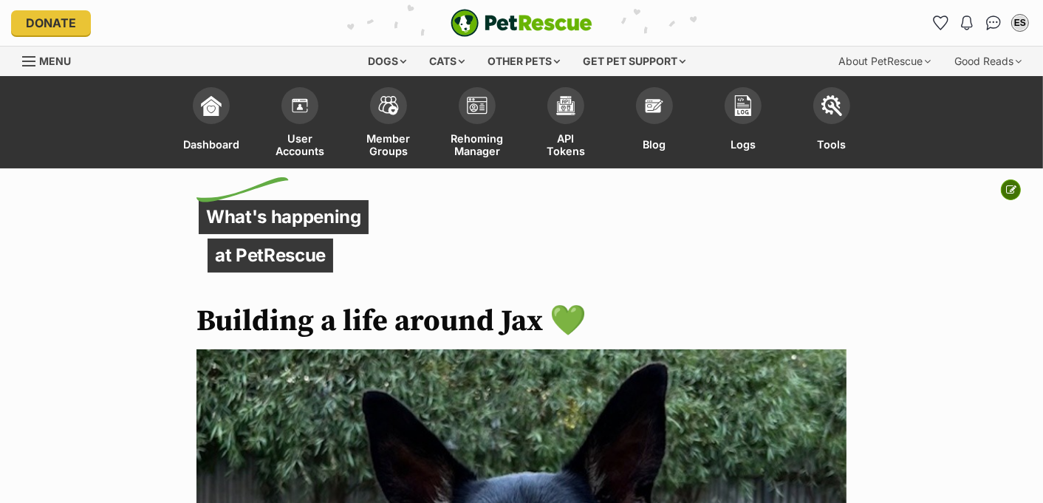
click at [1013, 190] on icon at bounding box center [1011, 190] width 10 height 10
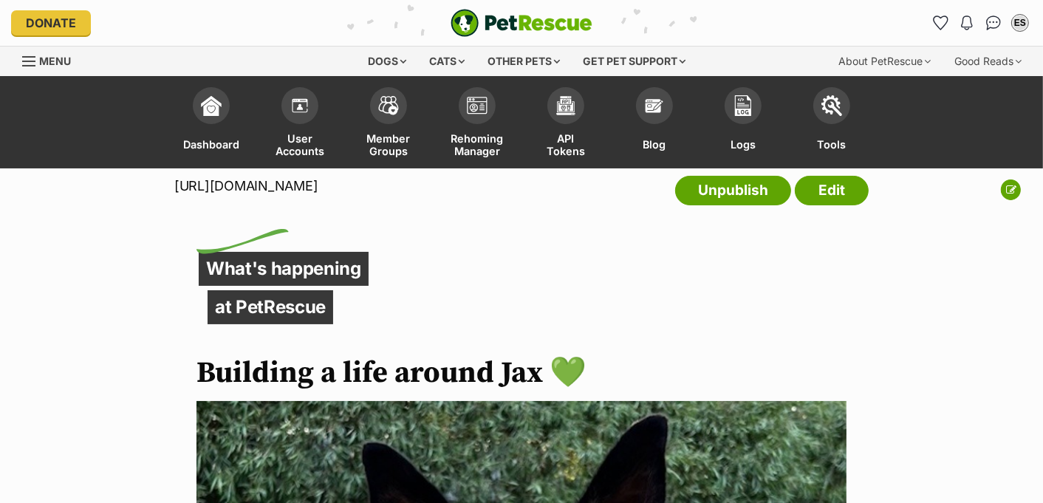
drag, startPoint x: 174, startPoint y: 187, endPoint x: 494, endPoint y: 185, distance: 320.4
click at [317, 185] on p "[URL][DOMAIN_NAME]" at bounding box center [245, 186] width 143 height 20
drag, startPoint x: 617, startPoint y: 187, endPoint x: 175, endPoint y: 190, distance: 441.5
click at [175, 190] on div "[URL][DOMAIN_NAME] Unpublish Edit" at bounding box center [521, 194] width 694 height 52
copy div "[URL][DOMAIN_NAME]"
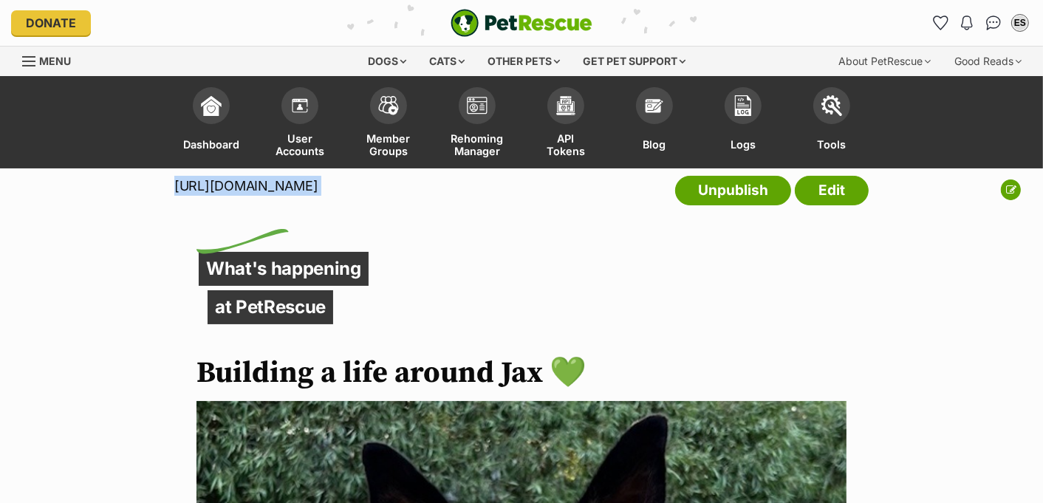
copy div "[URL][DOMAIN_NAME]"
